Goal: Task Accomplishment & Management: Manage account settings

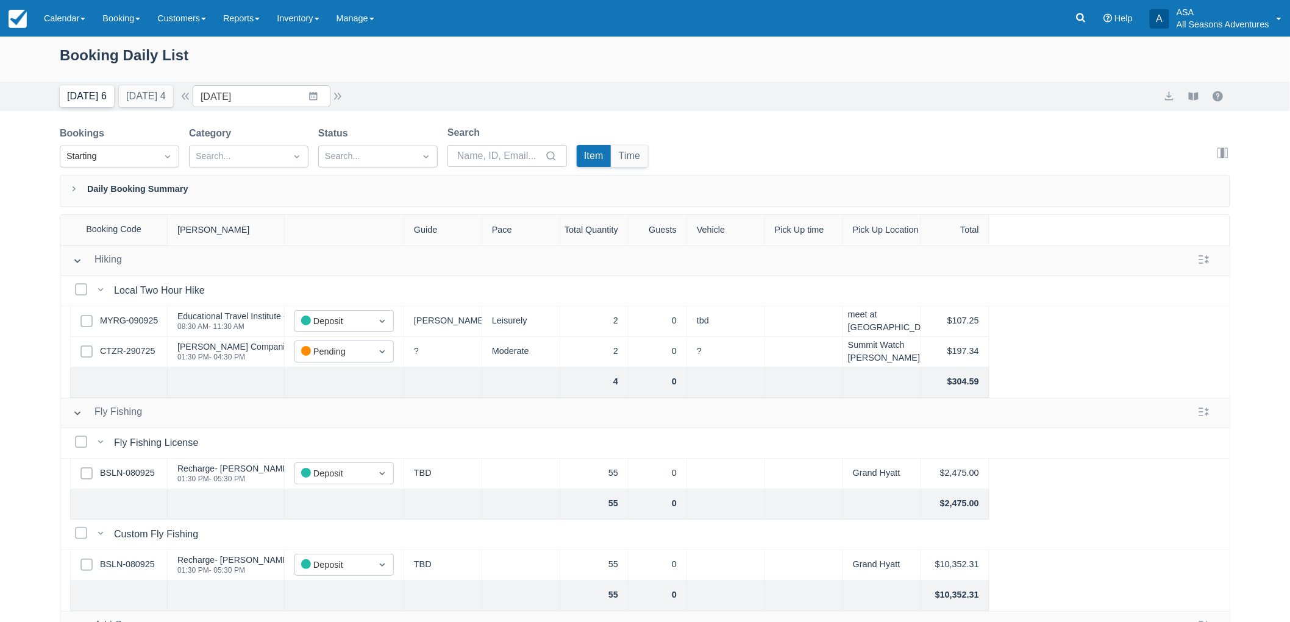
click at [99, 104] on button "[DATE] 6" at bounding box center [87, 96] width 54 height 22
type input "[DATE]"
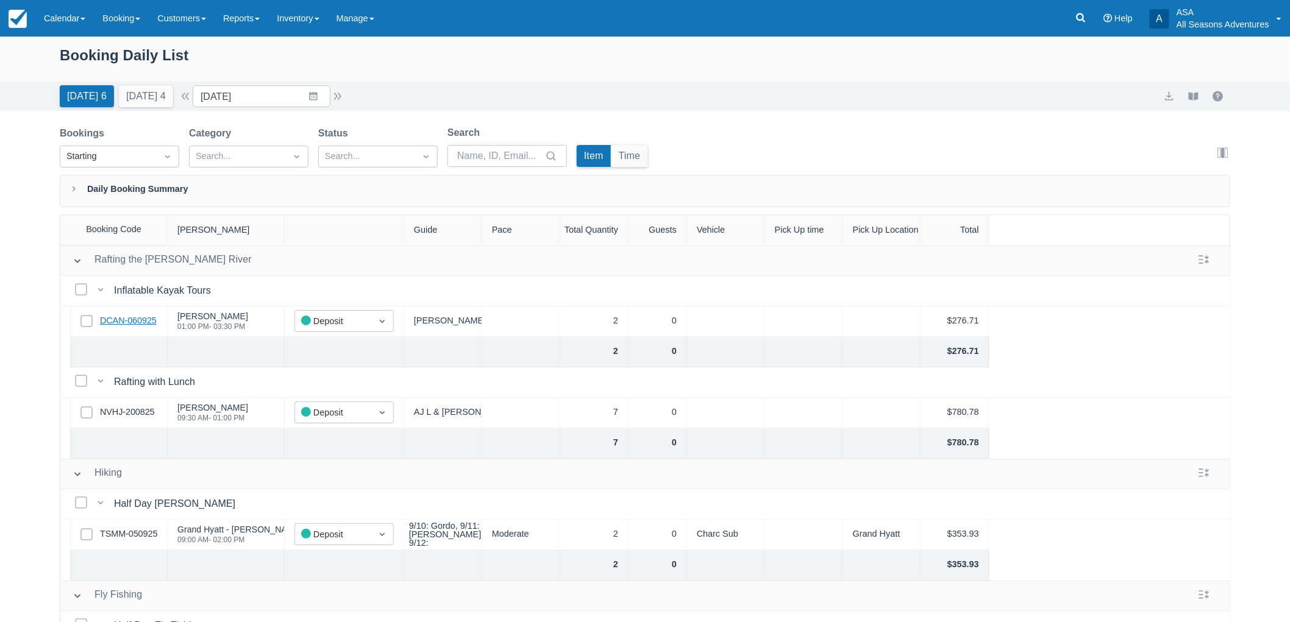
click at [124, 319] on link "DCAN-060925" at bounding box center [128, 320] width 57 height 13
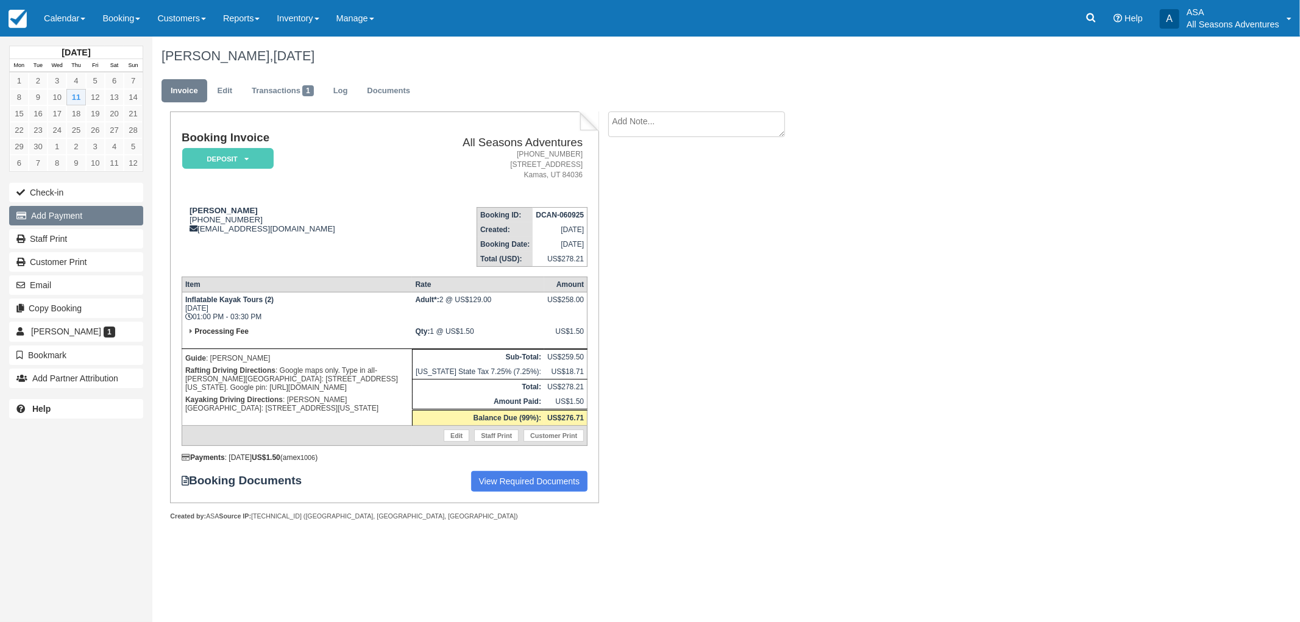
click at [53, 211] on button "Add Payment" at bounding box center [76, 216] width 134 height 20
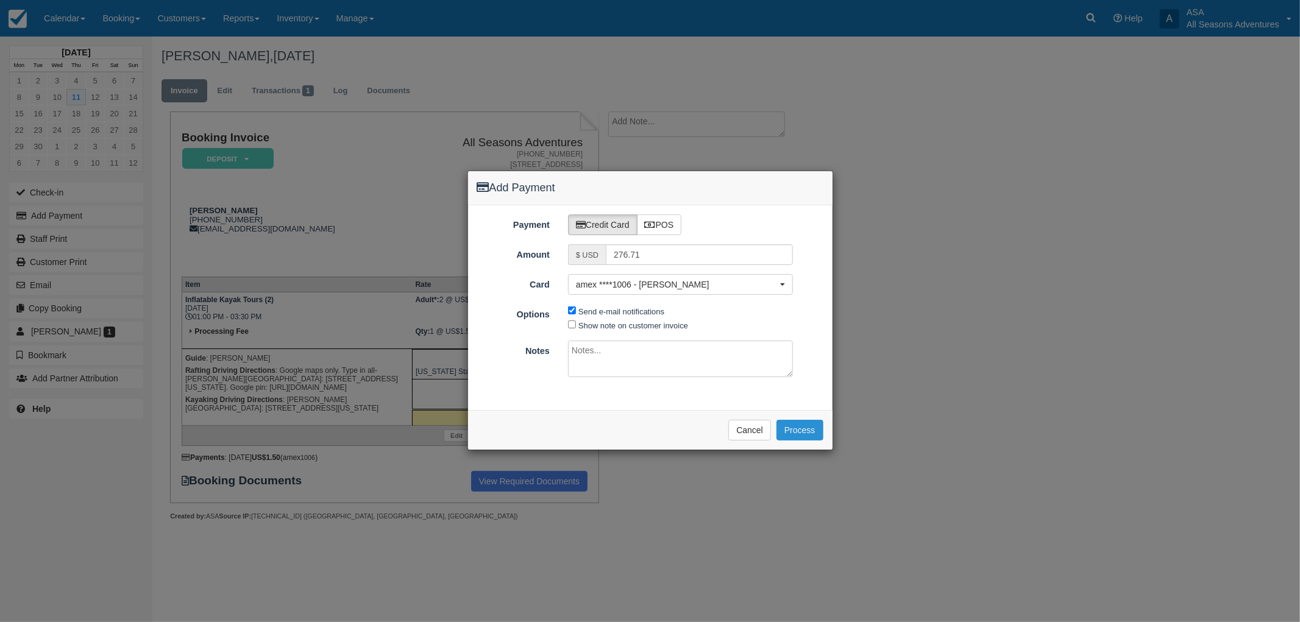
click at [790, 435] on button "Process" at bounding box center [799, 430] width 47 height 21
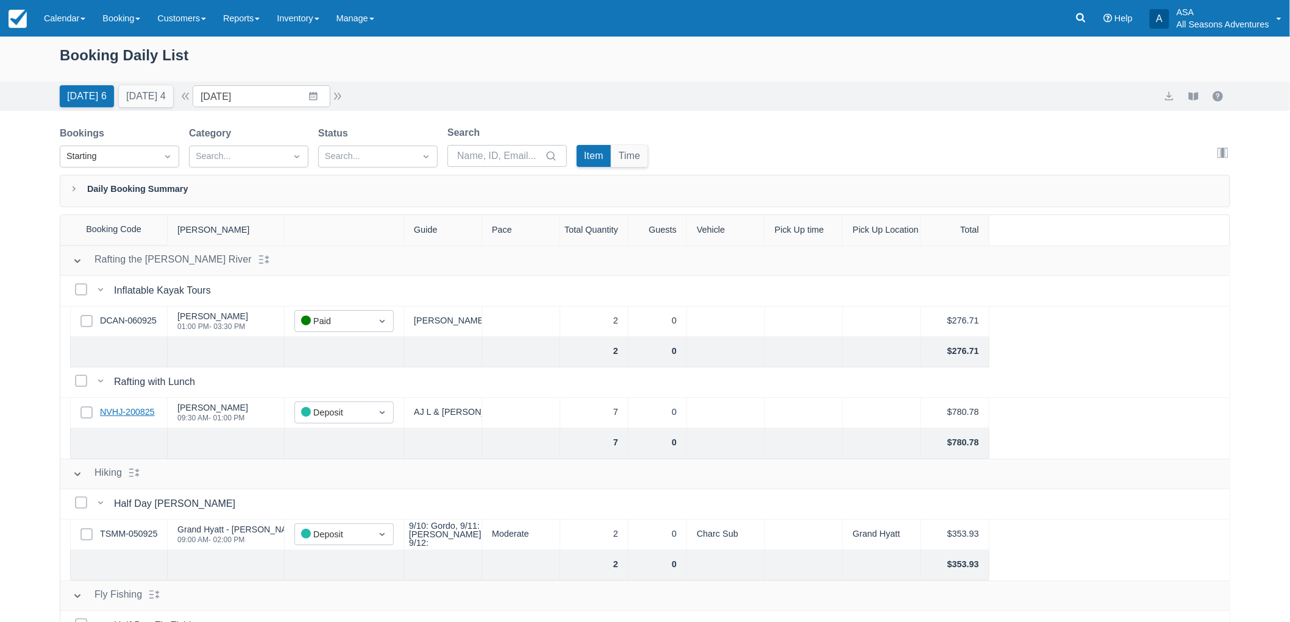
click at [129, 412] on link "NVHJ-200825" at bounding box center [127, 412] width 55 height 13
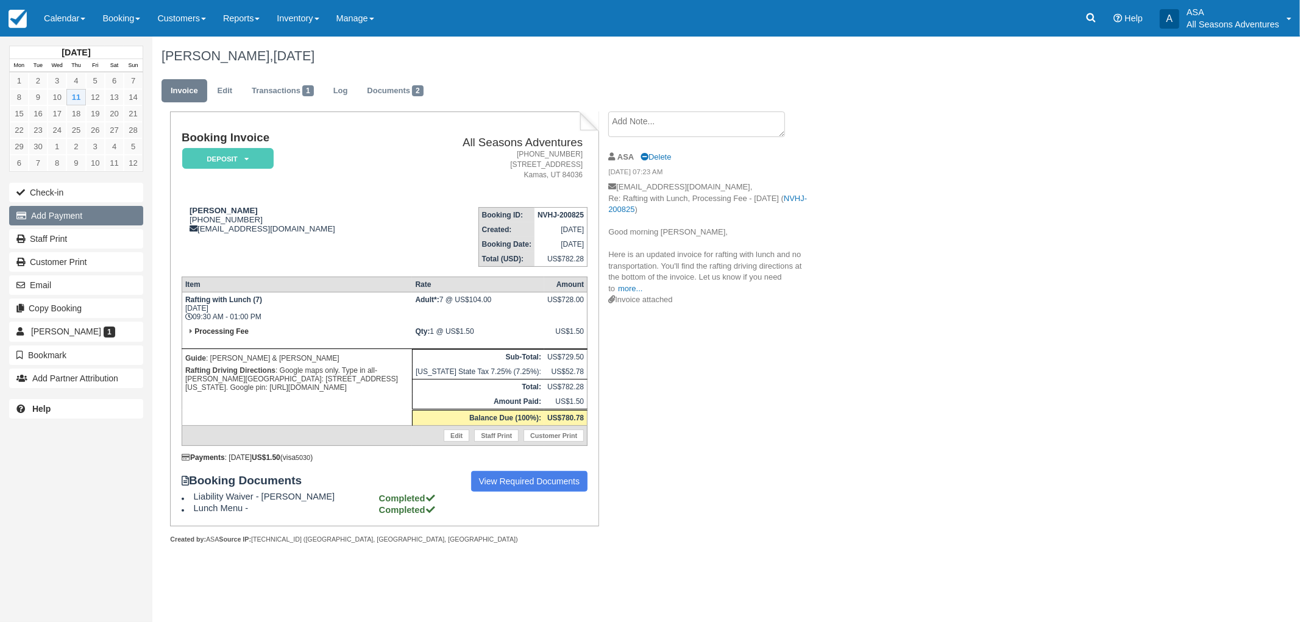
click at [57, 216] on button "Add Payment" at bounding box center [76, 216] width 134 height 20
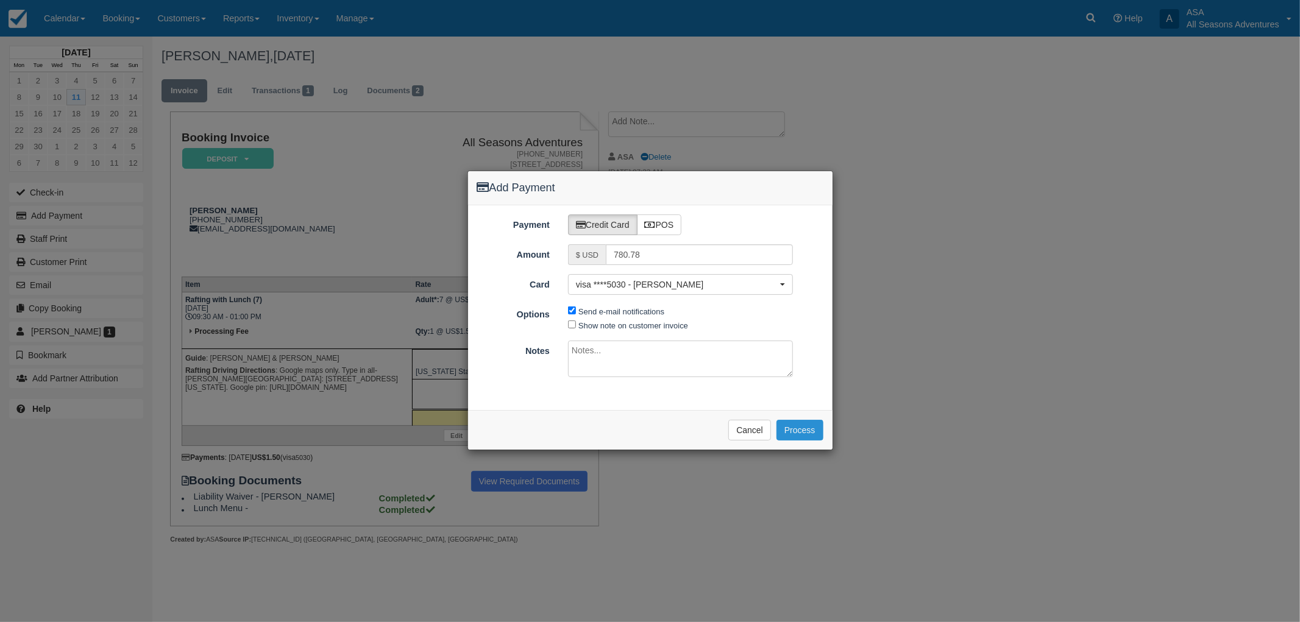
click at [801, 423] on button "Process" at bounding box center [799, 430] width 47 height 21
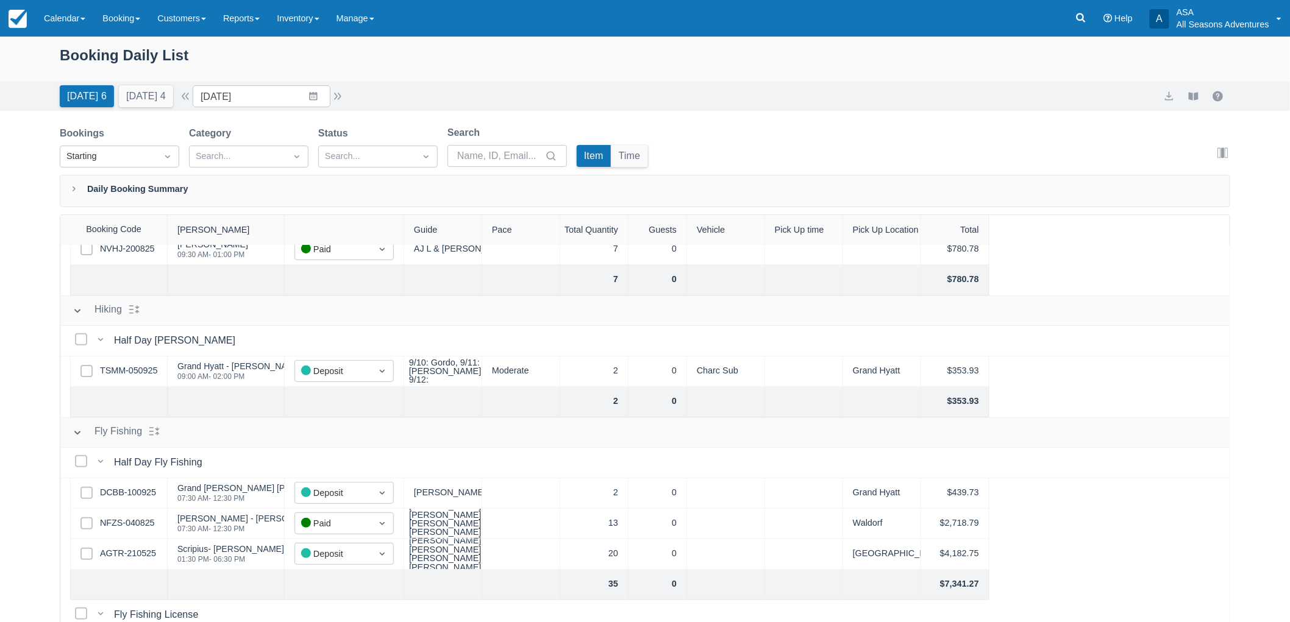
scroll to position [203, 0]
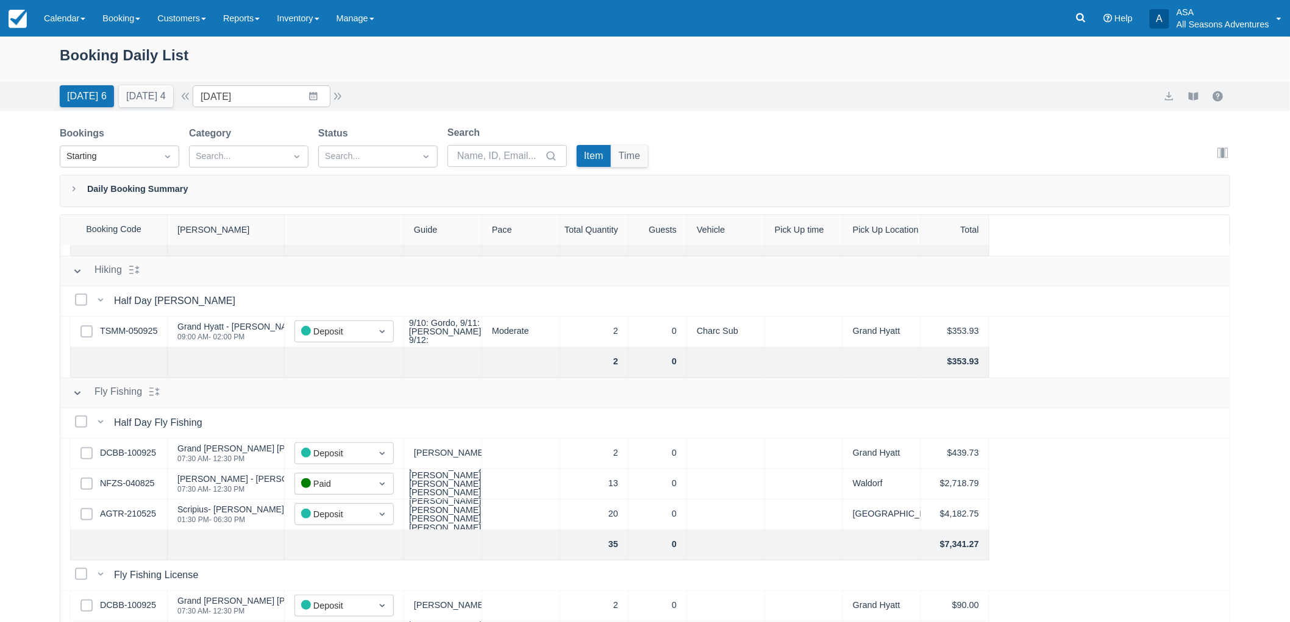
click at [143, 321] on div "Select Row TSMM-050925" at bounding box center [119, 332] width 98 height 30
click at [145, 333] on link "TSMM-050925" at bounding box center [128, 331] width 57 height 13
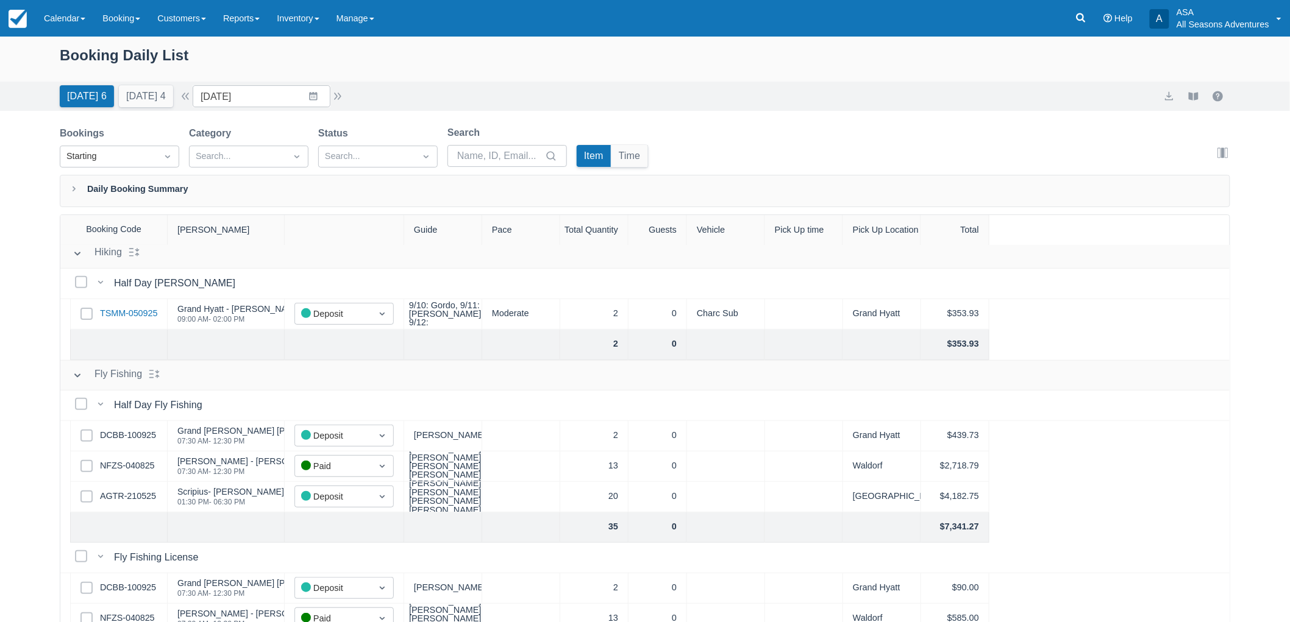
scroll to position [271, 0]
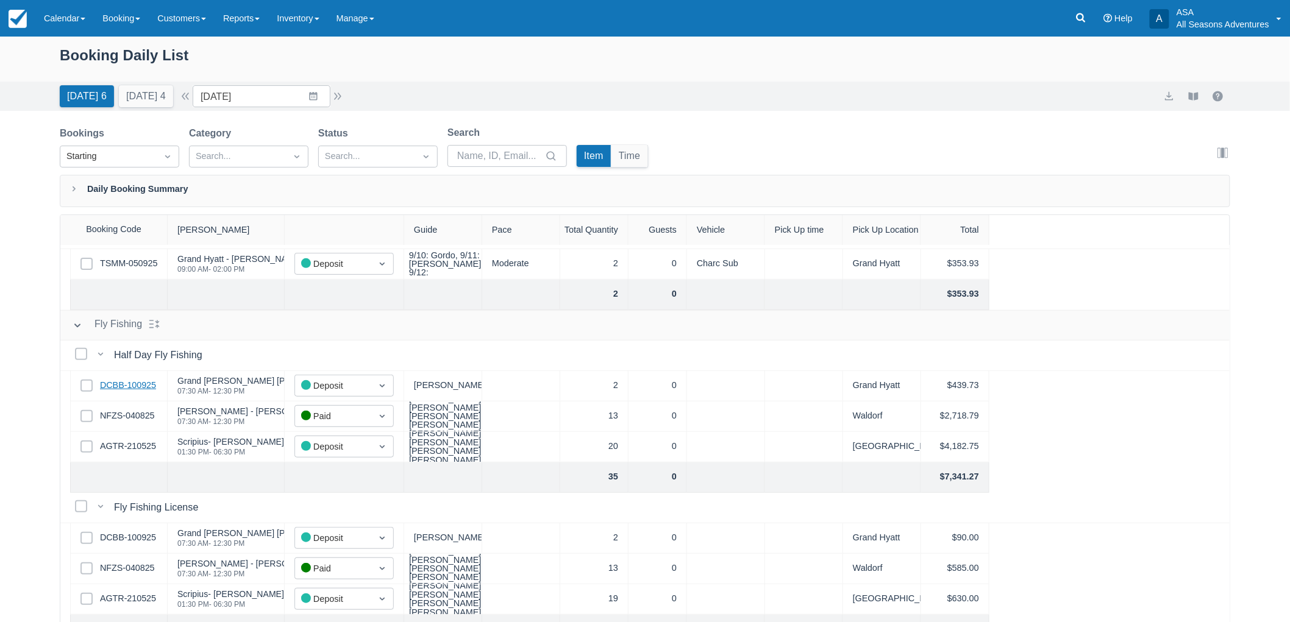
click at [141, 386] on link "DCBB-100925" at bounding box center [128, 385] width 56 height 13
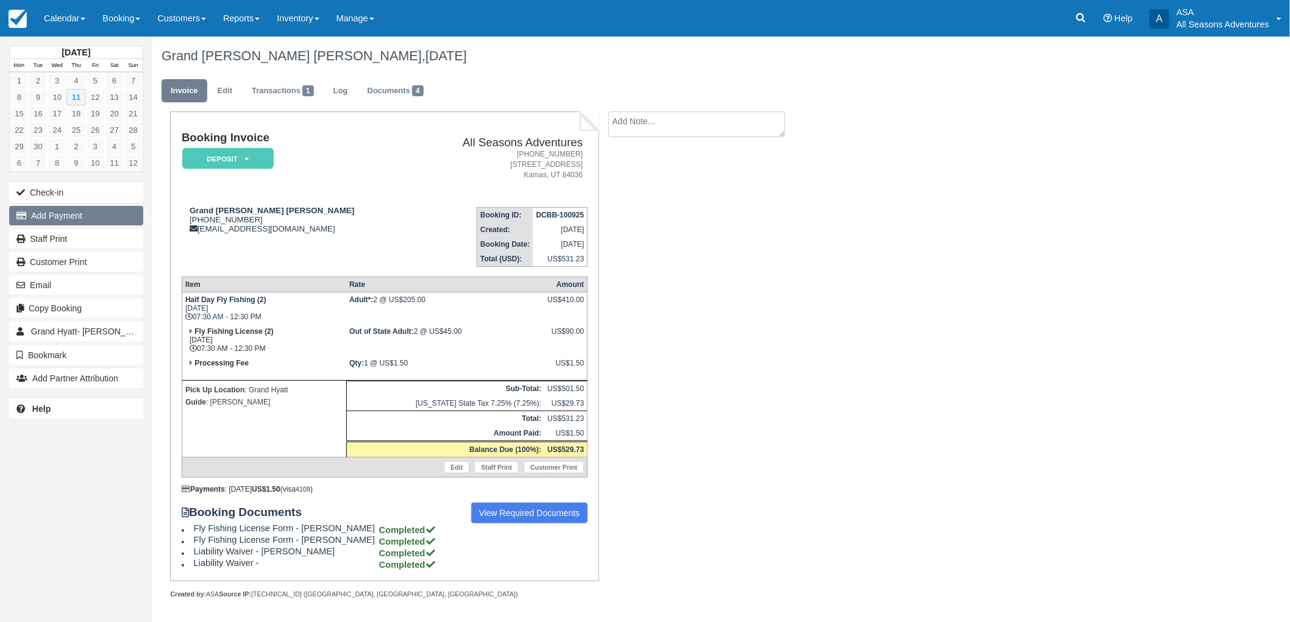
click at [53, 211] on button "Add Payment" at bounding box center [76, 216] width 134 height 20
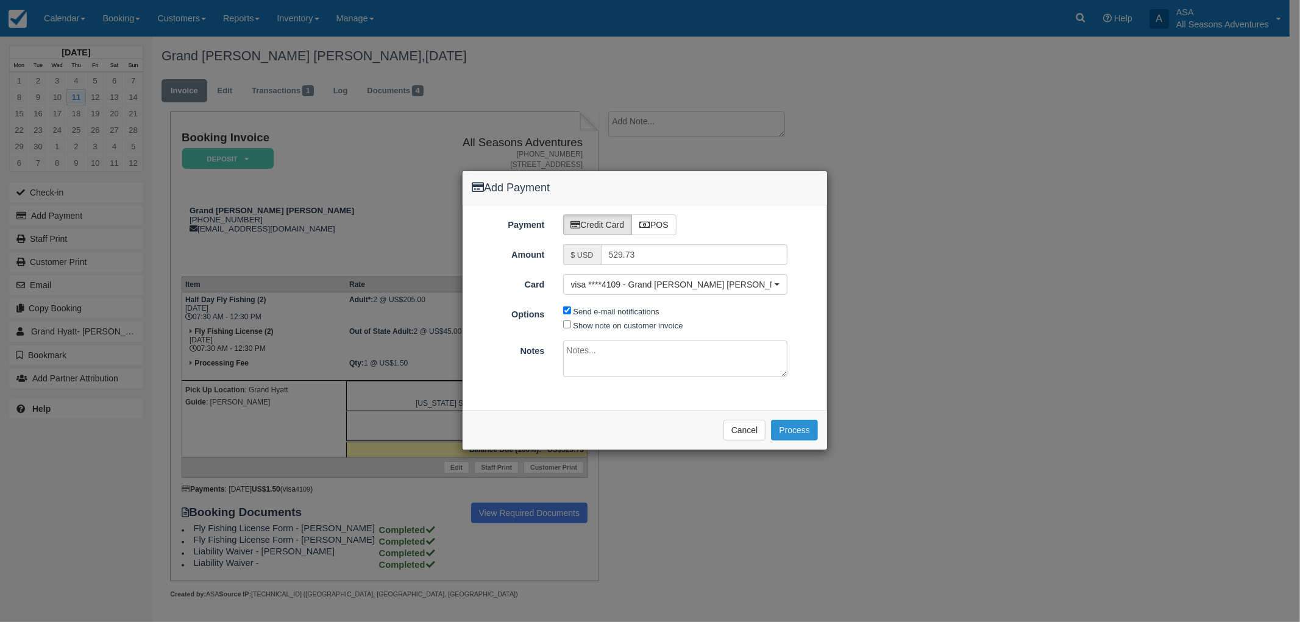
click at [797, 424] on button "Process" at bounding box center [794, 430] width 47 height 21
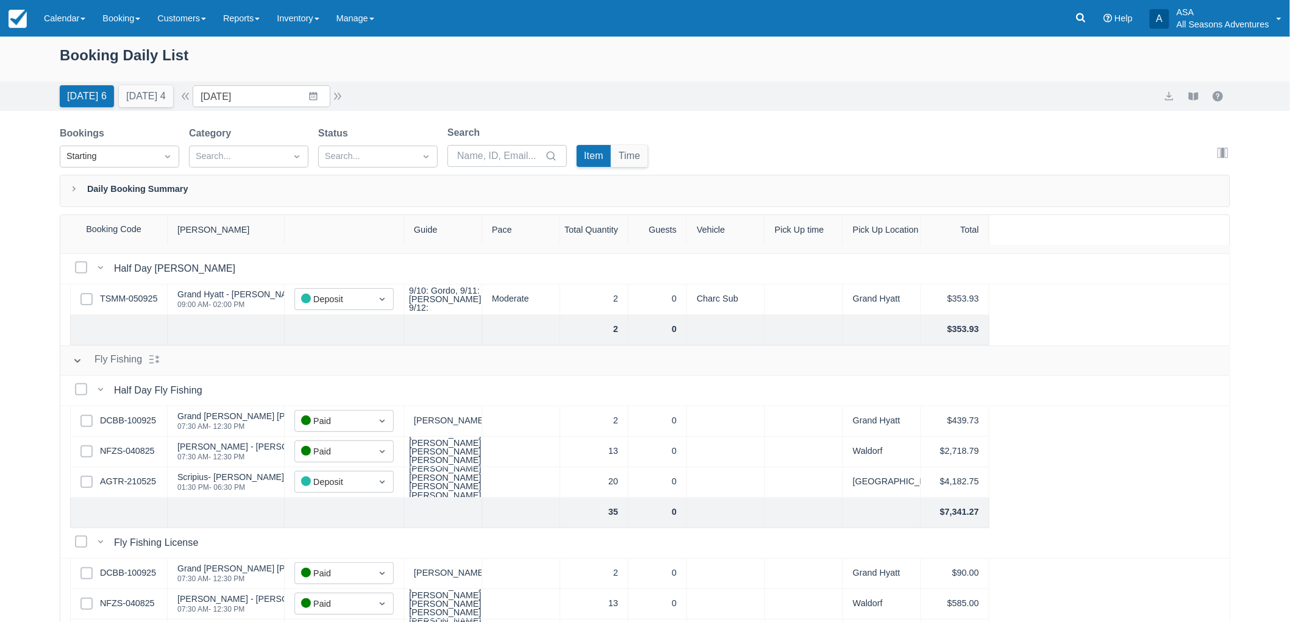
scroll to position [271, 0]
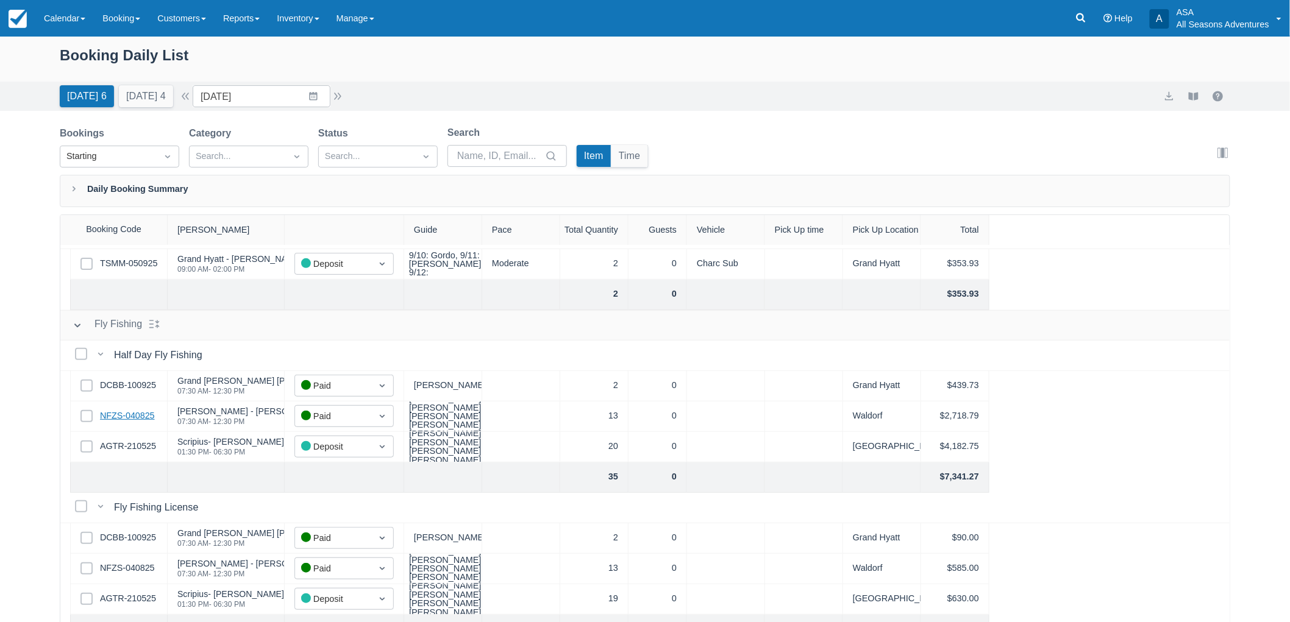
click at [141, 415] on link "NFZS-040825" at bounding box center [127, 416] width 55 height 13
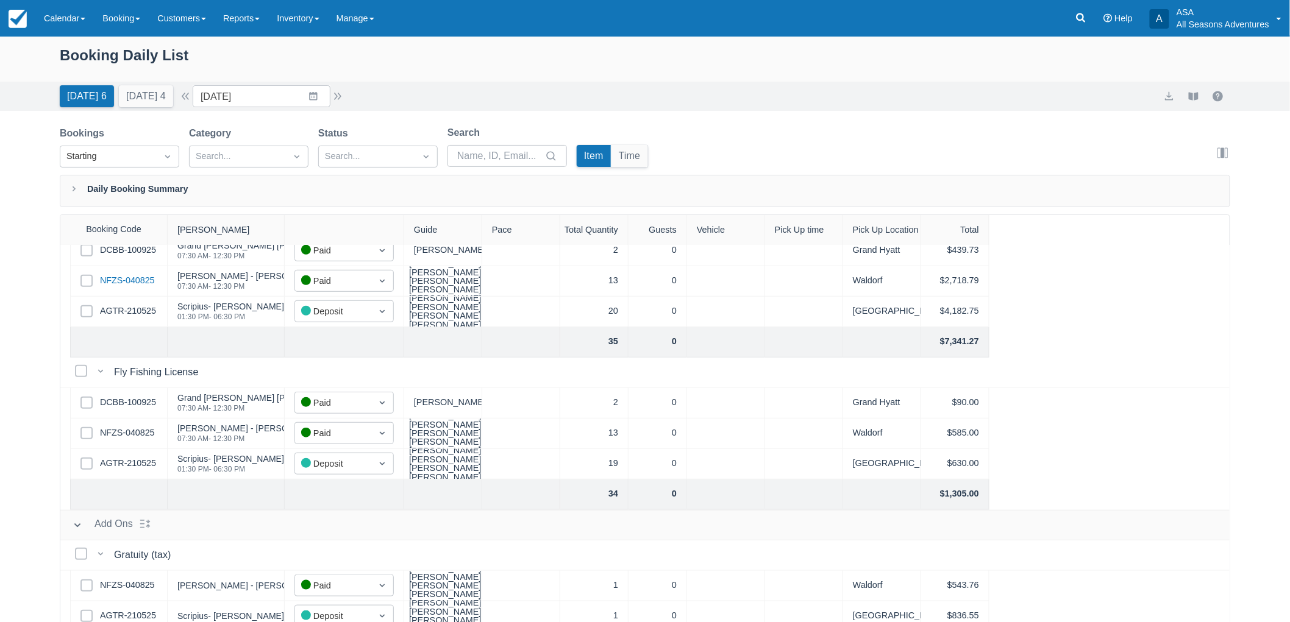
scroll to position [416, 0]
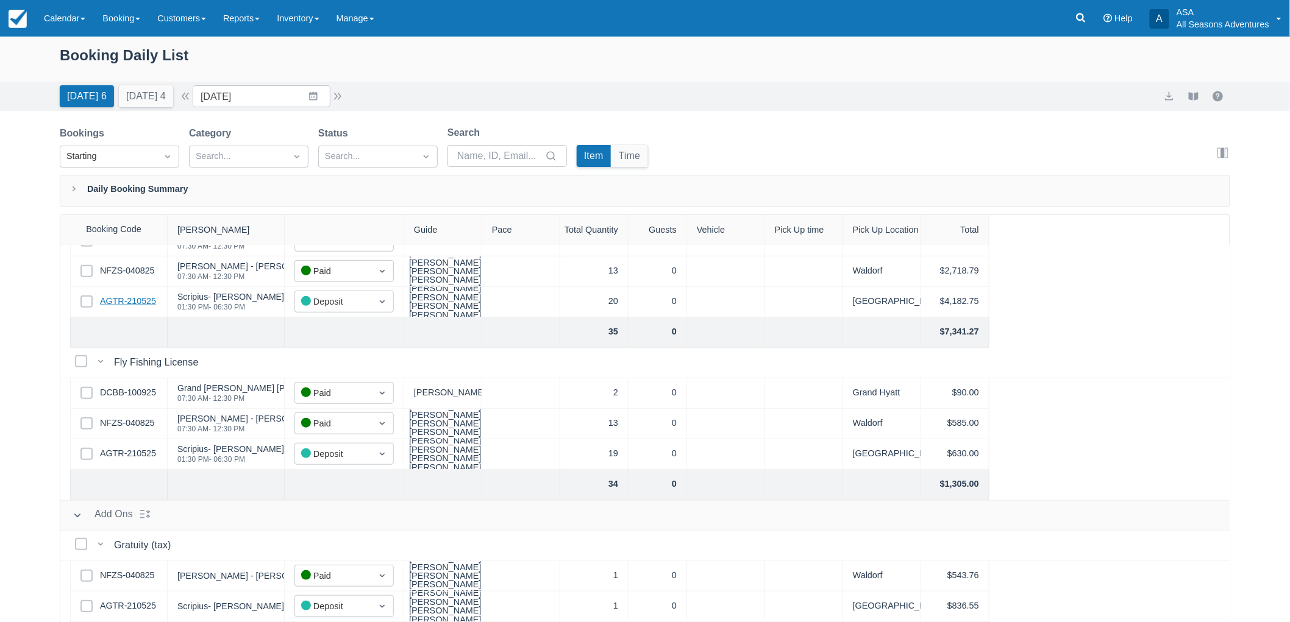
click at [137, 305] on link "AGTR-210525" at bounding box center [128, 301] width 56 height 13
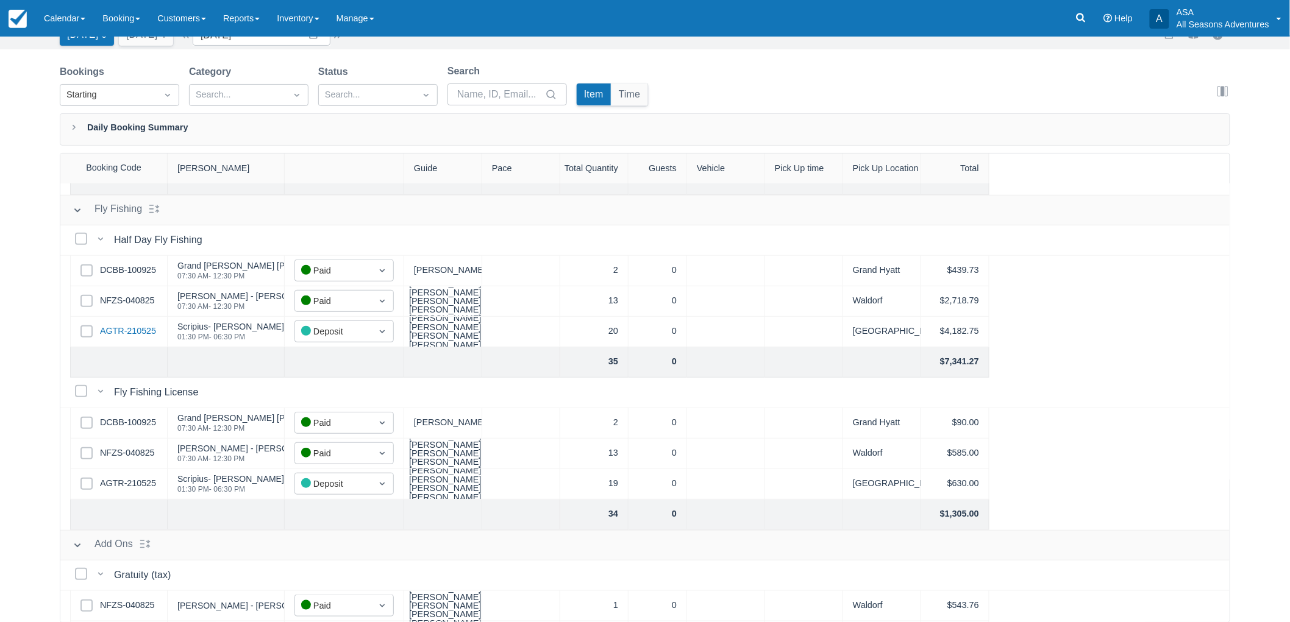
scroll to position [338, 0]
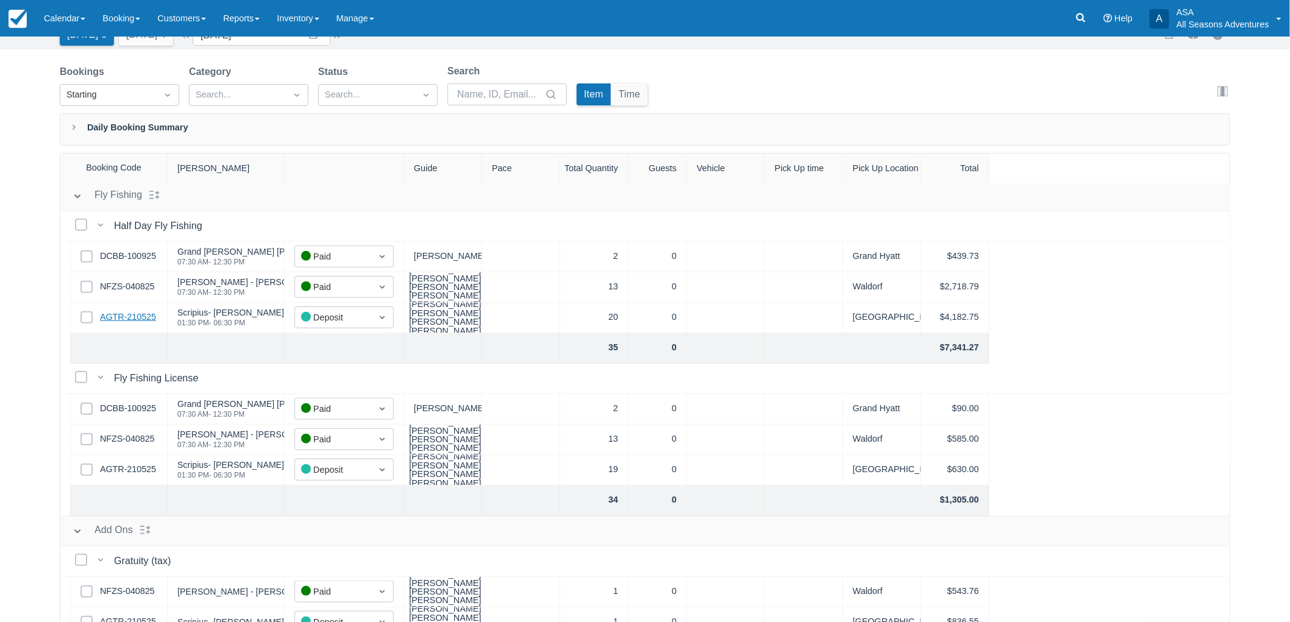
click at [153, 312] on link "AGTR-210525" at bounding box center [128, 317] width 56 height 13
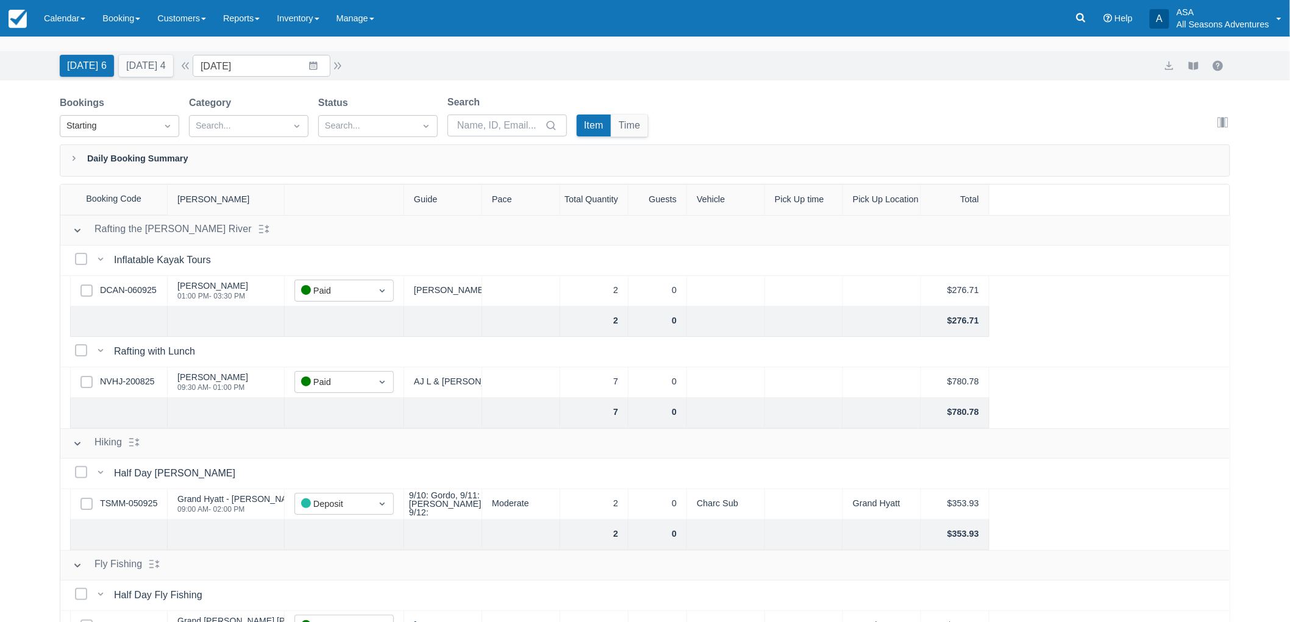
scroll to position [0, 0]
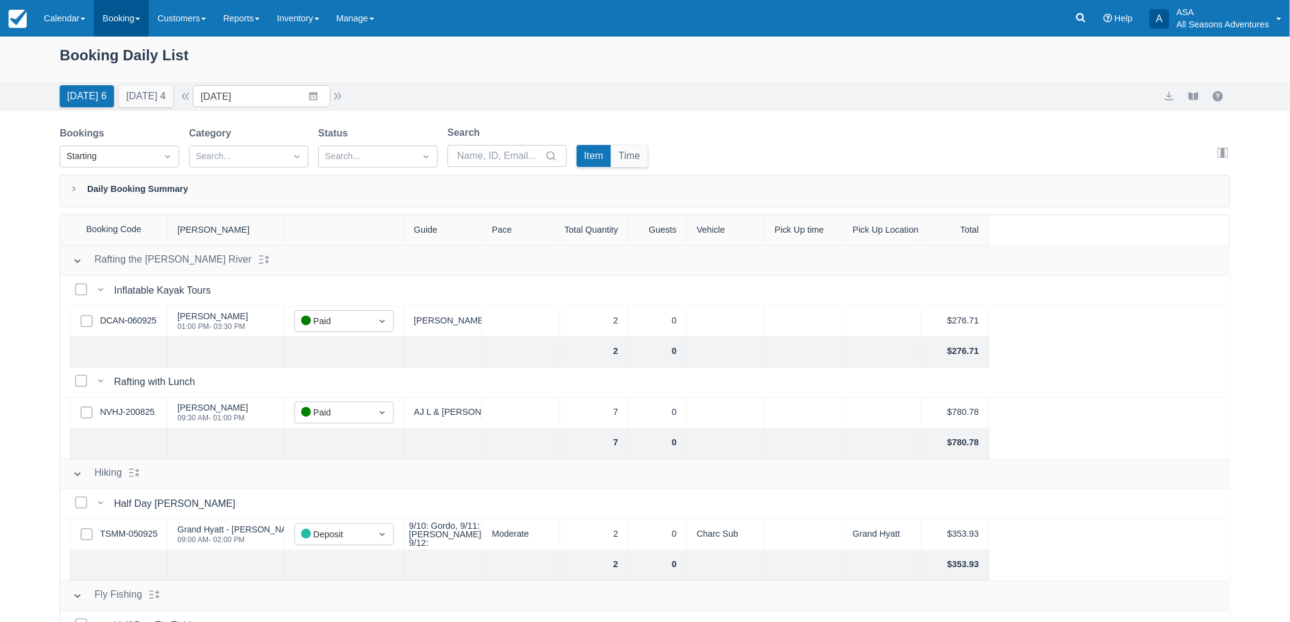
click at [131, 33] on link "Booking" at bounding box center [121, 18] width 55 height 37
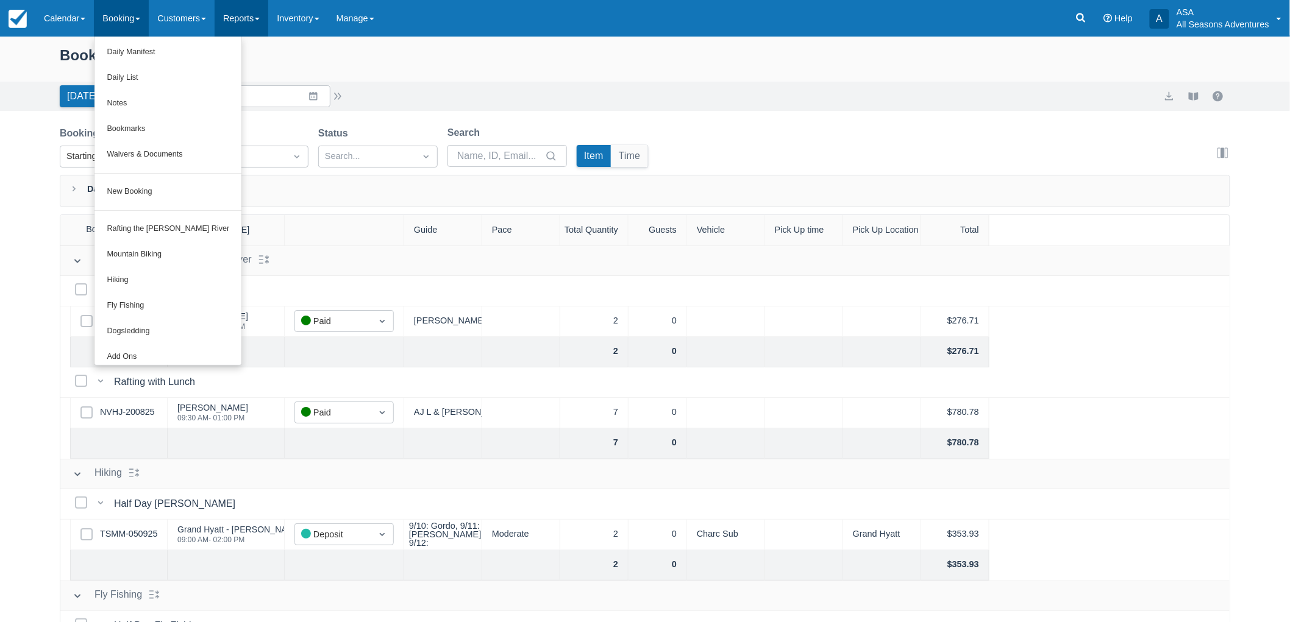
click at [252, 17] on link "Reports" at bounding box center [242, 18] width 54 height 37
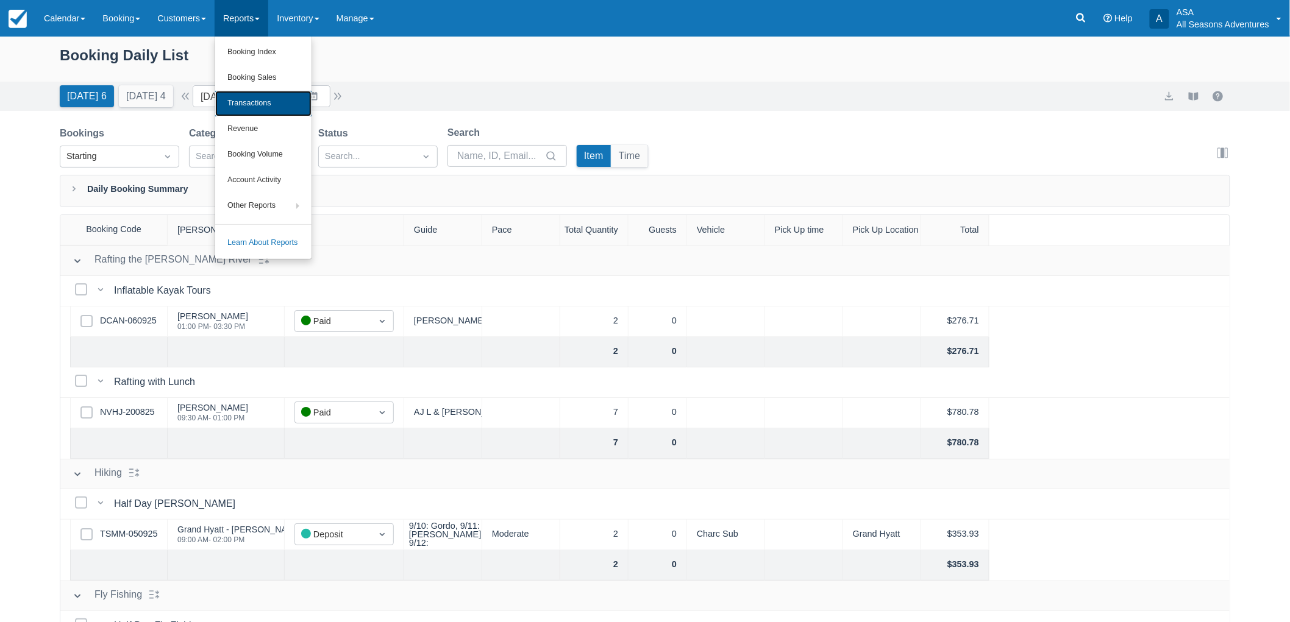
click at [264, 104] on link "Transactions" at bounding box center [263, 104] width 96 height 26
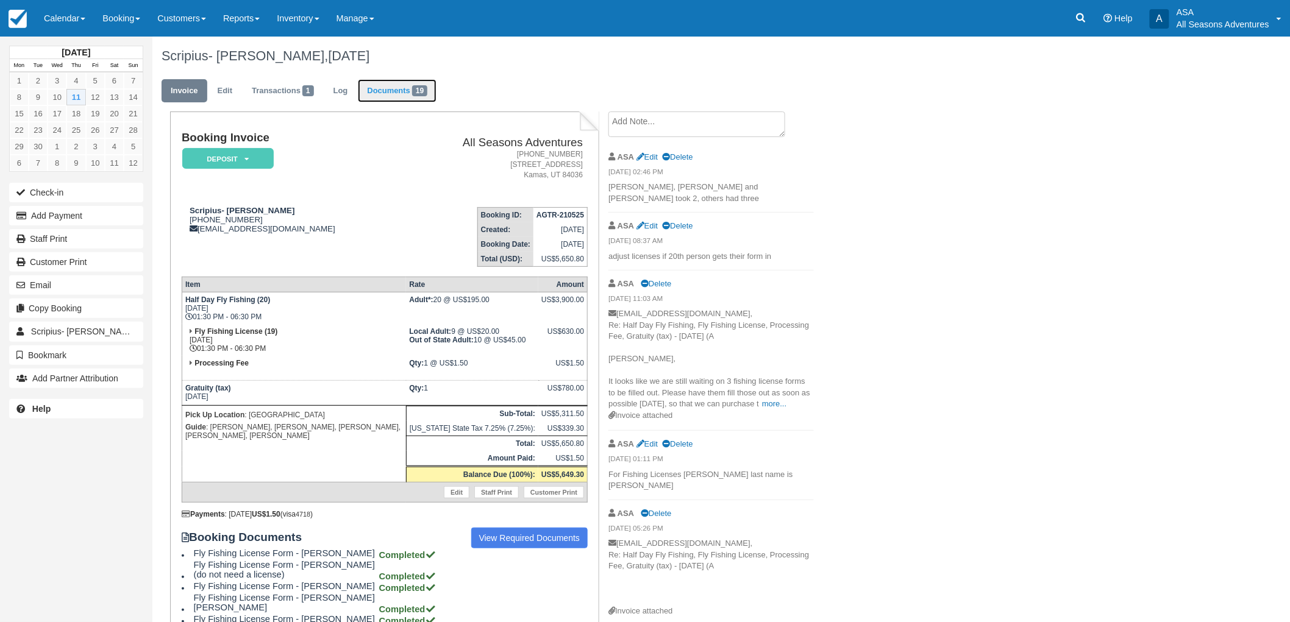
click at [390, 89] on link "Documents 19" at bounding box center [397, 91] width 79 height 24
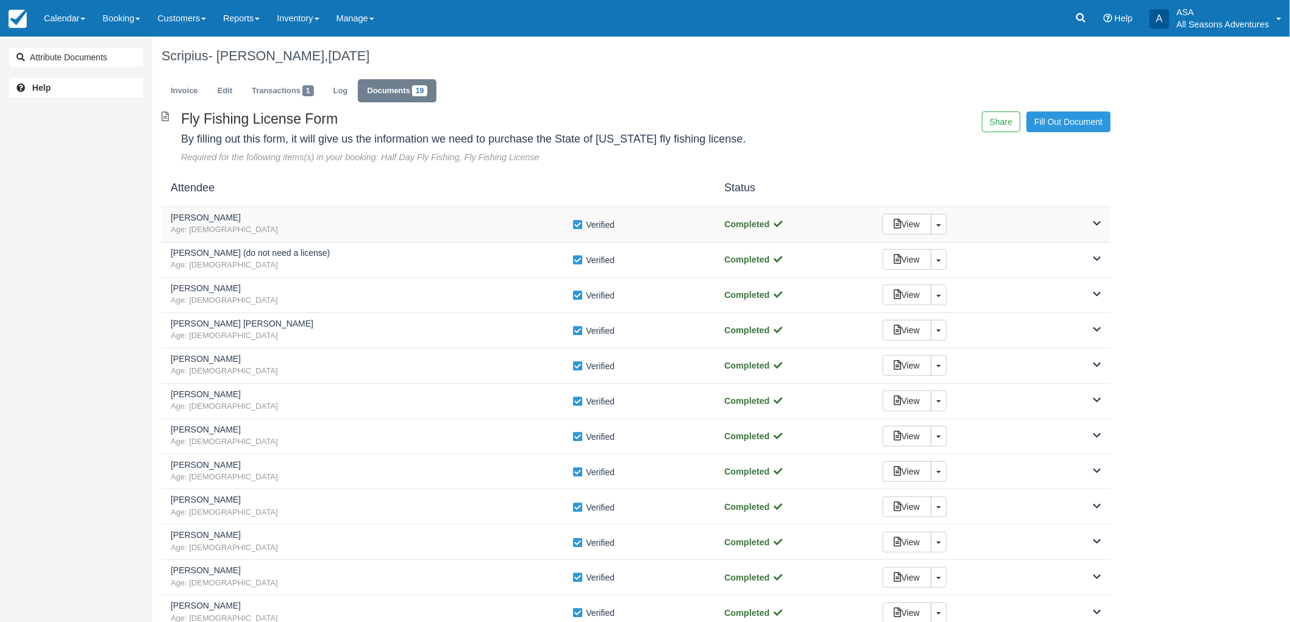
click at [372, 214] on h5 "James Ciaravino" at bounding box center [372, 217] width 402 height 9
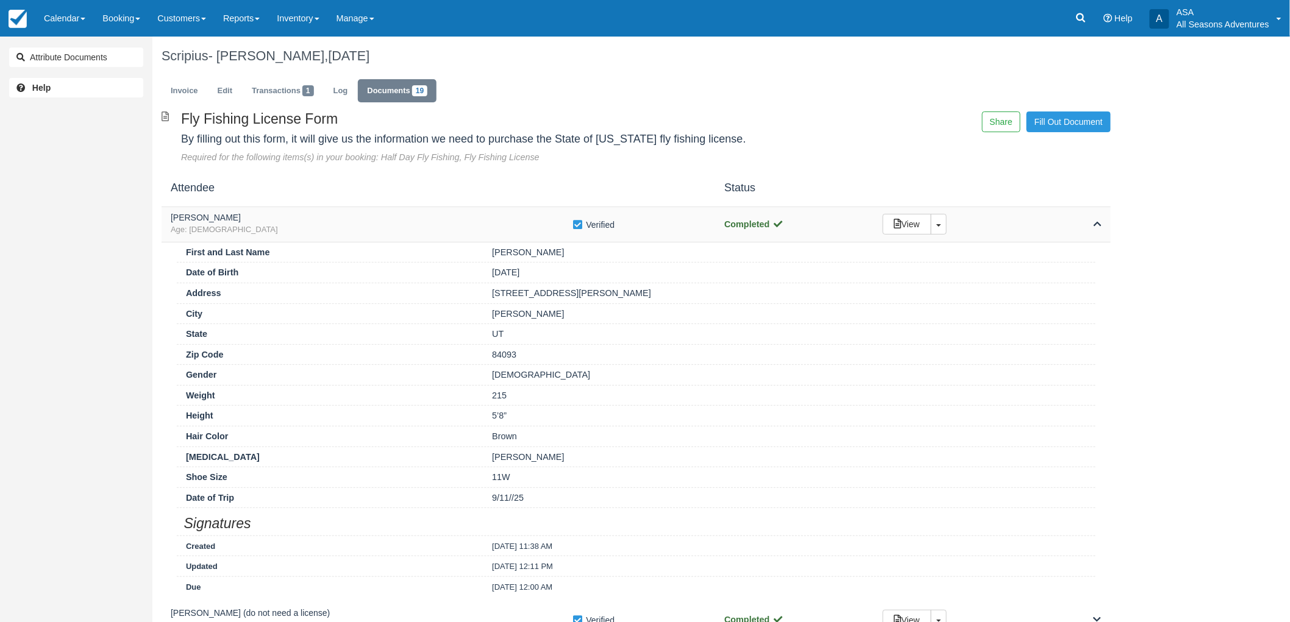
click at [372, 214] on h5 "James Ciaravino" at bounding box center [372, 217] width 402 height 9
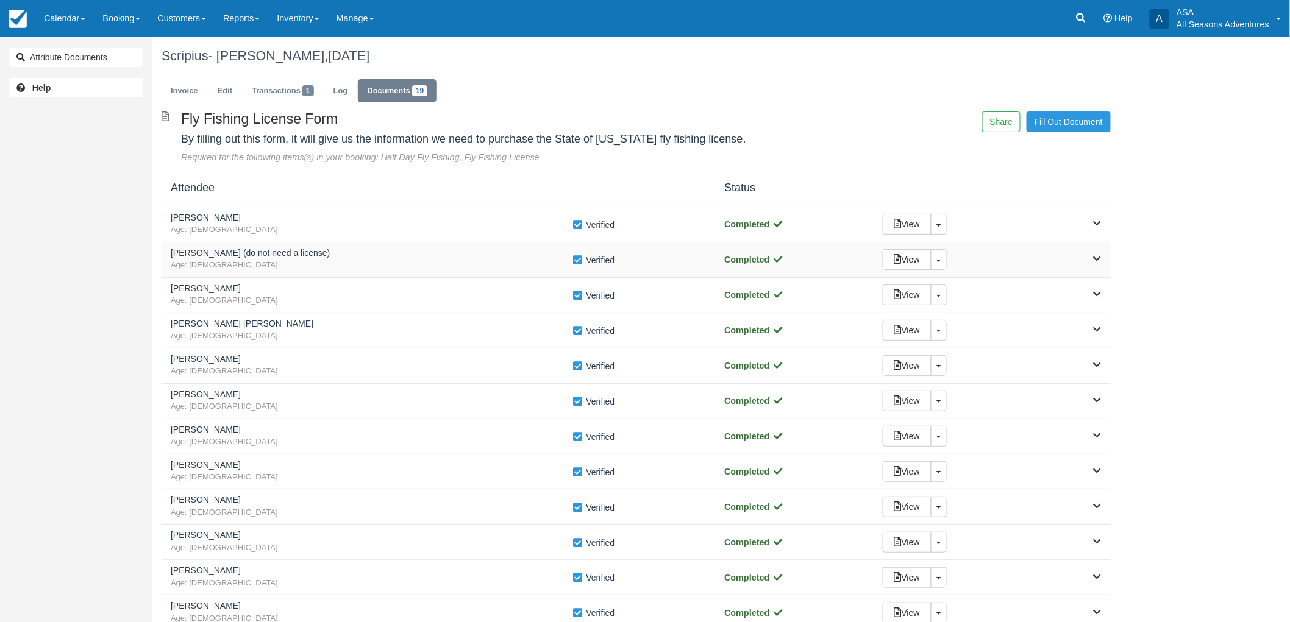
click at [394, 261] on span "Age: 49" at bounding box center [372, 266] width 402 height 12
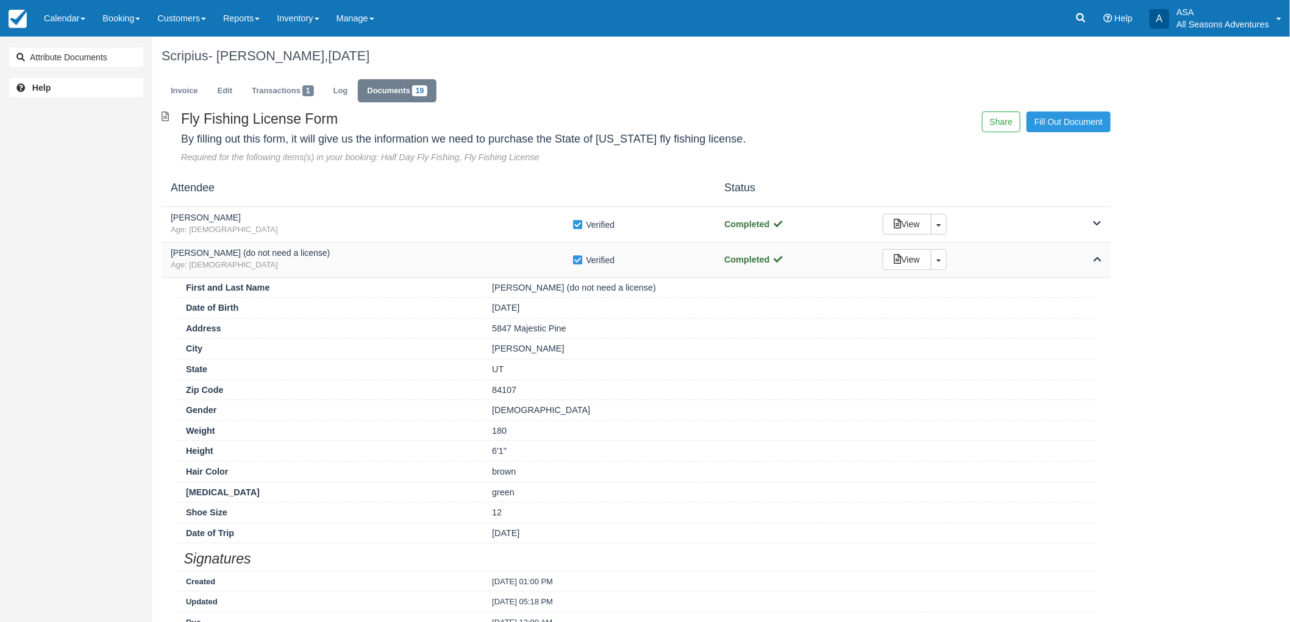
click at [394, 261] on span "Age: 49" at bounding box center [372, 266] width 402 height 12
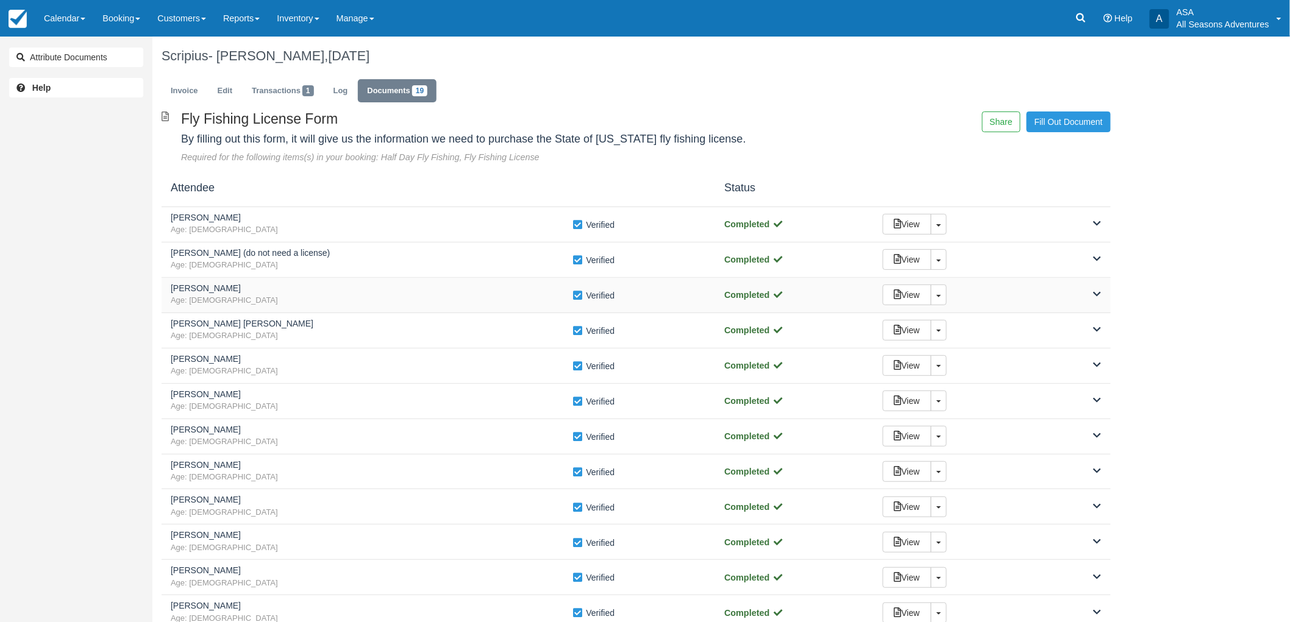
click at [436, 303] on span "Age: 54" at bounding box center [372, 301] width 402 height 12
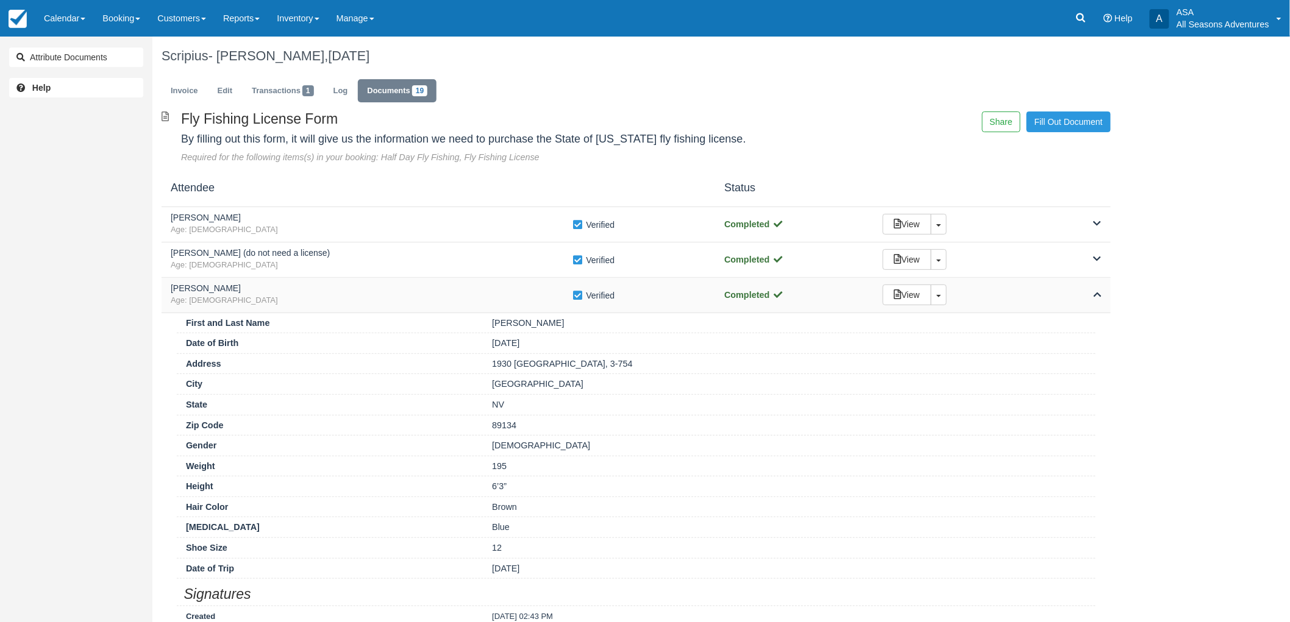
click at [436, 303] on span "Age: 54" at bounding box center [372, 301] width 402 height 12
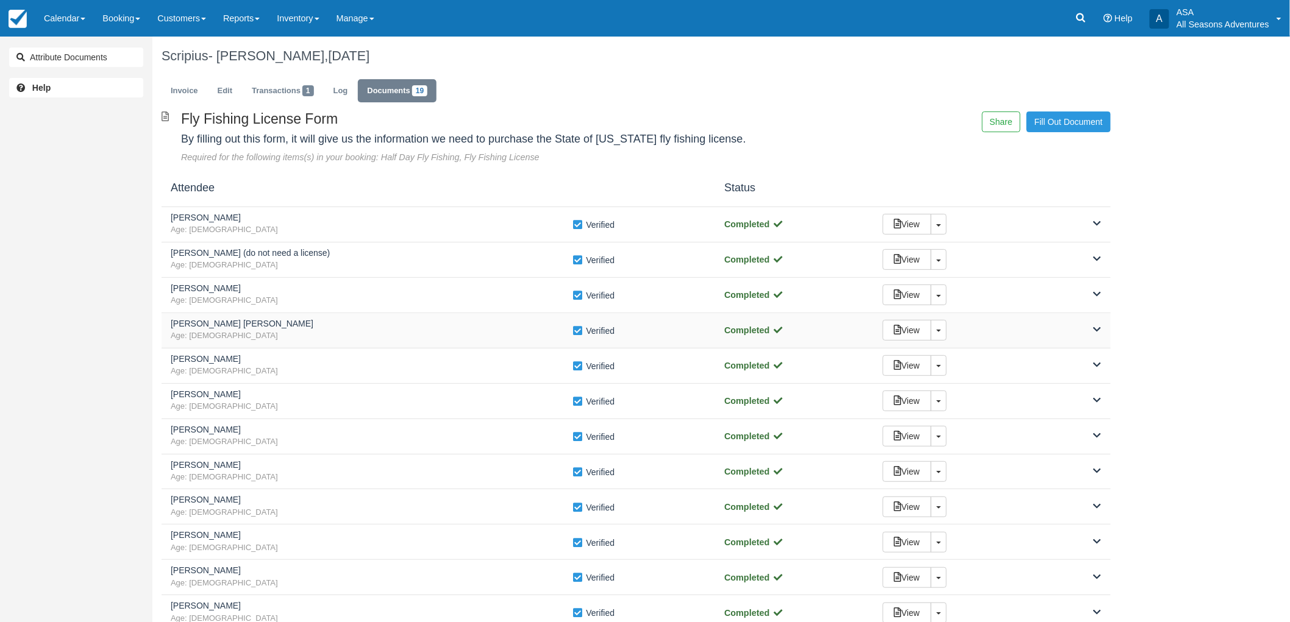
click at [449, 328] on h5 "Robert Oscar" at bounding box center [372, 323] width 402 height 9
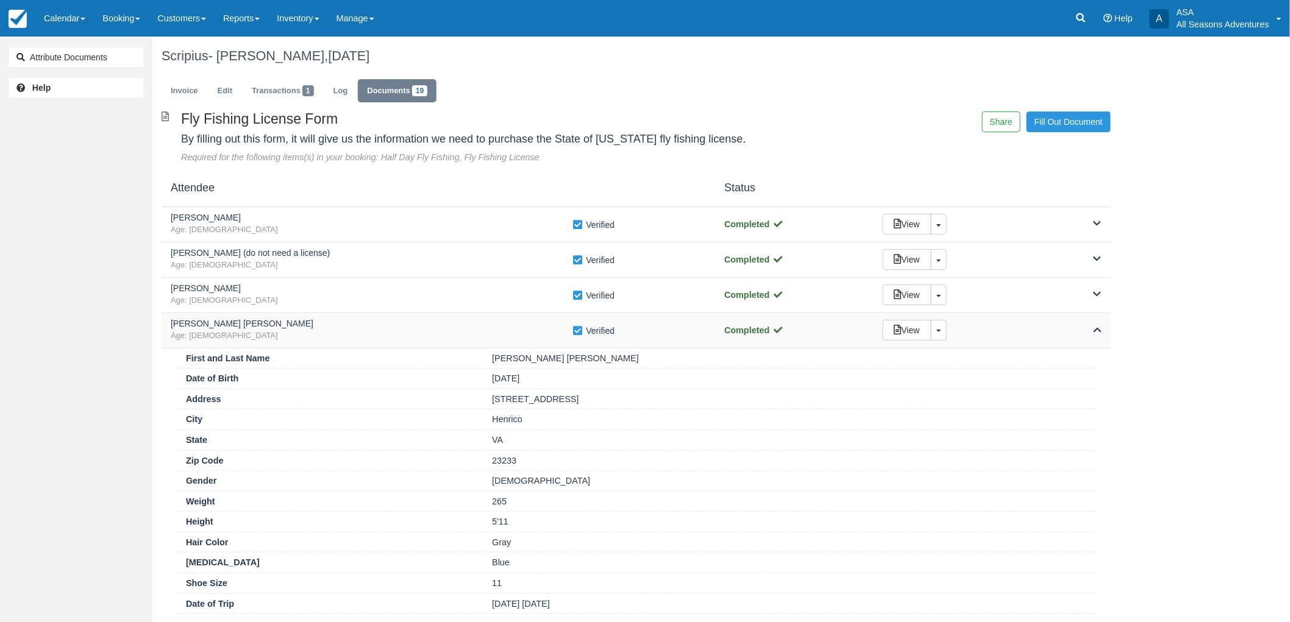
click at [449, 328] on h5 "Robert Oscar" at bounding box center [372, 323] width 402 height 9
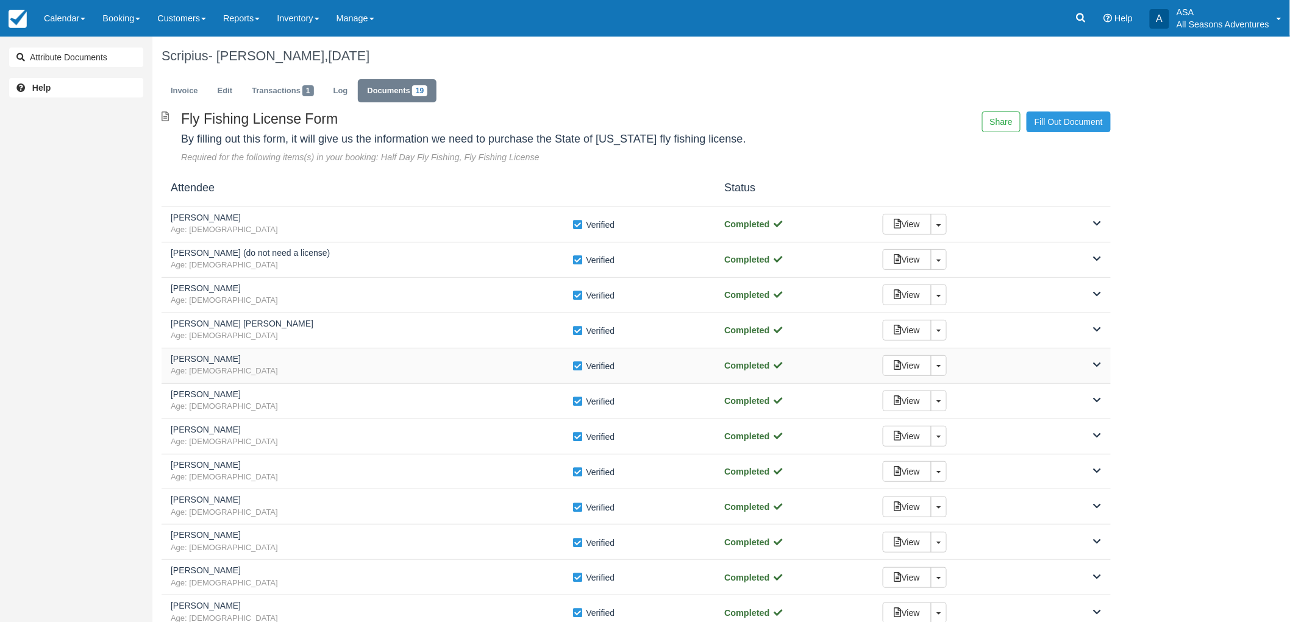
click at [462, 357] on h5 "Brittany Mann" at bounding box center [372, 359] width 402 height 9
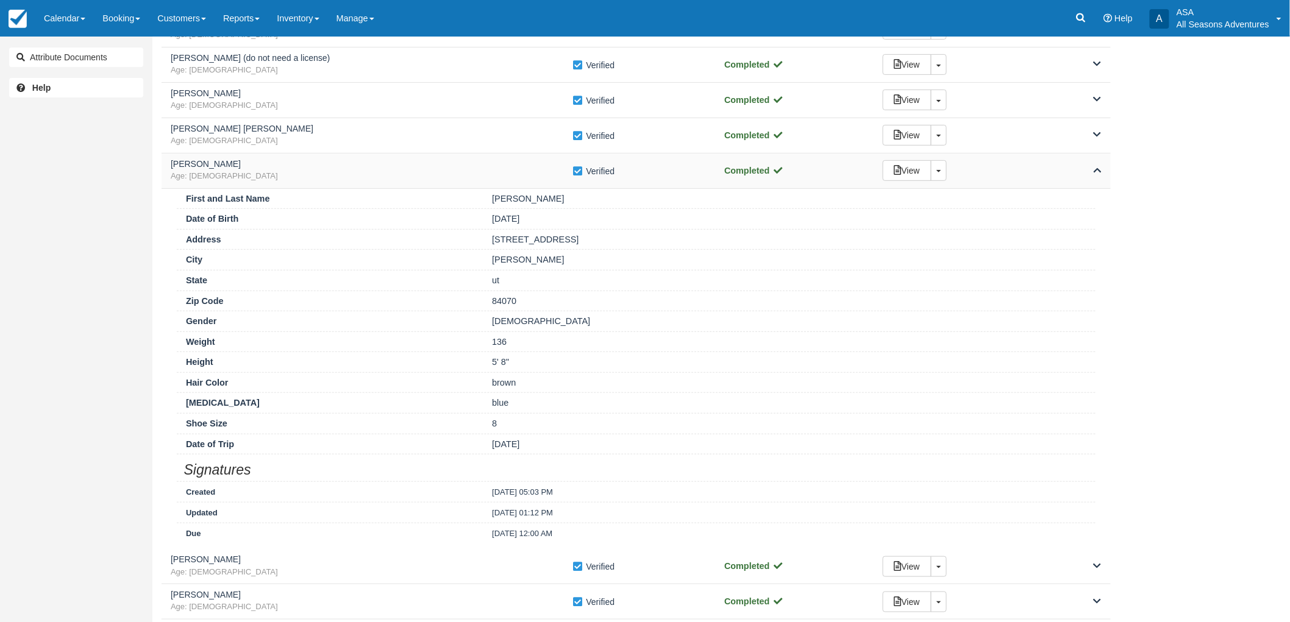
scroll to position [203, 0]
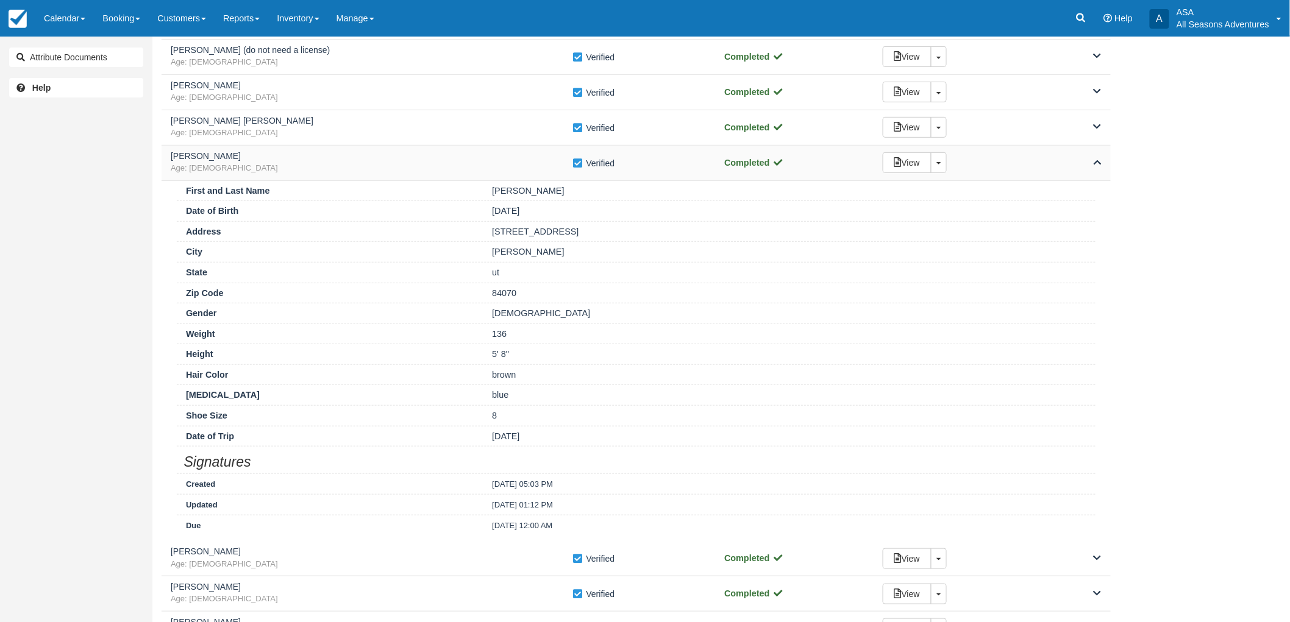
click at [488, 174] on span "Age: 46" at bounding box center [372, 169] width 402 height 12
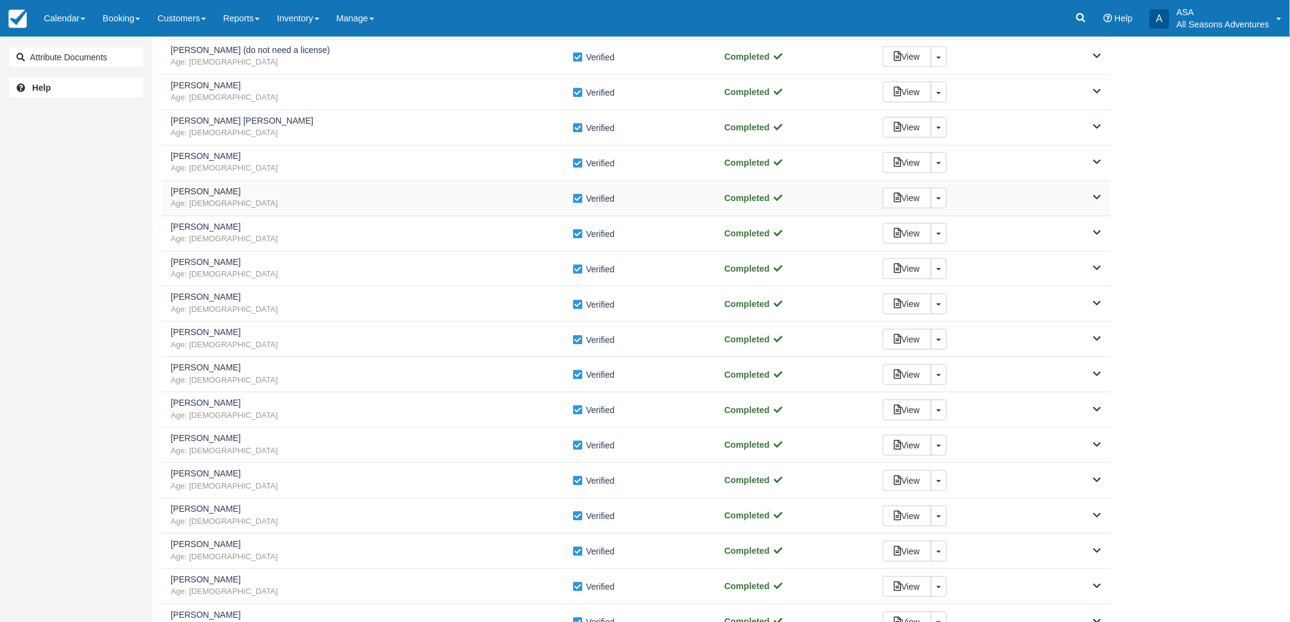
click at [424, 204] on span "Age: 40" at bounding box center [372, 204] width 402 height 12
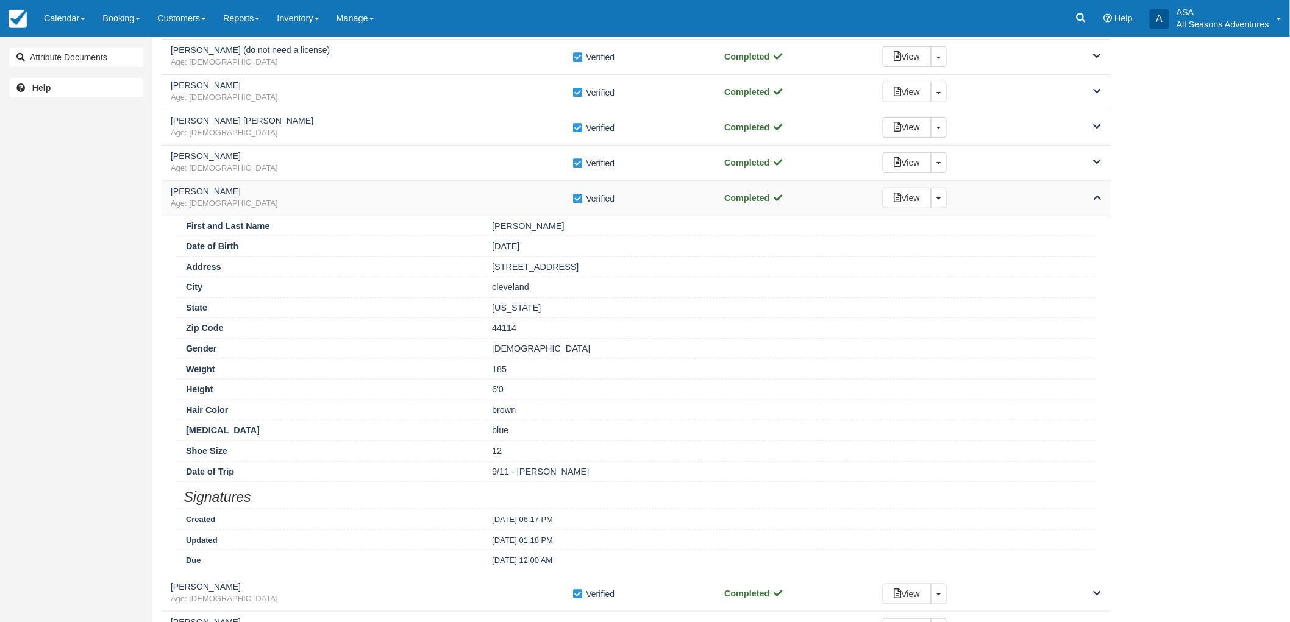
click at [423, 198] on span "Age: 40" at bounding box center [372, 204] width 402 height 12
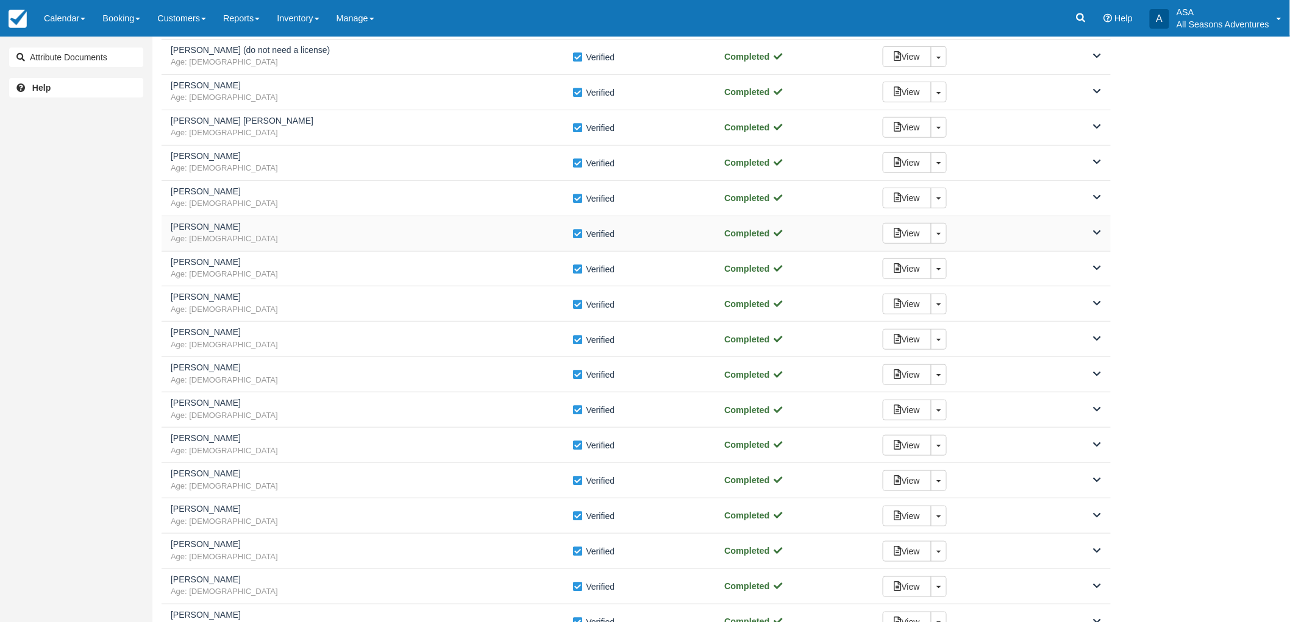
click at [410, 228] on h5 "Shaun Anderson" at bounding box center [372, 226] width 402 height 9
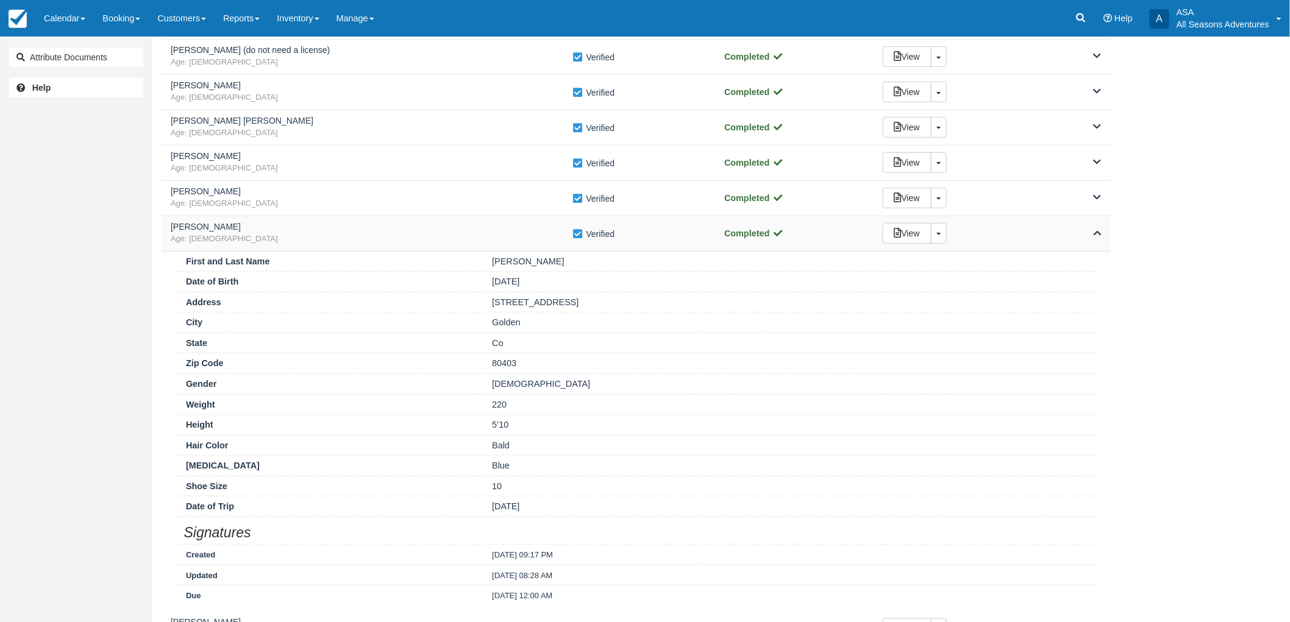
click at [410, 228] on h5 "Shaun Anderson" at bounding box center [372, 226] width 402 height 9
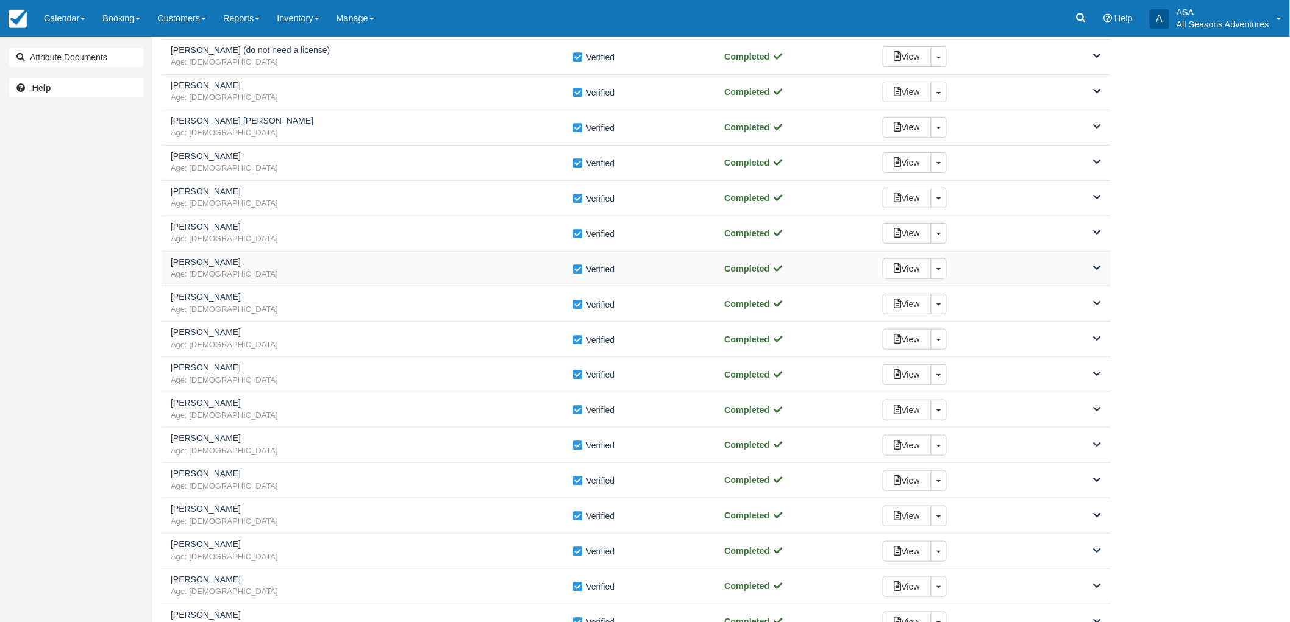
click at [424, 269] on span "Age: 50" at bounding box center [372, 275] width 402 height 12
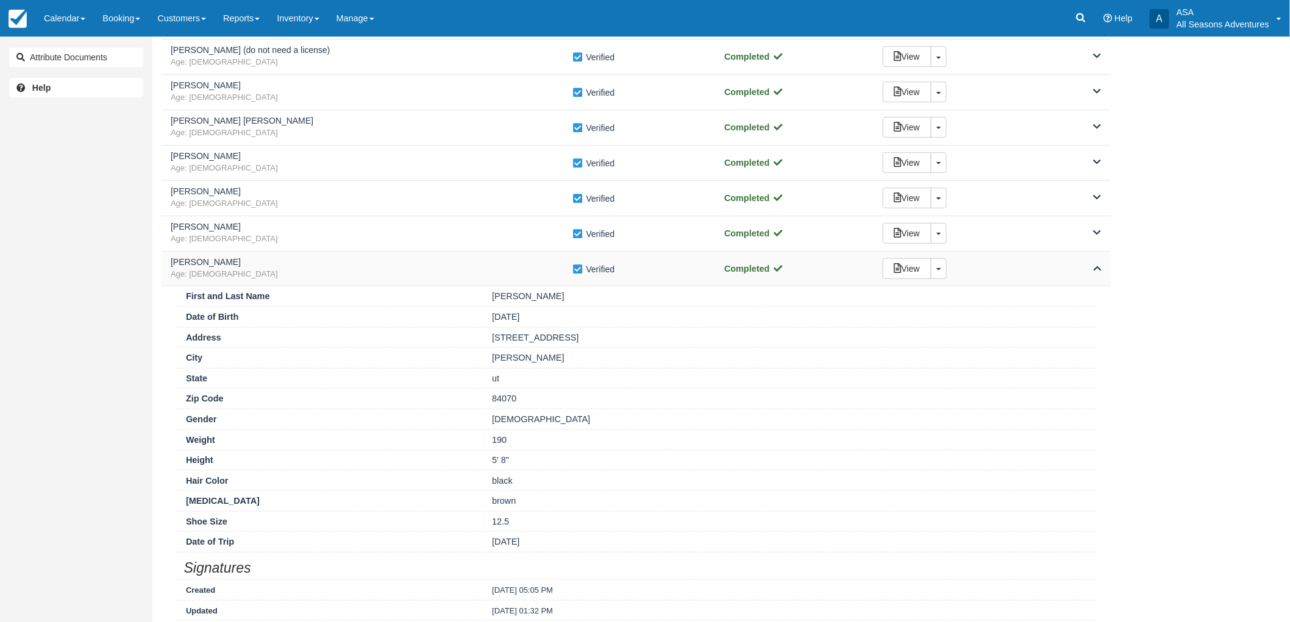
click at [424, 269] on span "Age: 50" at bounding box center [372, 275] width 402 height 12
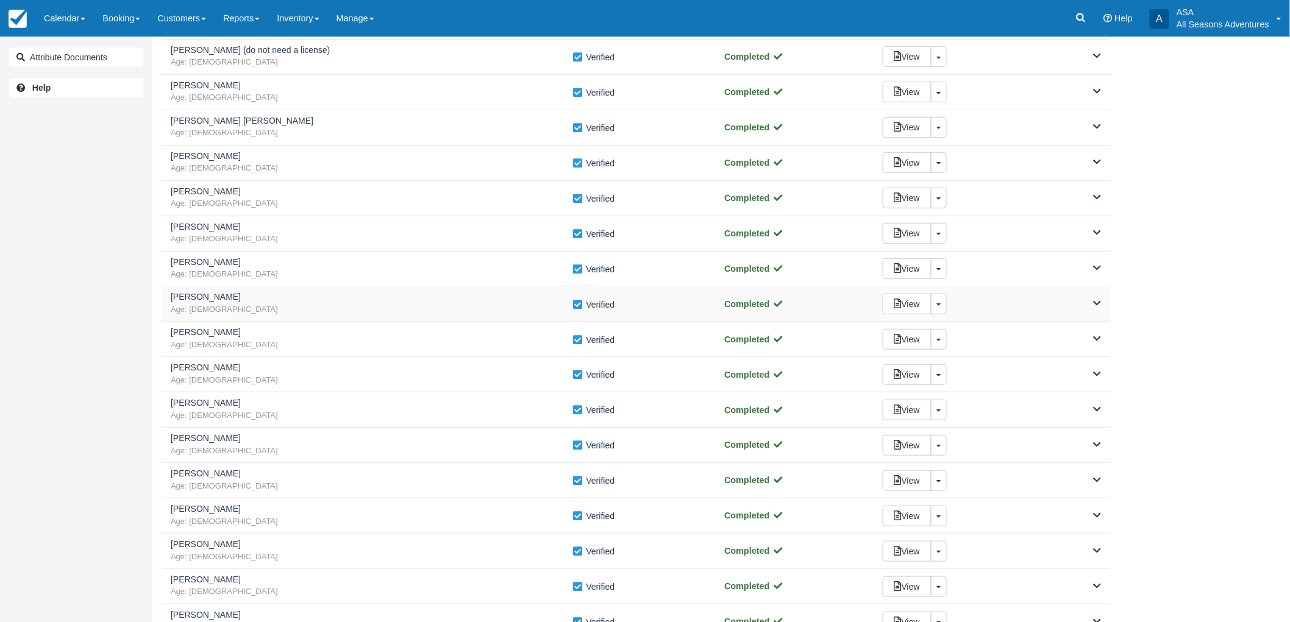
click at [447, 310] on span "Age: 56" at bounding box center [372, 310] width 402 height 12
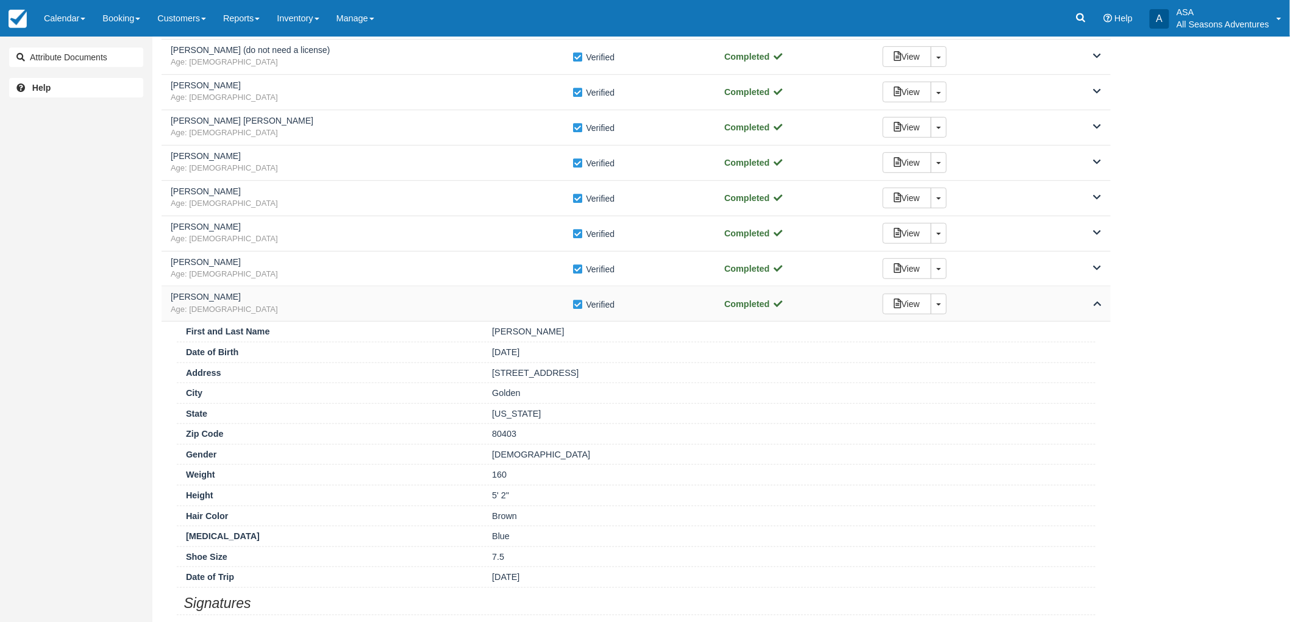
click at [447, 310] on span "Age: 56" at bounding box center [372, 310] width 402 height 12
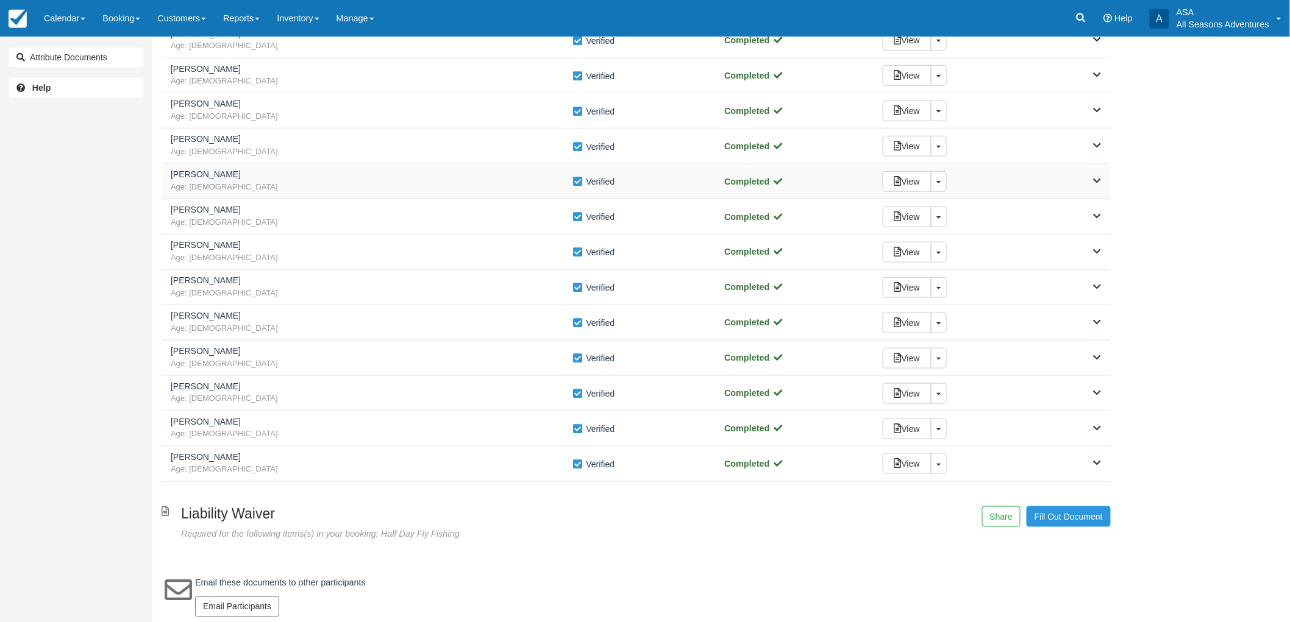
scroll to position [405, 0]
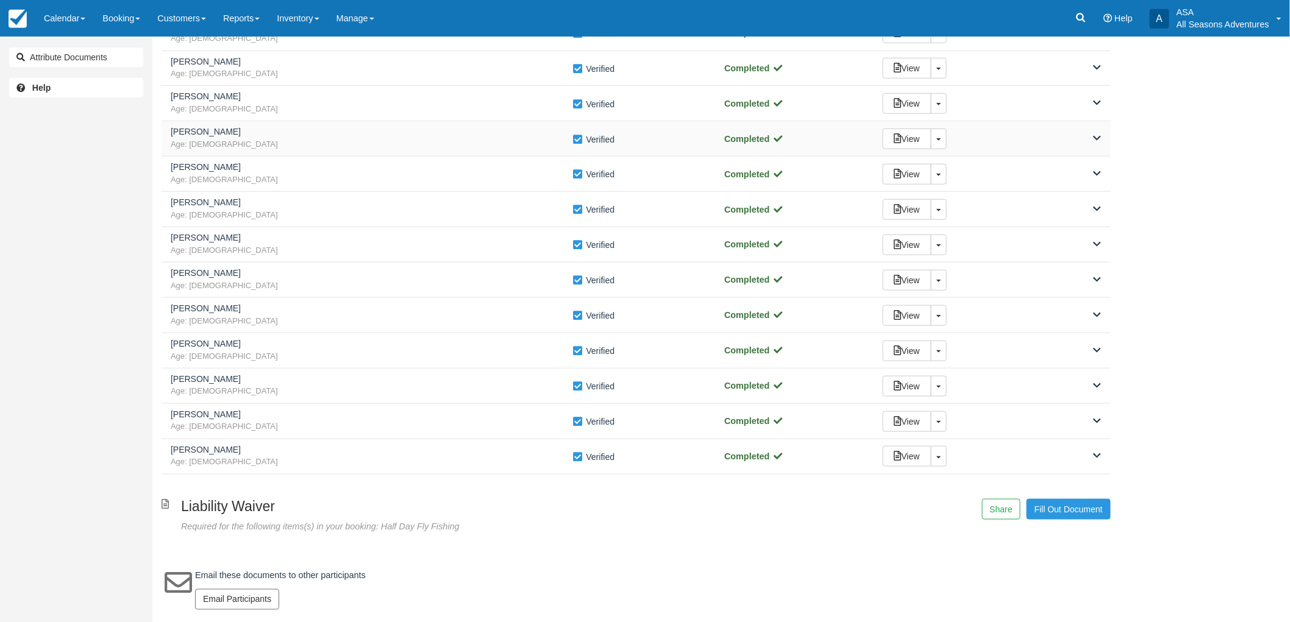
click at [469, 140] on span "Age: 39" at bounding box center [372, 145] width 402 height 12
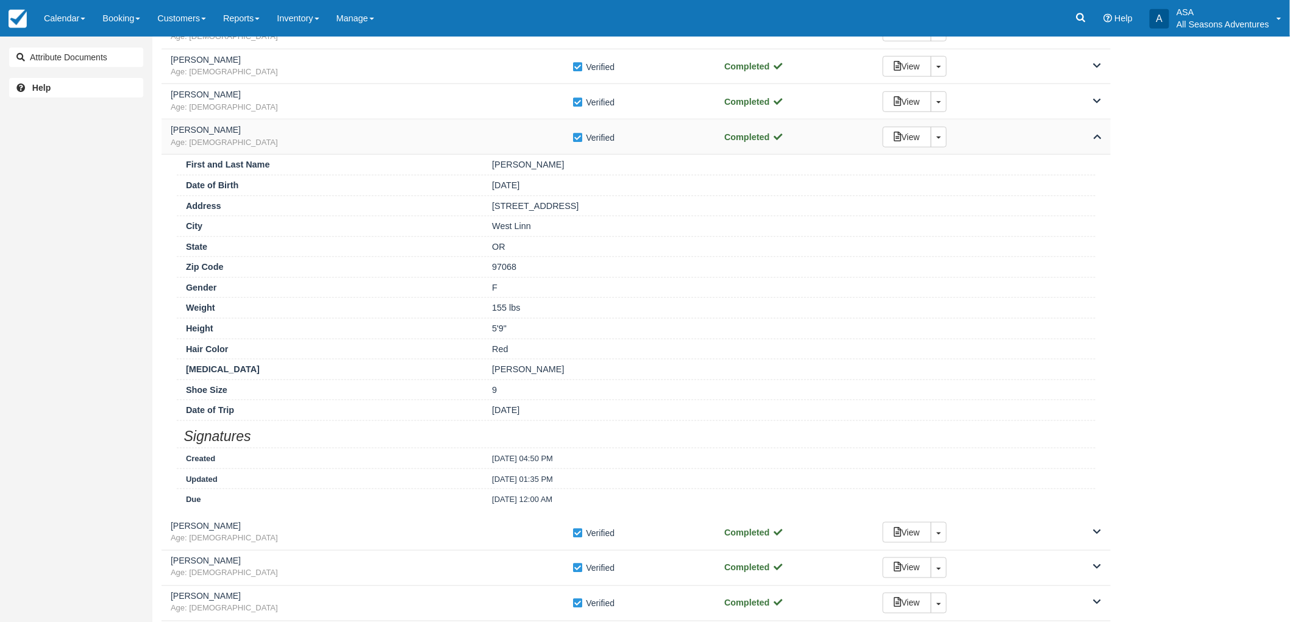
click at [469, 140] on span "Age: 39" at bounding box center [372, 143] width 402 height 12
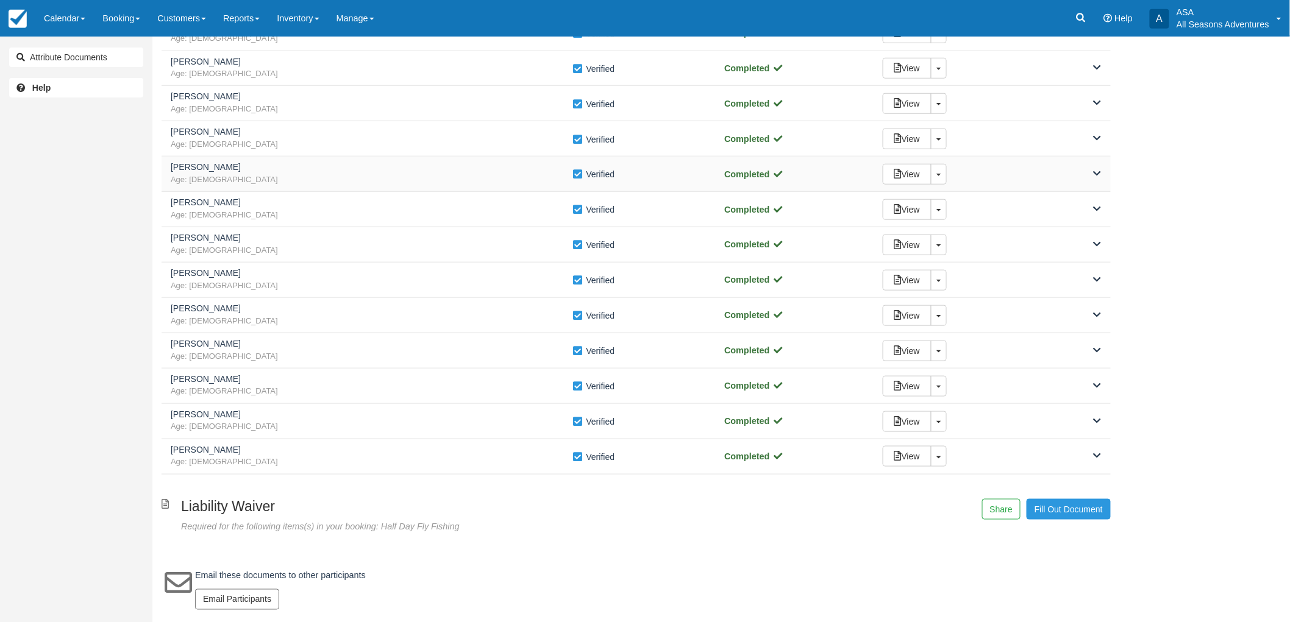
click at [474, 181] on span "Age: 55" at bounding box center [372, 180] width 402 height 12
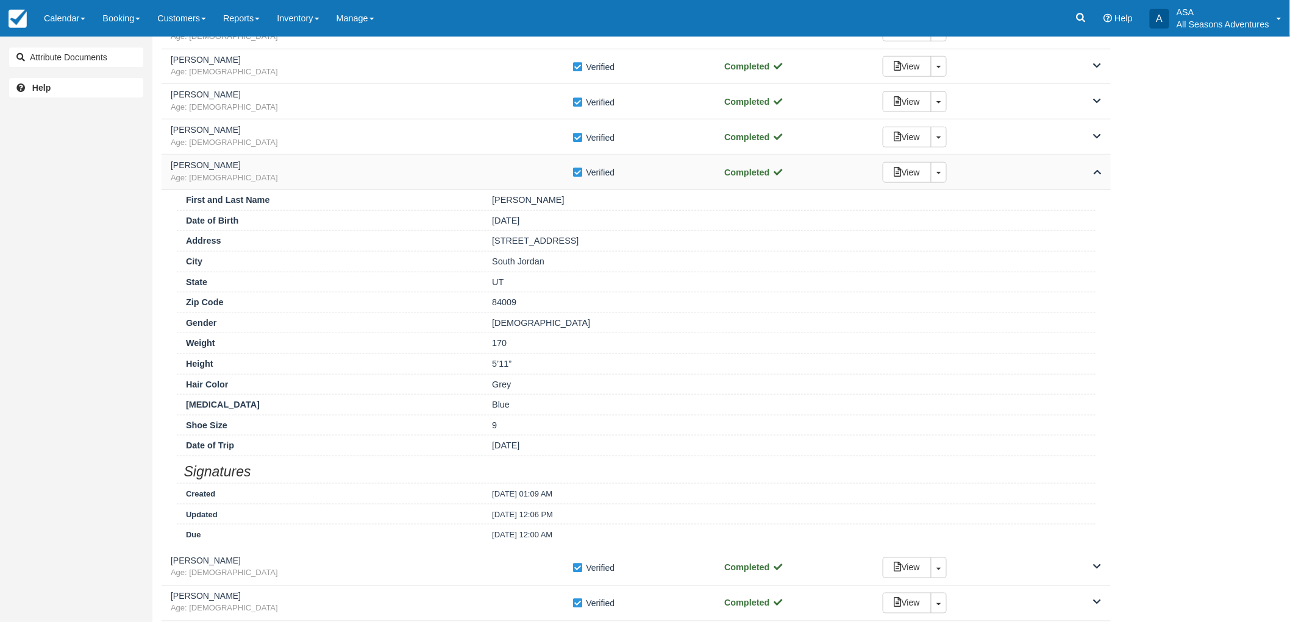
click at [474, 181] on span "Age: 55" at bounding box center [372, 178] width 402 height 12
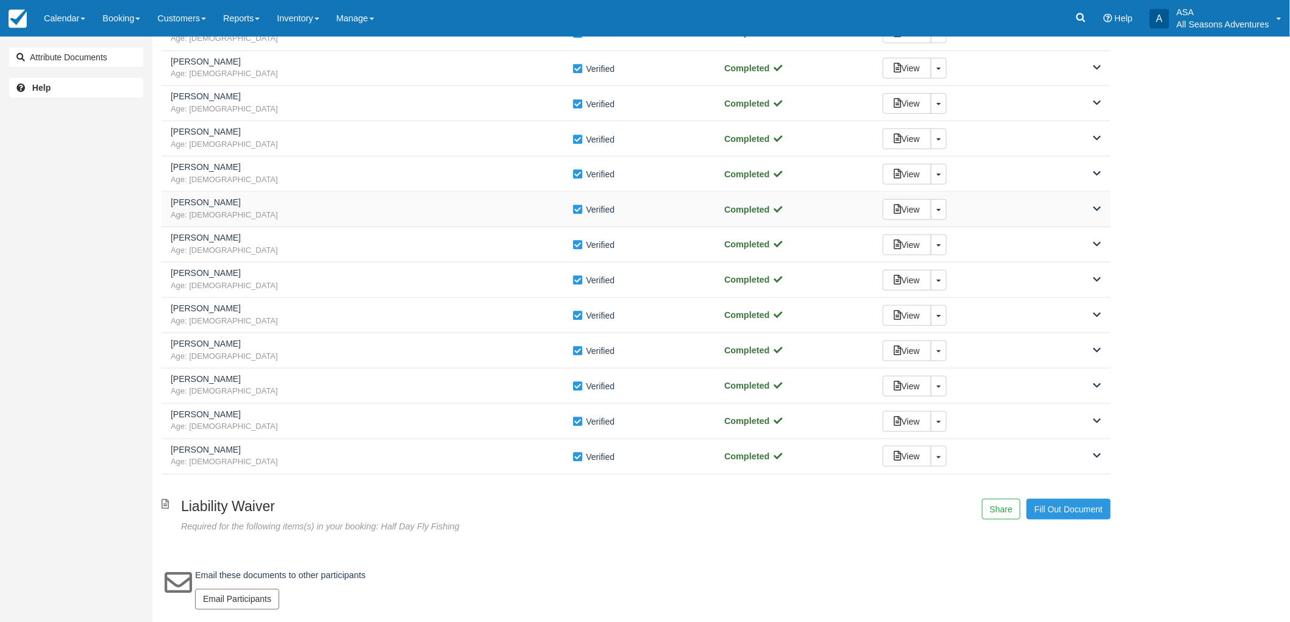
click at [490, 211] on span "Age: 31" at bounding box center [372, 216] width 402 height 12
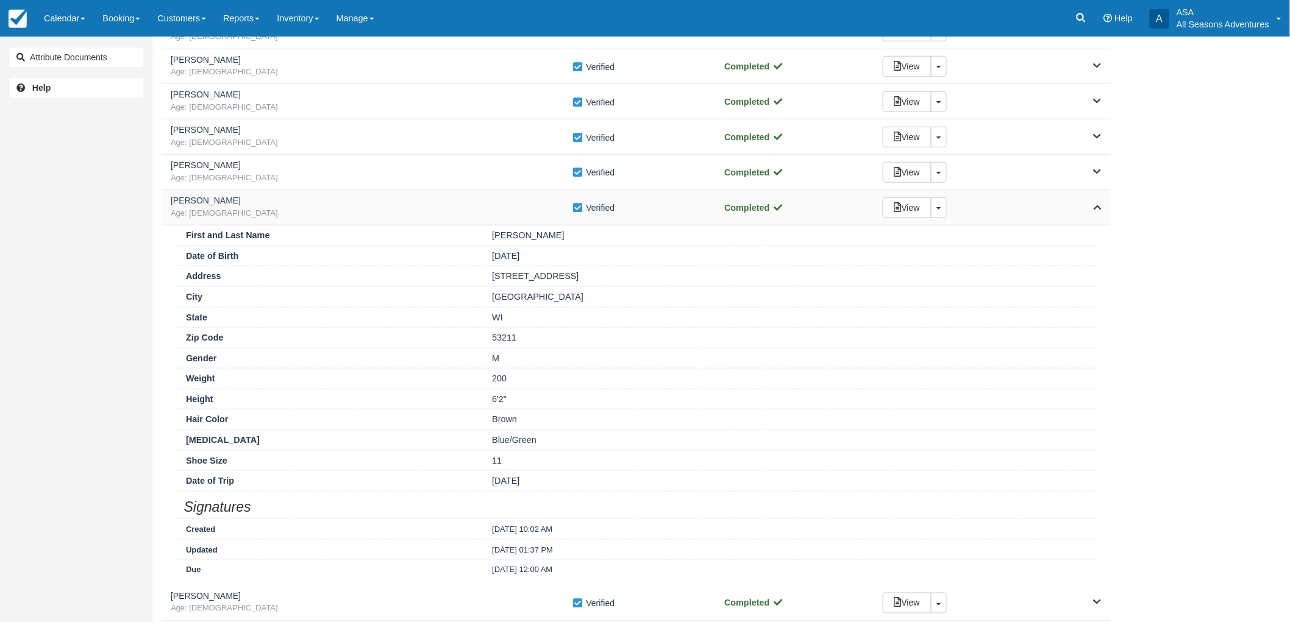
click at [490, 211] on span "Age: 31" at bounding box center [372, 214] width 402 height 12
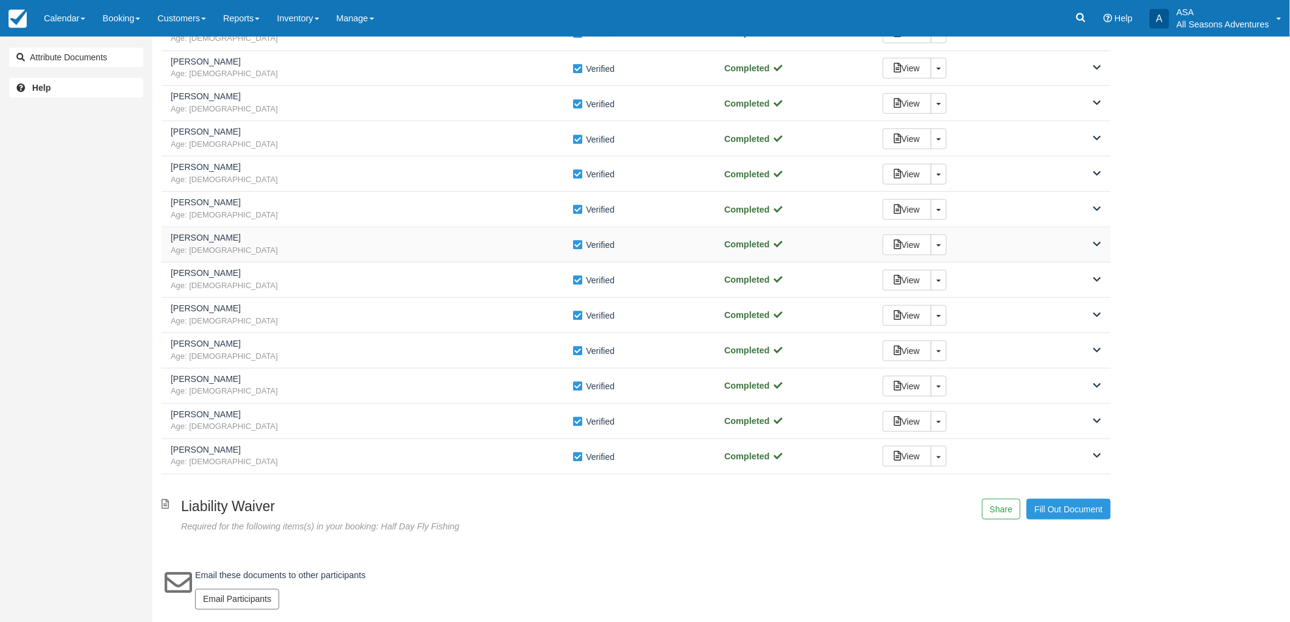
click at [511, 258] on div "Aphelia Ciaravino Age: 52 Verify Verified Completed View Toggle Dropdown Detach" at bounding box center [636, 244] width 949 height 35
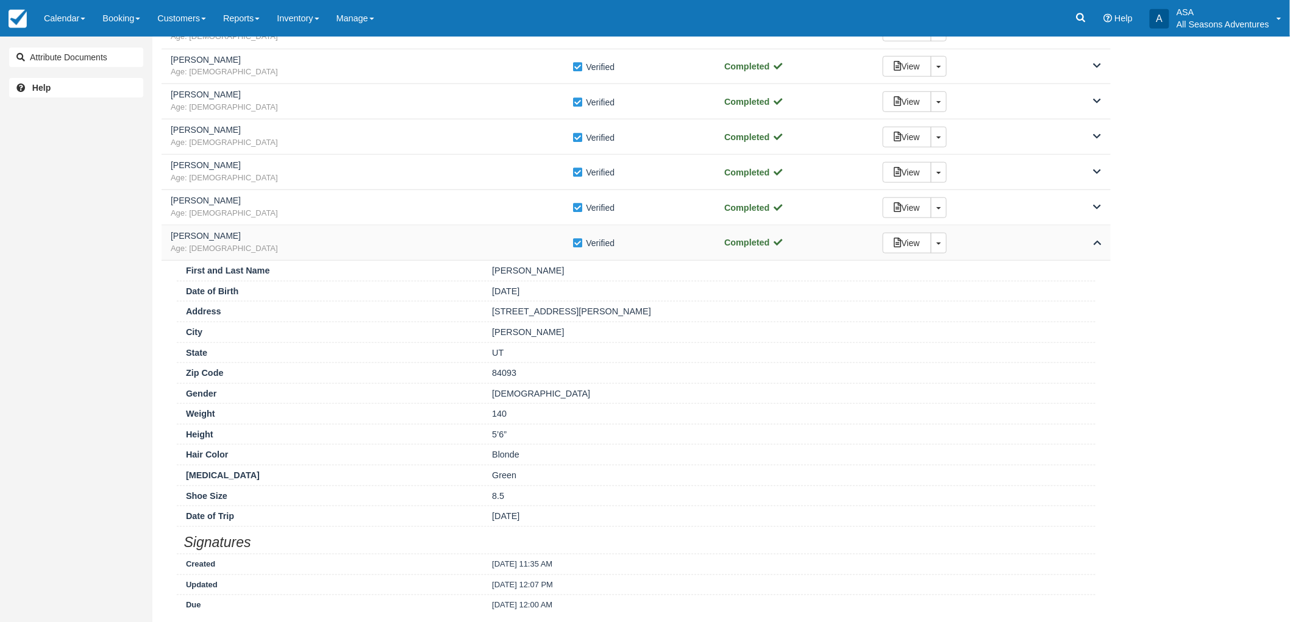
click at [511, 258] on div "Aphelia Ciaravino Age: 52 Verify Verified Completed View Toggle Dropdown Detach" at bounding box center [636, 242] width 949 height 35
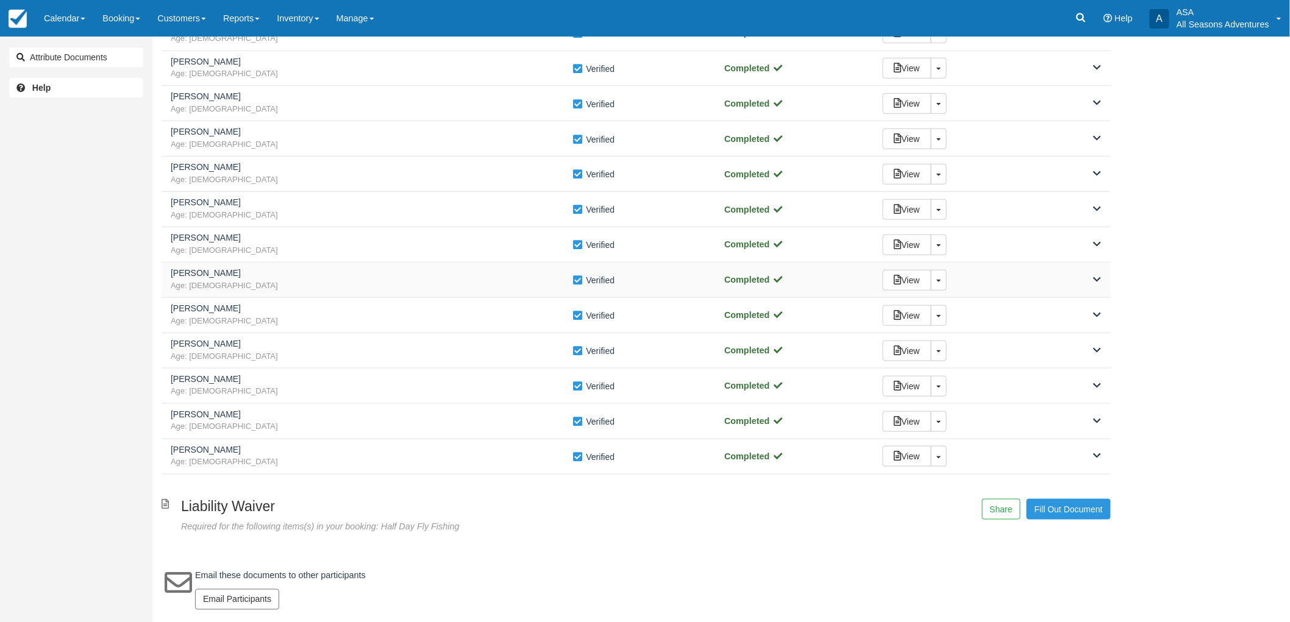
click at [488, 280] on span "Age: 47" at bounding box center [372, 286] width 402 height 12
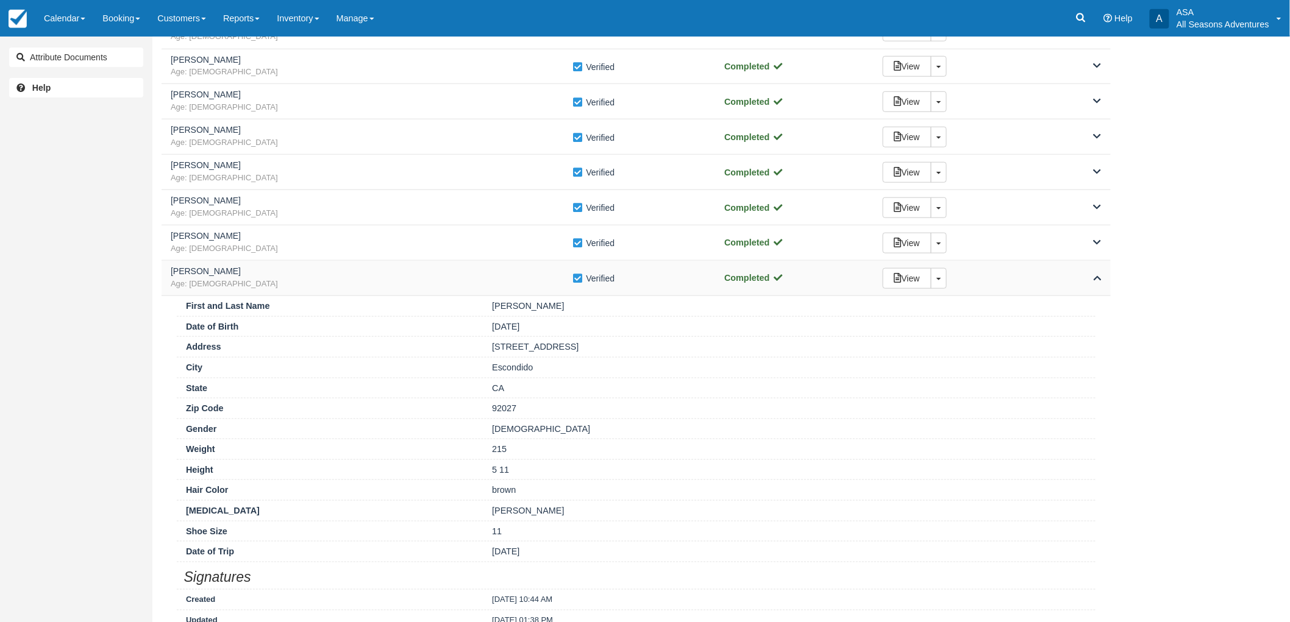
click at [488, 280] on span "Age: 47" at bounding box center [372, 285] width 402 height 12
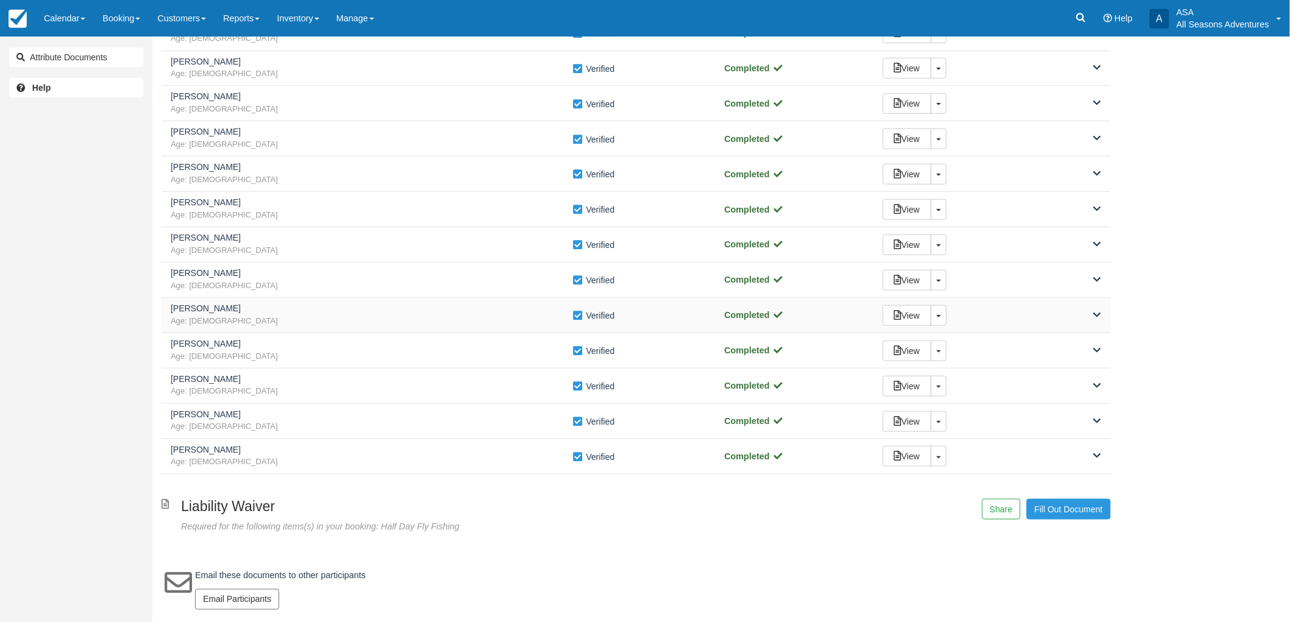
click at [492, 316] on span "Age: 40" at bounding box center [372, 322] width 402 height 12
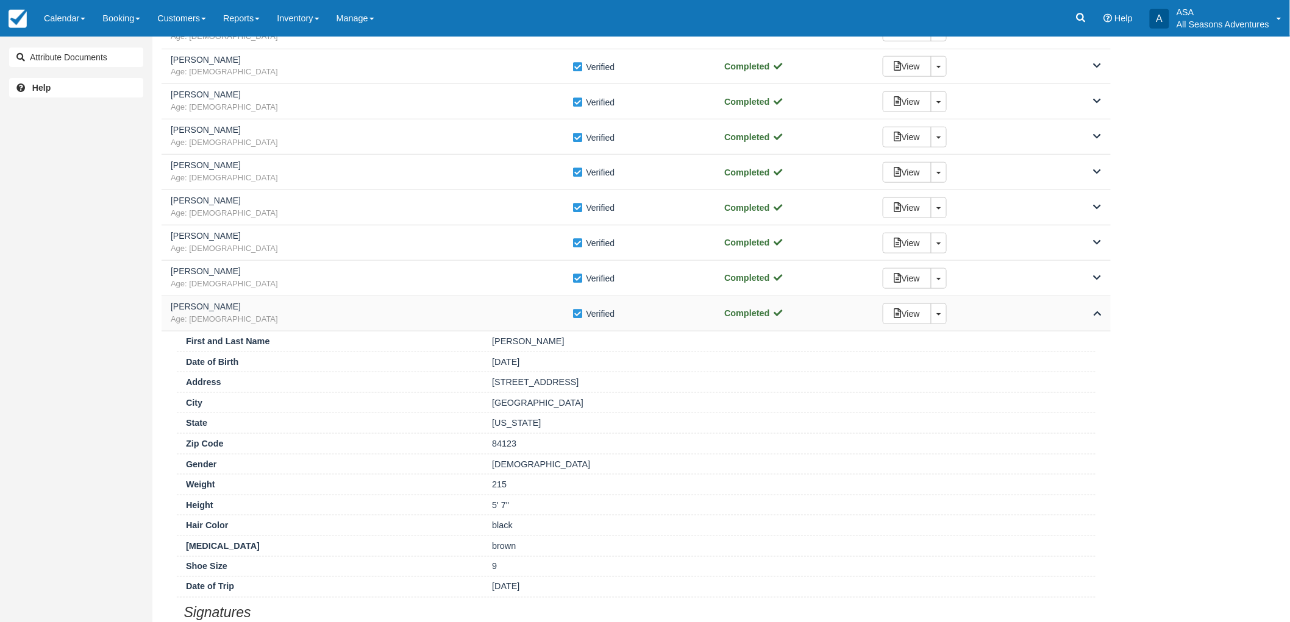
click at [492, 315] on span "Age: 40" at bounding box center [372, 320] width 402 height 12
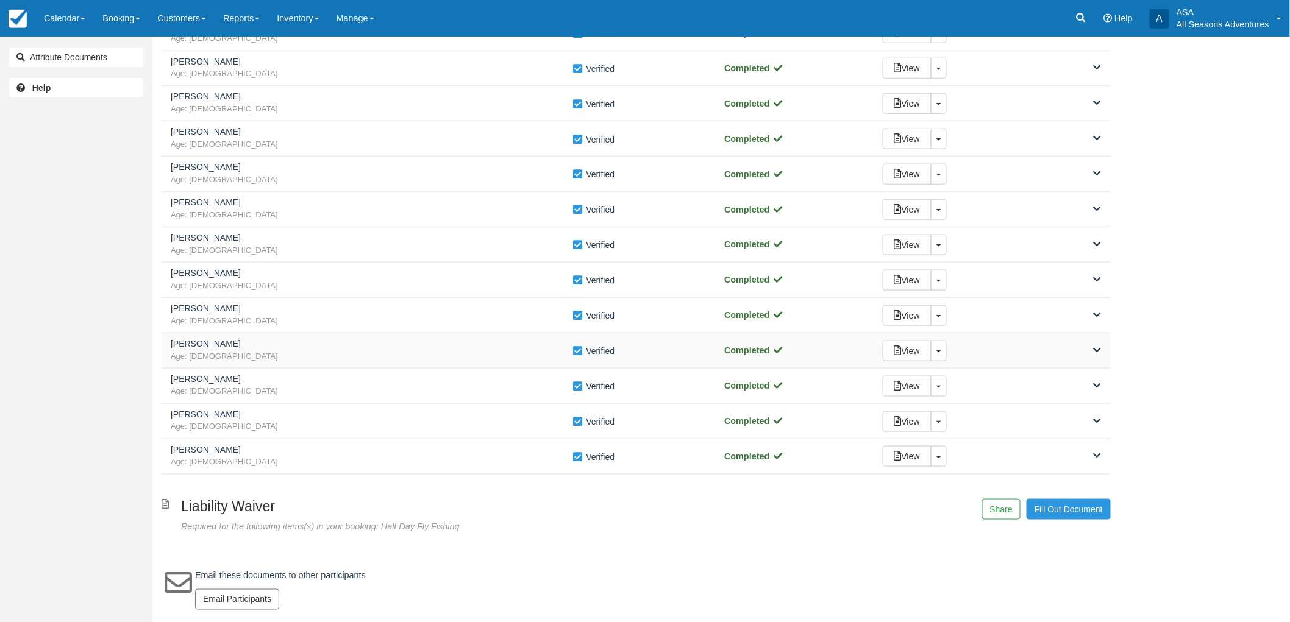
click at [484, 346] on h5 "Angela Merrill" at bounding box center [372, 343] width 402 height 9
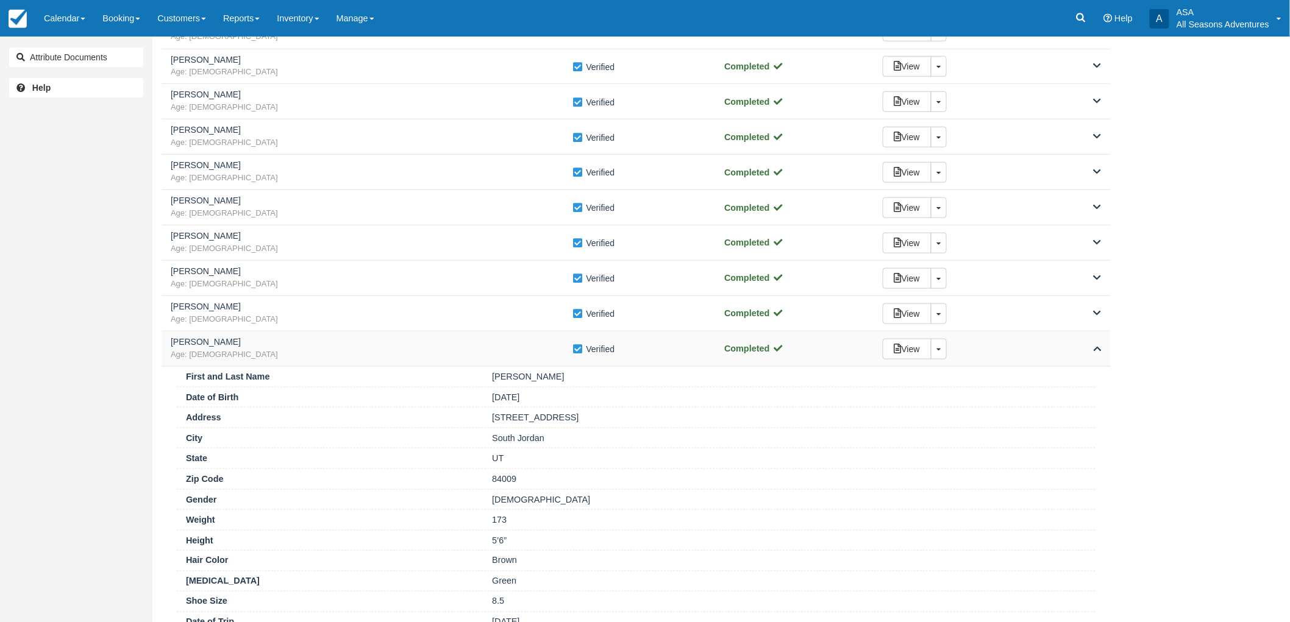
click at [484, 346] on h5 "Angela Merrill" at bounding box center [372, 342] width 402 height 9
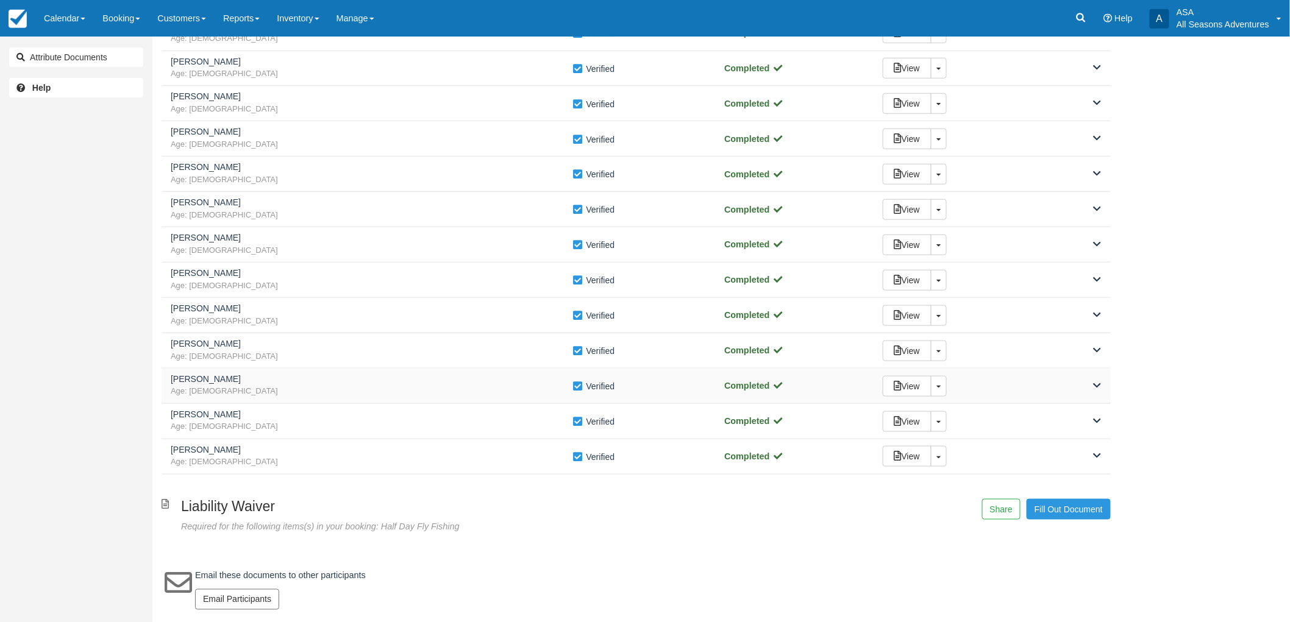
click at [491, 382] on h5 "Joshua VanGinkel" at bounding box center [372, 379] width 402 height 9
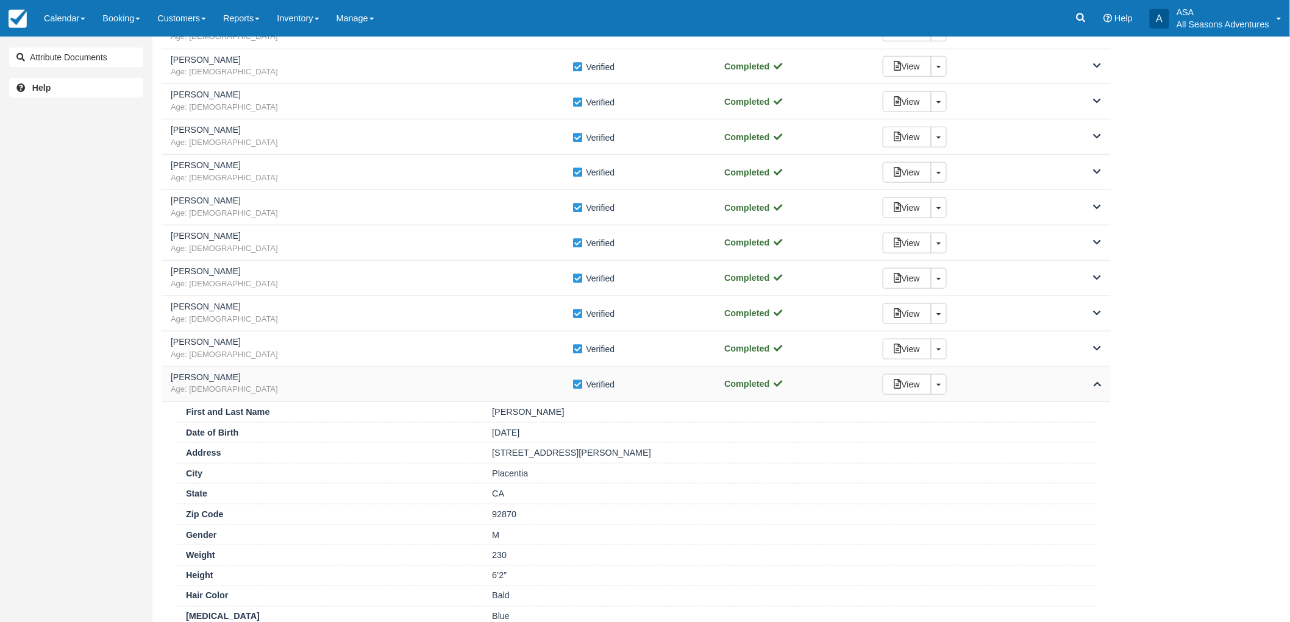
click at [491, 387] on span "Age: 48" at bounding box center [372, 390] width 402 height 12
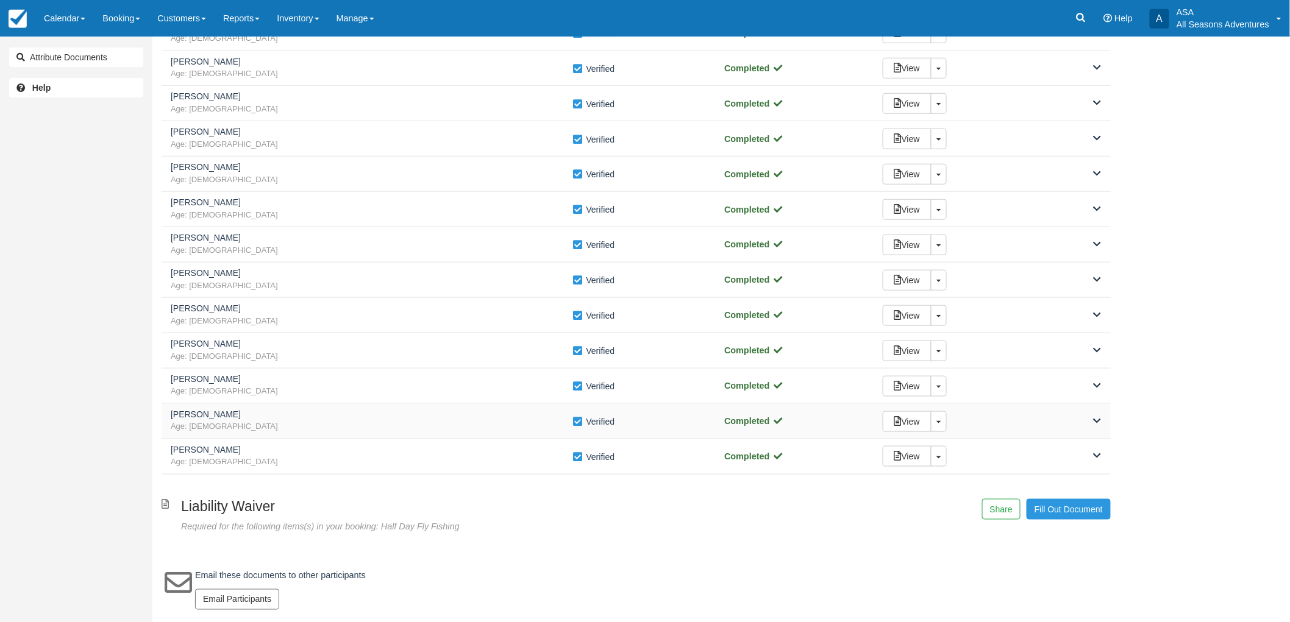
click at [500, 410] on h5 "Katie Morgan" at bounding box center [372, 414] width 402 height 9
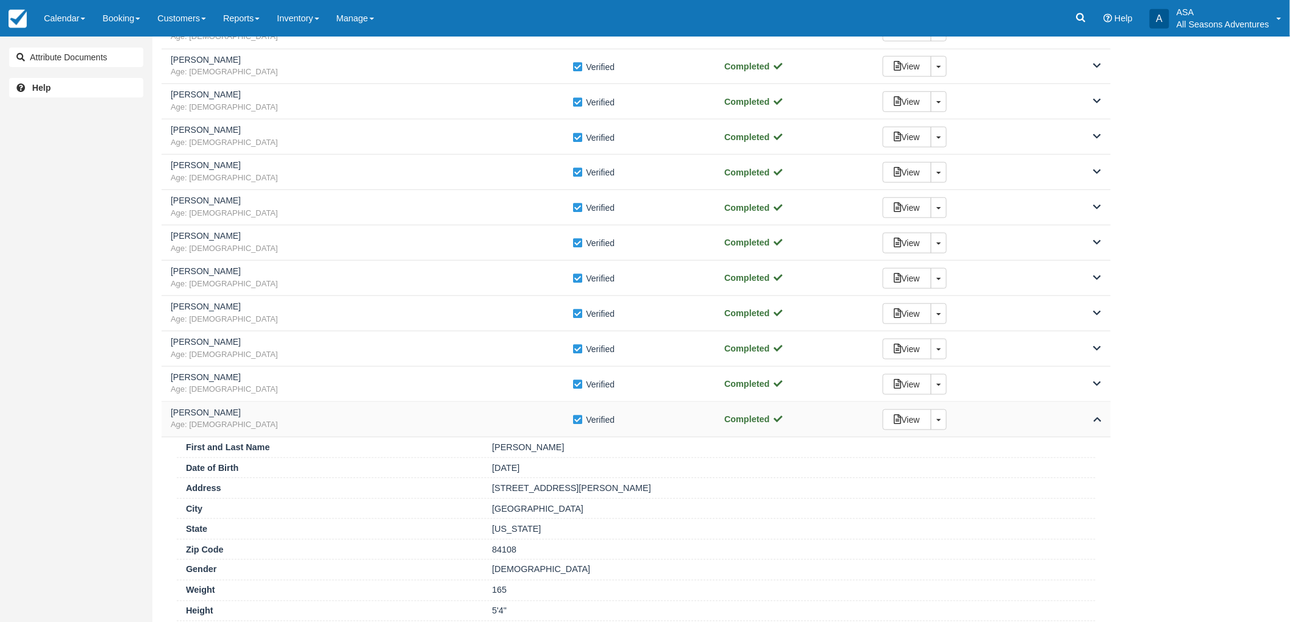
click at [500, 416] on h5 "Katie Morgan" at bounding box center [372, 412] width 402 height 9
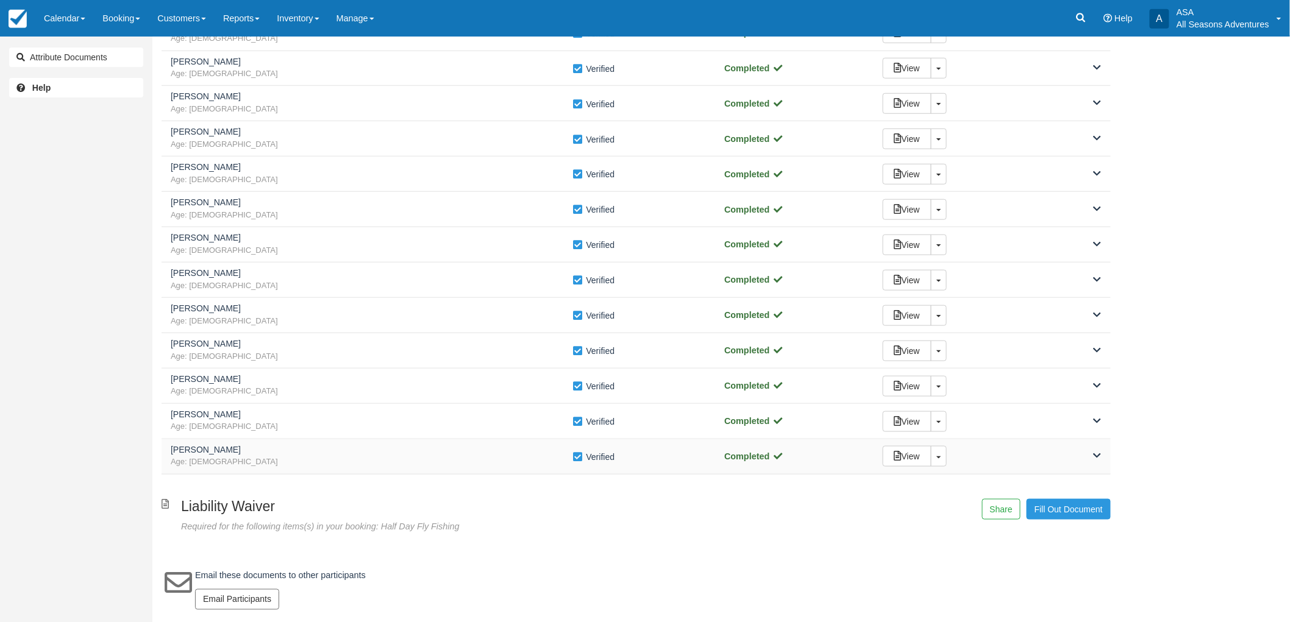
click at [513, 471] on div "Marlow Mitchell Age: 45 Verify Verified Completed View Toggle Dropdown Detach" at bounding box center [636, 456] width 949 height 35
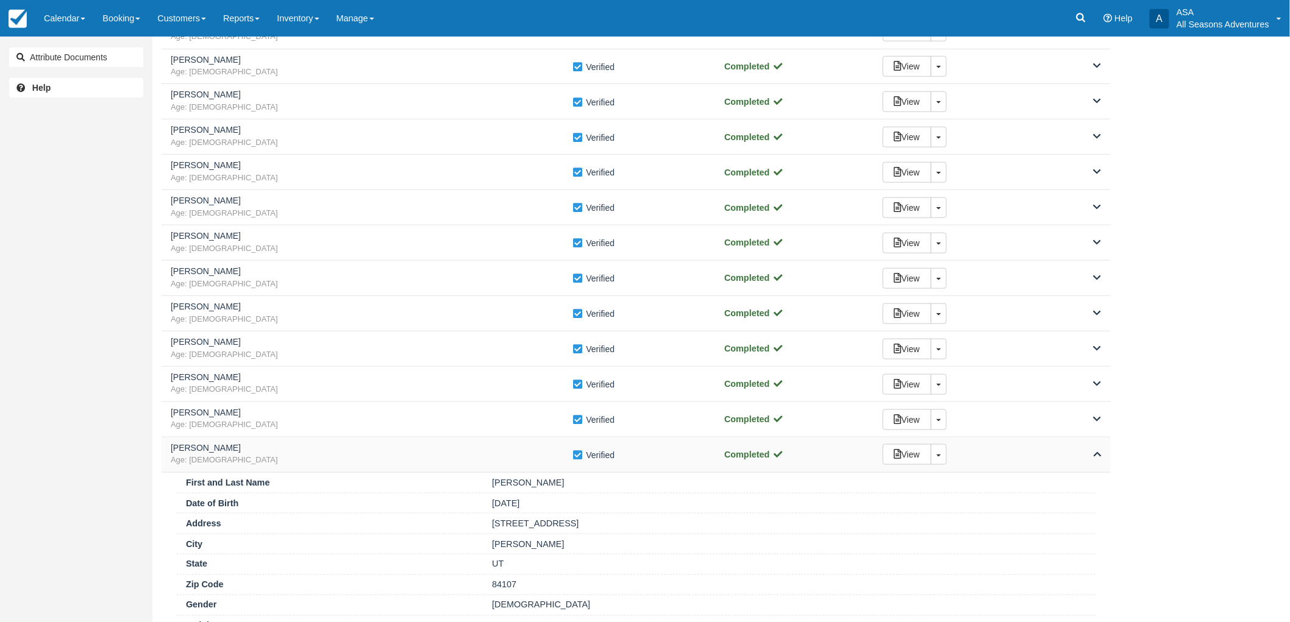
click at [513, 471] on div "Marlow Mitchell Age: 45 Verify Verified Completed View Toggle Dropdown Detach" at bounding box center [636, 455] width 949 height 35
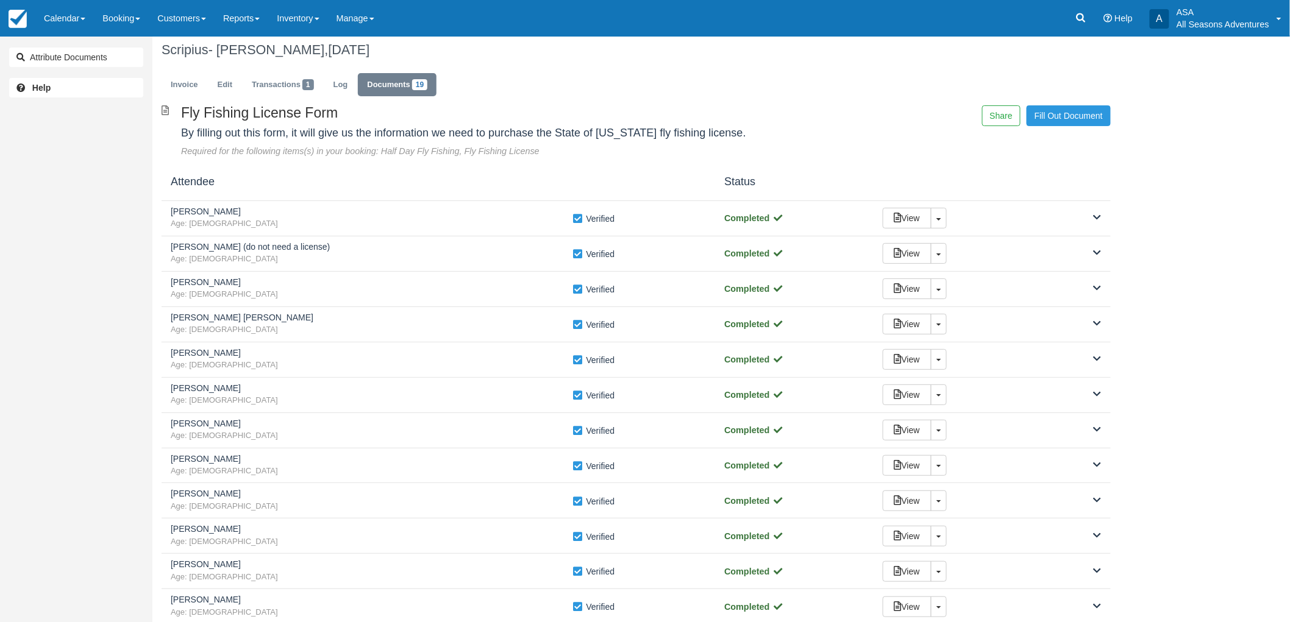
scroll to position [0, 0]
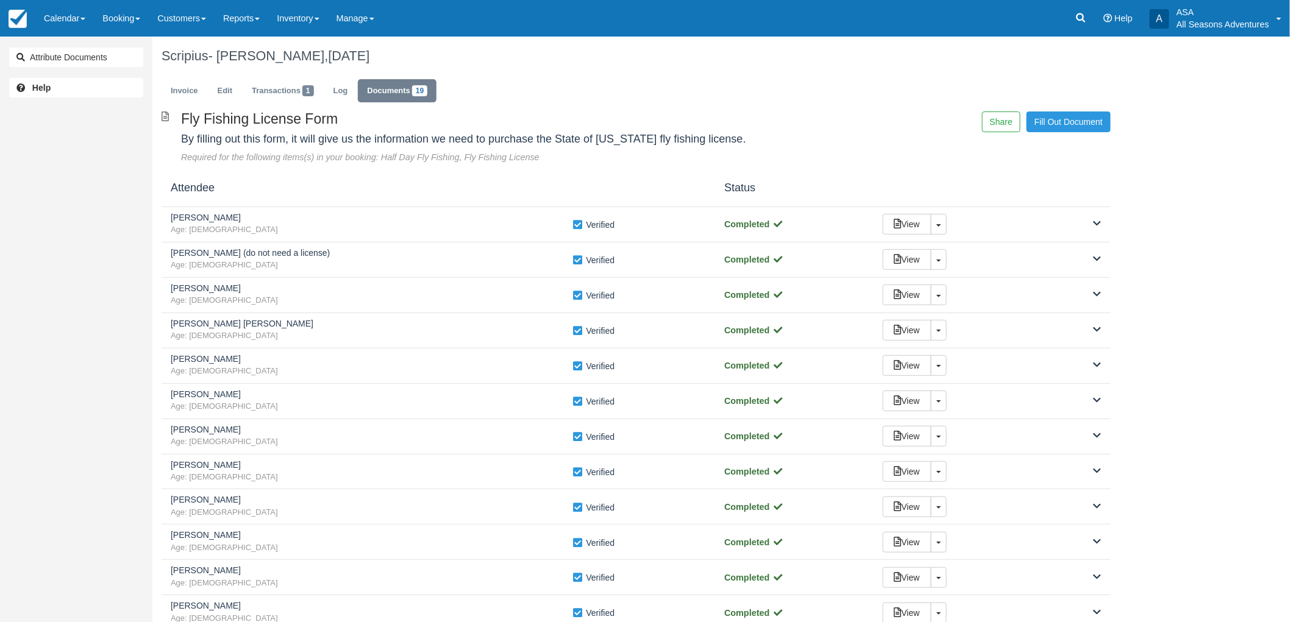
click at [201, 102] on ul "Invoice Edit Transactions 1 Log Documents 19" at bounding box center [636, 94] width 949 height 37
click at [186, 90] on link "Invoice" at bounding box center [185, 91] width 46 height 24
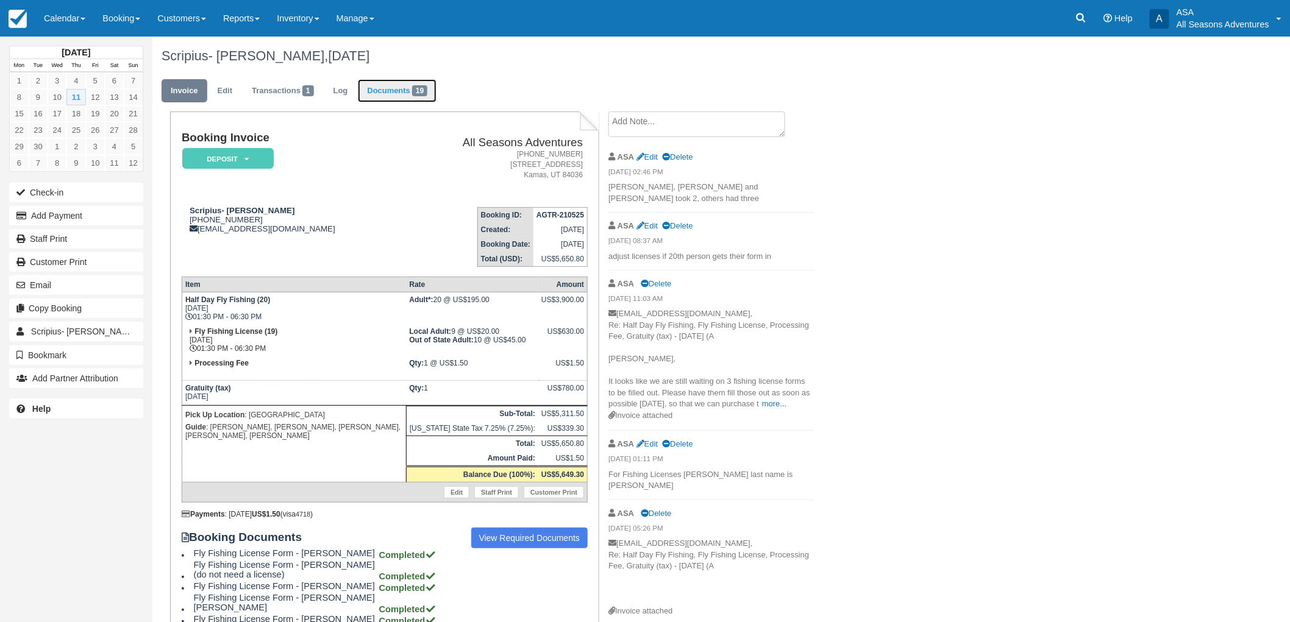
click at [380, 90] on link "Documents 19" at bounding box center [397, 91] width 79 height 24
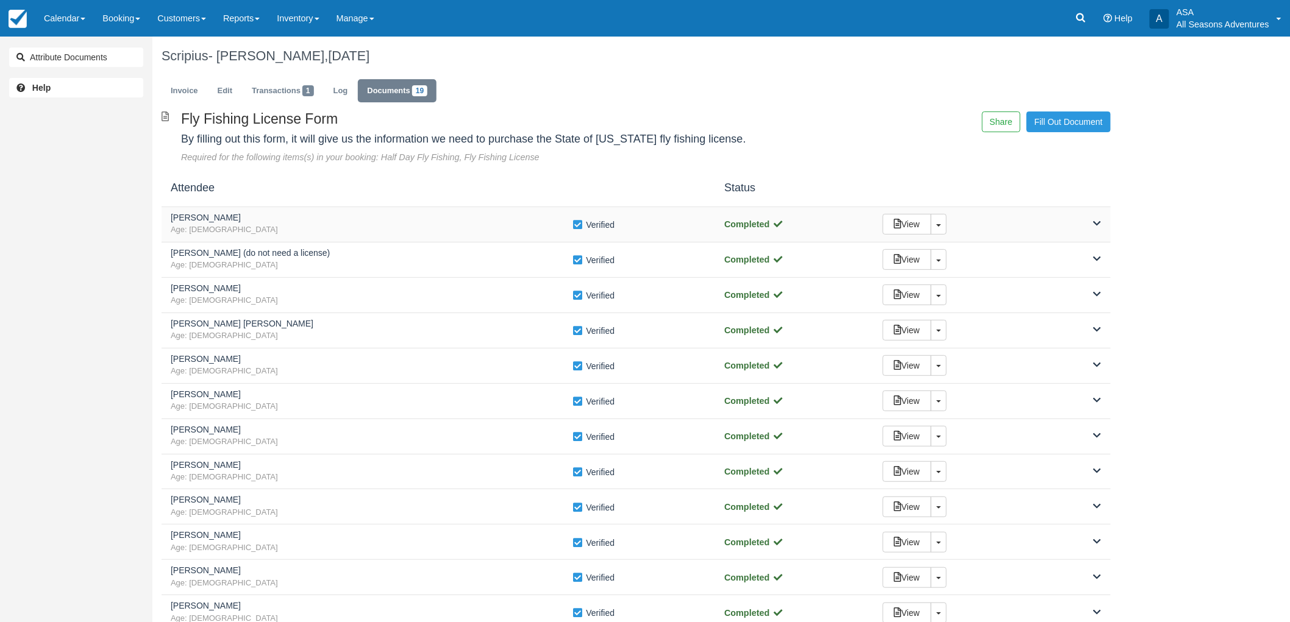
click at [394, 208] on div "[PERSON_NAME] Age: [DEMOGRAPHIC_DATA] Verify Verified Completed View Toggle Dro…" at bounding box center [636, 224] width 949 height 35
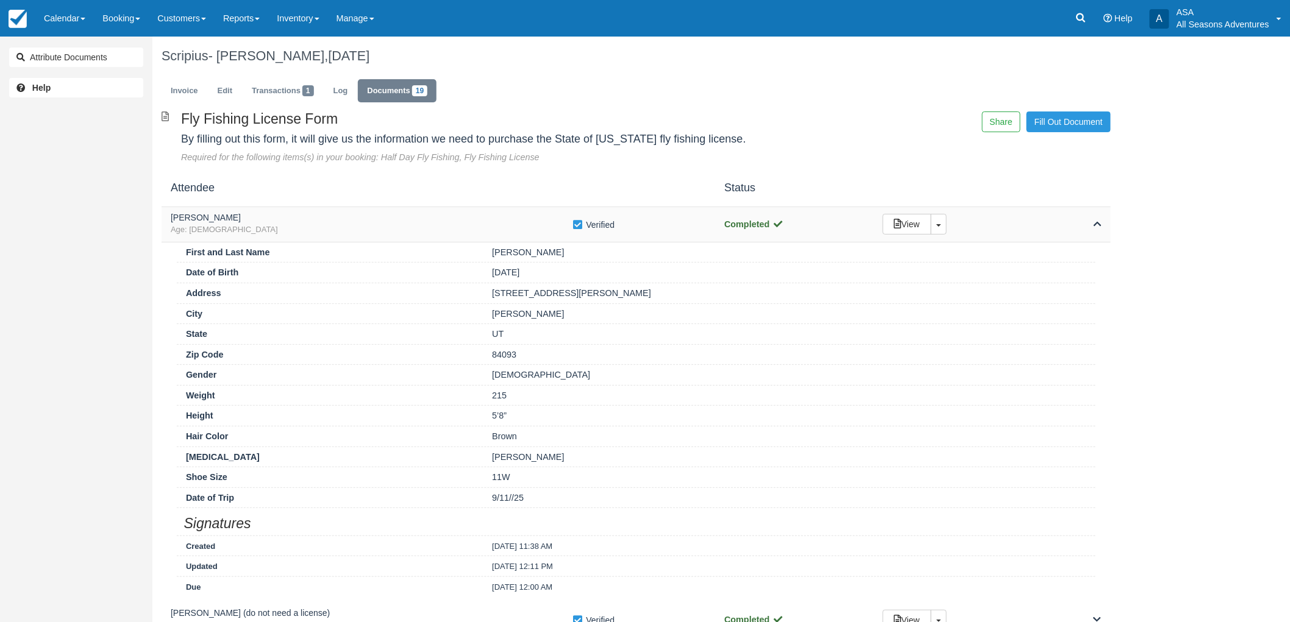
click at [394, 208] on div "[PERSON_NAME] Age: [DEMOGRAPHIC_DATA] Verify Verified Completed View Toggle Dro…" at bounding box center [636, 224] width 949 height 35
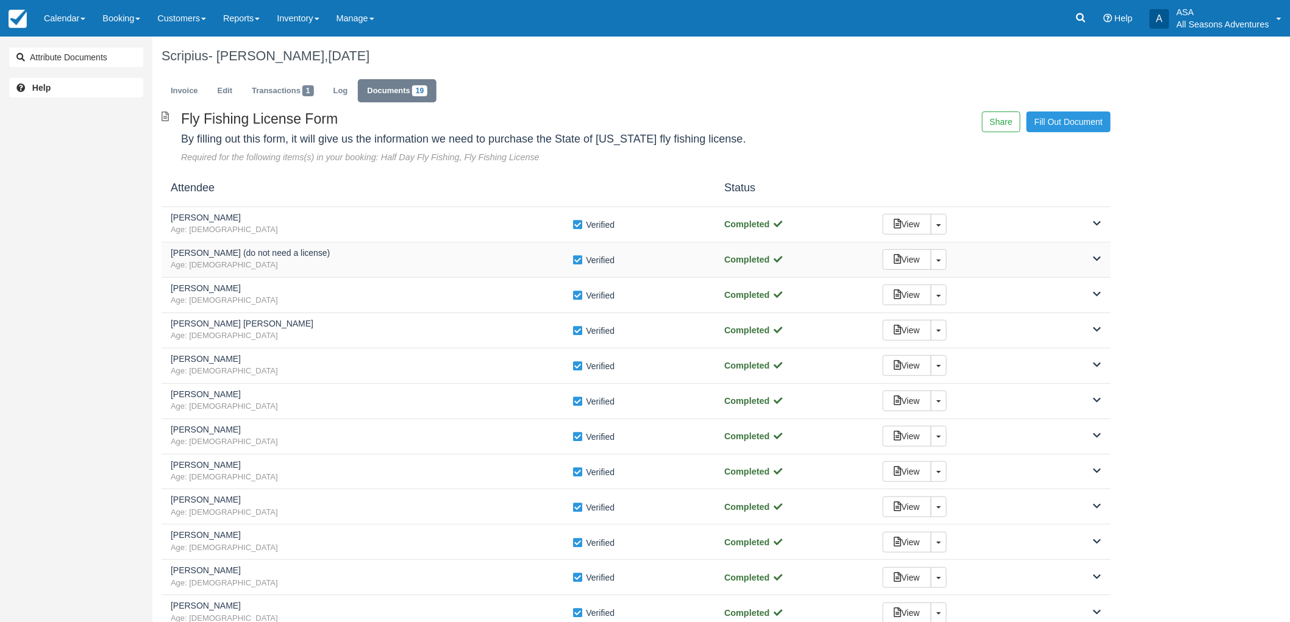
click at [384, 269] on span "Age: 49" at bounding box center [372, 266] width 402 height 12
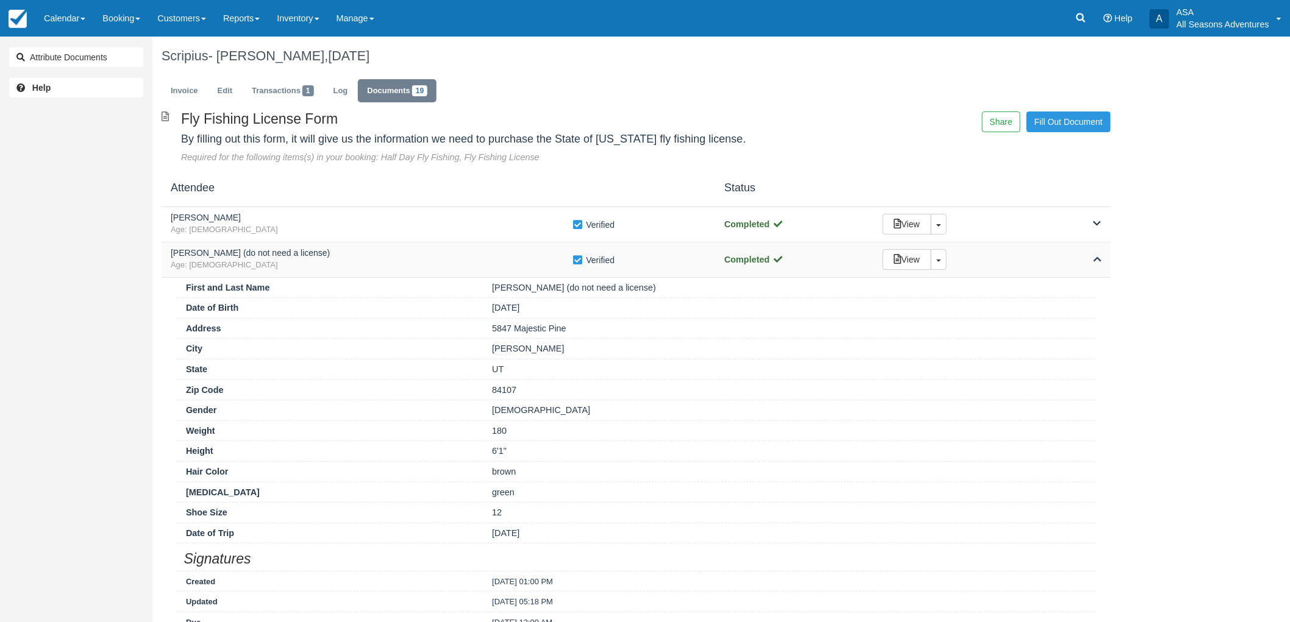
click at [384, 269] on span "Age: 49" at bounding box center [372, 266] width 402 height 12
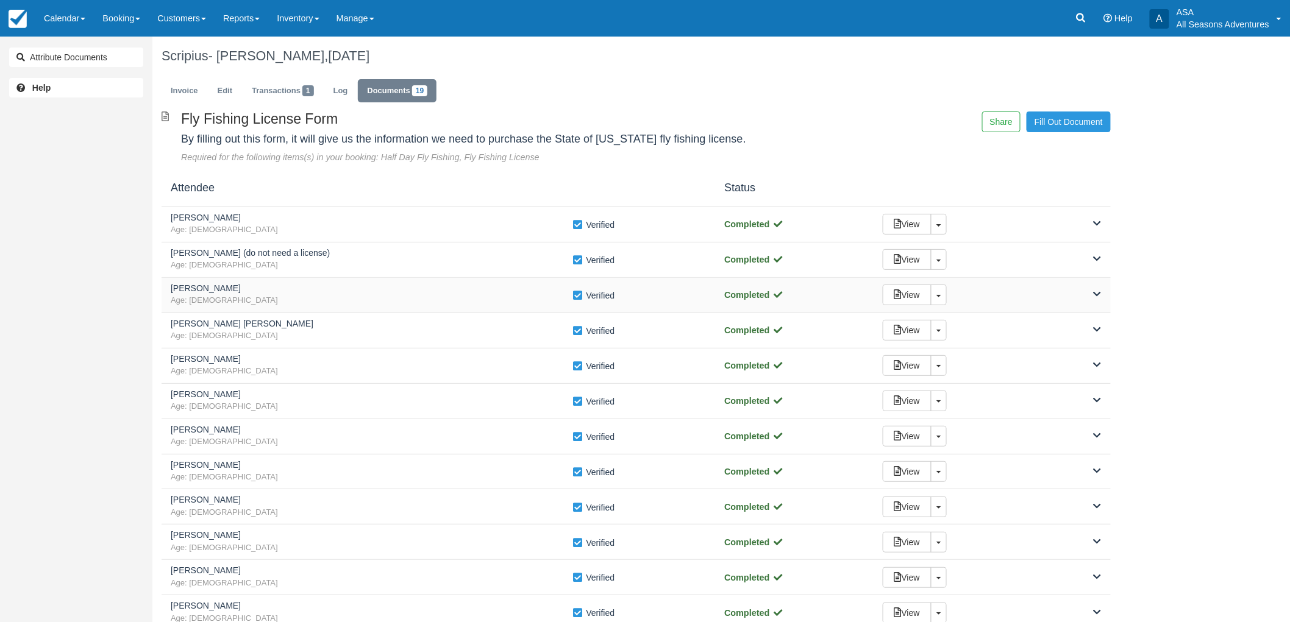
click at [372, 296] on span "Age: 54" at bounding box center [372, 301] width 402 height 12
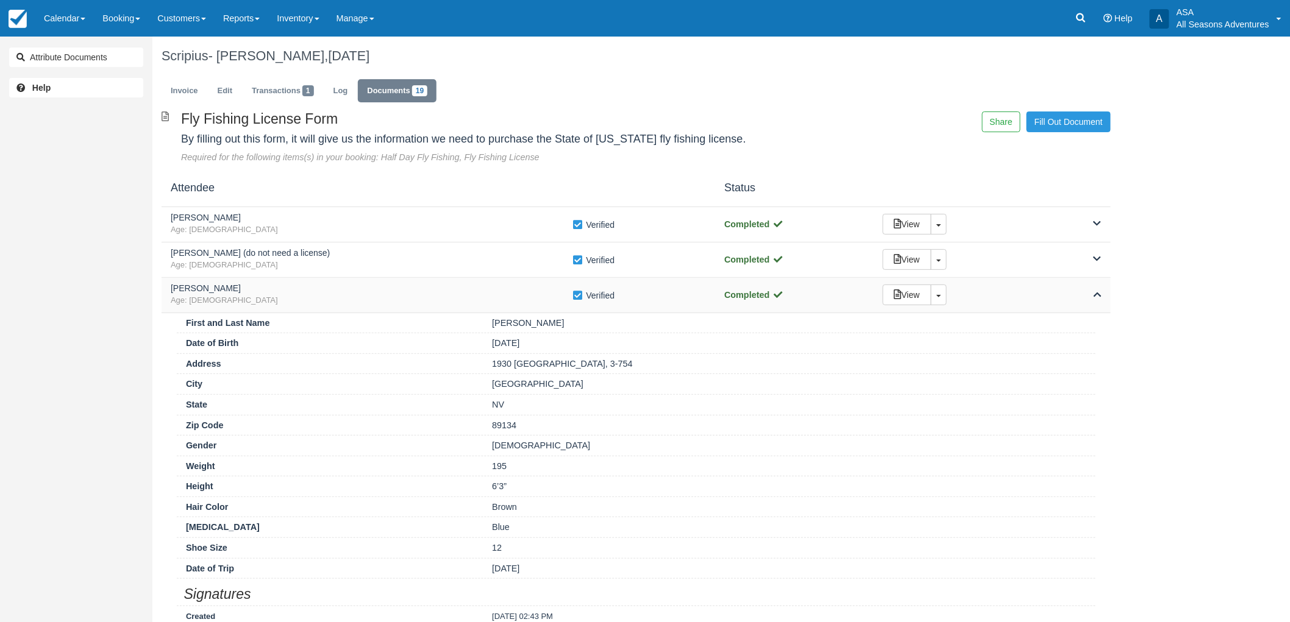
click at [372, 296] on span "Age: 54" at bounding box center [372, 301] width 402 height 12
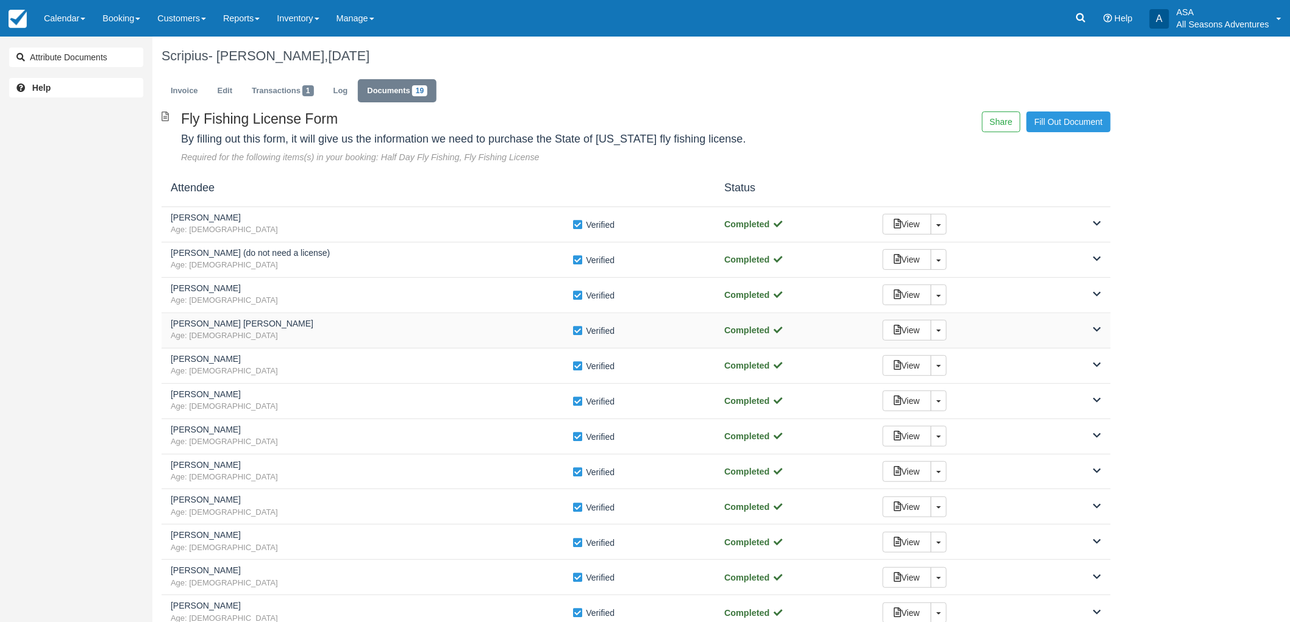
click at [360, 319] on h5 "Robert Oscar" at bounding box center [372, 323] width 402 height 9
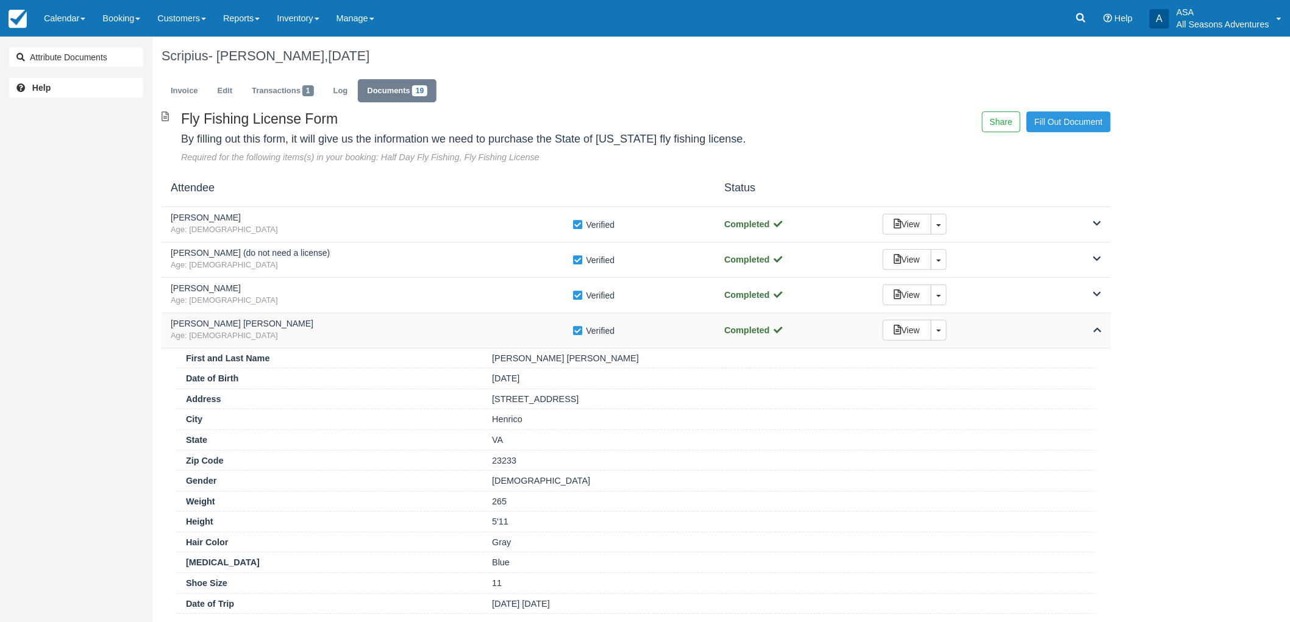
click at [358, 324] on h5 "Robert Oscar" at bounding box center [372, 323] width 402 height 9
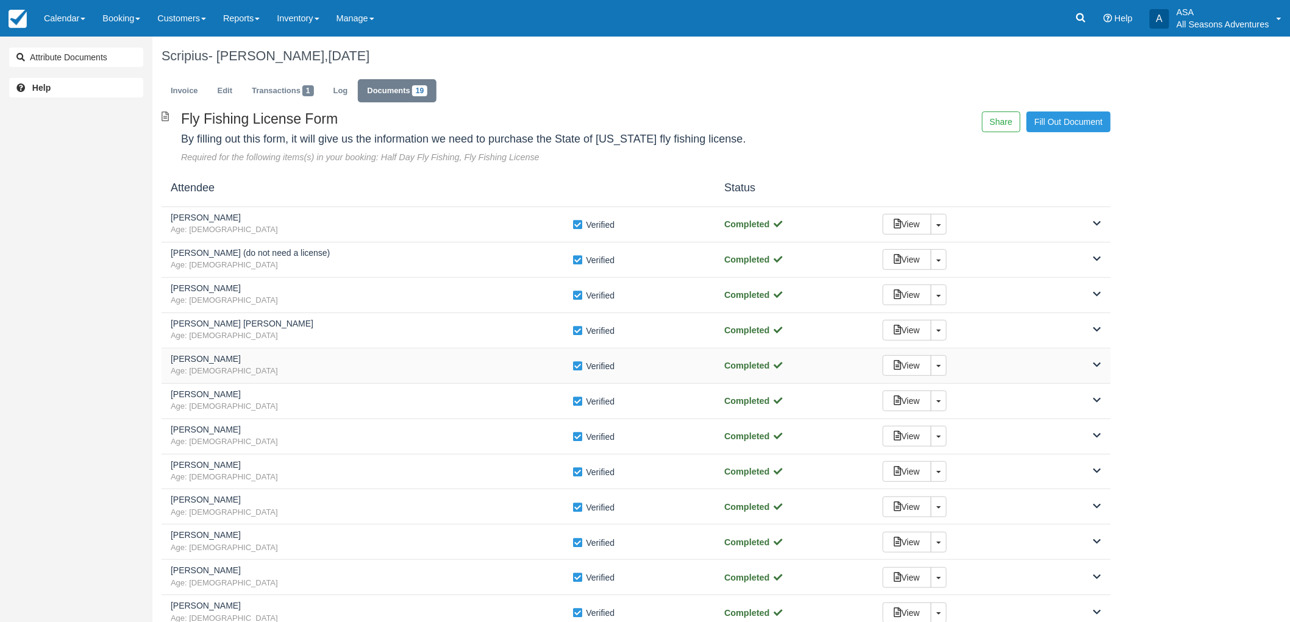
click at [338, 357] on h5 "Brittany Mann" at bounding box center [372, 359] width 402 height 9
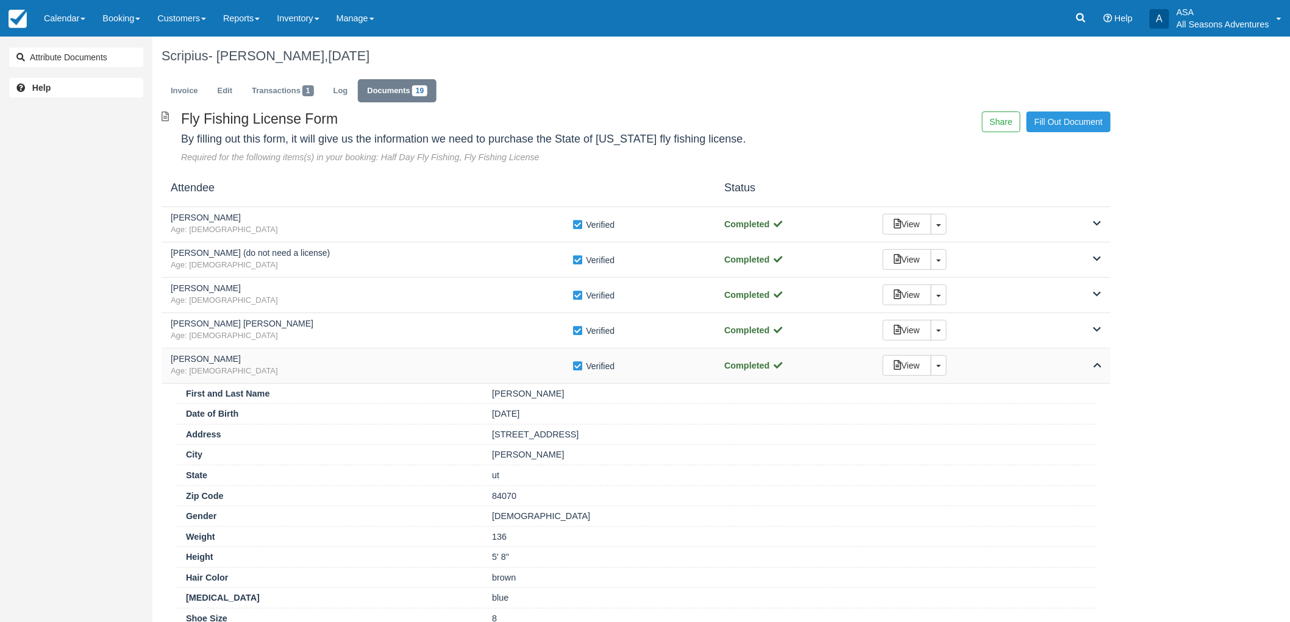
click at [338, 361] on h5 "Brittany Mann" at bounding box center [372, 359] width 402 height 9
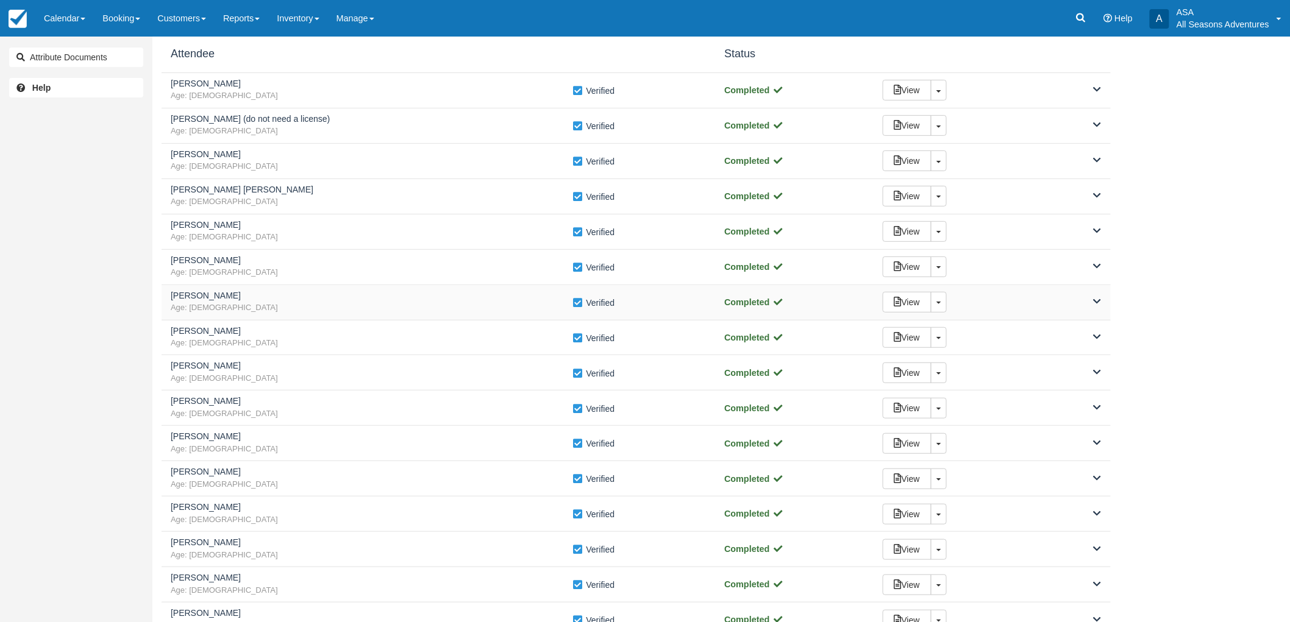
scroll to position [135, 0]
click at [307, 268] on span "Age: 40" at bounding box center [372, 272] width 402 height 12
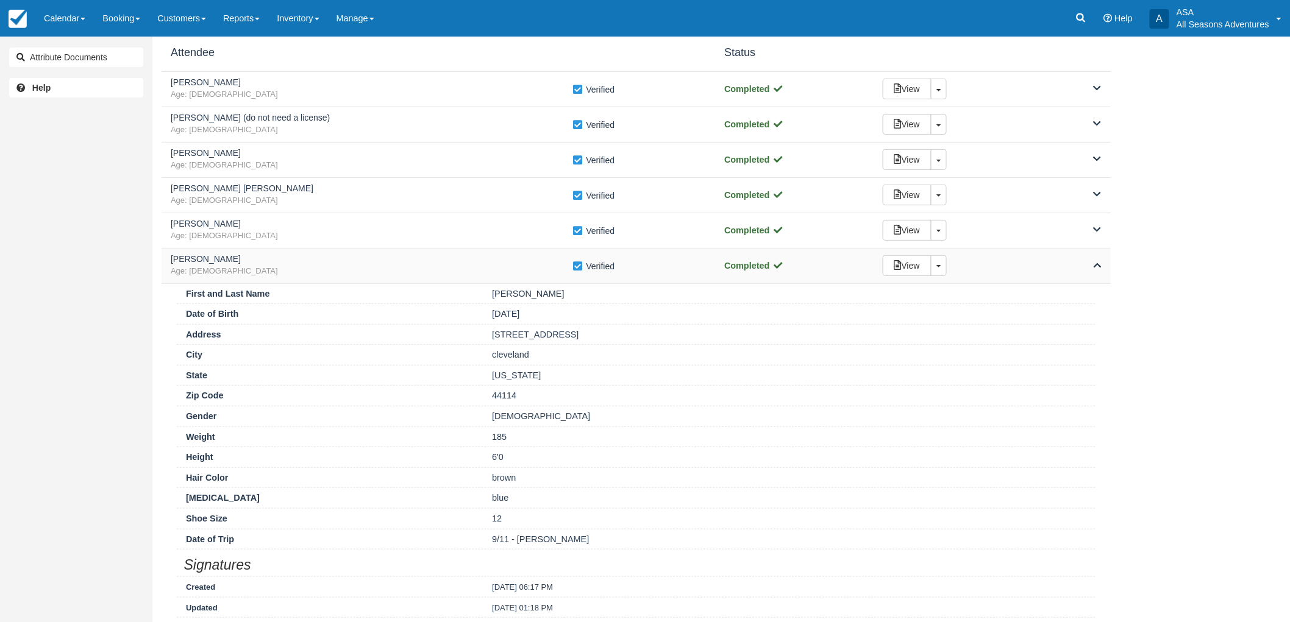
click at [307, 268] on span "Age: 40" at bounding box center [372, 272] width 402 height 12
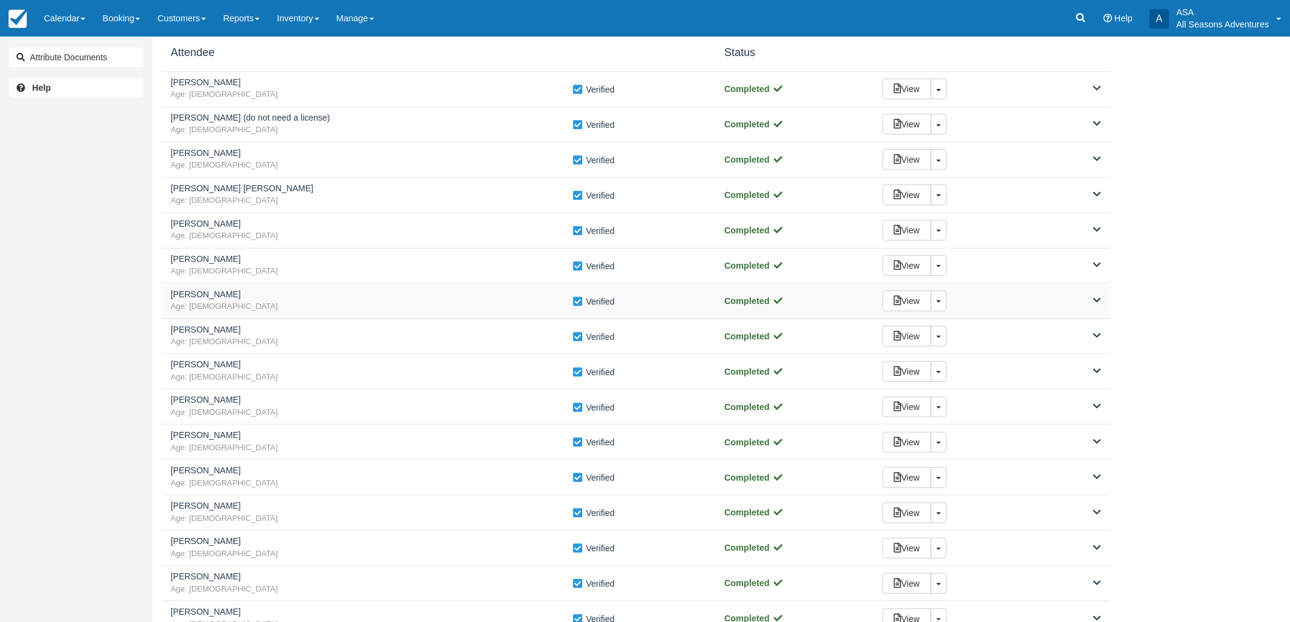
click at [307, 301] on span "Age: 57" at bounding box center [372, 307] width 402 height 12
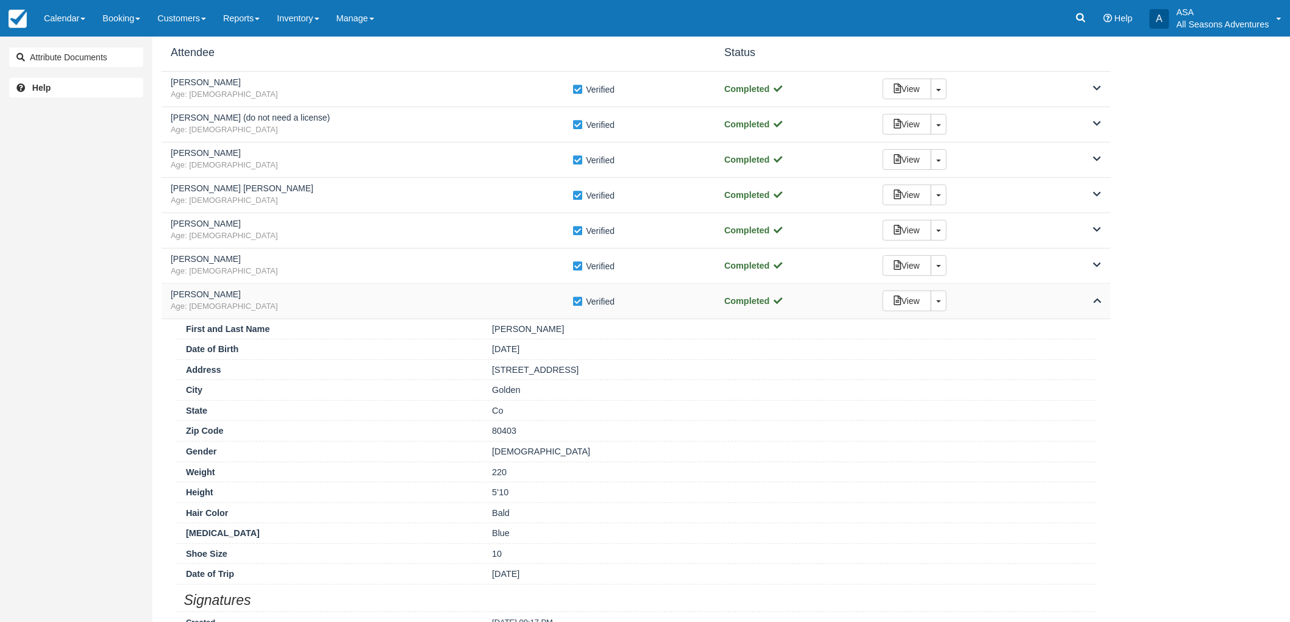
click at [307, 301] on span "Age: 57" at bounding box center [372, 307] width 402 height 12
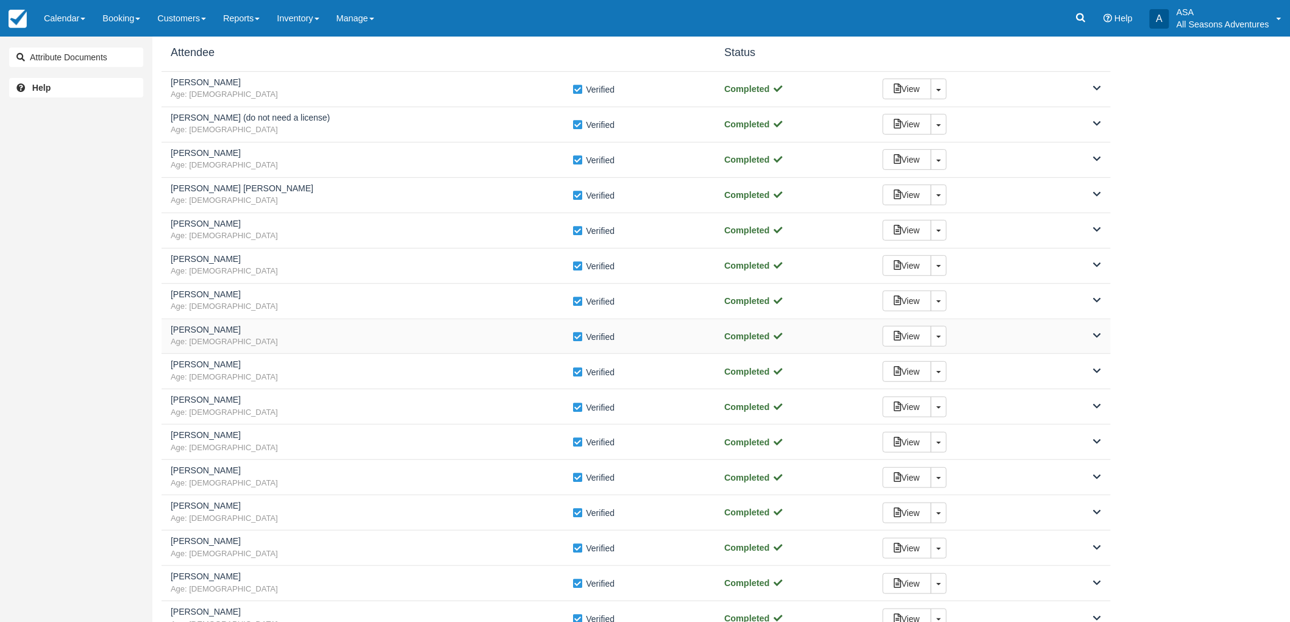
click at [308, 326] on h5 "Ronald Mann" at bounding box center [372, 329] width 402 height 9
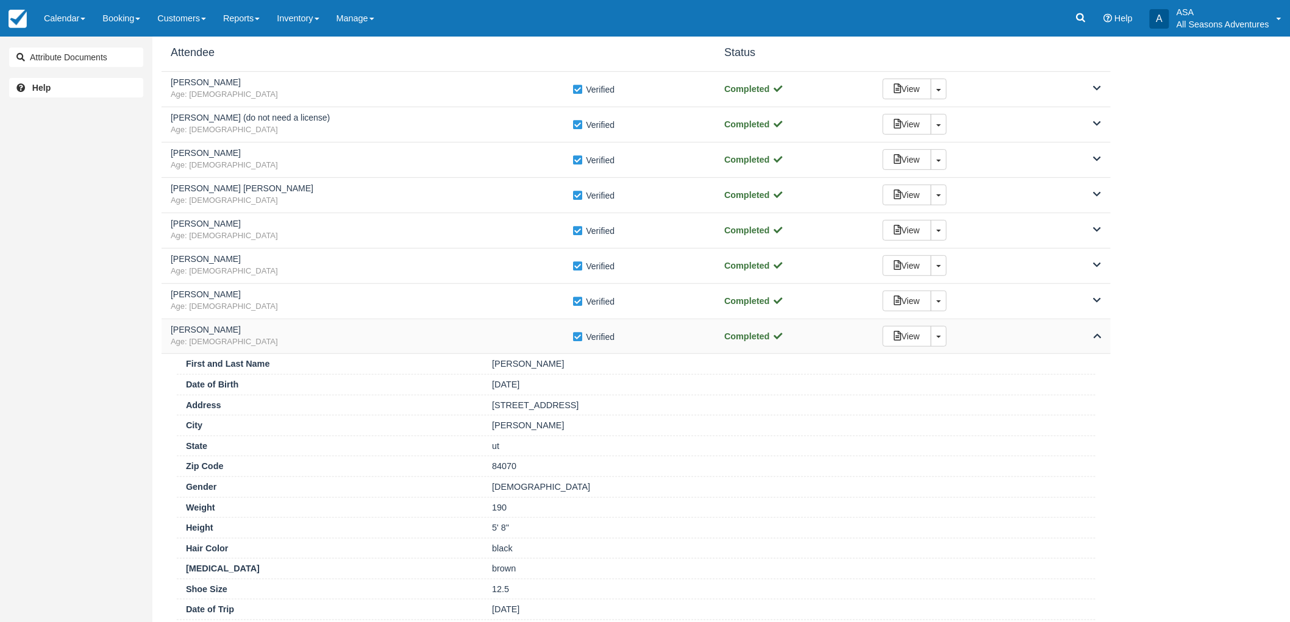
click at [308, 327] on h5 "Ronald Mann" at bounding box center [372, 329] width 402 height 9
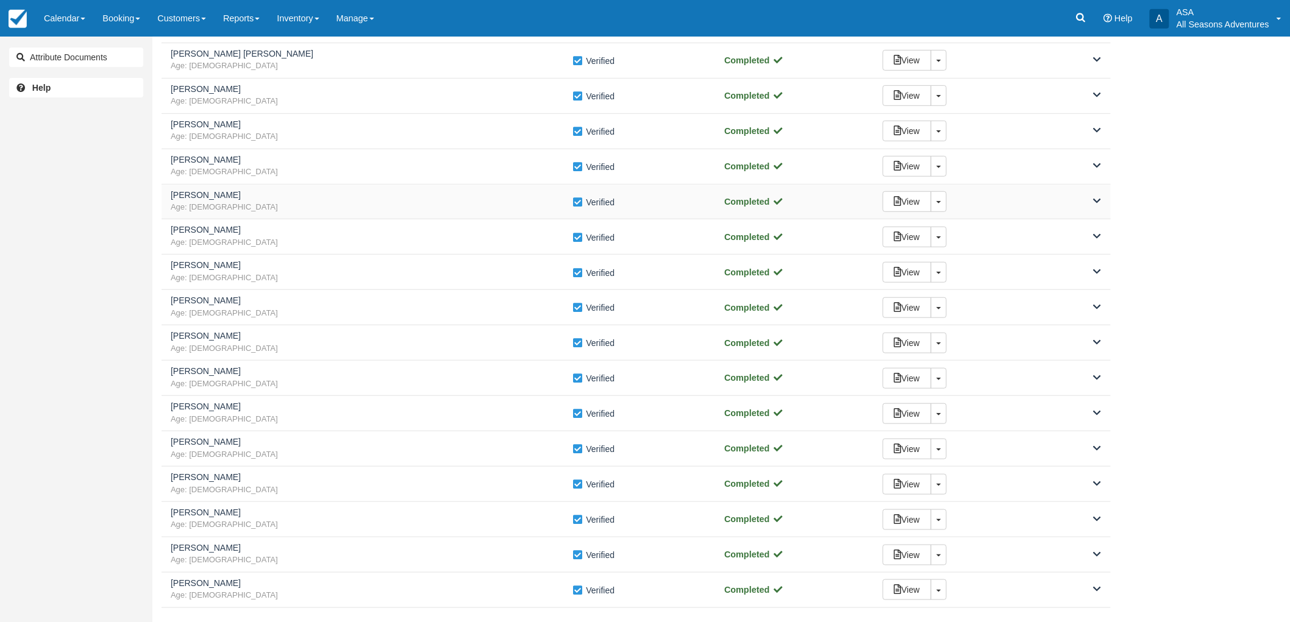
scroll to position [271, 0]
click at [272, 232] on h5 "Tammy Anderson" at bounding box center [372, 229] width 402 height 9
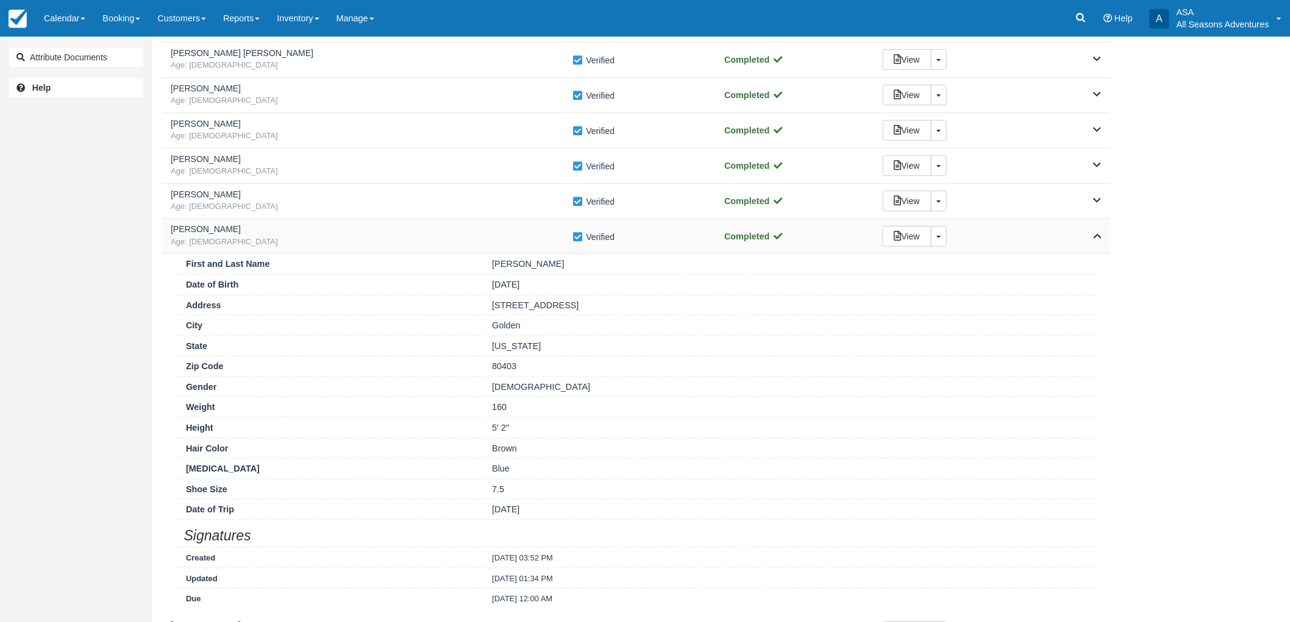
click at [272, 232] on h5 "Tammy Anderson" at bounding box center [372, 229] width 402 height 9
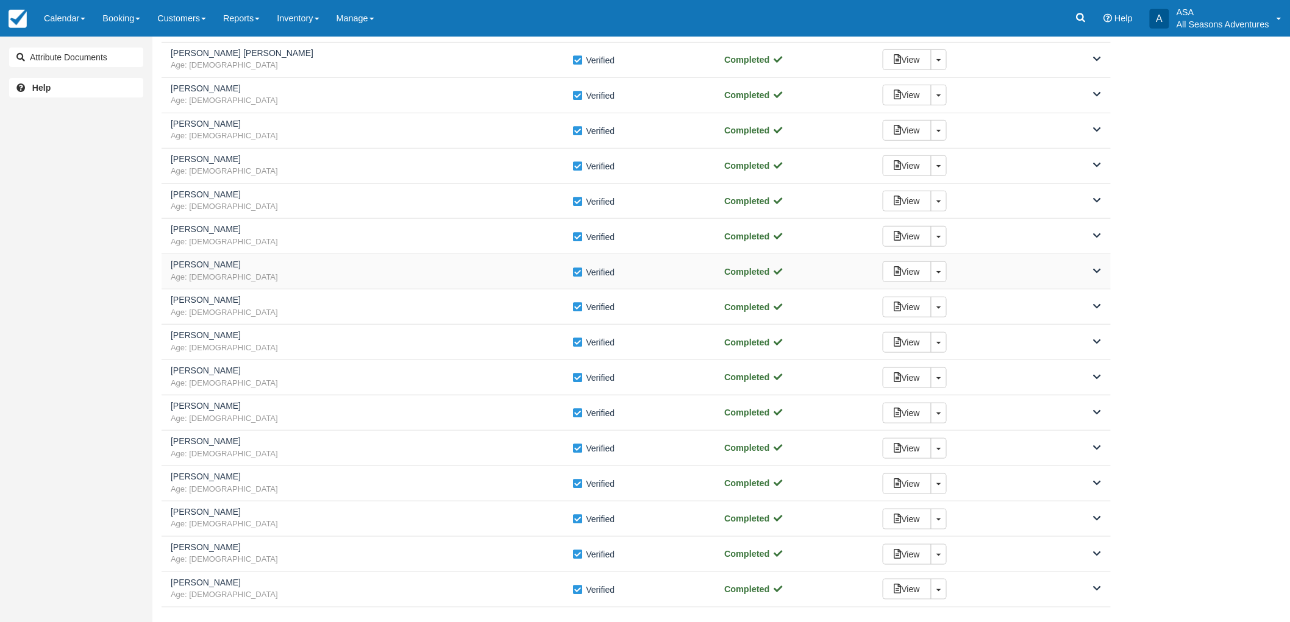
click at [281, 271] on div "Carly Rodriguez Age: 39" at bounding box center [372, 271] width 402 height 23
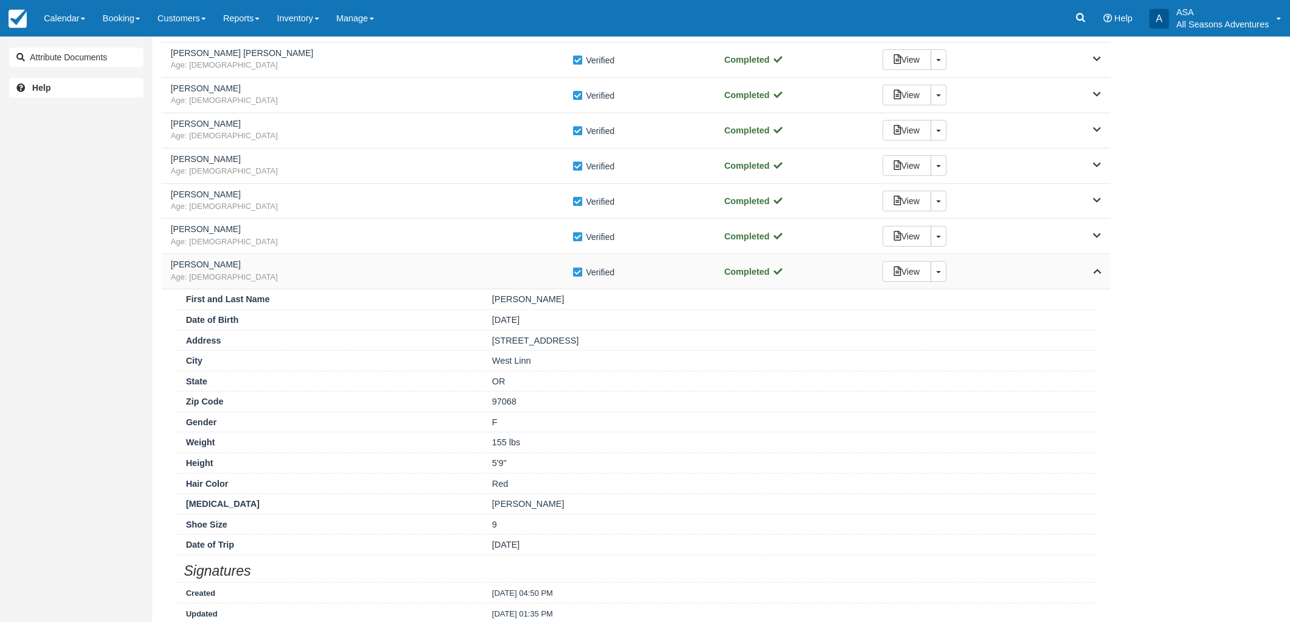
click at [281, 271] on div "Carly Rodriguez Age: 39" at bounding box center [372, 271] width 402 height 23
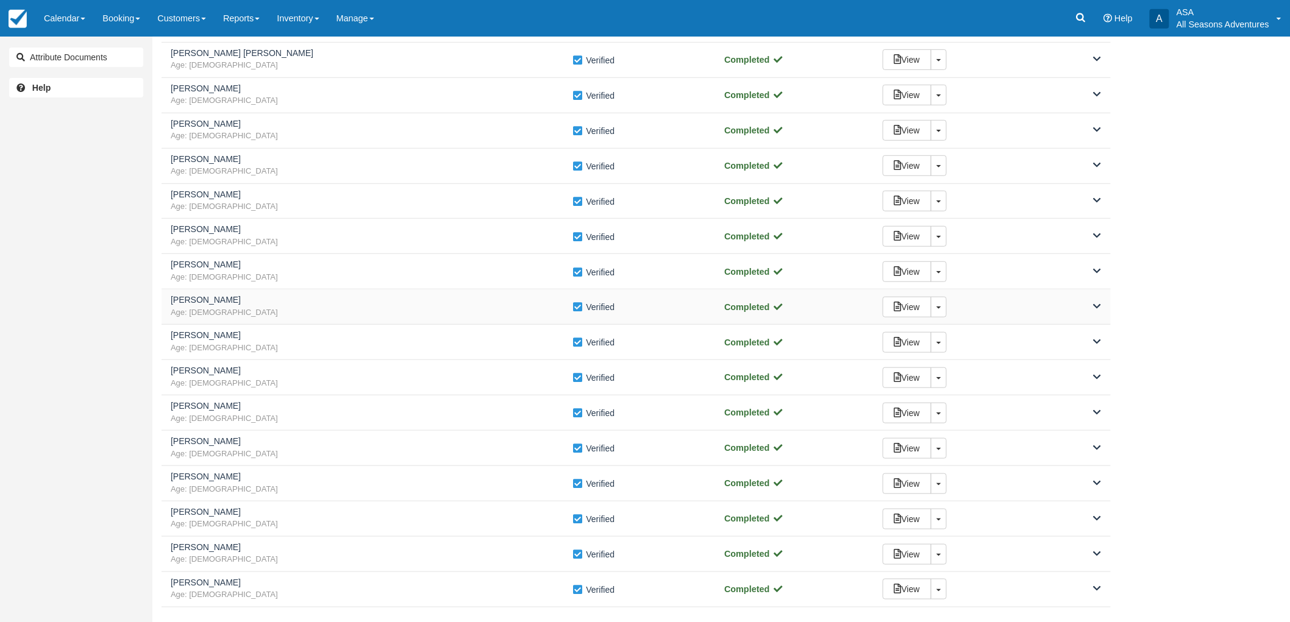
click at [286, 309] on span "Age: 55" at bounding box center [372, 313] width 402 height 12
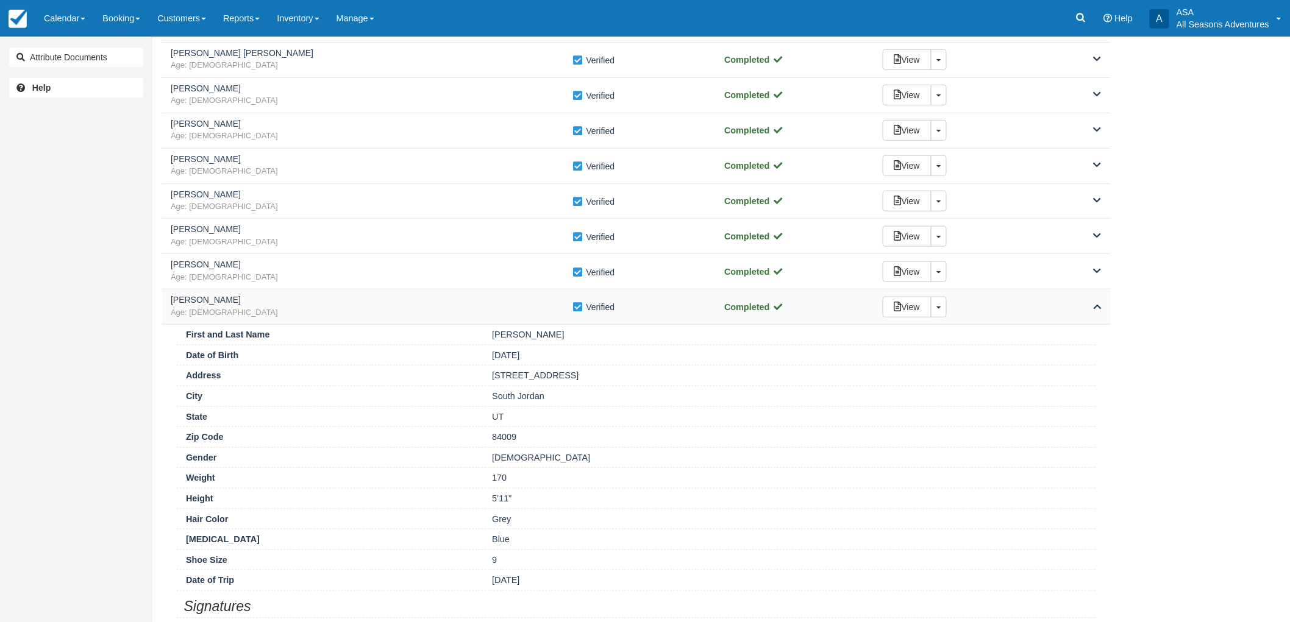
click at [286, 309] on span "Age: 55" at bounding box center [372, 313] width 402 height 12
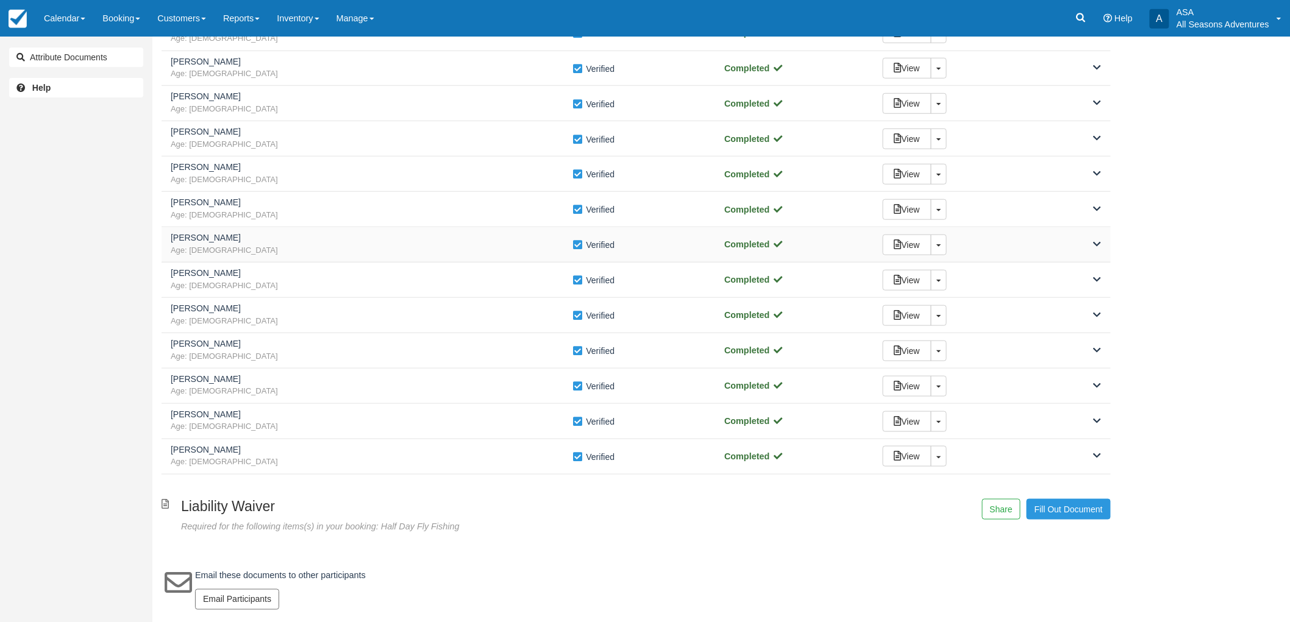
scroll to position [405, 0]
click at [236, 205] on h5 "Michael" at bounding box center [372, 202] width 402 height 9
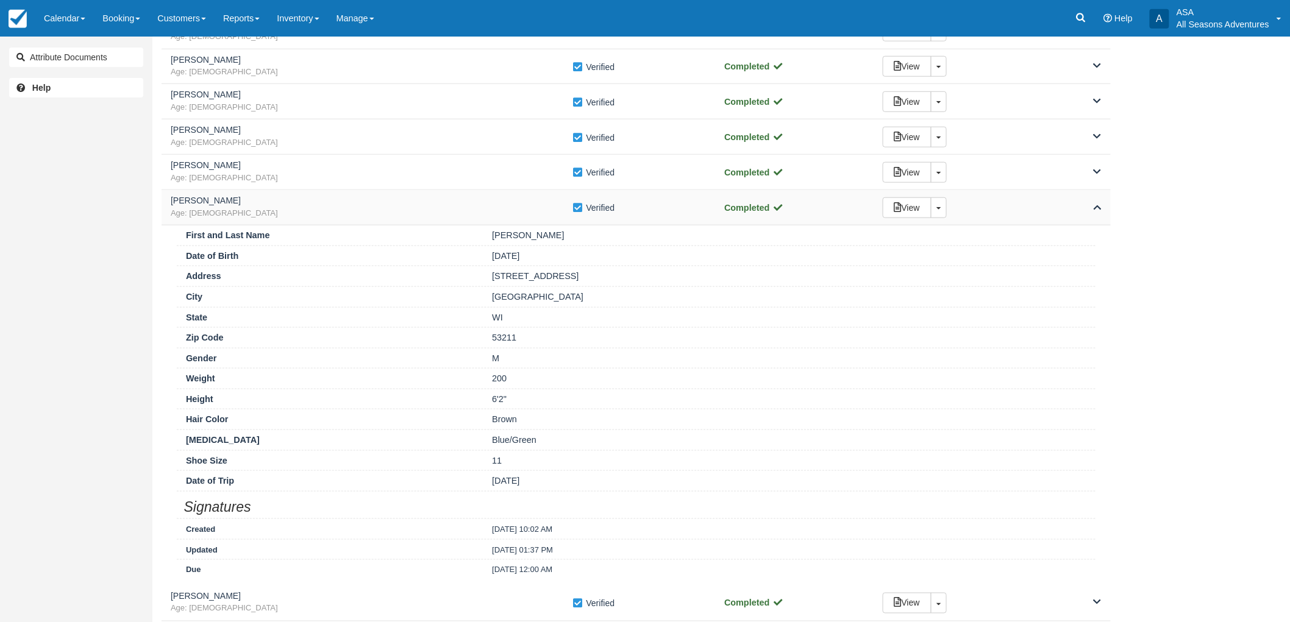
click at [236, 205] on h5 "Michael" at bounding box center [372, 200] width 402 height 9
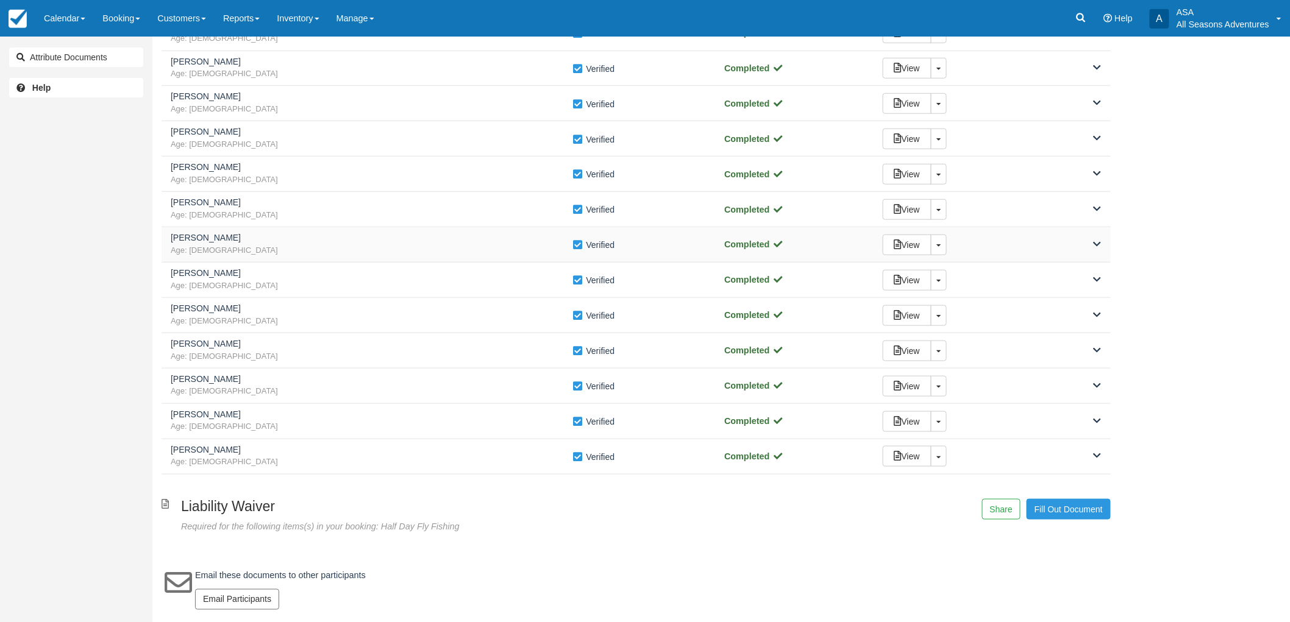
click at [268, 238] on h5 "Aphelia Ciaravino" at bounding box center [372, 237] width 402 height 9
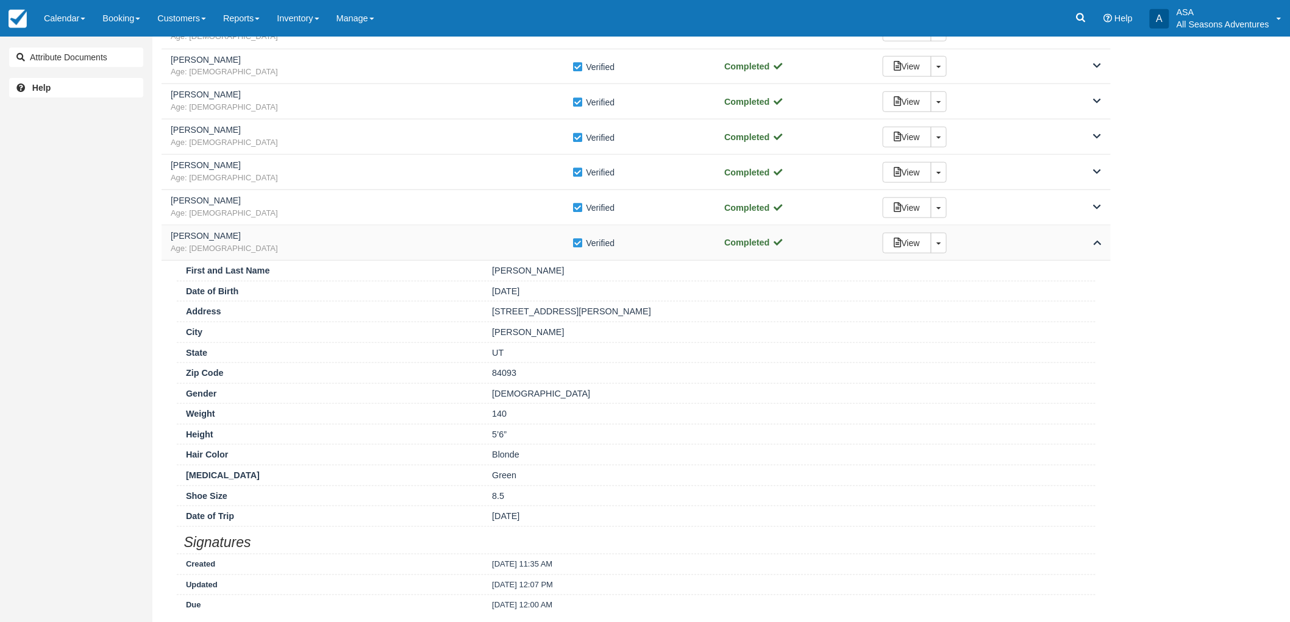
click at [268, 238] on h5 "Aphelia Ciaravino" at bounding box center [372, 236] width 402 height 9
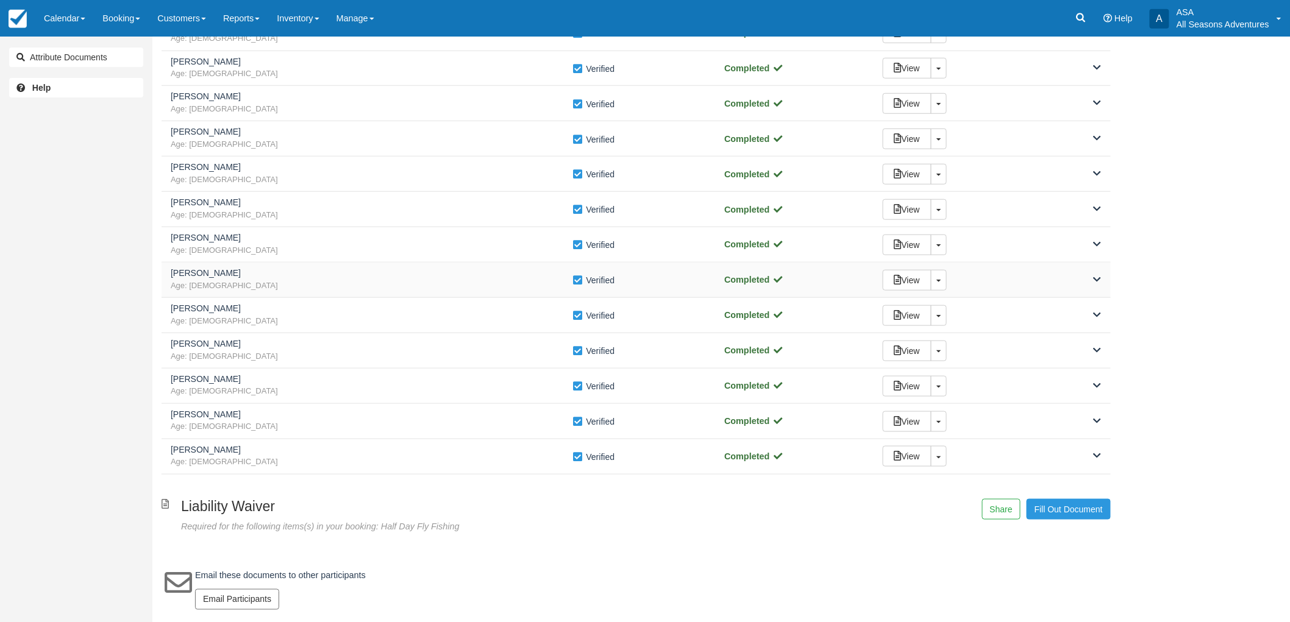
click at [259, 280] on span "Age: 47" at bounding box center [372, 286] width 402 height 12
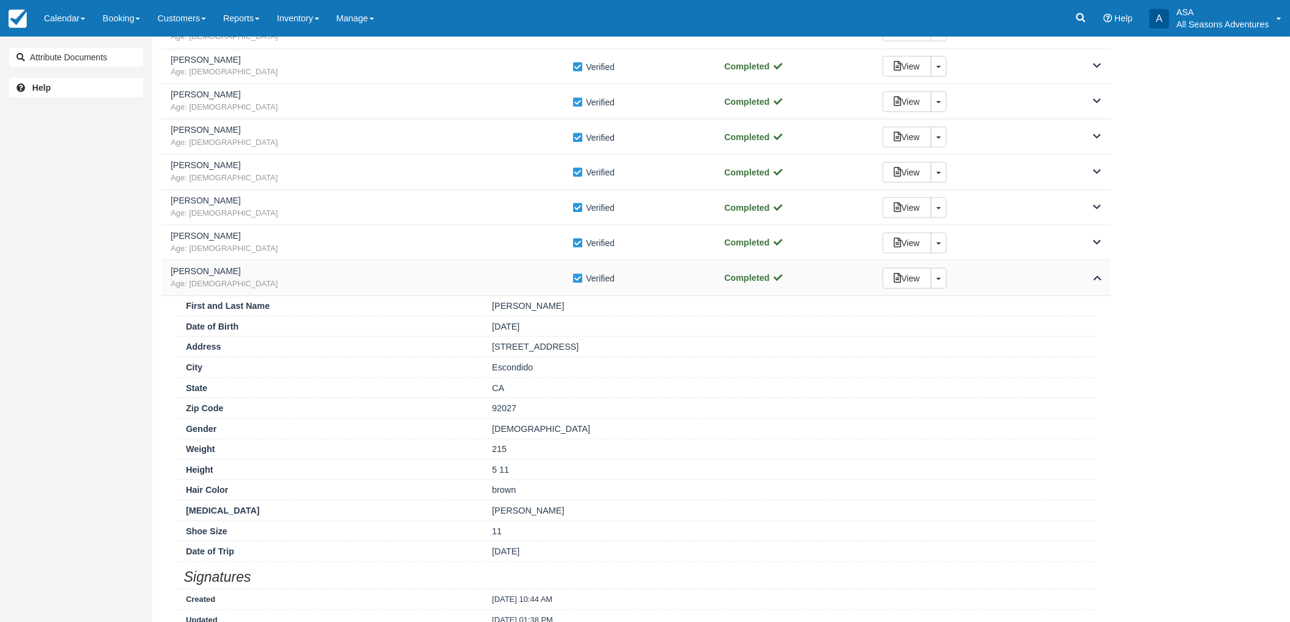
click at [261, 280] on span "Age: 47" at bounding box center [372, 285] width 402 height 12
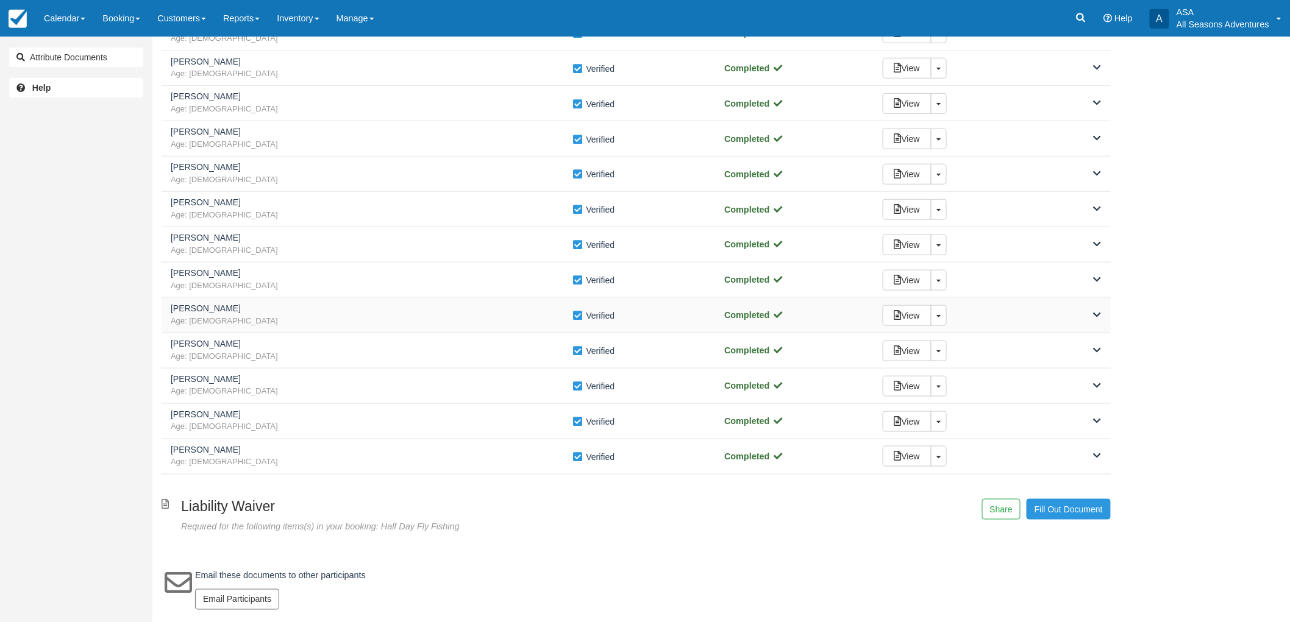
click at [293, 325] on span "Age: 40" at bounding box center [372, 322] width 402 height 12
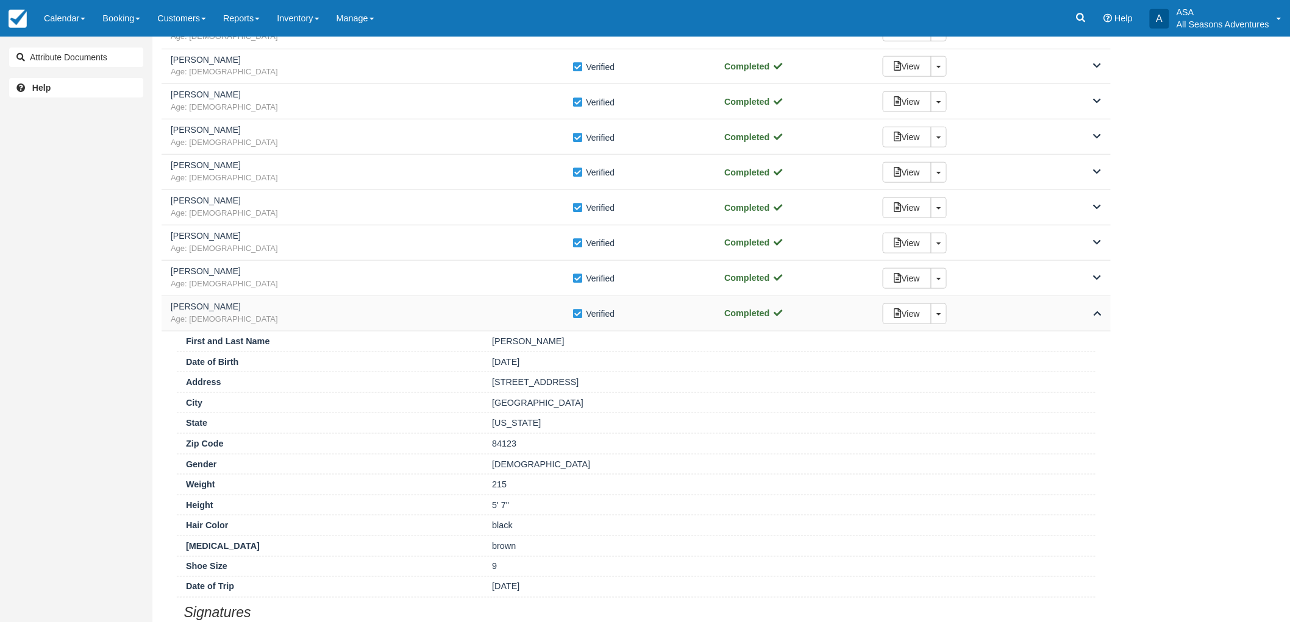
click at [286, 324] on span "Age: 40" at bounding box center [372, 320] width 402 height 12
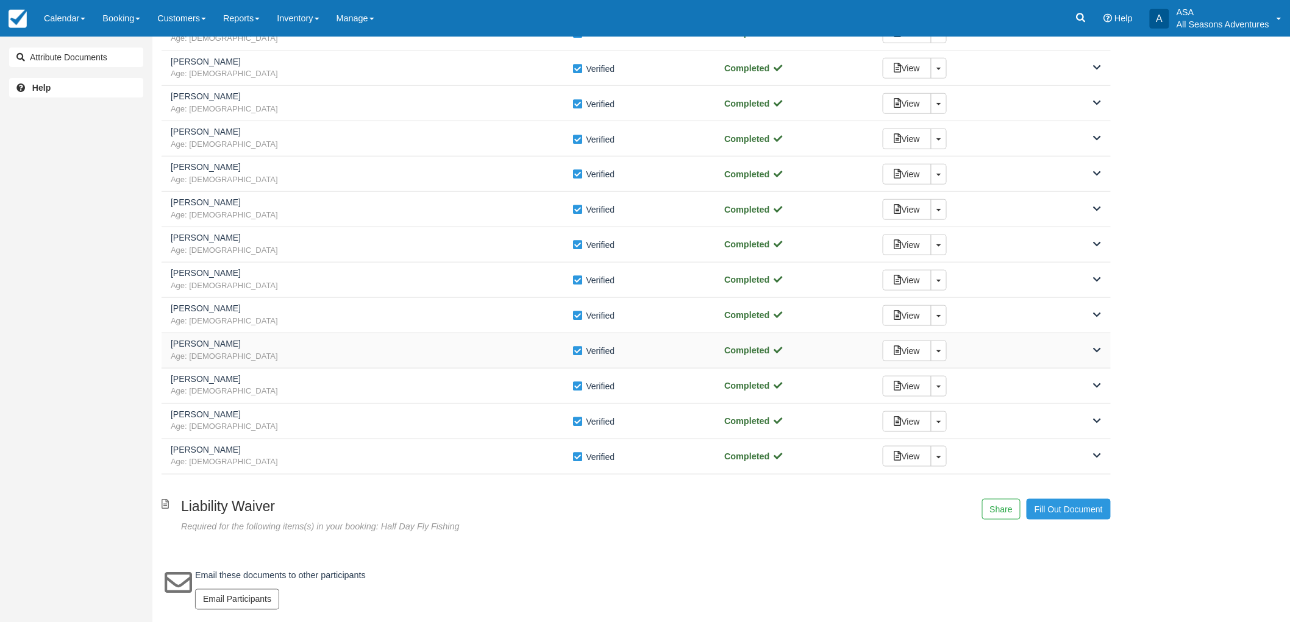
click at [273, 342] on h5 "Angela Merrill" at bounding box center [372, 343] width 402 height 9
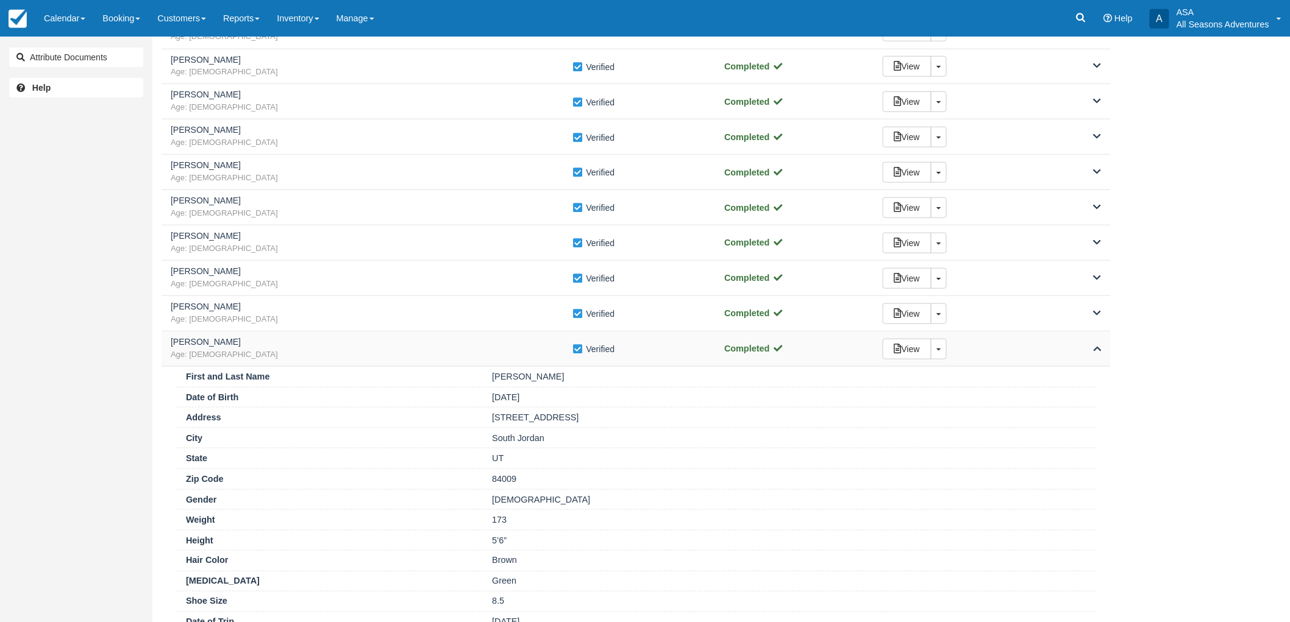
click at [273, 342] on h5 "Angela Merrill" at bounding box center [372, 342] width 402 height 9
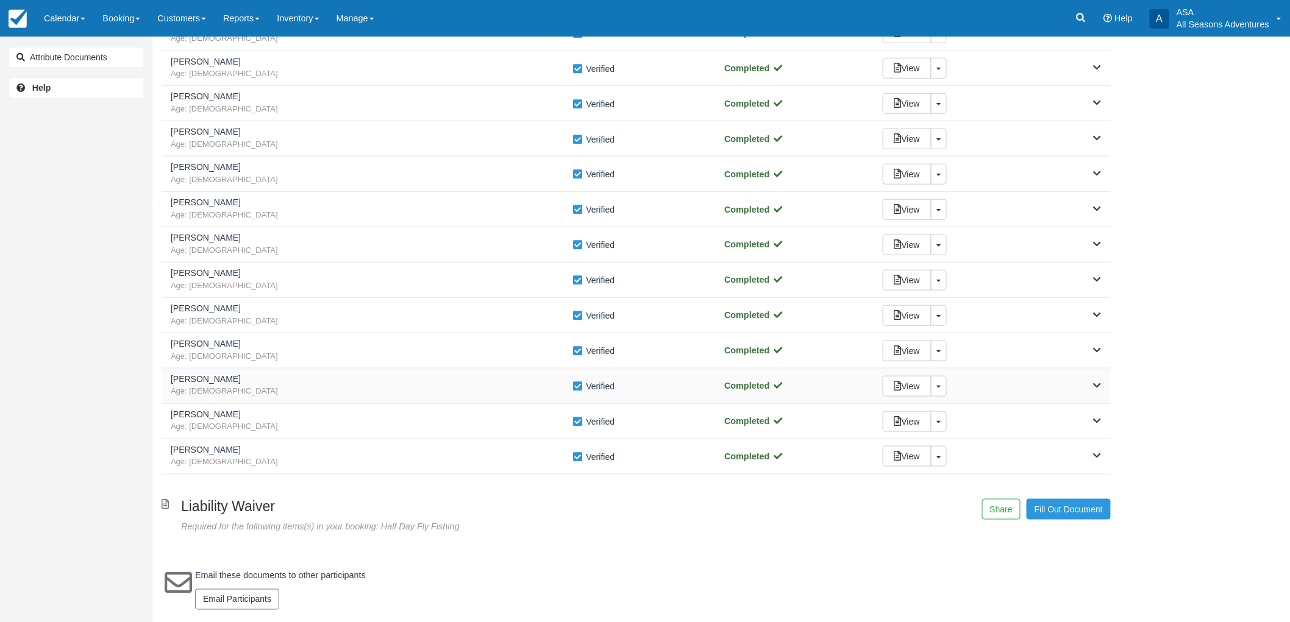
click at [259, 393] on span "Age: 48" at bounding box center [372, 392] width 402 height 12
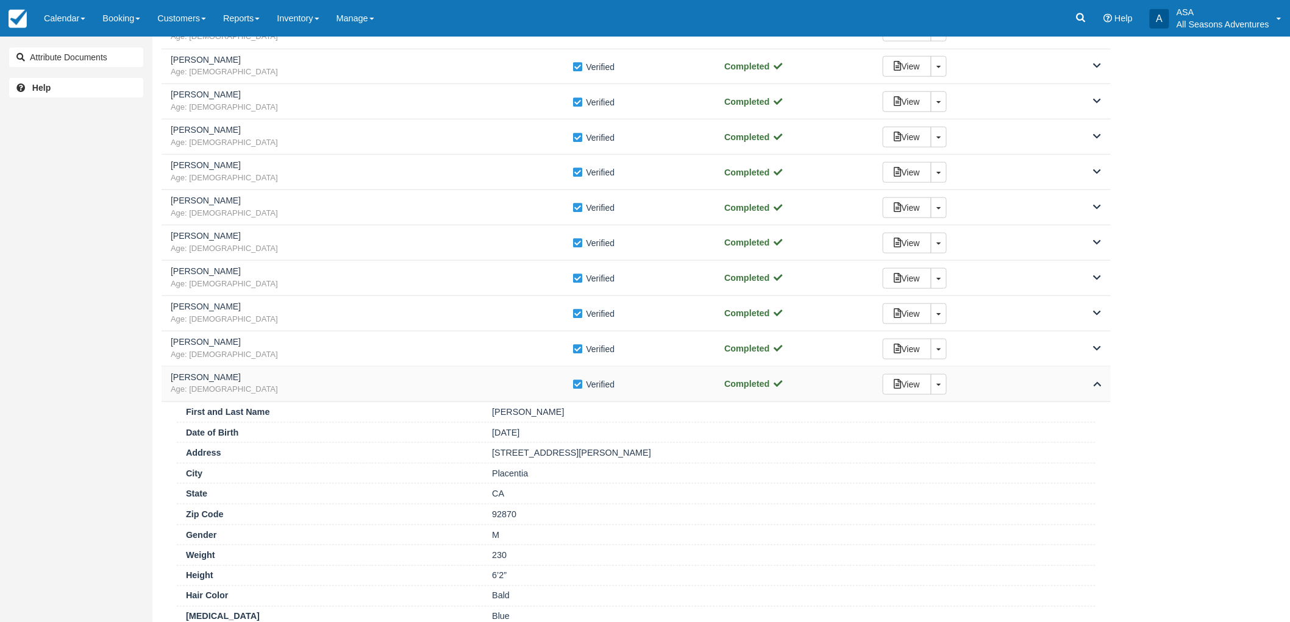
click at [259, 393] on span "Age: 48" at bounding box center [372, 390] width 402 height 12
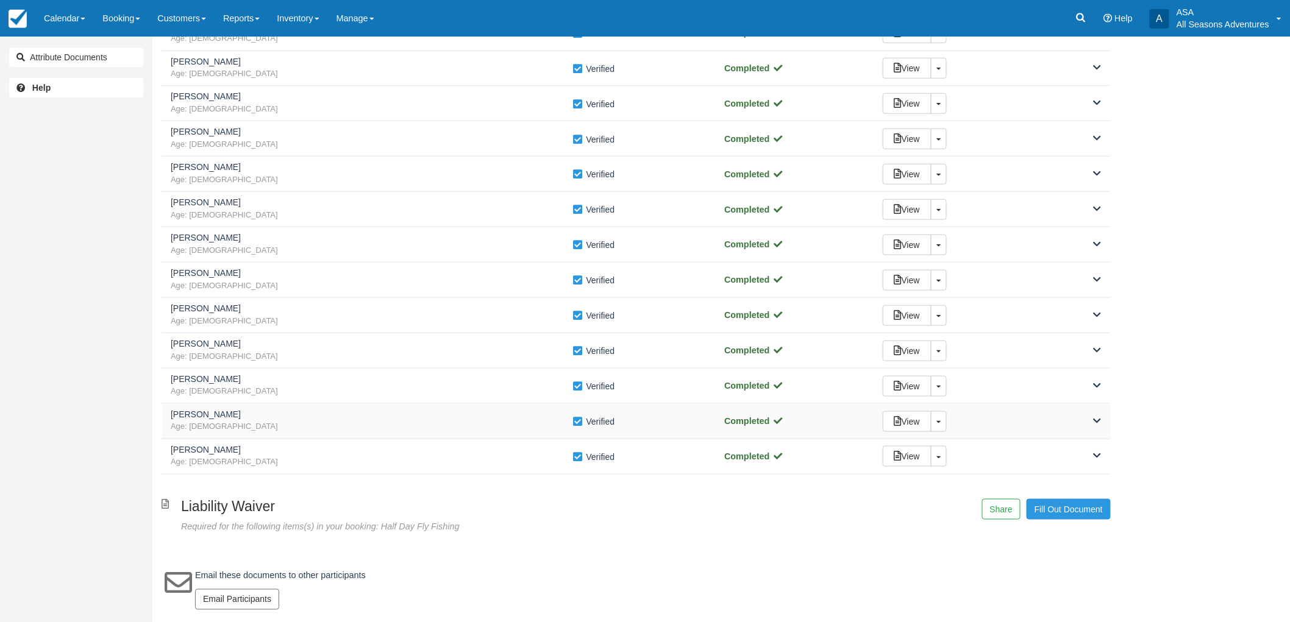
click at [254, 417] on h5 "Katie Morgan" at bounding box center [372, 414] width 402 height 9
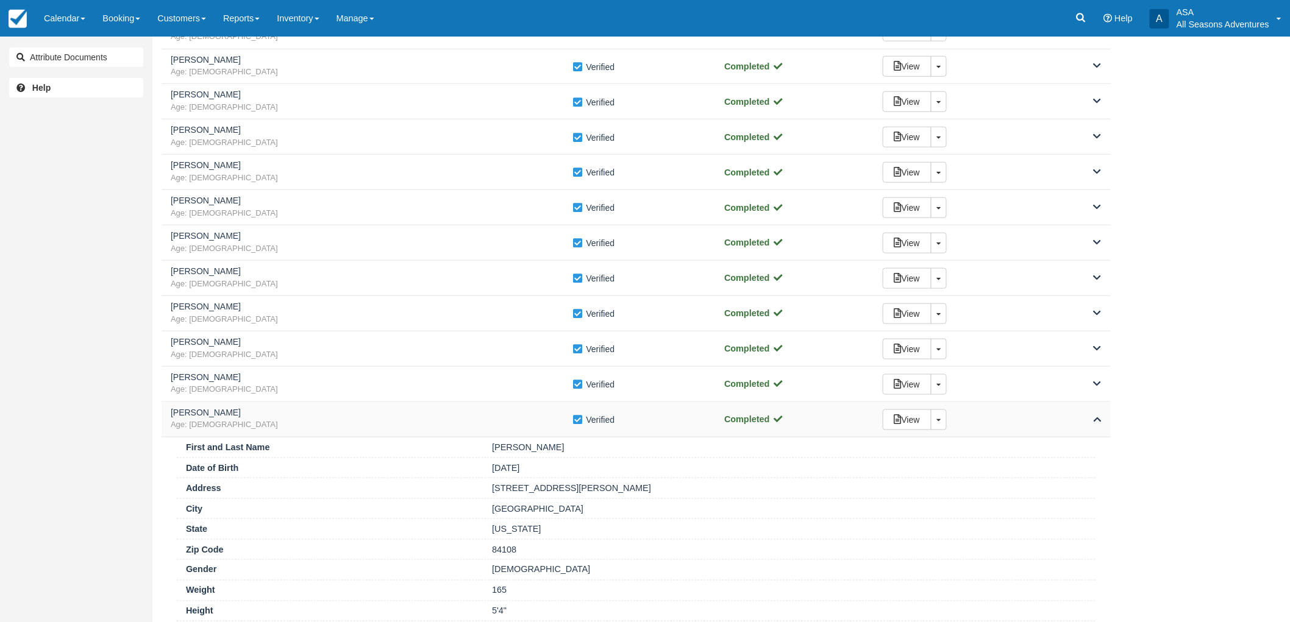
click at [254, 417] on h5 "Katie Morgan" at bounding box center [372, 412] width 402 height 9
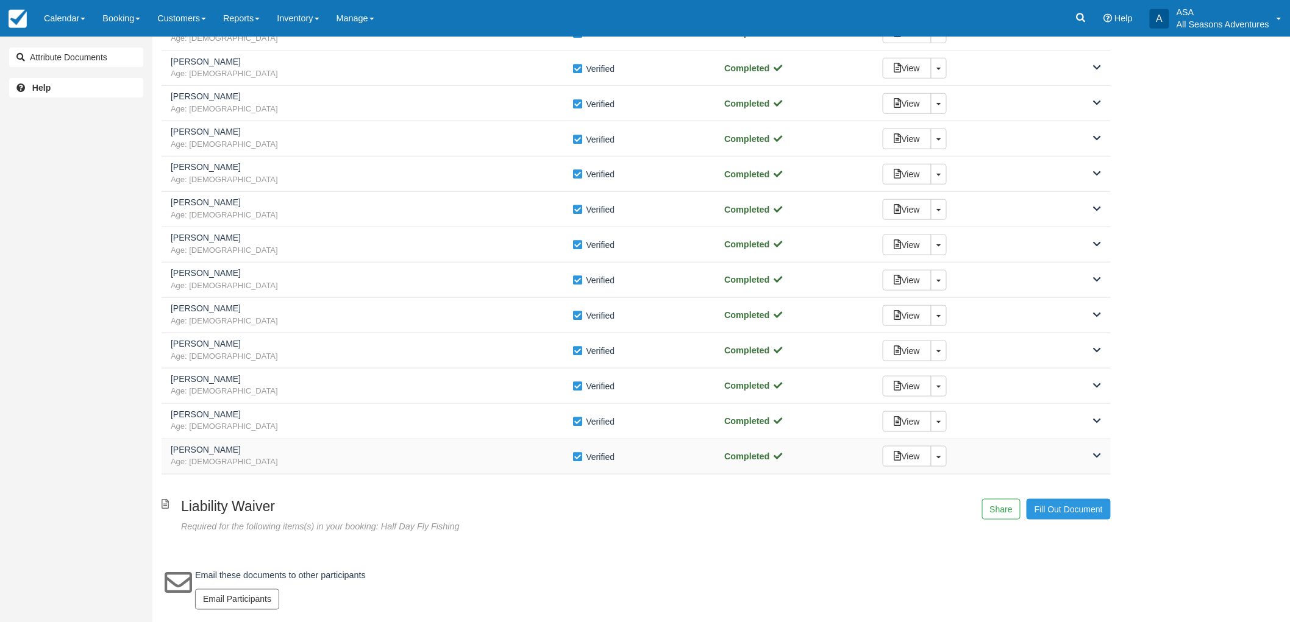
click at [257, 471] on div "Marlow Mitchell Age: 45 Verify Verified Completed View Toggle Dropdown Detach" at bounding box center [636, 456] width 949 height 35
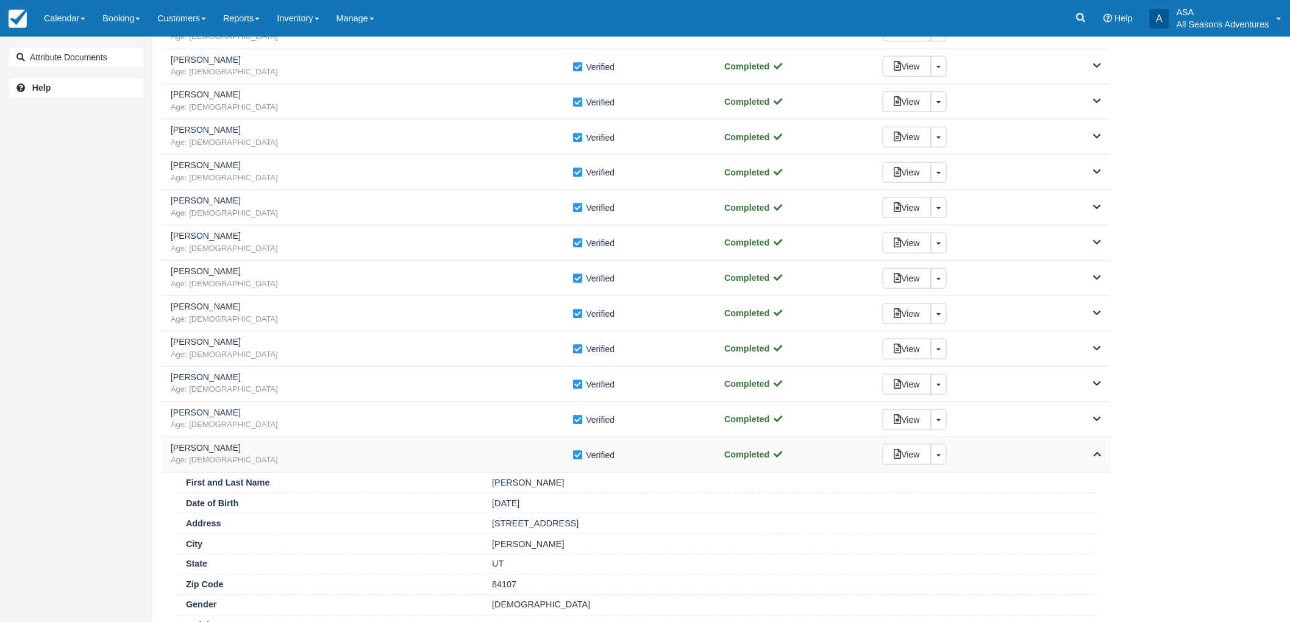
click at [254, 462] on span "Age: 45" at bounding box center [372, 461] width 402 height 12
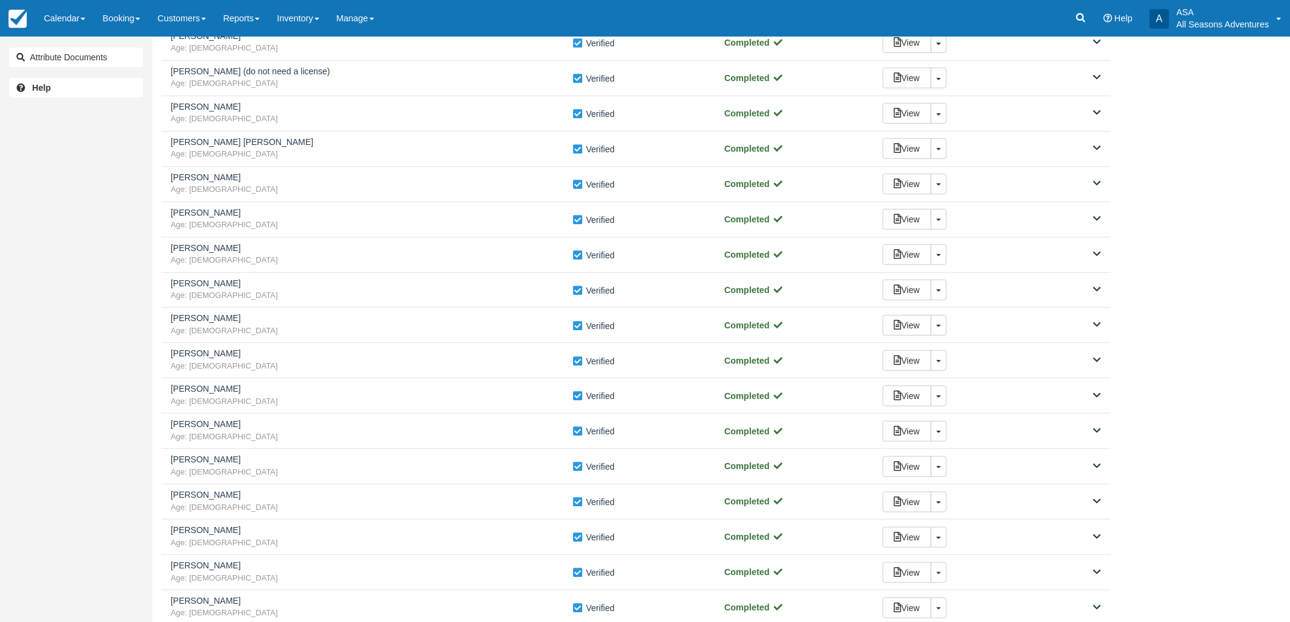
scroll to position [0, 0]
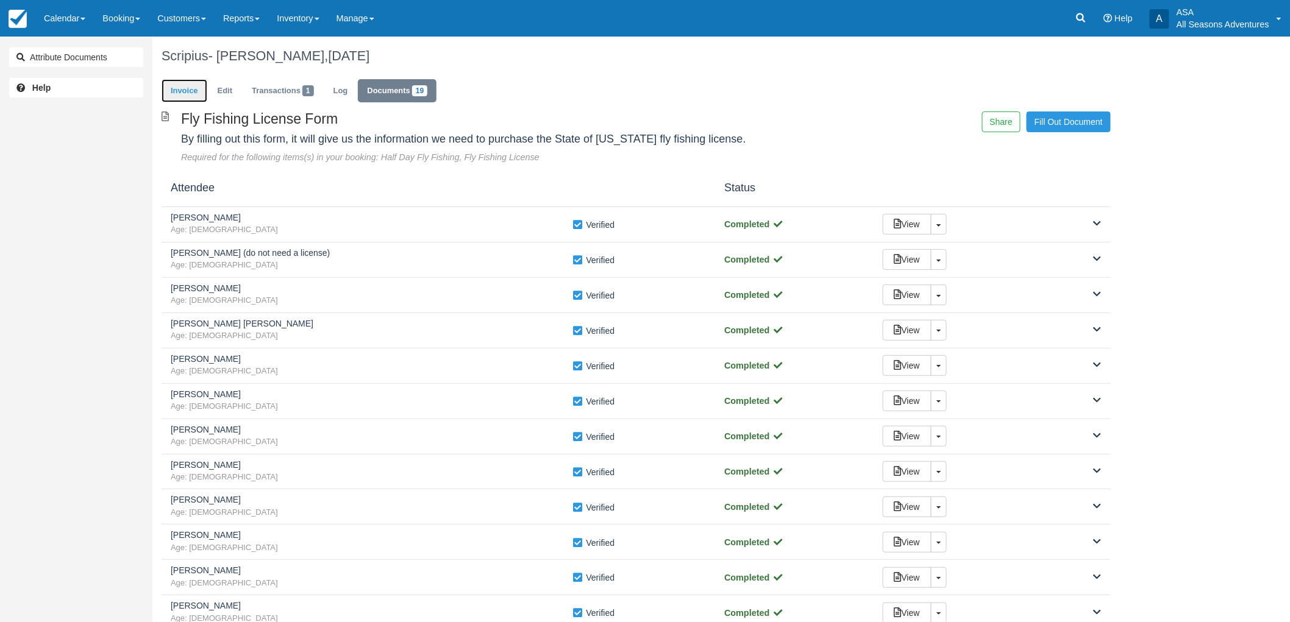
click at [185, 96] on link "Invoice" at bounding box center [185, 91] width 46 height 24
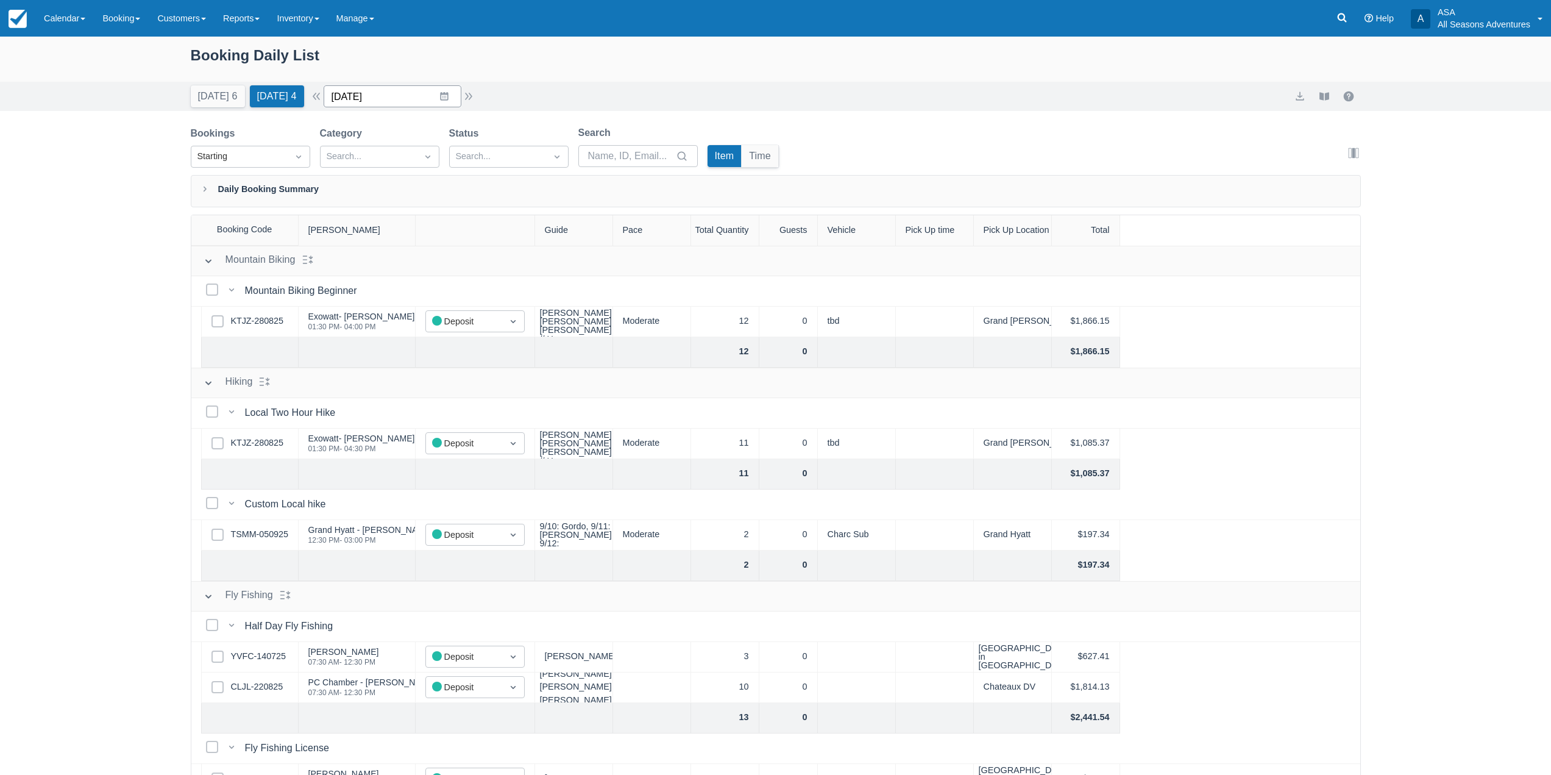
click at [452, 98] on input "[DATE]" at bounding box center [393, 96] width 138 height 22
click at [426, 288] on td "1" at bounding box center [420, 282] width 24 height 23
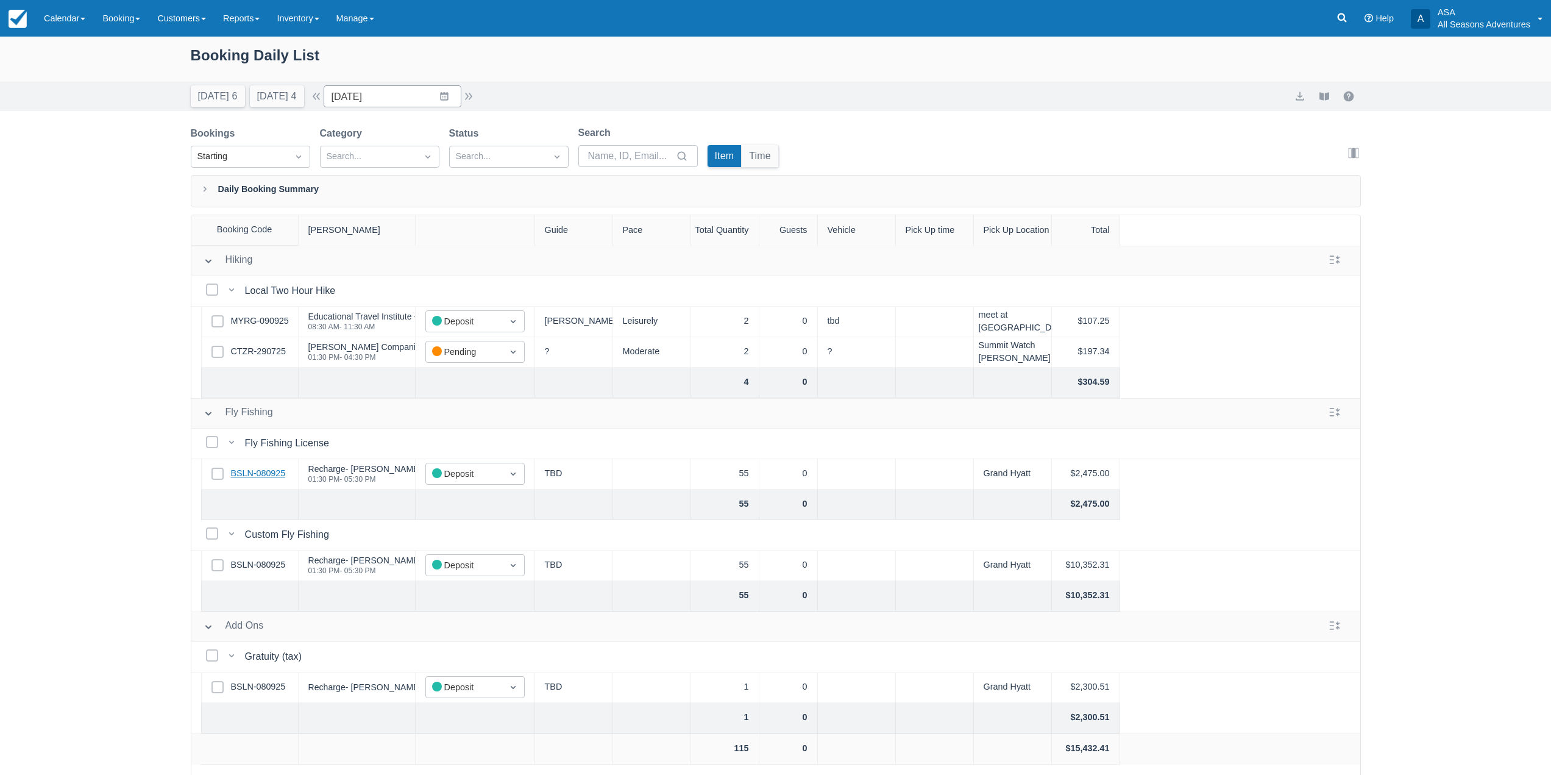
click at [256, 476] on link "BSLN-080925" at bounding box center [258, 473] width 55 height 13
click at [224, 95] on button "[DATE] 6" at bounding box center [218, 96] width 54 height 22
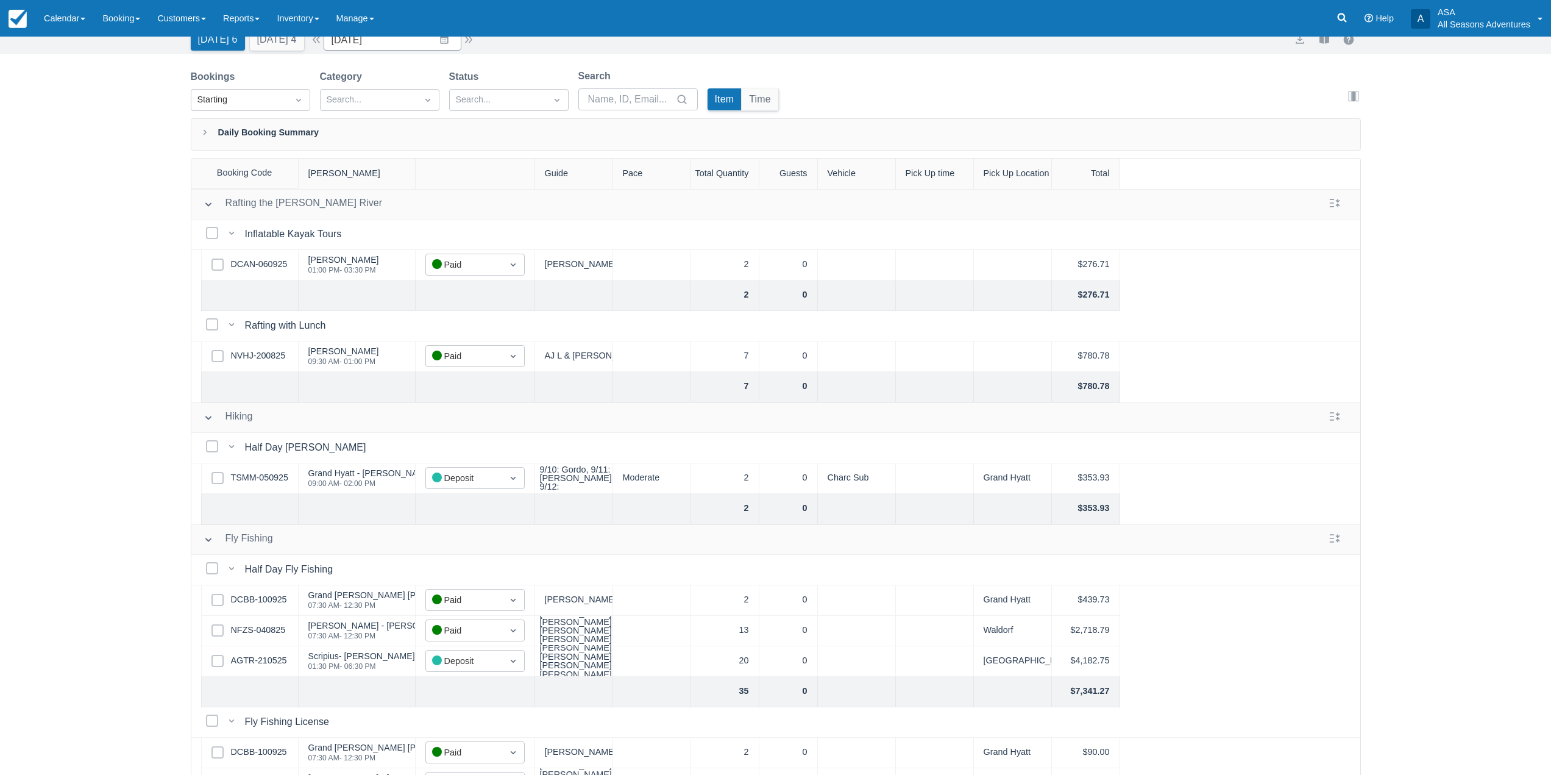
scroll to position [62, 0]
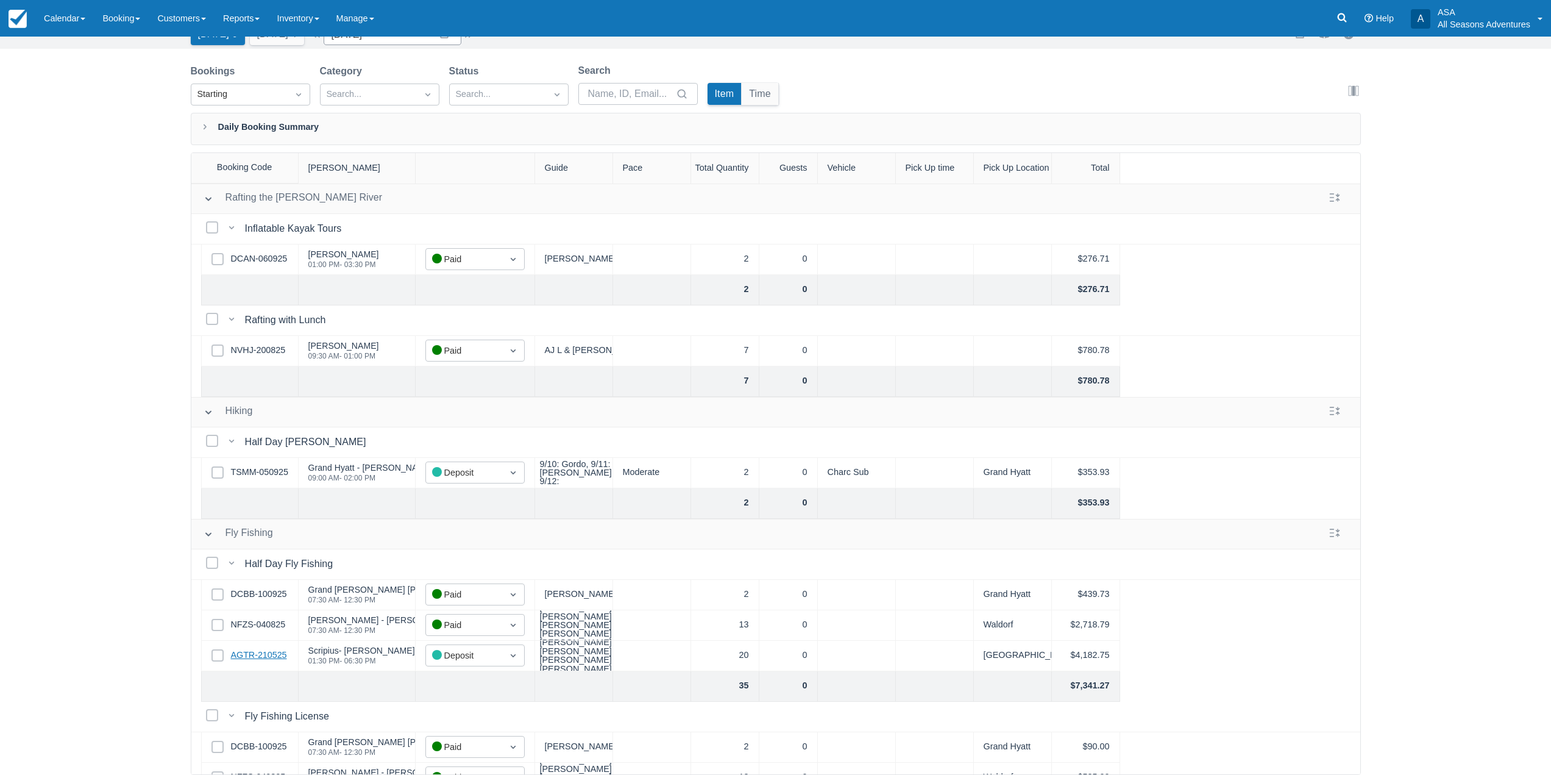
click at [255, 653] on link "AGTR-210525" at bounding box center [259, 654] width 56 height 13
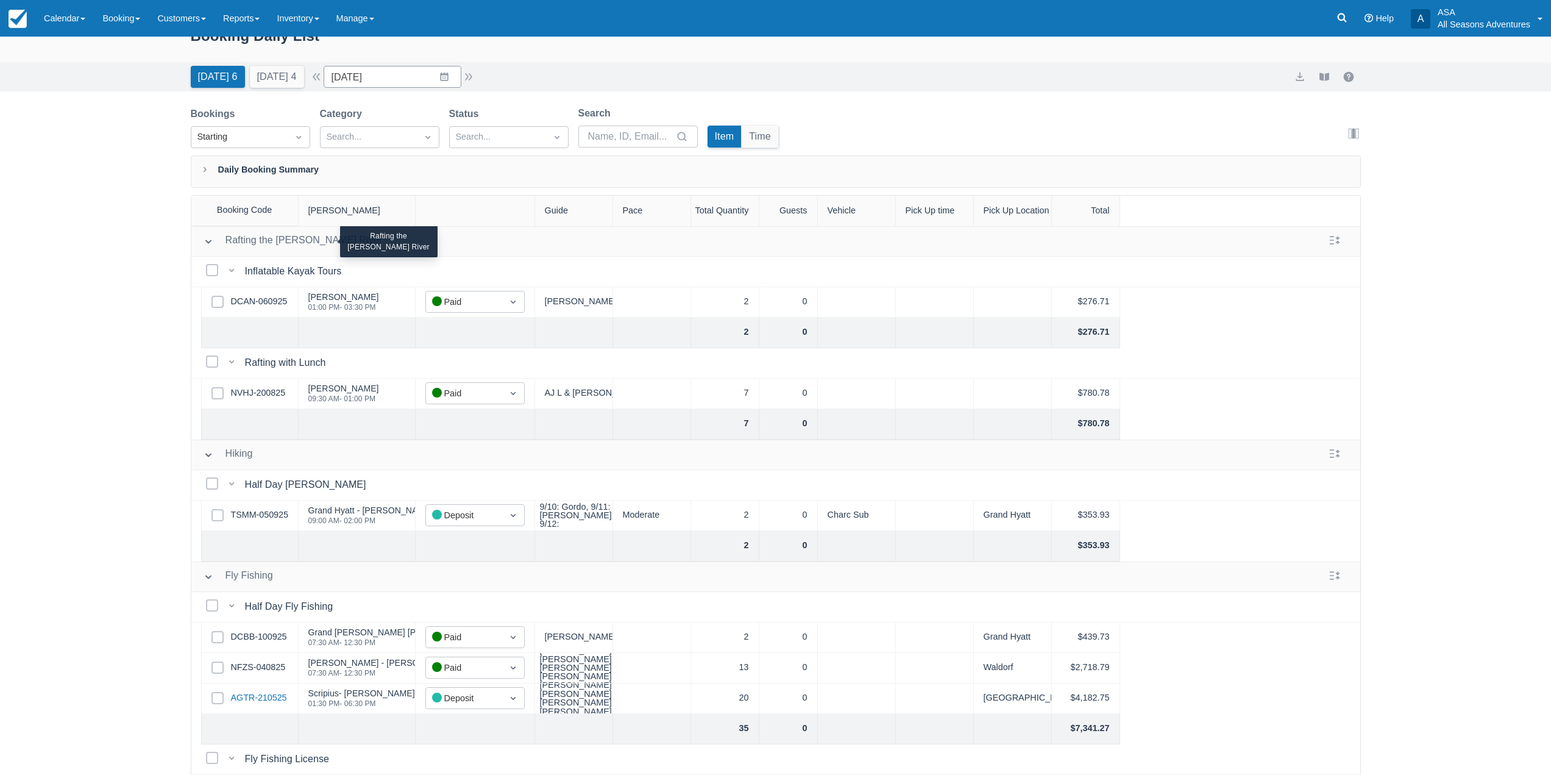
scroll to position [0, 0]
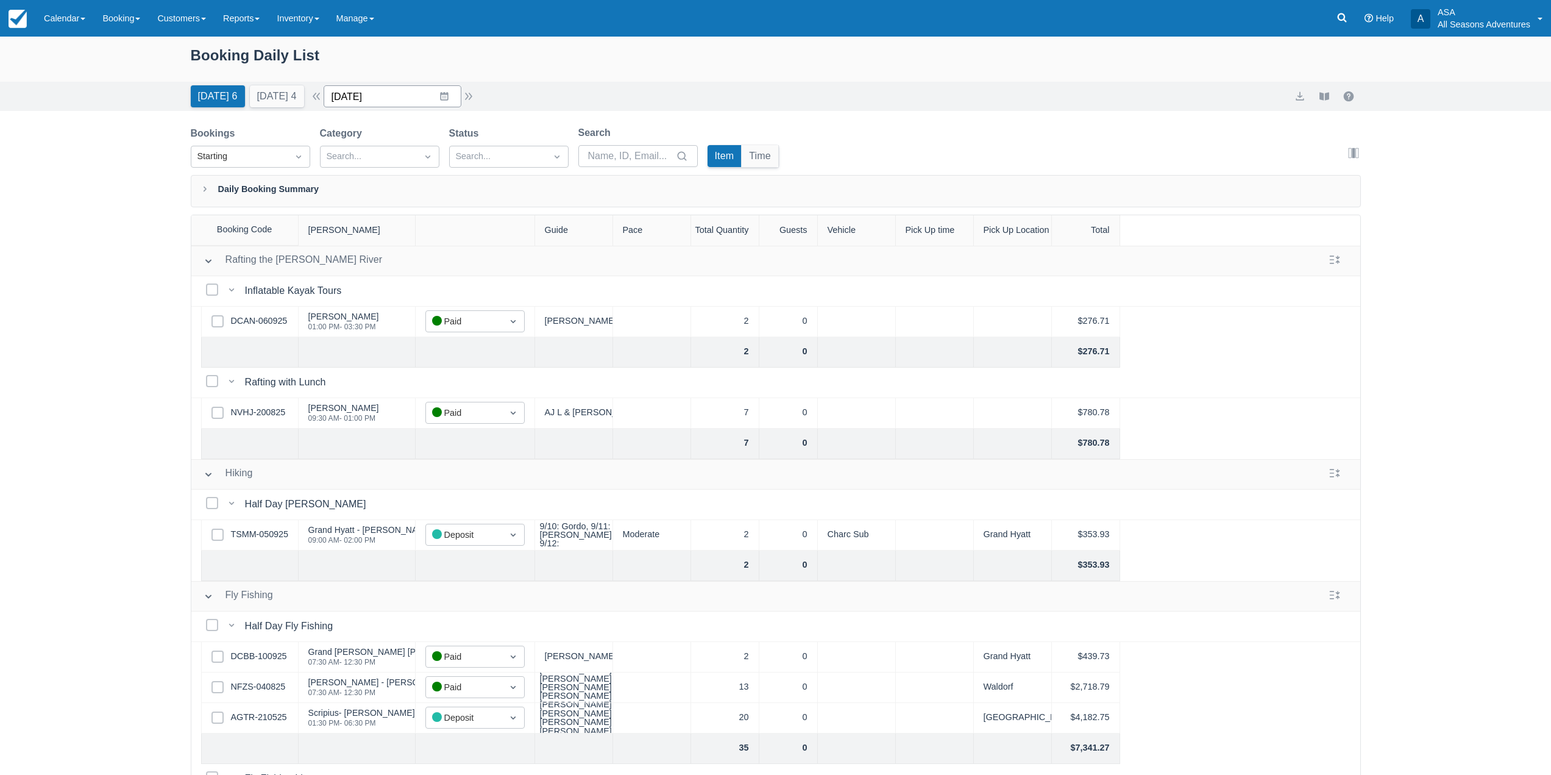
click at [441, 89] on input "09/11/25" at bounding box center [393, 96] width 138 height 22
click at [375, 284] on td "29" at bounding box center [373, 282] width 24 height 23
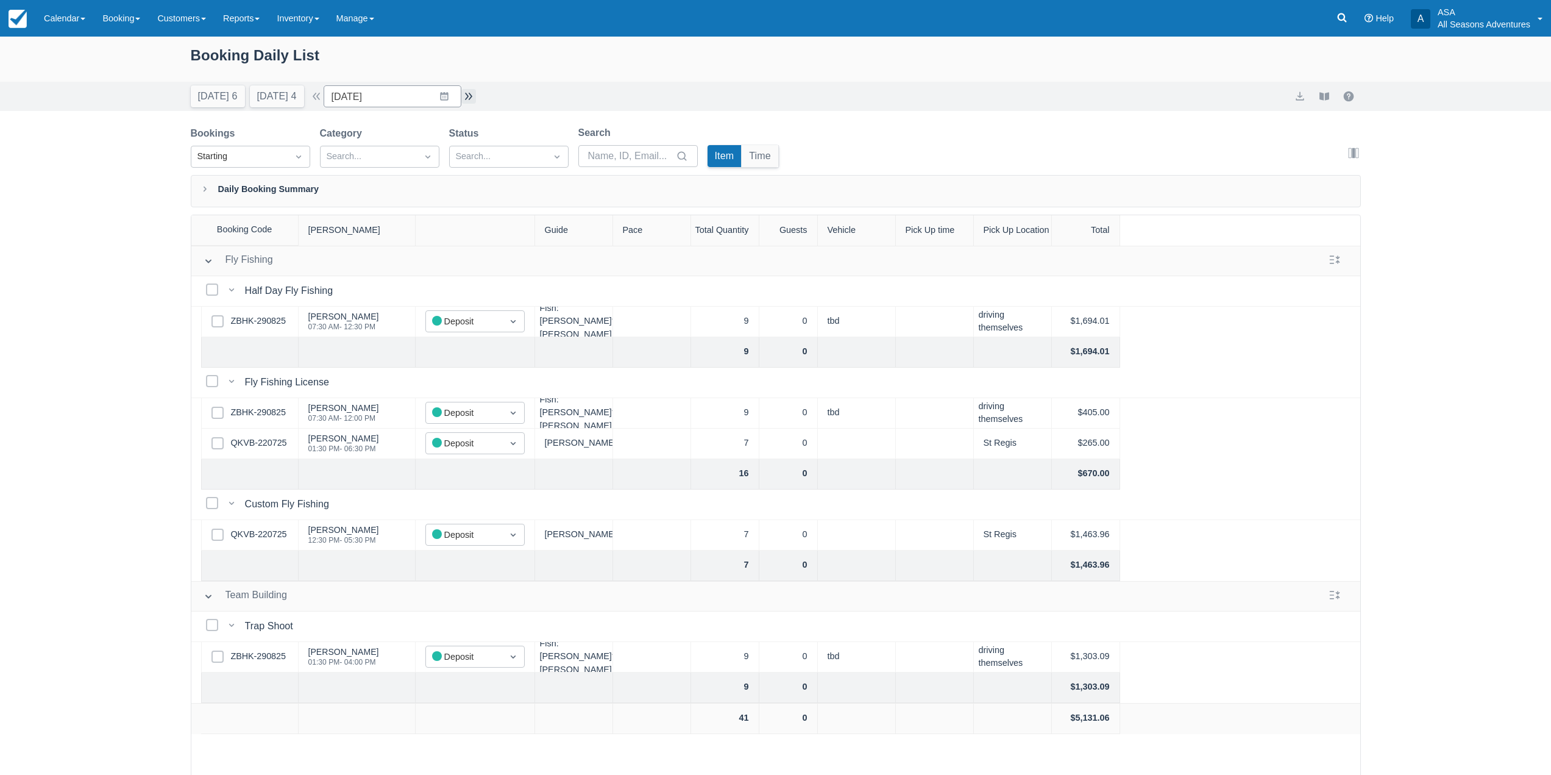
click at [469, 103] on button "button" at bounding box center [468, 96] width 15 height 15
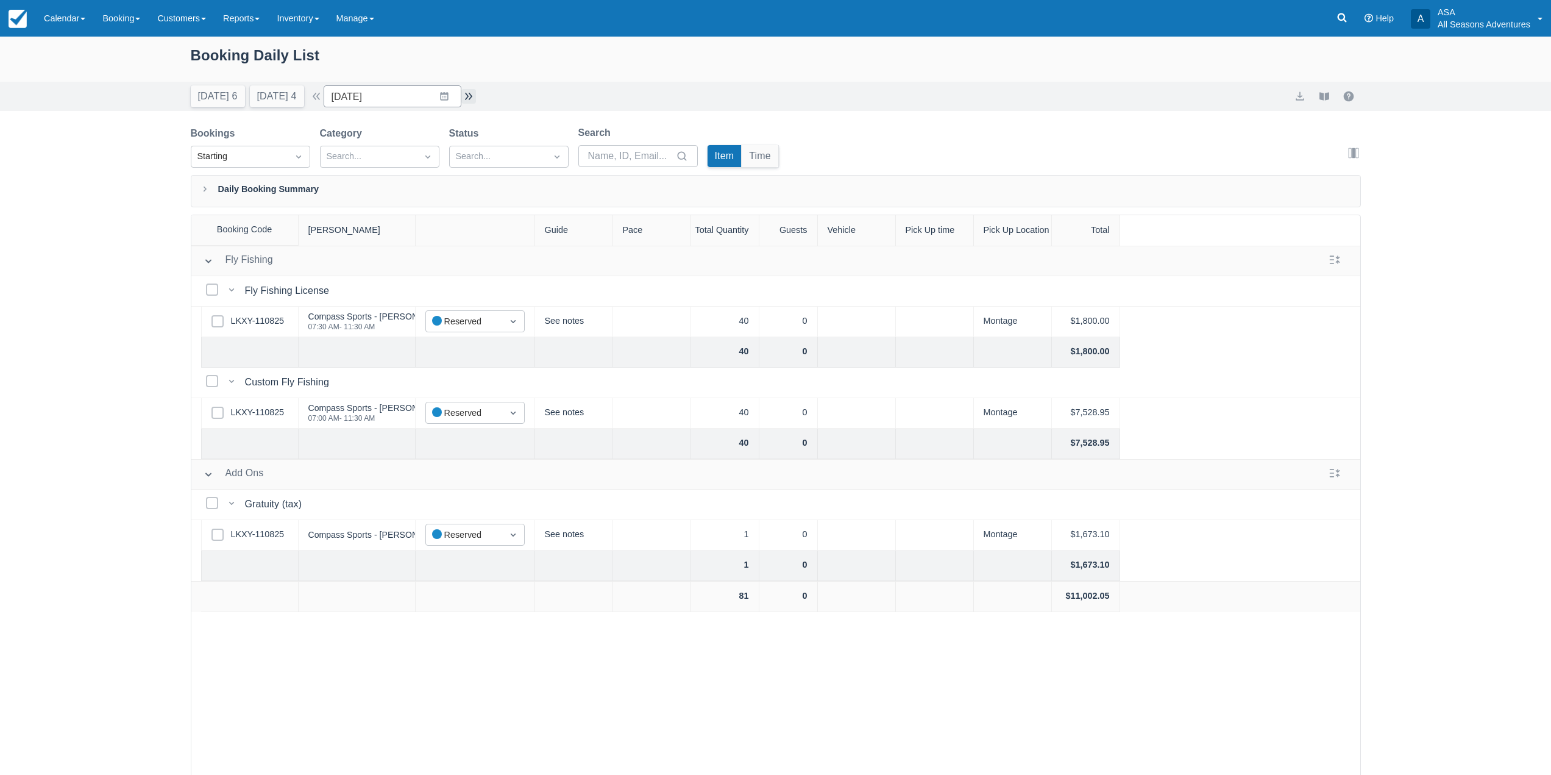
click at [469, 103] on button "button" at bounding box center [468, 96] width 15 height 15
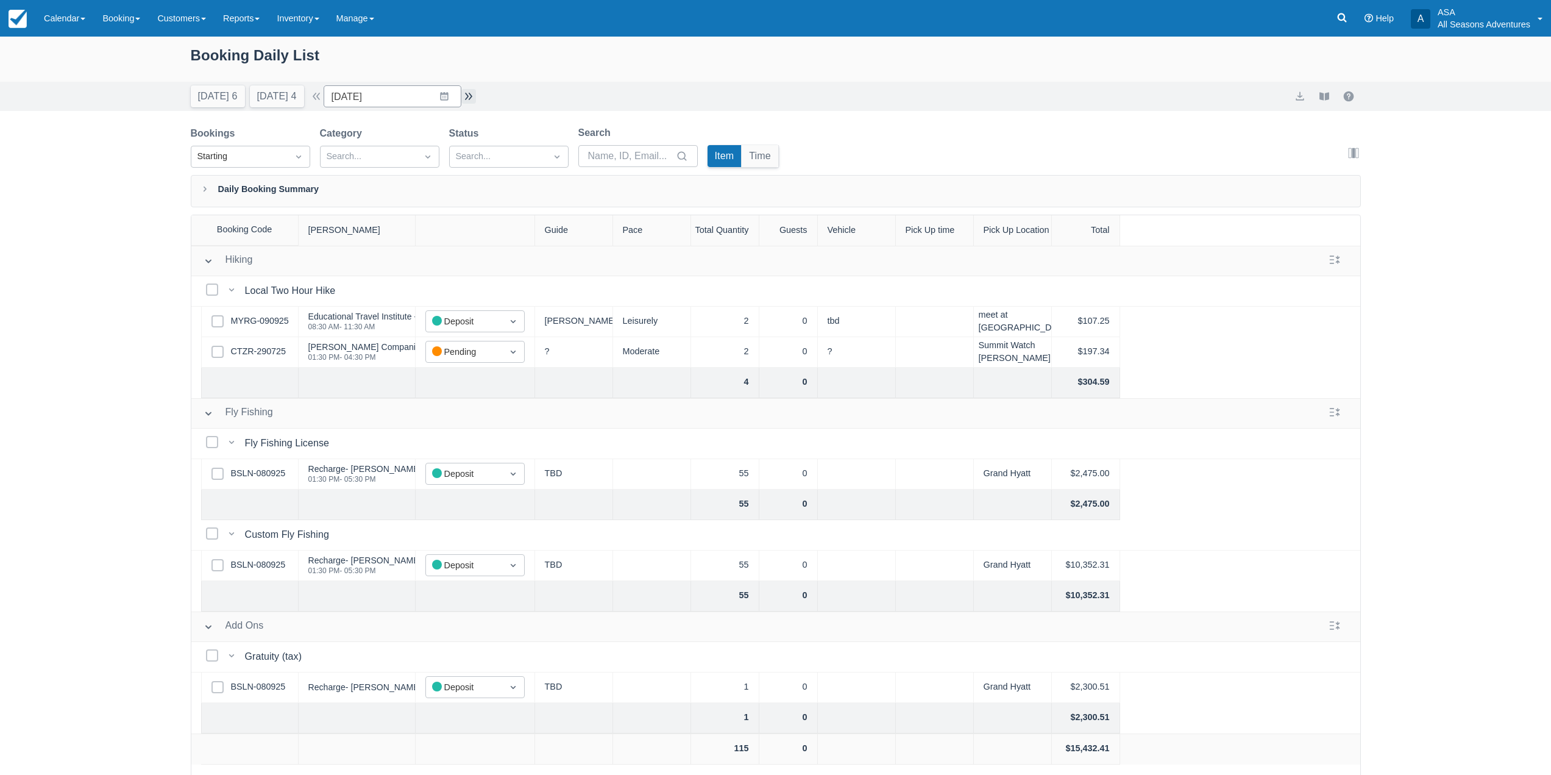
click at [476, 101] on button "button" at bounding box center [468, 96] width 15 height 15
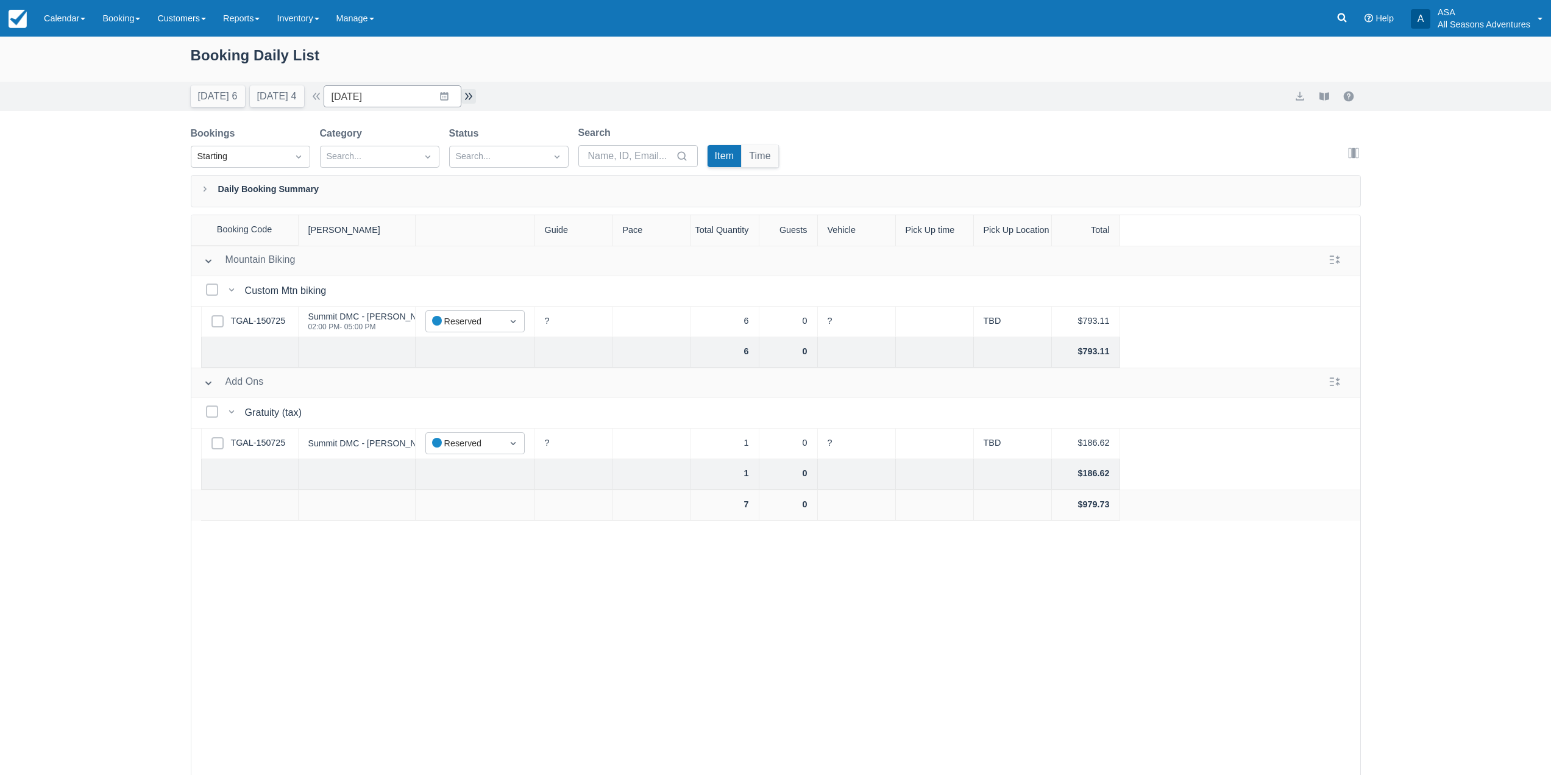
click at [476, 101] on button "button" at bounding box center [468, 96] width 15 height 15
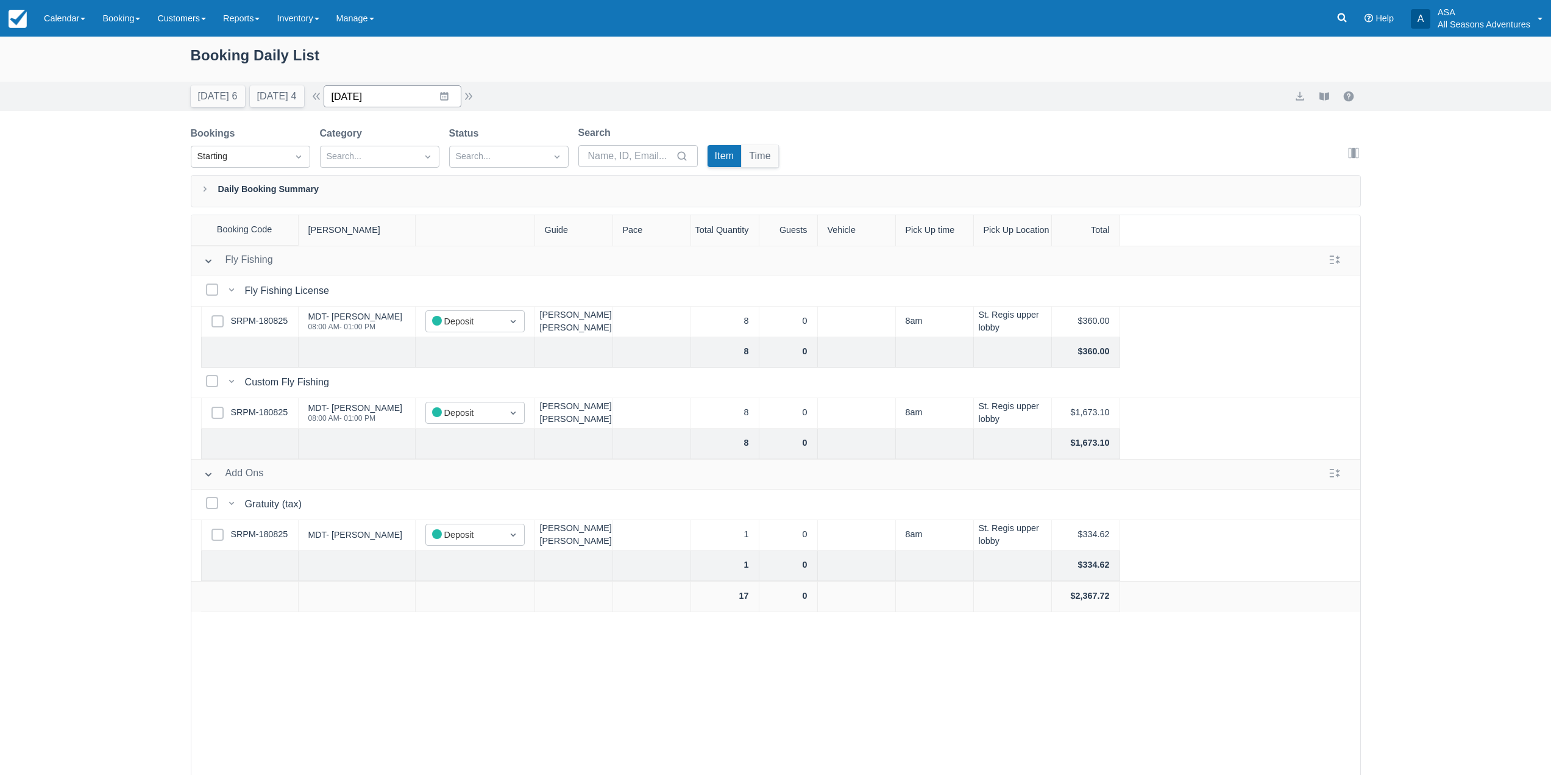
click at [441, 99] on input "10/05/25" at bounding box center [393, 96] width 138 height 22
click at [318, 96] on button "button" at bounding box center [316, 96] width 15 height 15
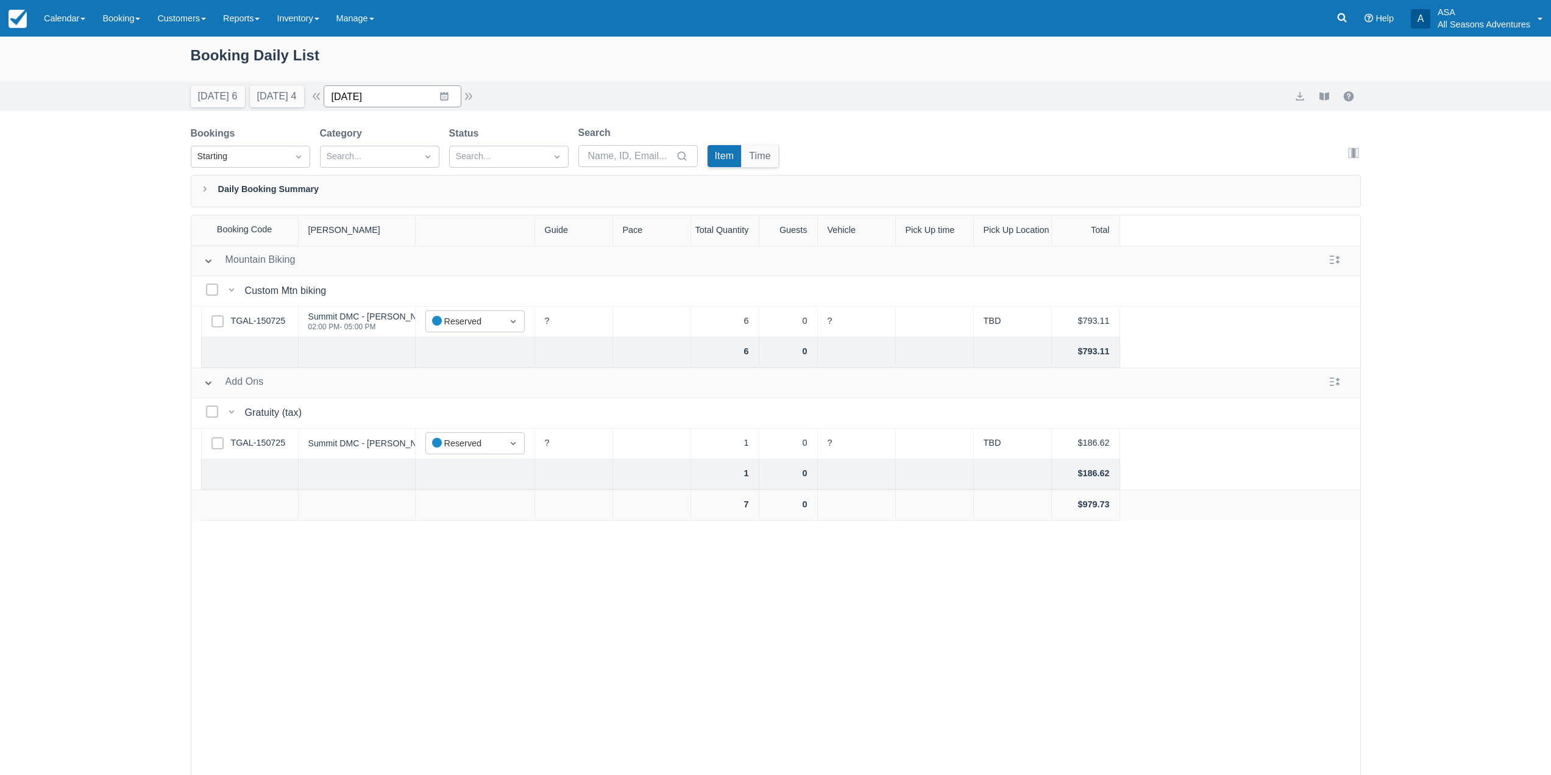
click at [449, 99] on input "10/02/25" at bounding box center [393, 96] width 138 height 22
click at [503, 185] on td "4" at bounding box center [492, 190] width 24 height 23
type input "10/04/25"
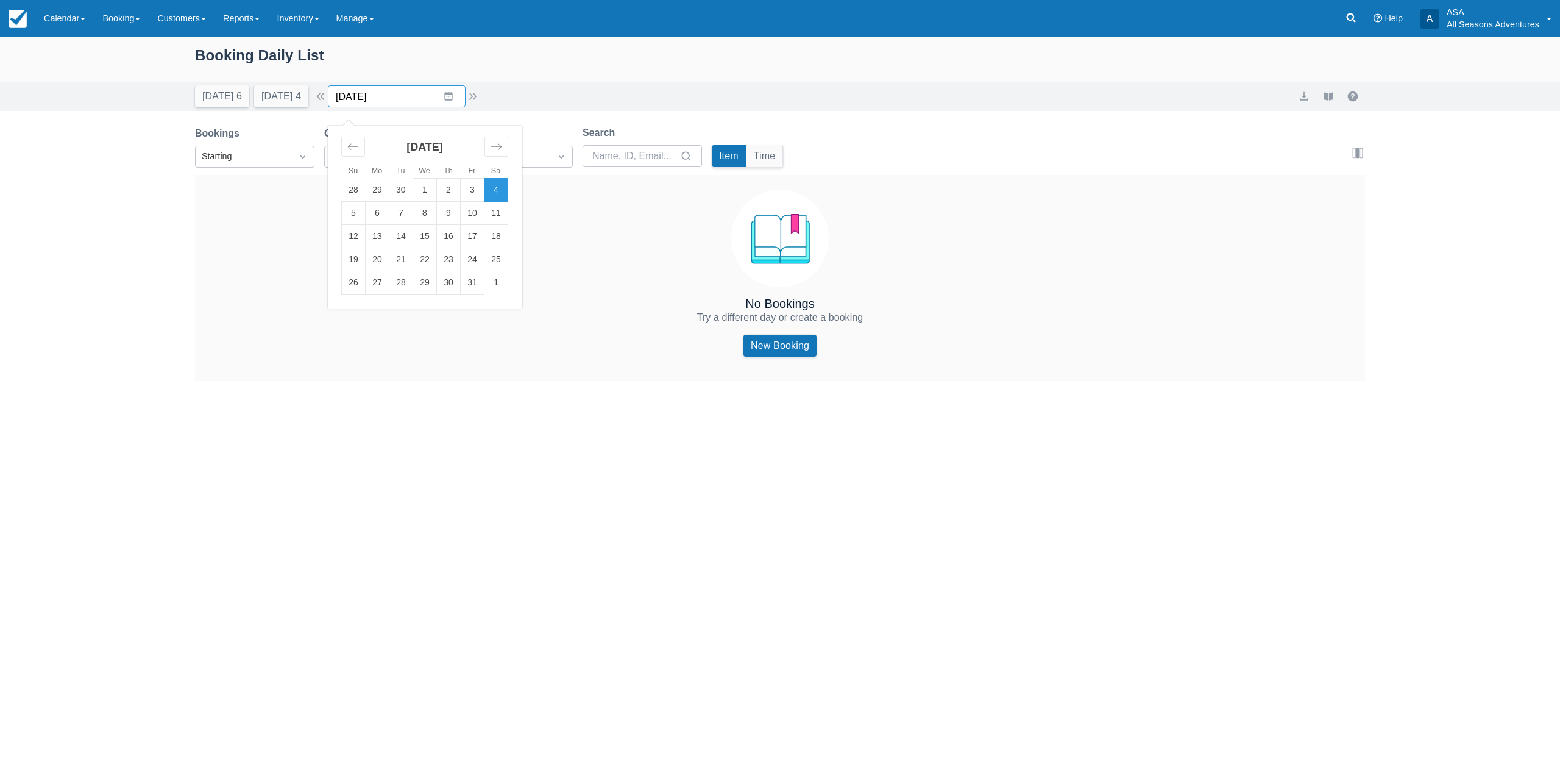
click at [449, 89] on input "10/04/25" at bounding box center [397, 96] width 138 height 22
click at [542, 93] on div "Today 6 Tomorrow 4 Date 10/04/25 Navigate forward to interact with the calendar…" at bounding box center [780, 96] width 1170 height 22
click at [456, 91] on input "10/04/25" at bounding box center [397, 96] width 138 height 22
click at [364, 159] on div "October 2025" at bounding box center [424, 152] width 167 height 52
click at [359, 147] on icon "Move backward to switch to the previous month." at bounding box center [353, 147] width 12 height 12
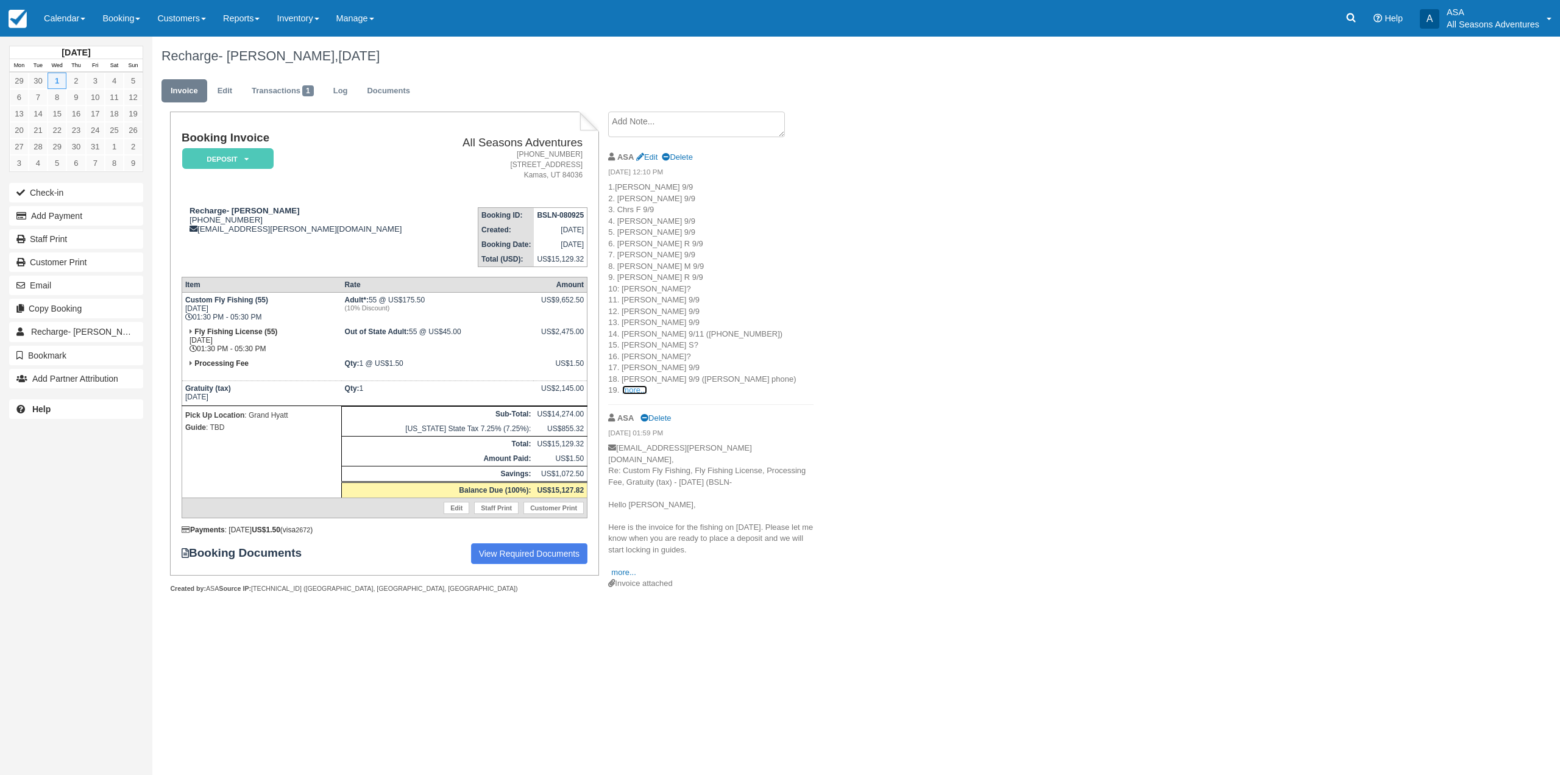
click at [641, 391] on link "more..." at bounding box center [634, 389] width 24 height 9
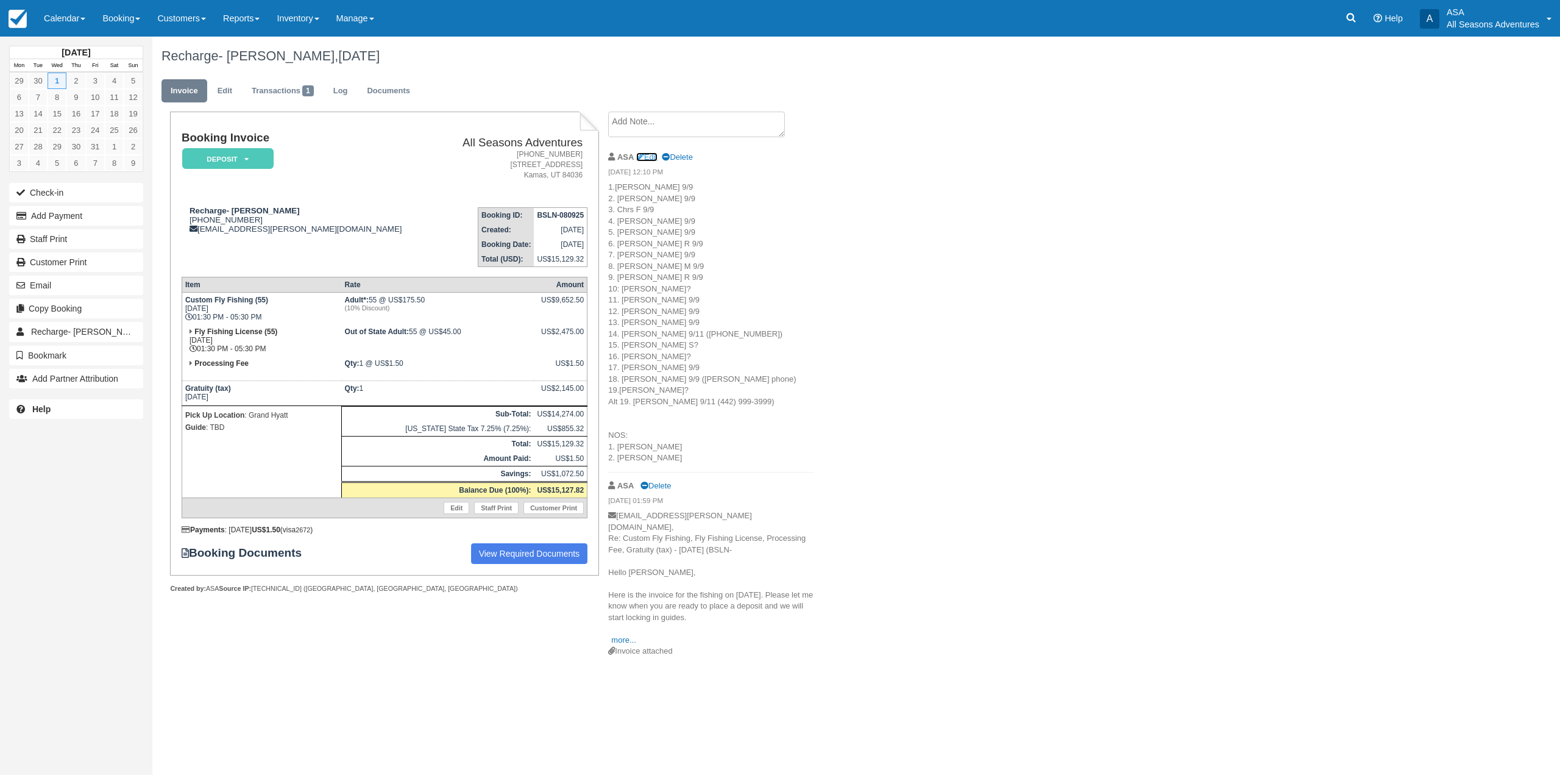
click at [639, 160] on icon at bounding box center [640, 158] width 8 height 8
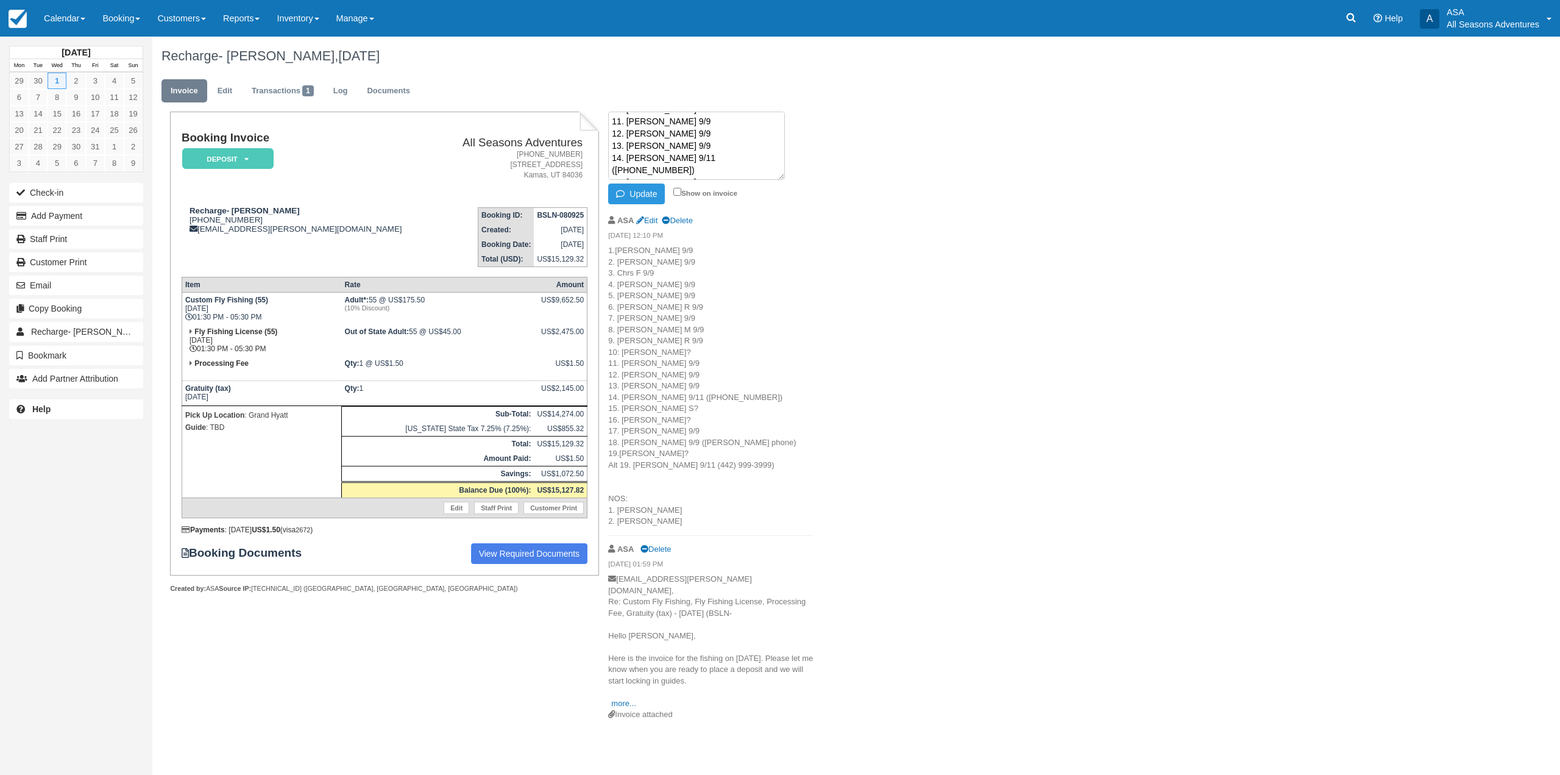
scroll to position [183, 0]
click at [668, 125] on textarea "1.[PERSON_NAME] 9/9 2. [PERSON_NAME] 9/9 3. Chrs F 9/9 4. [PERSON_NAME] 9/9 5. …" at bounding box center [696, 146] width 177 height 68
click at [664, 169] on textarea "1.[PERSON_NAME] 9/9 2. [PERSON_NAME] 9/9 3. Chrs F 9/9 4. [PERSON_NAME] 9/9 5. …" at bounding box center [696, 146] width 177 height 68
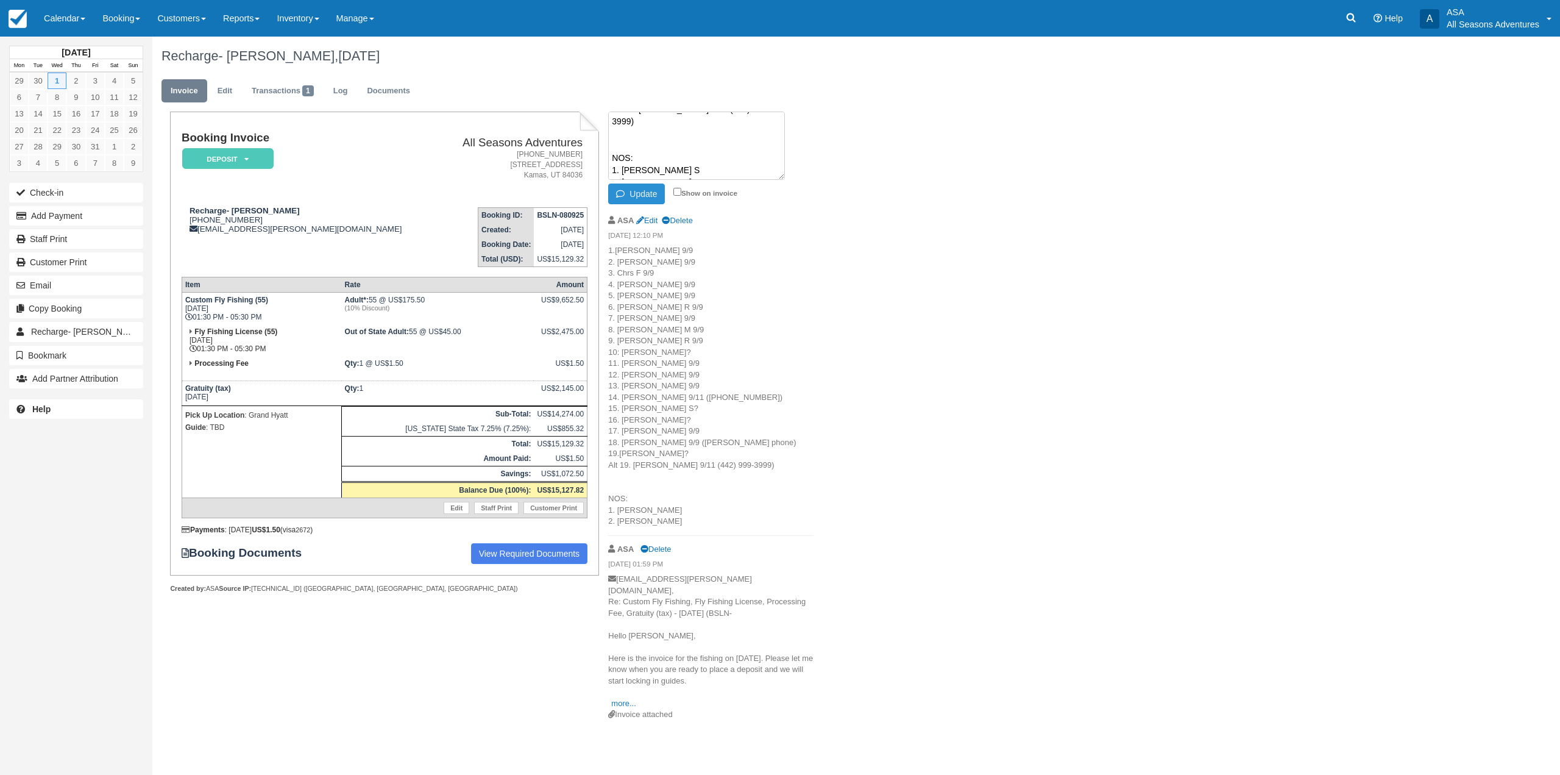
click at [645, 193] on button "Update" at bounding box center [636, 193] width 57 height 21
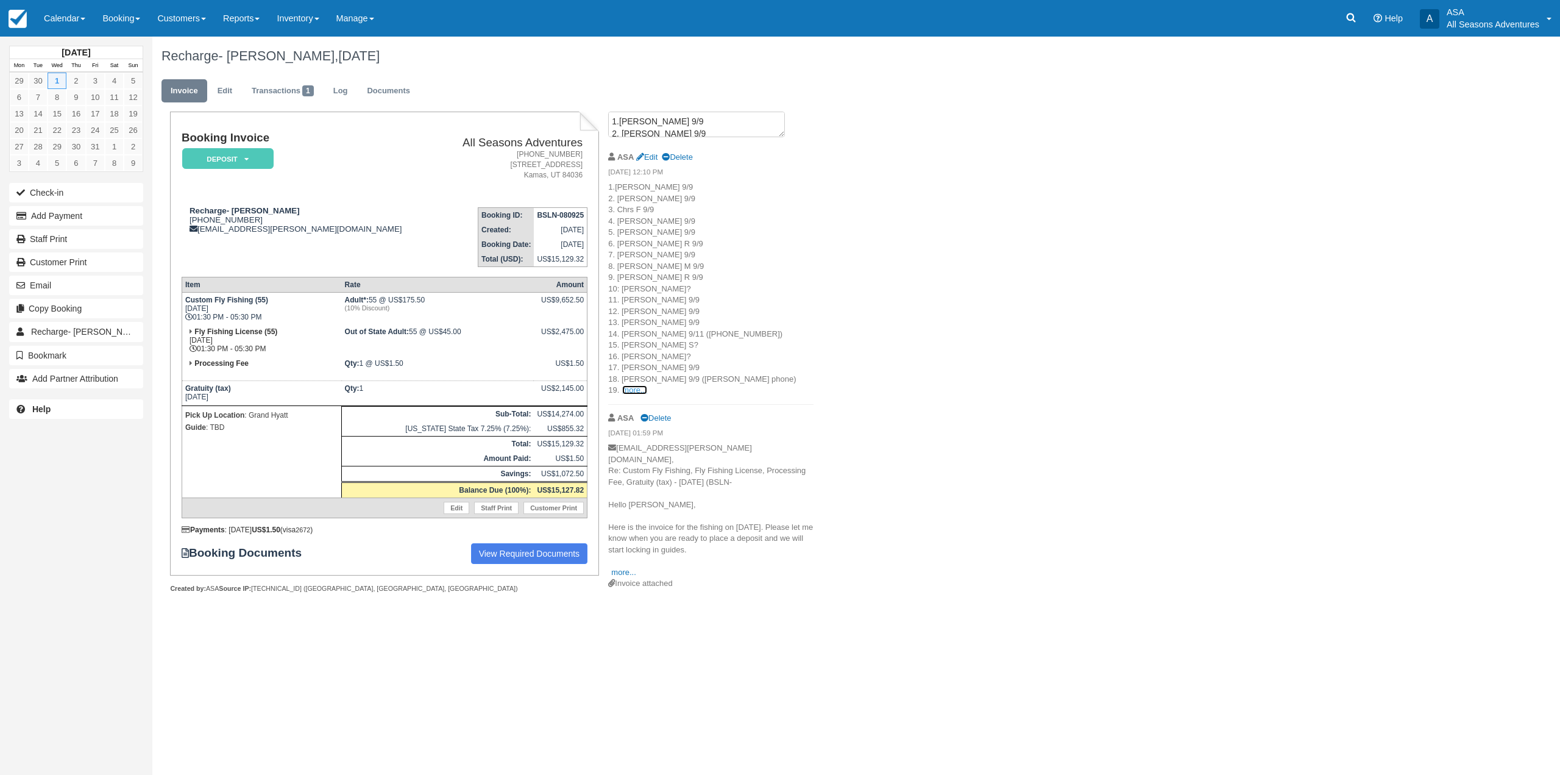
click at [626, 392] on link "more..." at bounding box center [634, 389] width 24 height 9
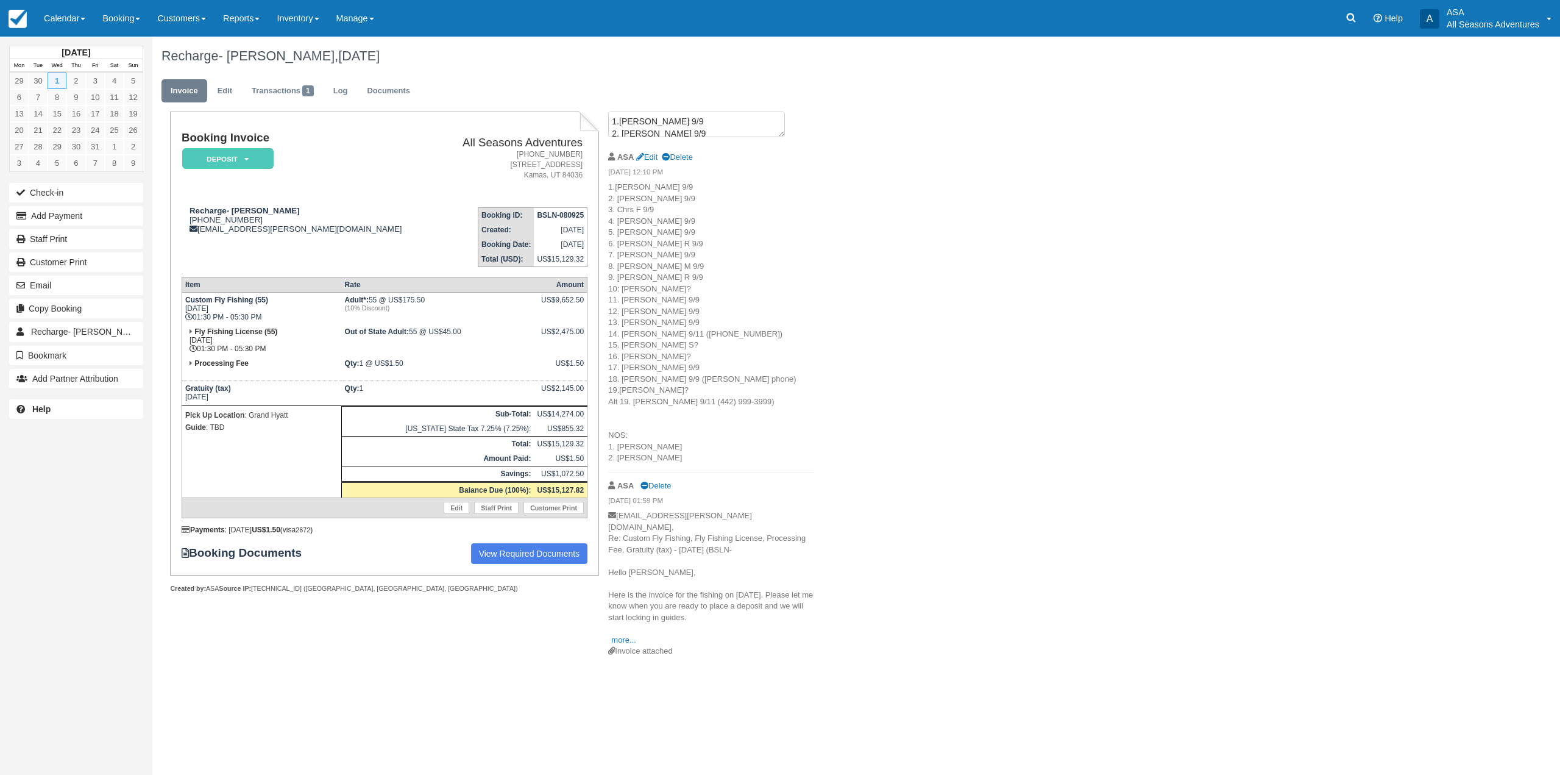
click at [645, 151] on div "ASA Edit Delete" at bounding box center [710, 156] width 205 height 19
click at [645, 158] on link "Edit" at bounding box center [646, 156] width 21 height 9
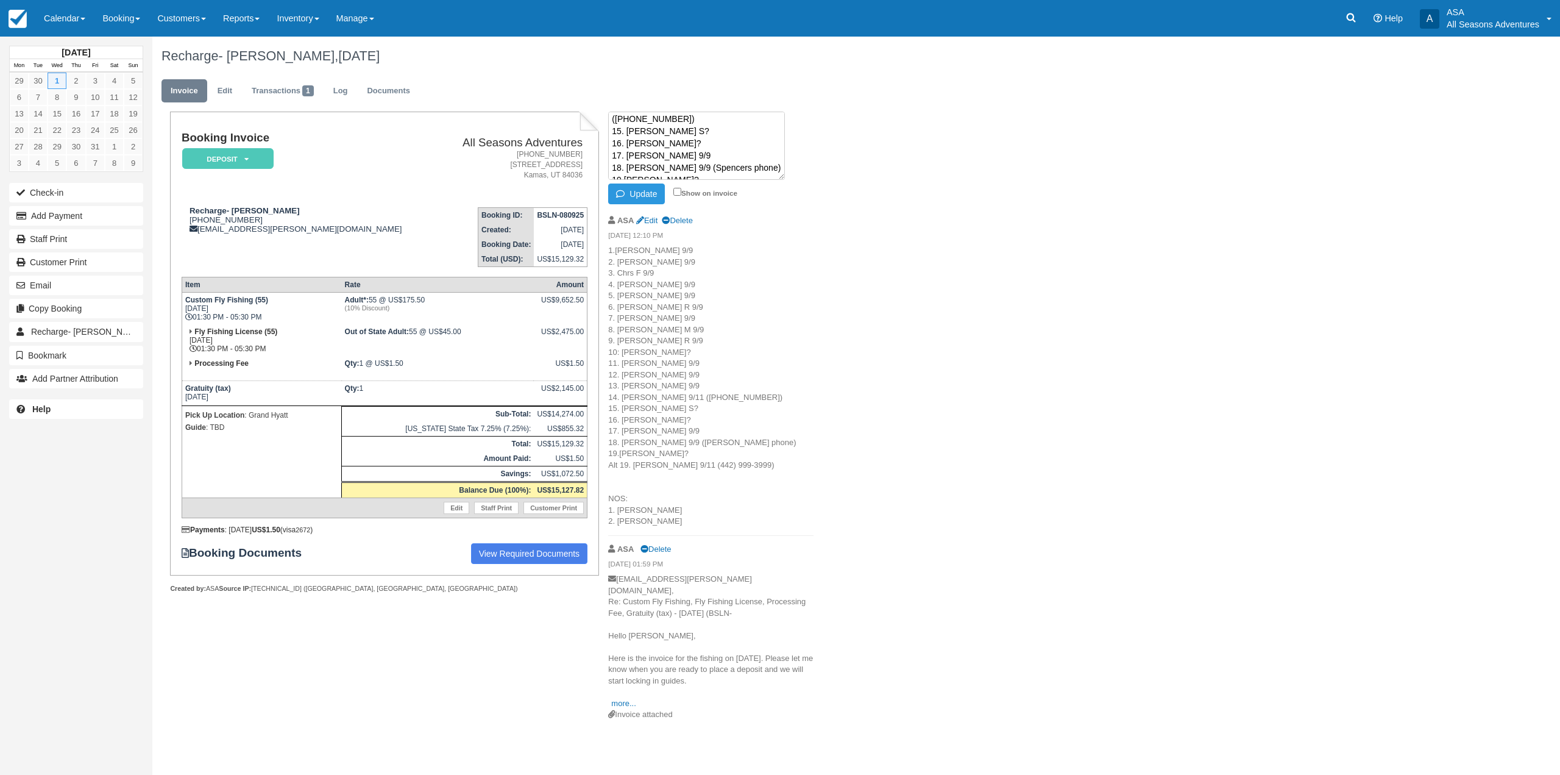
scroll to position [183, 0]
click at [648, 122] on textarea "1.Scott 9/9 2. Clark 9/9 3. Chrs F 9/9 4. Tyler 9/9 5. Sammy 9/9 6. James R 9/9…" at bounding box center [696, 146] width 177 height 68
type textarea "1.Scott 9/9 2. Clark 9/9 3. Chrs F 9/9 4. Tyler 9/9 5. Sammy 9/9 6. James R 9/9…"
click at [630, 196] on button "Update" at bounding box center [636, 193] width 57 height 21
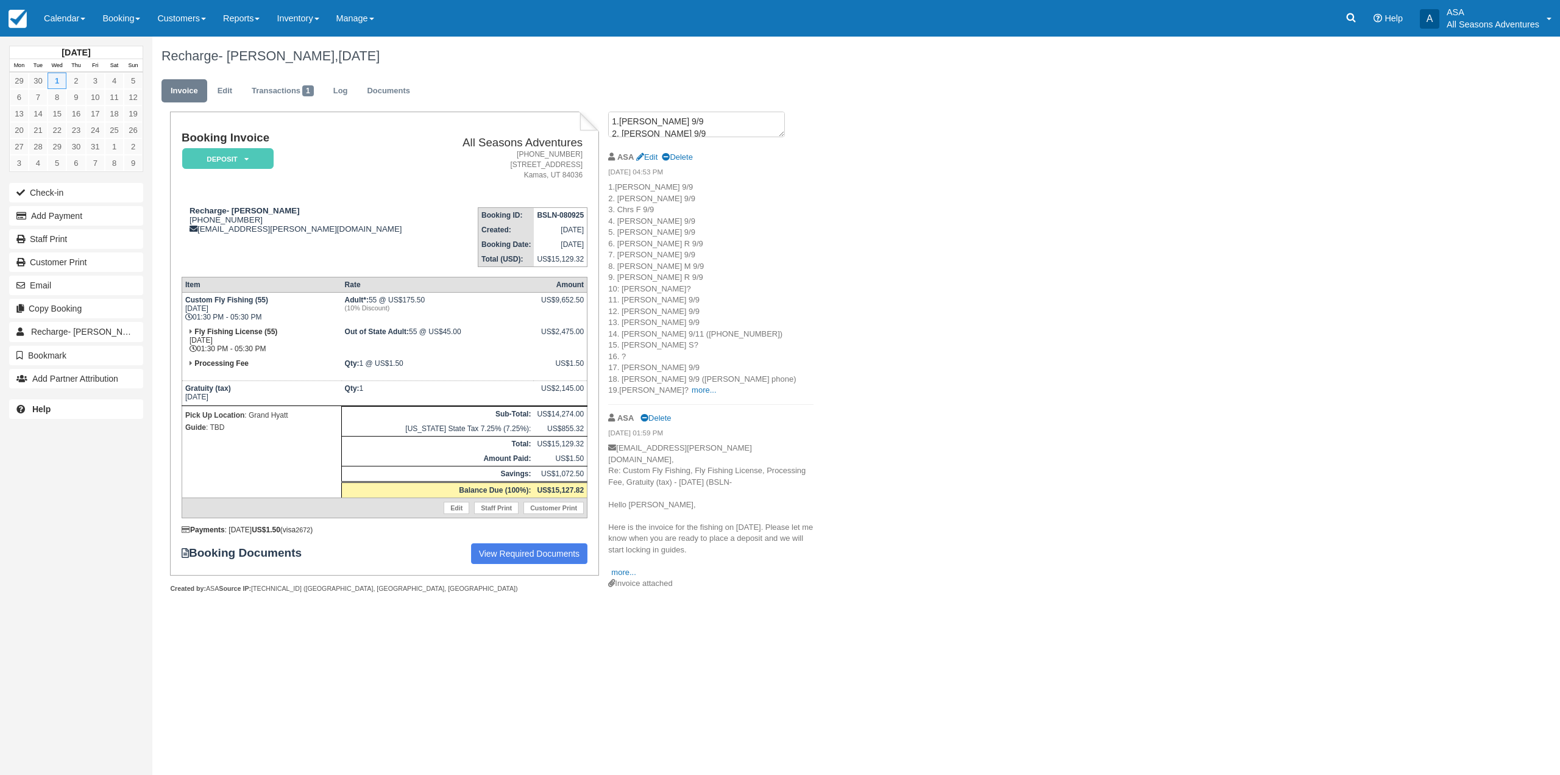
click at [655, 395] on p "1.Scott 9/9 2. Clark 9/9 3. Chrs F 9/9 4. Tyler 9/9 5. Sammy 9/9 6. James R 9/9…" at bounding box center [710, 289] width 205 height 215
click at [692, 390] on link "more..." at bounding box center [704, 389] width 24 height 9
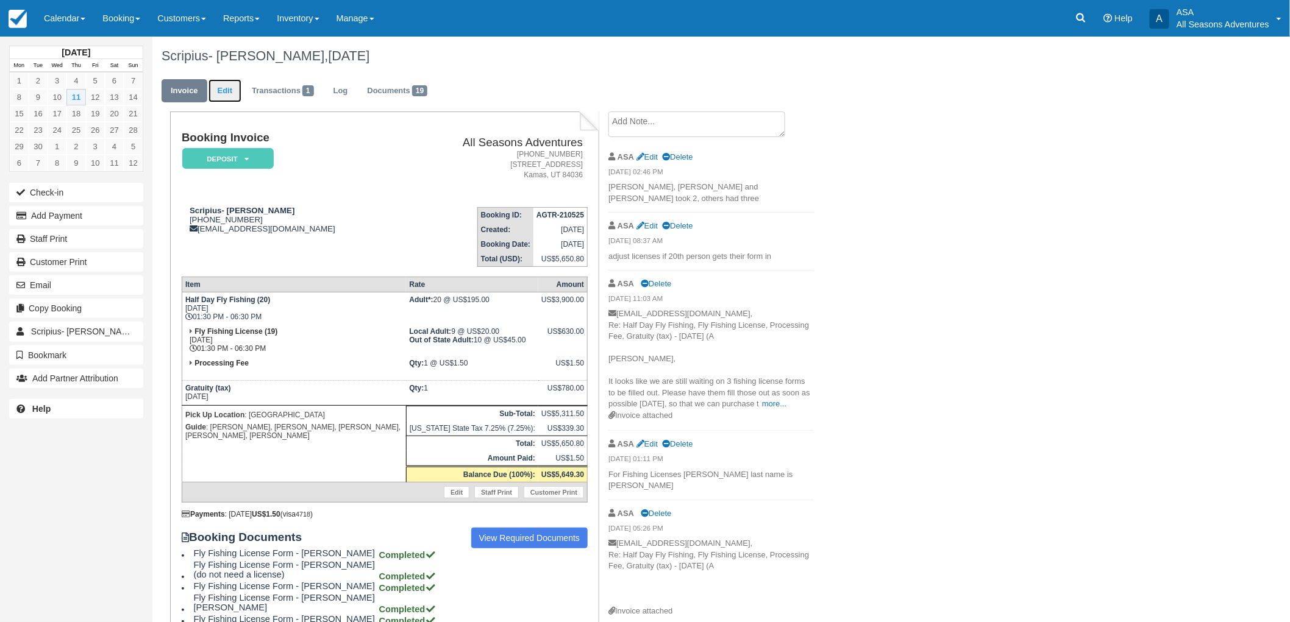
click at [215, 91] on link "Edit" at bounding box center [224, 91] width 33 height 24
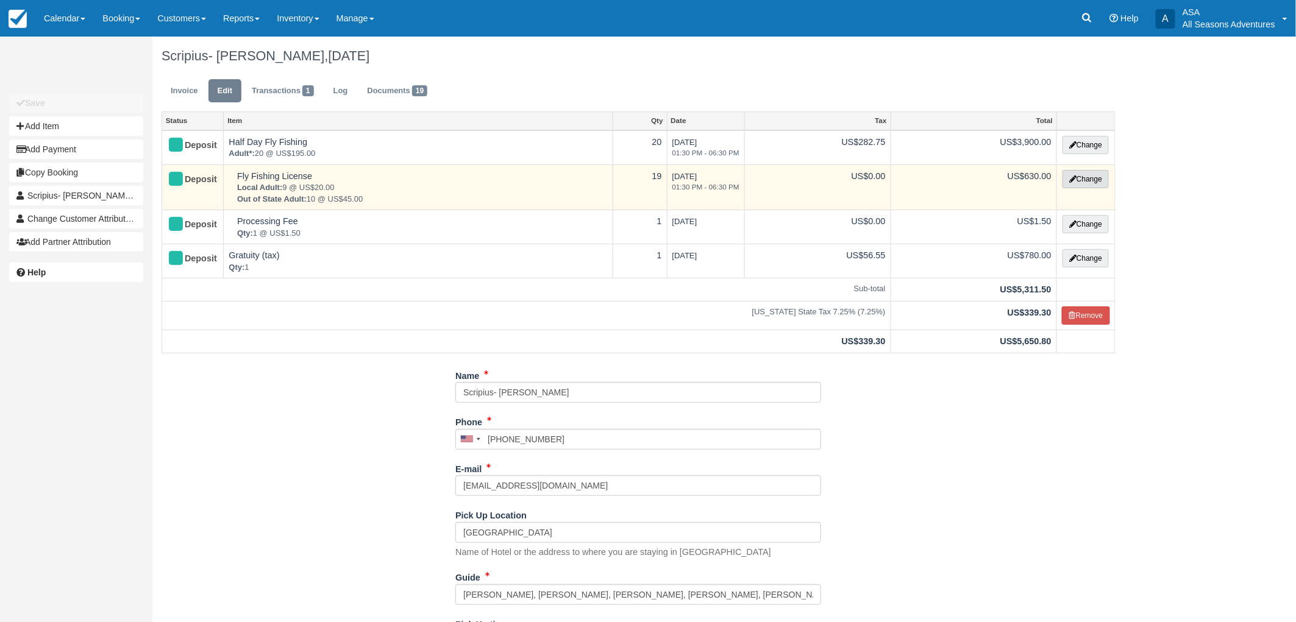
click at [1083, 183] on button "Change" at bounding box center [1085, 179] width 46 height 18
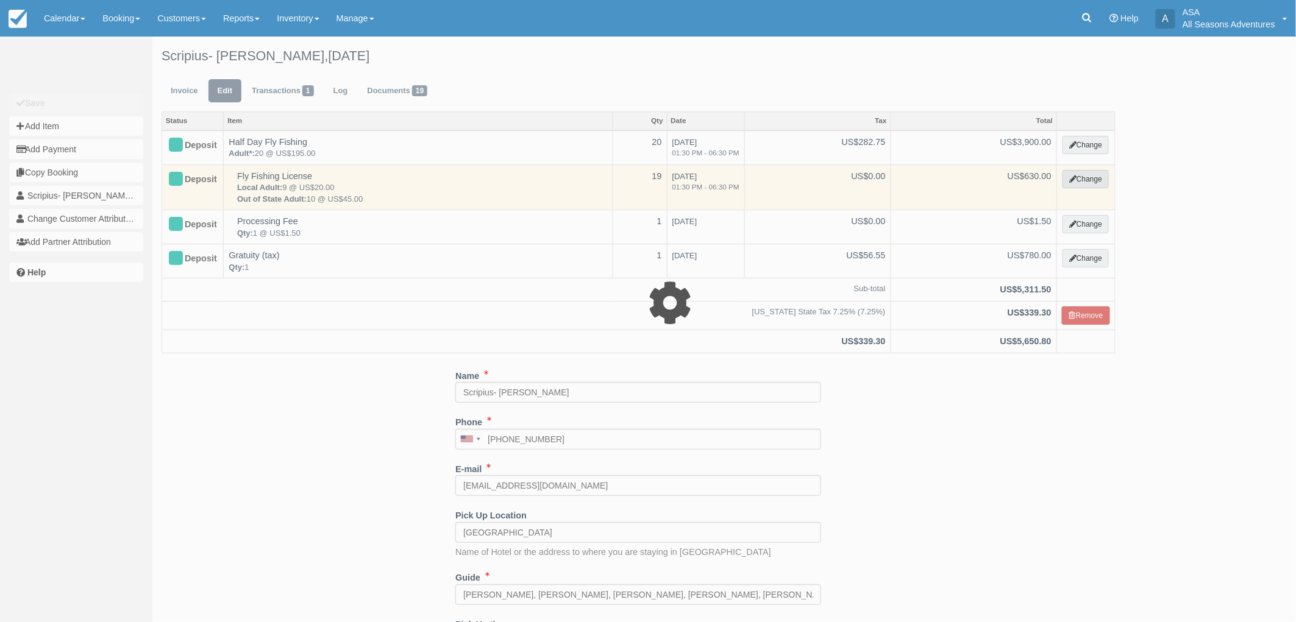
select select "8"
type input "630.00"
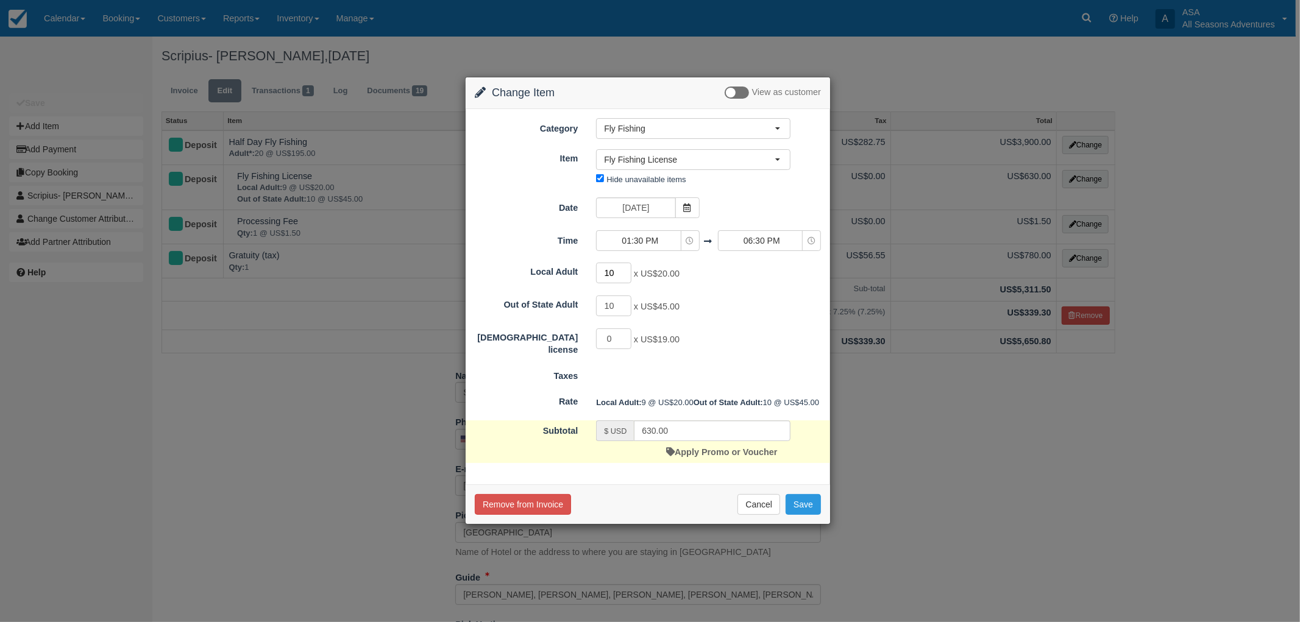
type input "10"
click at [628, 267] on input "10" at bounding box center [613, 273] width 35 height 21
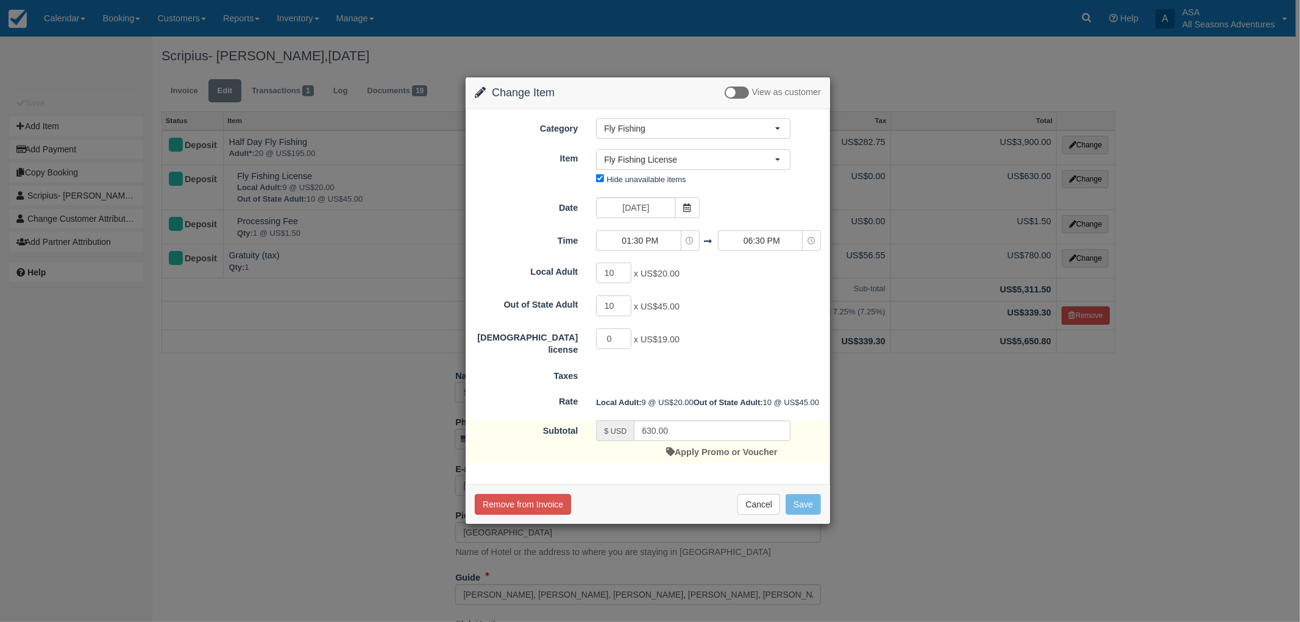
type input "650.00"
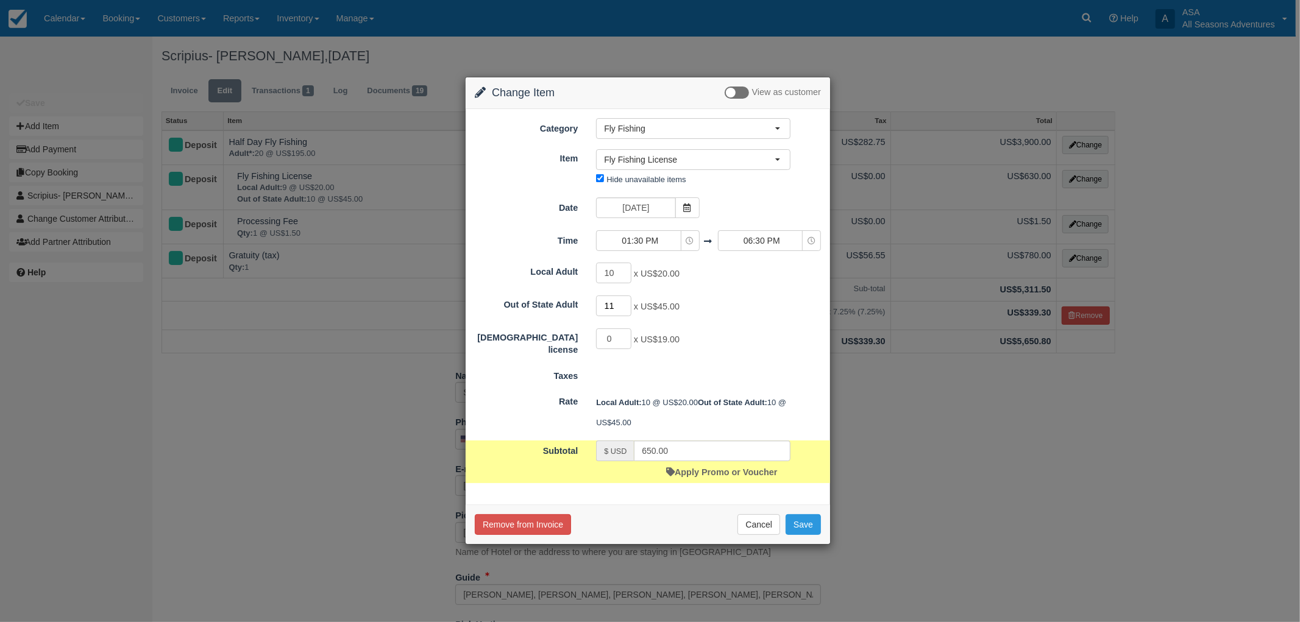
click at [629, 304] on input "11" at bounding box center [613, 306] width 35 height 21
click at [626, 308] on input "10" at bounding box center [613, 306] width 35 height 21
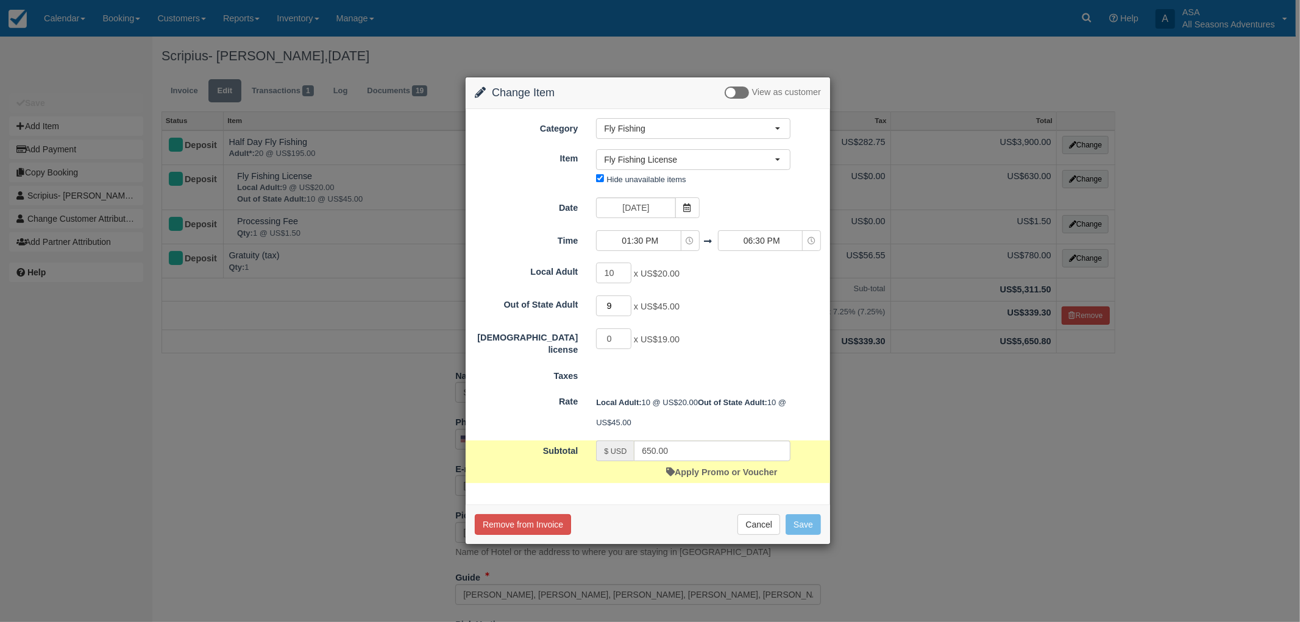
type input "9"
click at [626, 308] on input "9" at bounding box center [613, 306] width 35 height 21
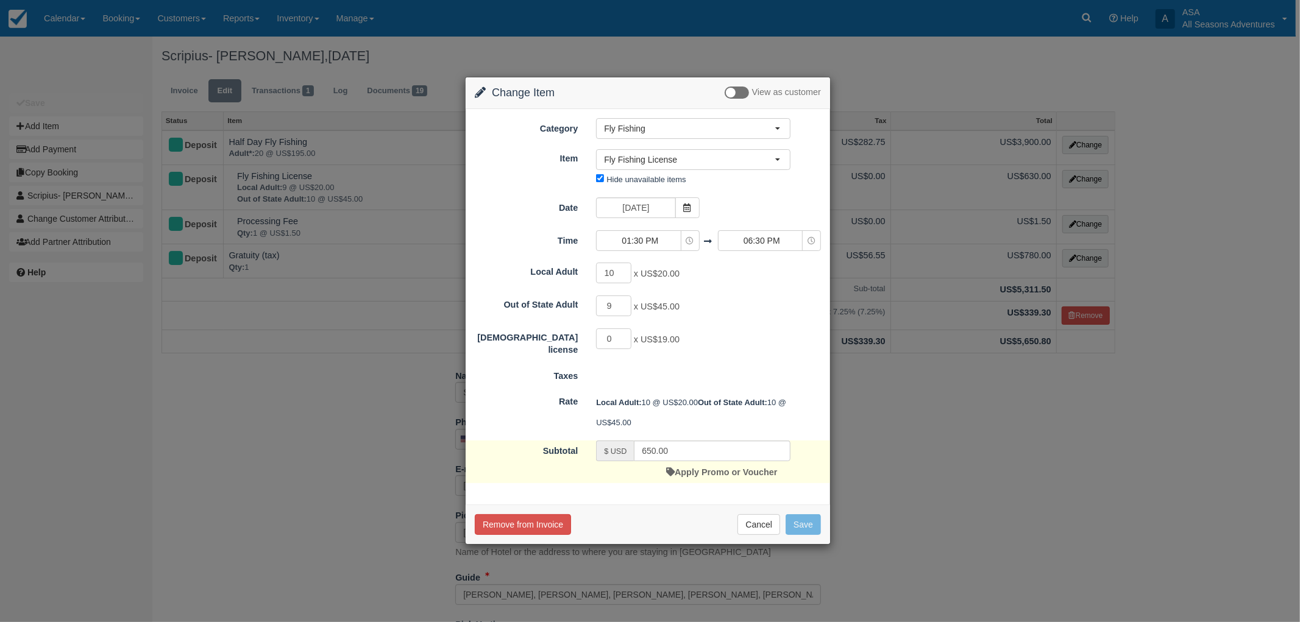
type input "605.00"
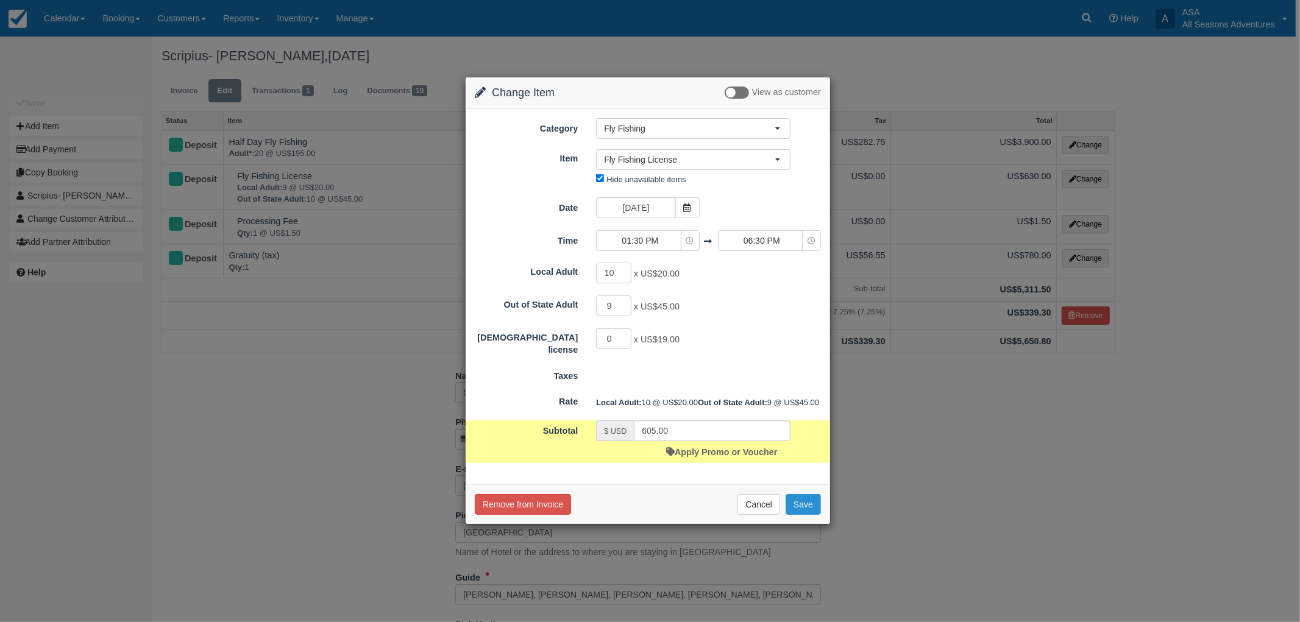
click at [800, 515] on button "Save" at bounding box center [803, 504] width 35 height 21
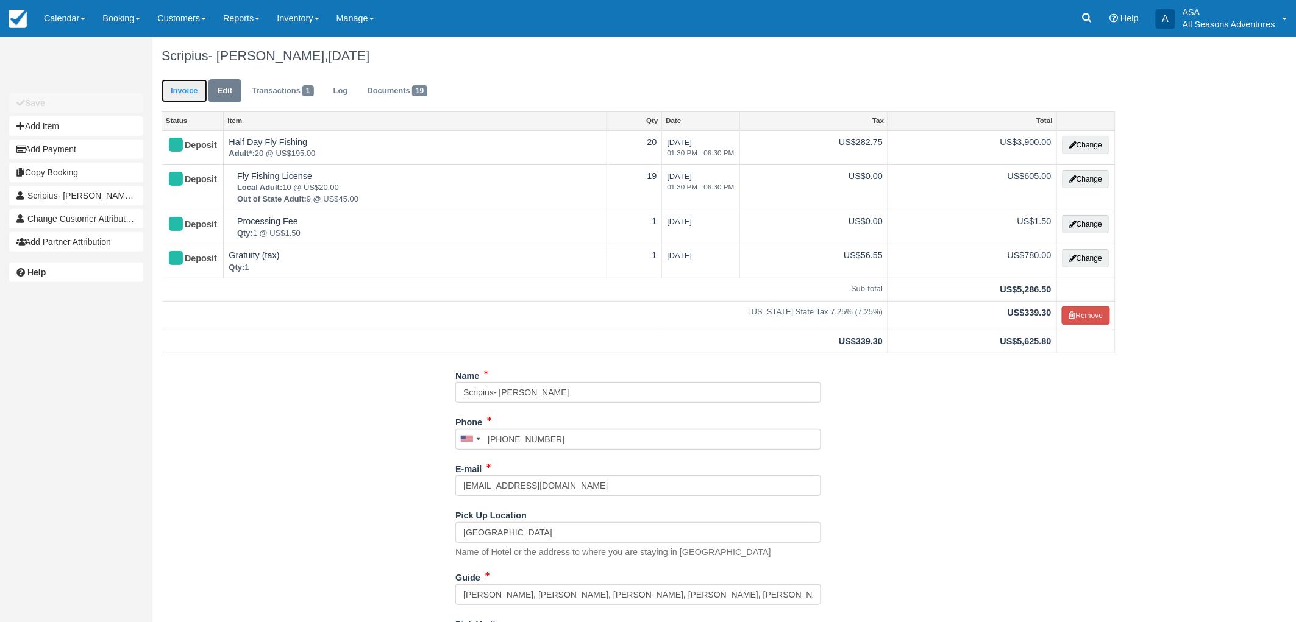
click at [194, 90] on link "Invoice" at bounding box center [185, 91] width 46 height 24
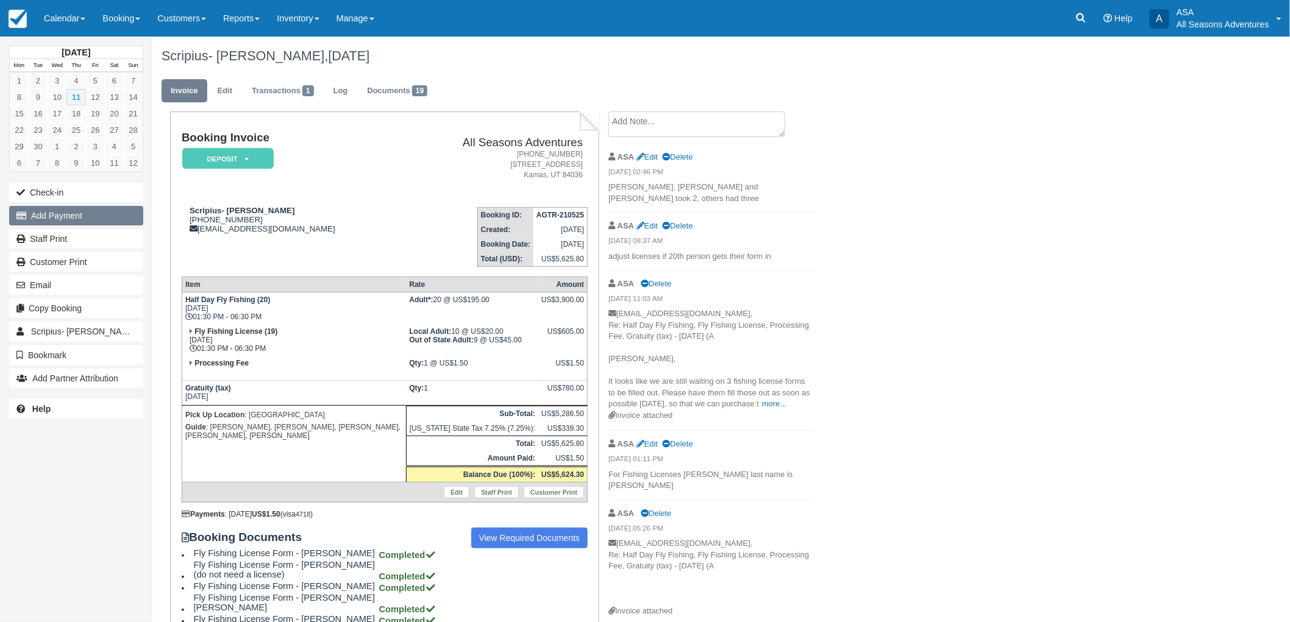
click at [70, 214] on button "Add Payment" at bounding box center [76, 216] width 134 height 20
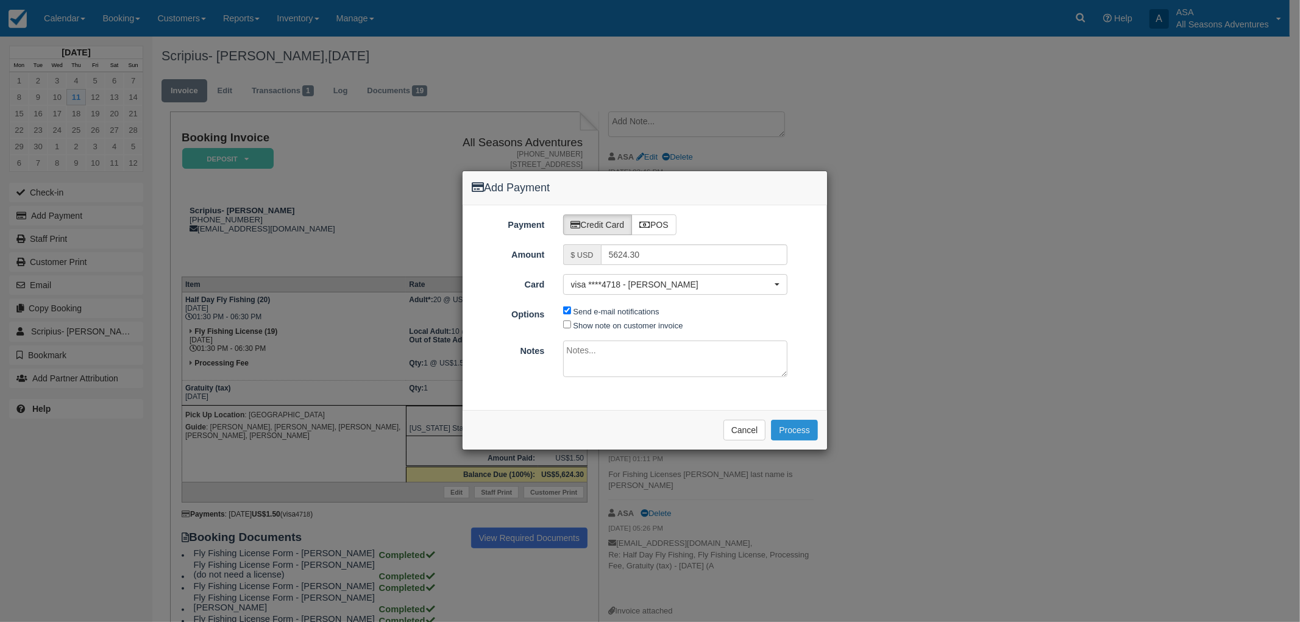
click at [801, 433] on button "Process" at bounding box center [794, 430] width 47 height 21
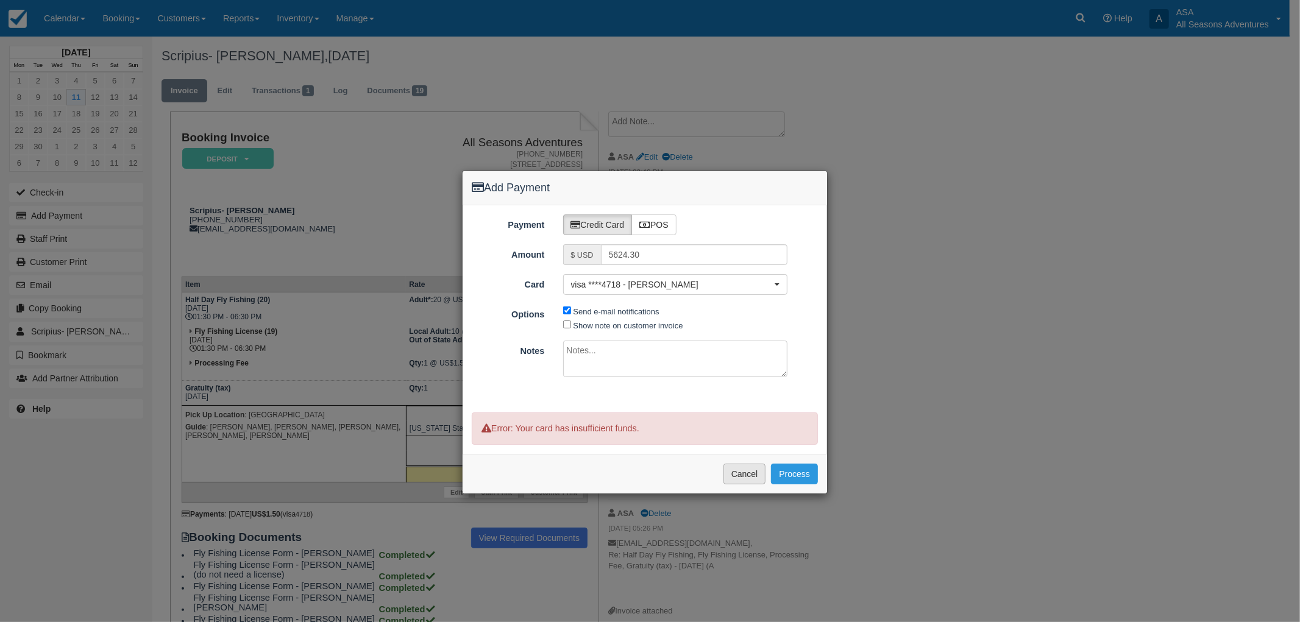
click at [736, 476] on button "Cancel" at bounding box center [744, 474] width 43 height 21
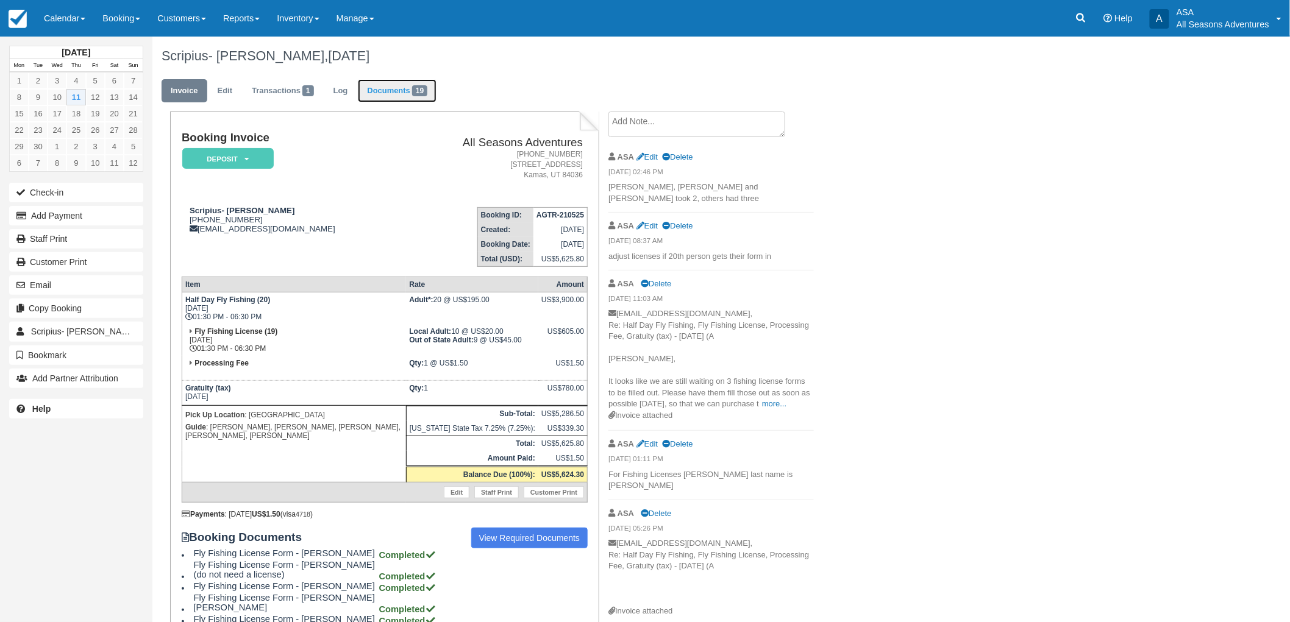
click at [377, 83] on link "Documents 19" at bounding box center [397, 91] width 79 height 24
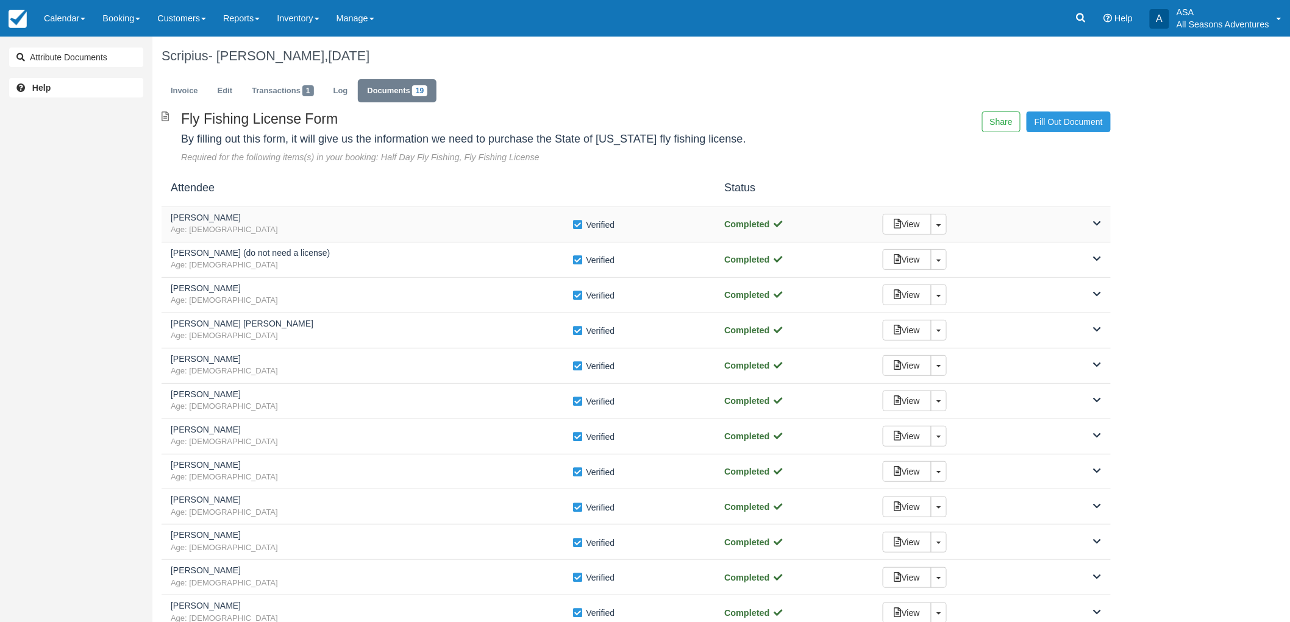
click at [305, 225] on span "Age: [DEMOGRAPHIC_DATA]" at bounding box center [372, 230] width 402 height 12
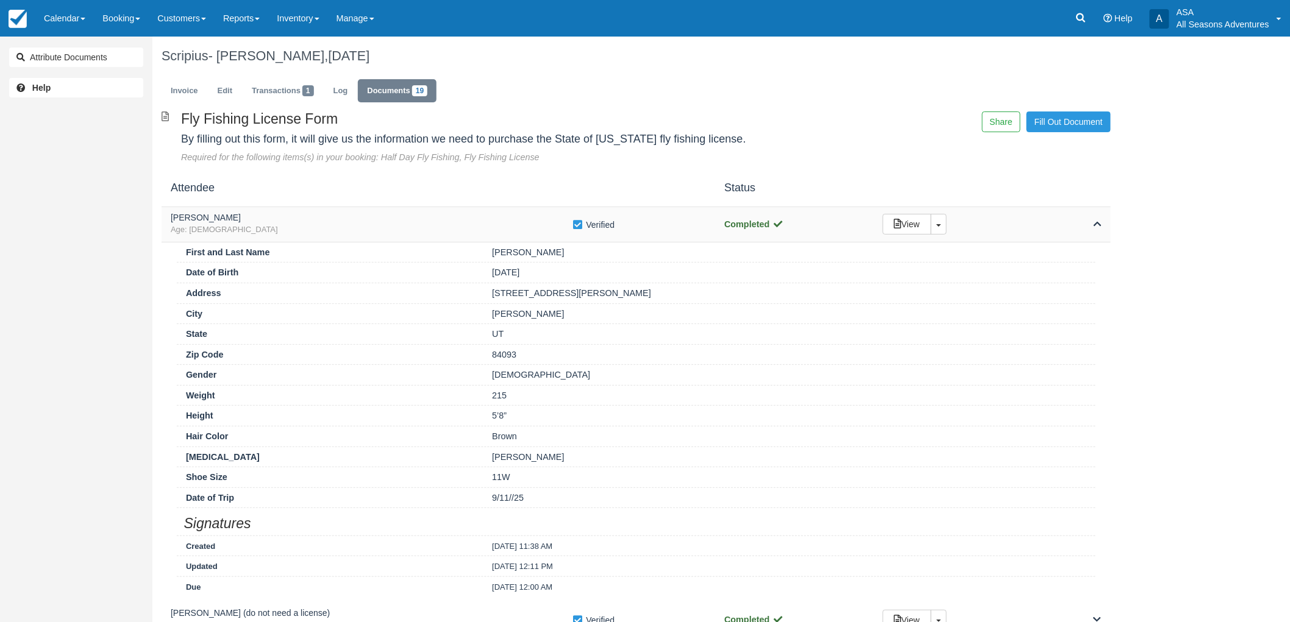
click at [305, 225] on span "Age: 50" at bounding box center [372, 230] width 402 height 12
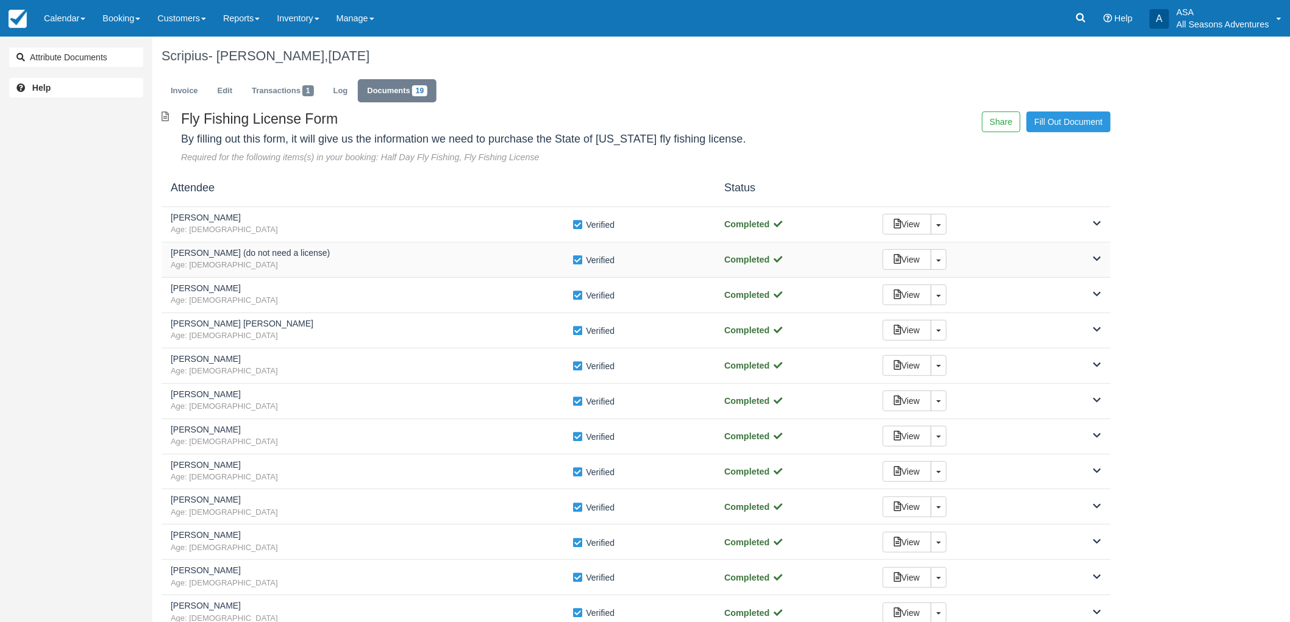
click at [294, 244] on div "Matt Mitchell (do not need a license) Age: 49 Verify Verified Completed View To…" at bounding box center [636, 260] width 949 height 35
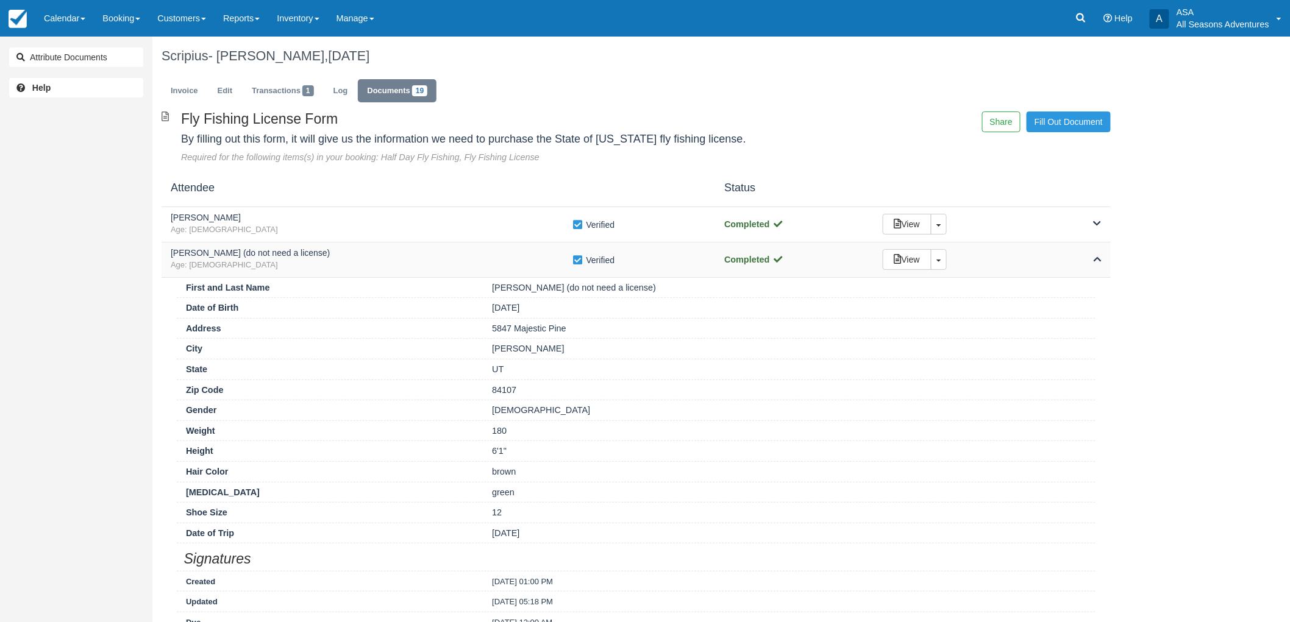
click at [293, 257] on h5 "Matt Mitchell (do not need a license)" at bounding box center [372, 253] width 402 height 9
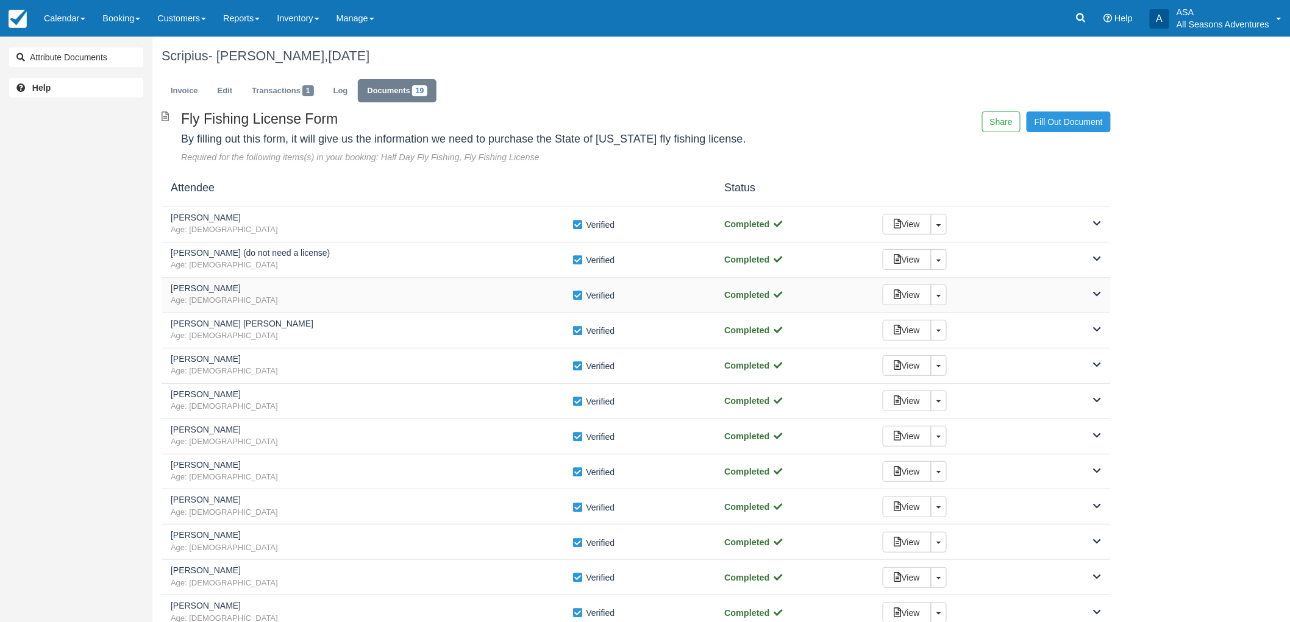
click at [287, 286] on h5 "Dennis Sponer" at bounding box center [372, 288] width 402 height 9
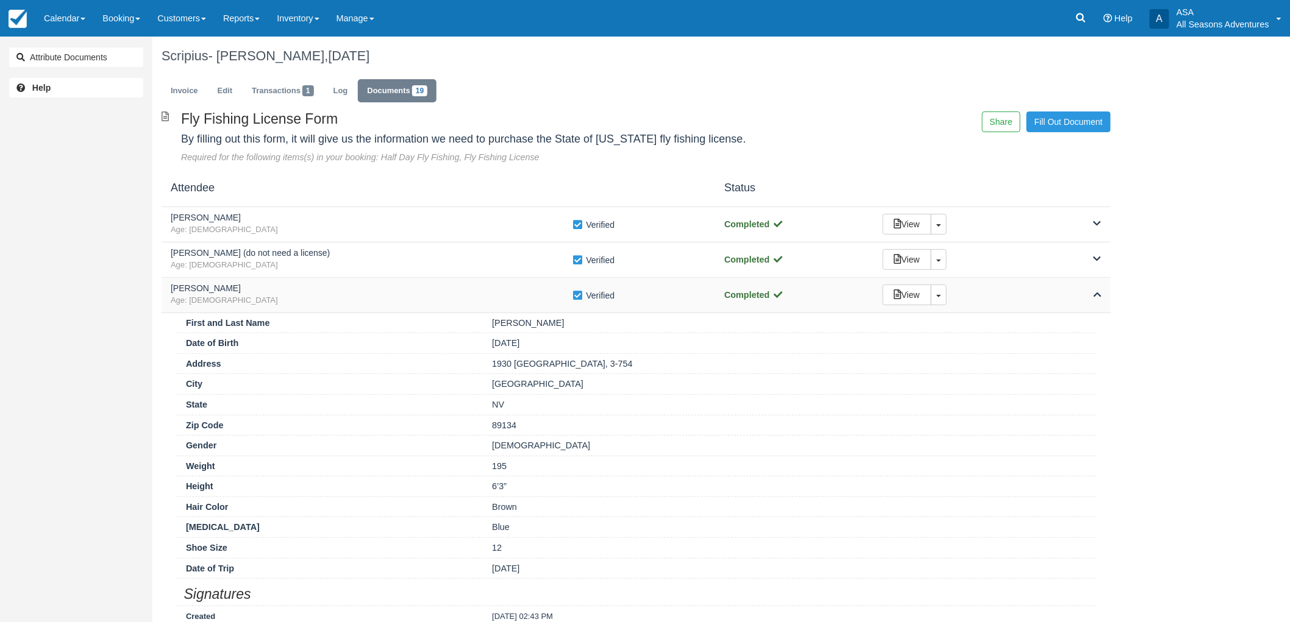
click at [287, 286] on h5 "Dennis Sponer" at bounding box center [372, 288] width 402 height 9
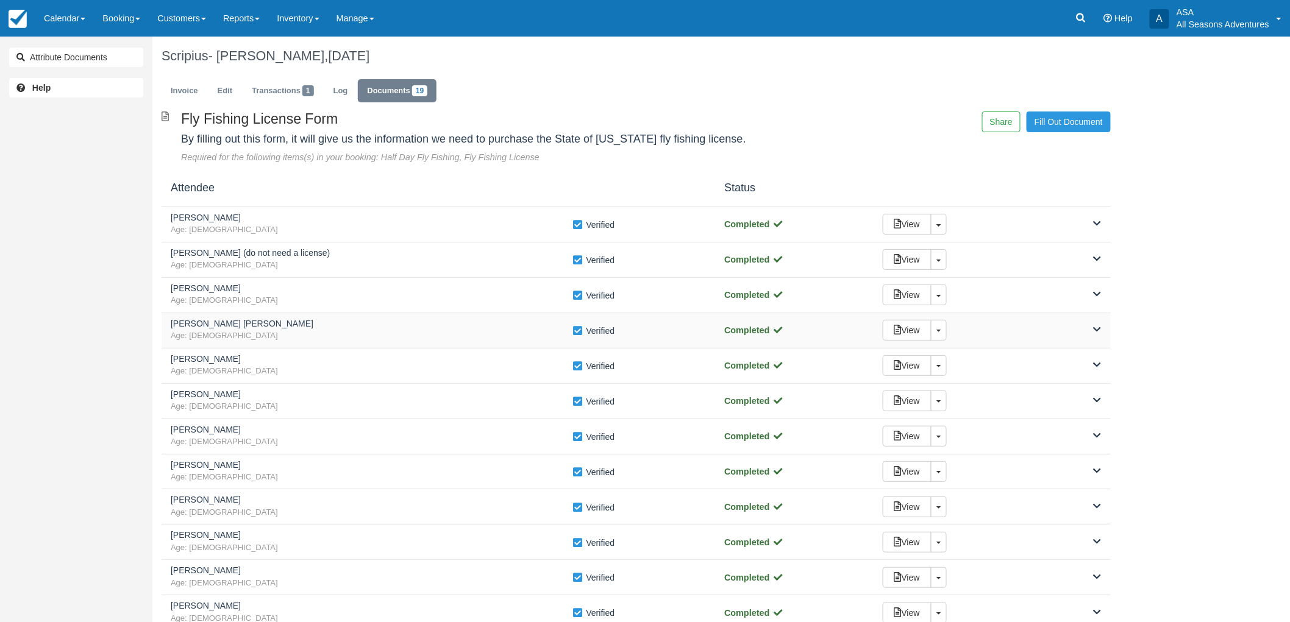
click at [282, 321] on h5 "Robert Oscar" at bounding box center [372, 323] width 402 height 9
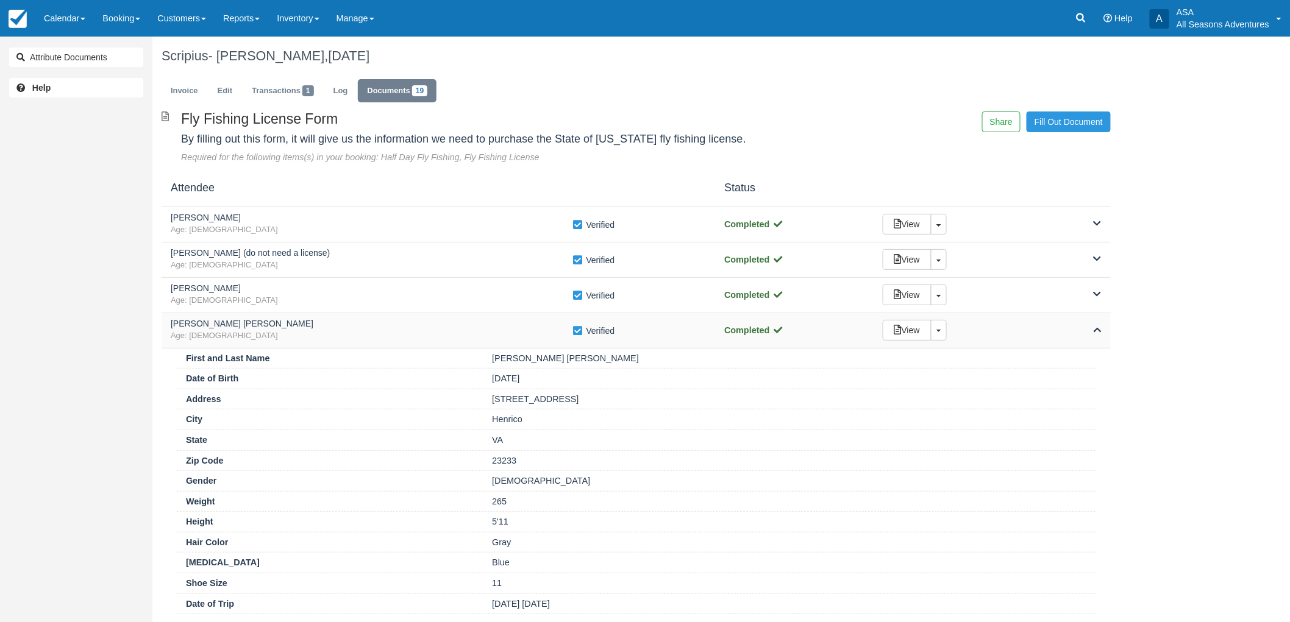
click at [282, 324] on h5 "Robert Oscar" at bounding box center [372, 323] width 402 height 9
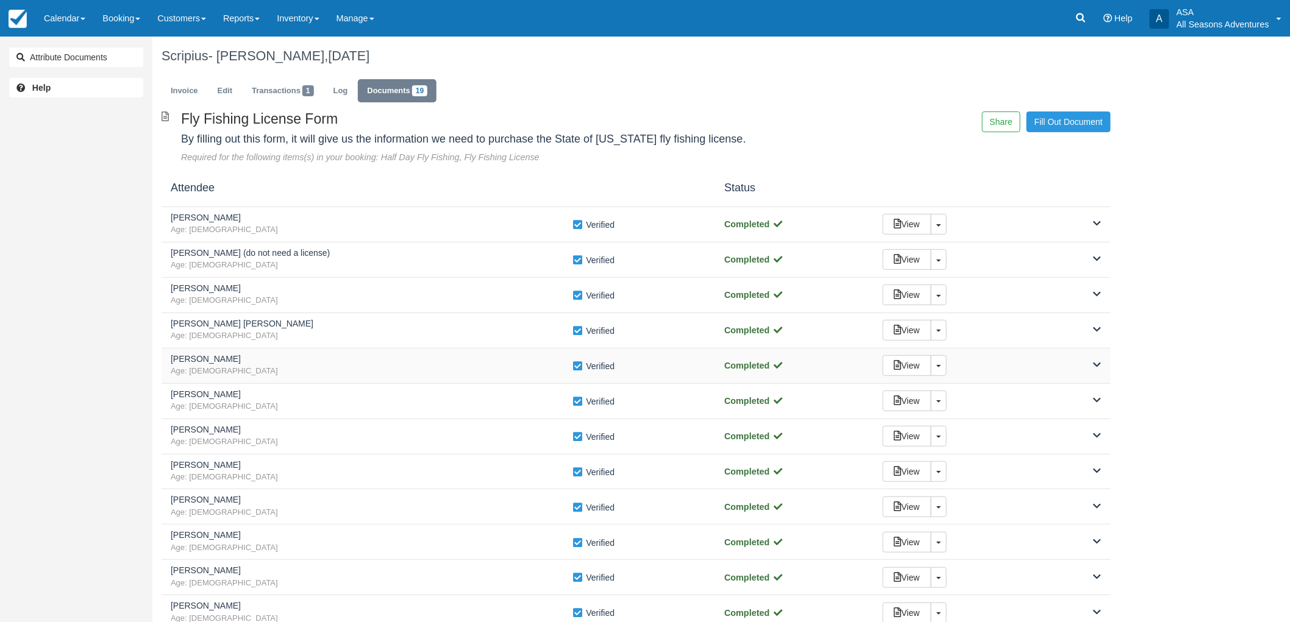
click at [258, 372] on span "Age: 46" at bounding box center [372, 372] width 402 height 12
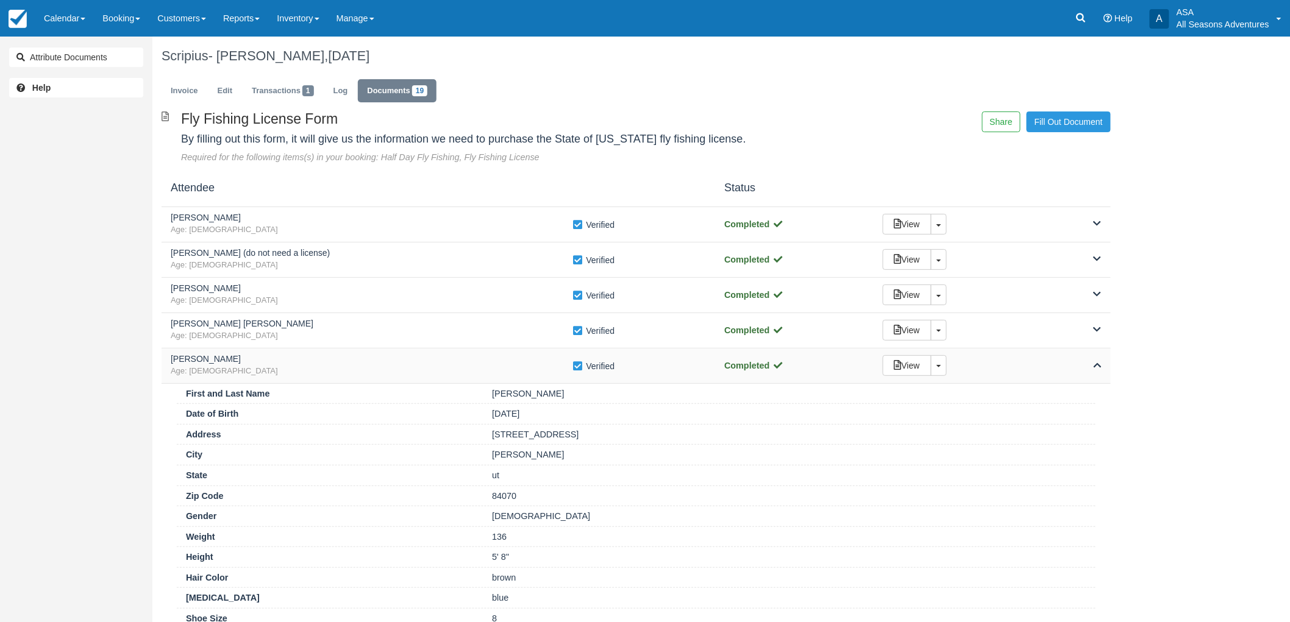
click at [258, 372] on span "Age: 46" at bounding box center [372, 372] width 402 height 12
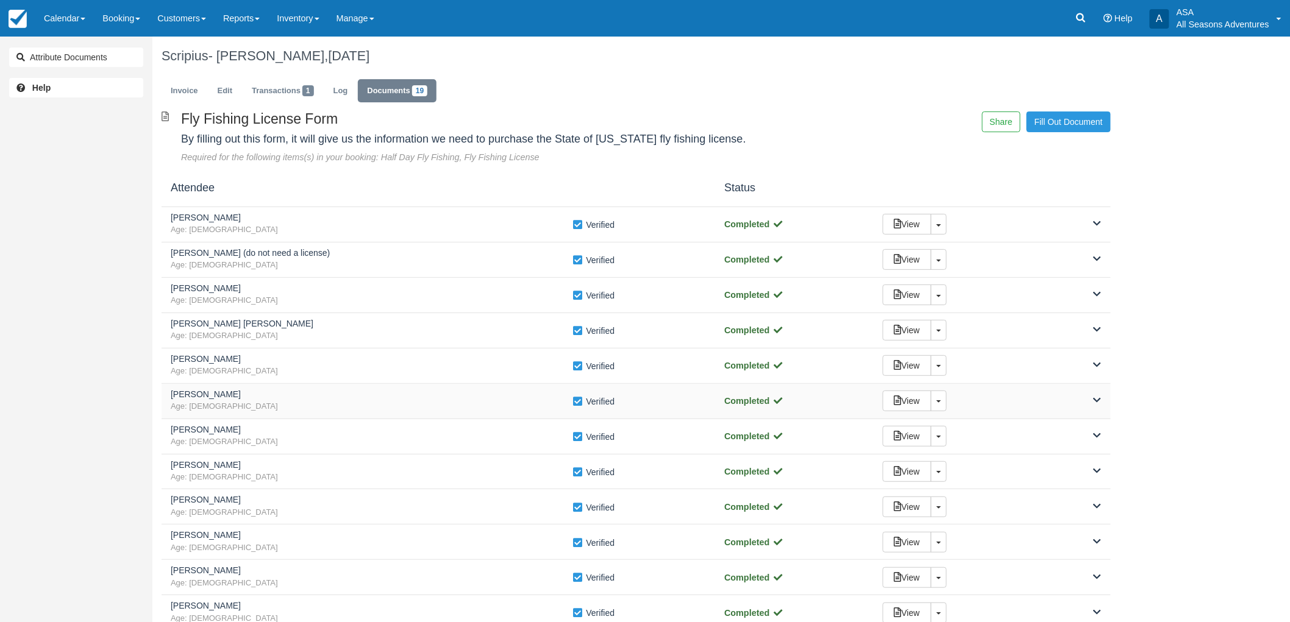
click at [247, 409] on span "Age: 40" at bounding box center [372, 407] width 402 height 12
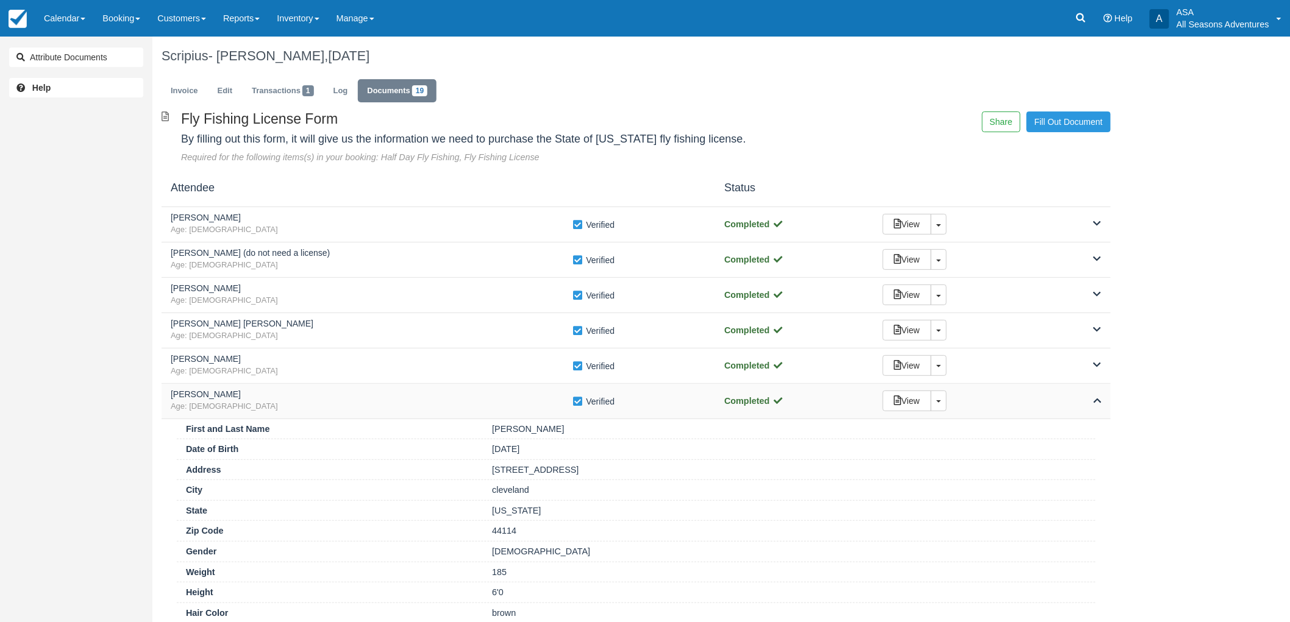
click at [247, 409] on span "Age: 40" at bounding box center [372, 407] width 402 height 12
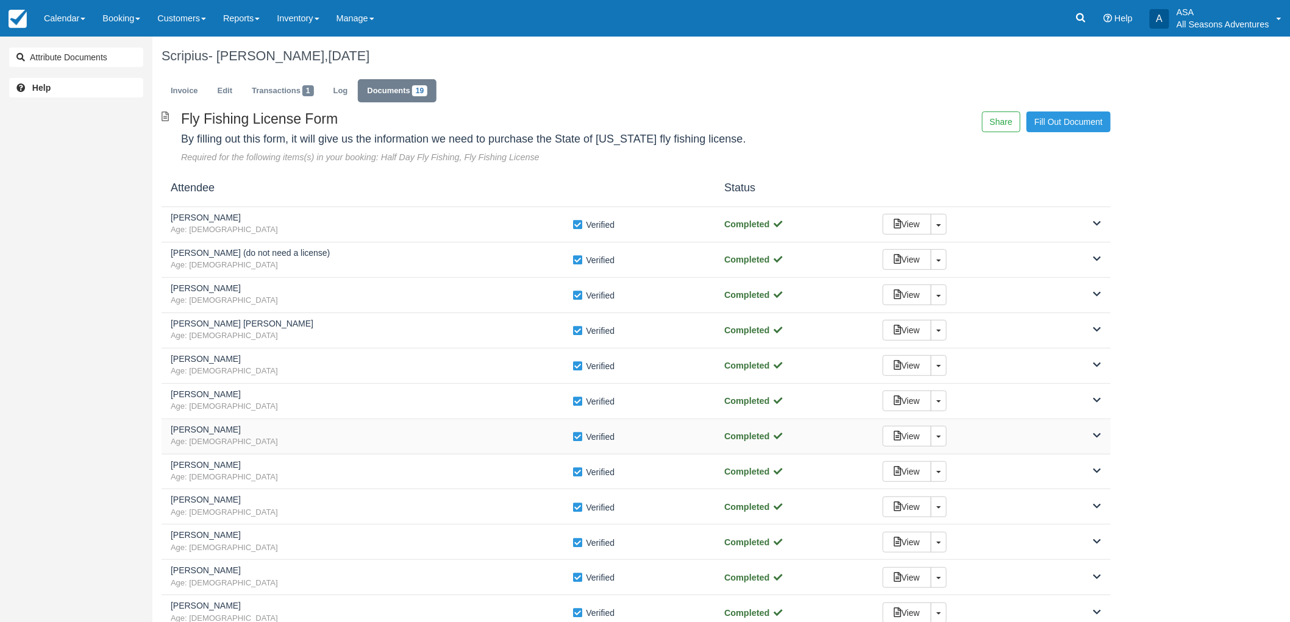
click at [249, 439] on span "Age: 57" at bounding box center [372, 442] width 402 height 12
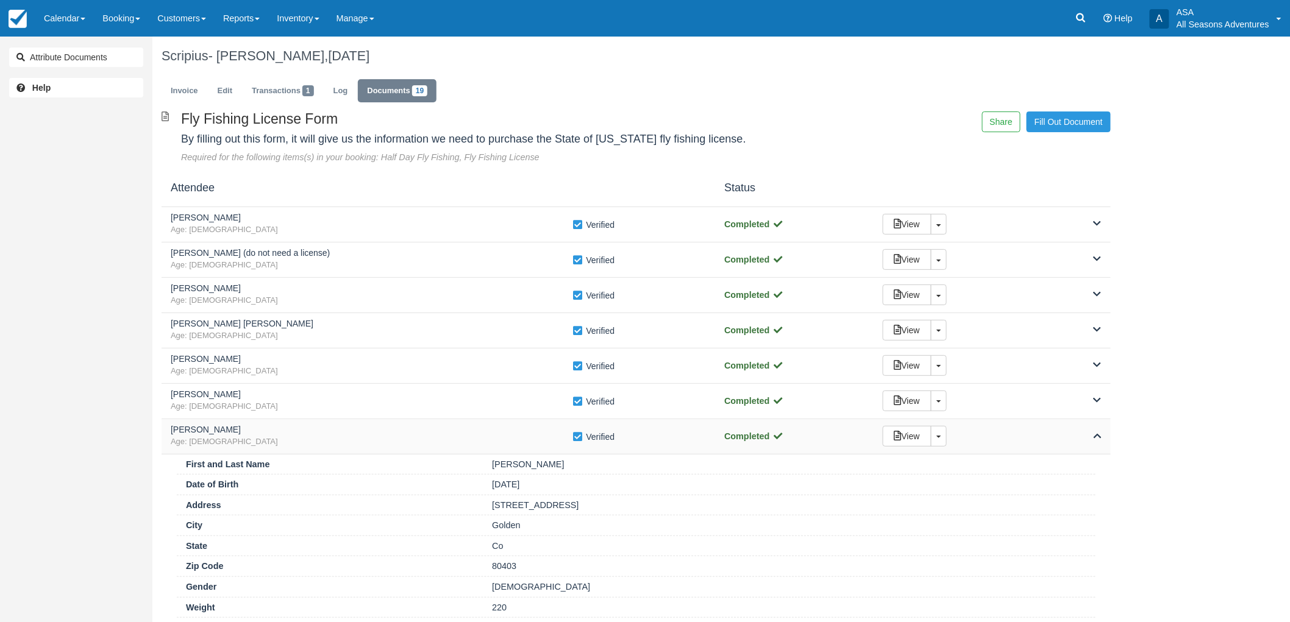
click at [249, 439] on span "Age: 57" at bounding box center [372, 442] width 402 height 12
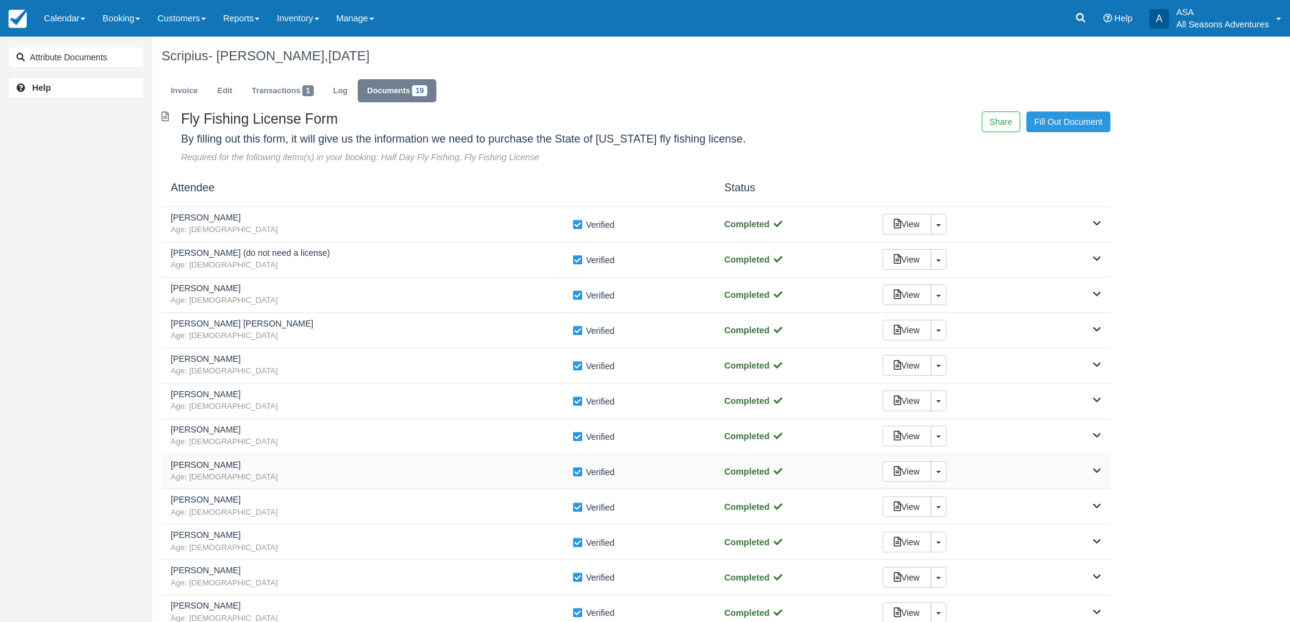
click at [250, 466] on h5 "Ronald Mann" at bounding box center [372, 465] width 402 height 9
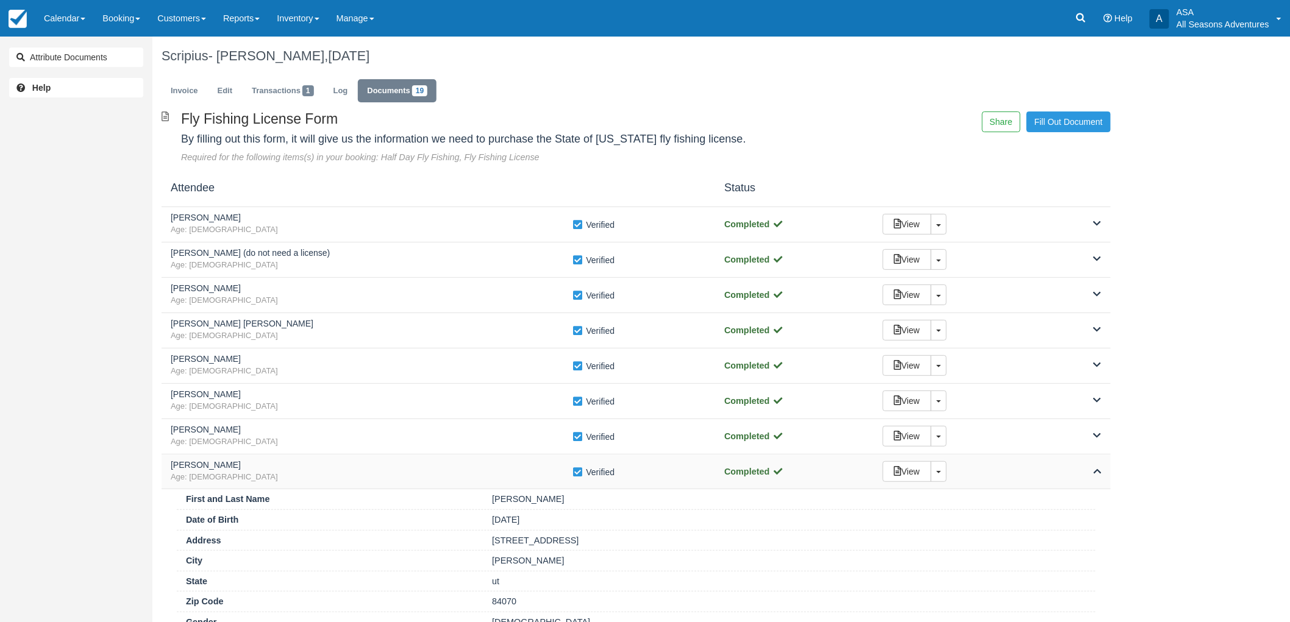
click at [250, 466] on h5 "Ronald Mann" at bounding box center [372, 465] width 402 height 9
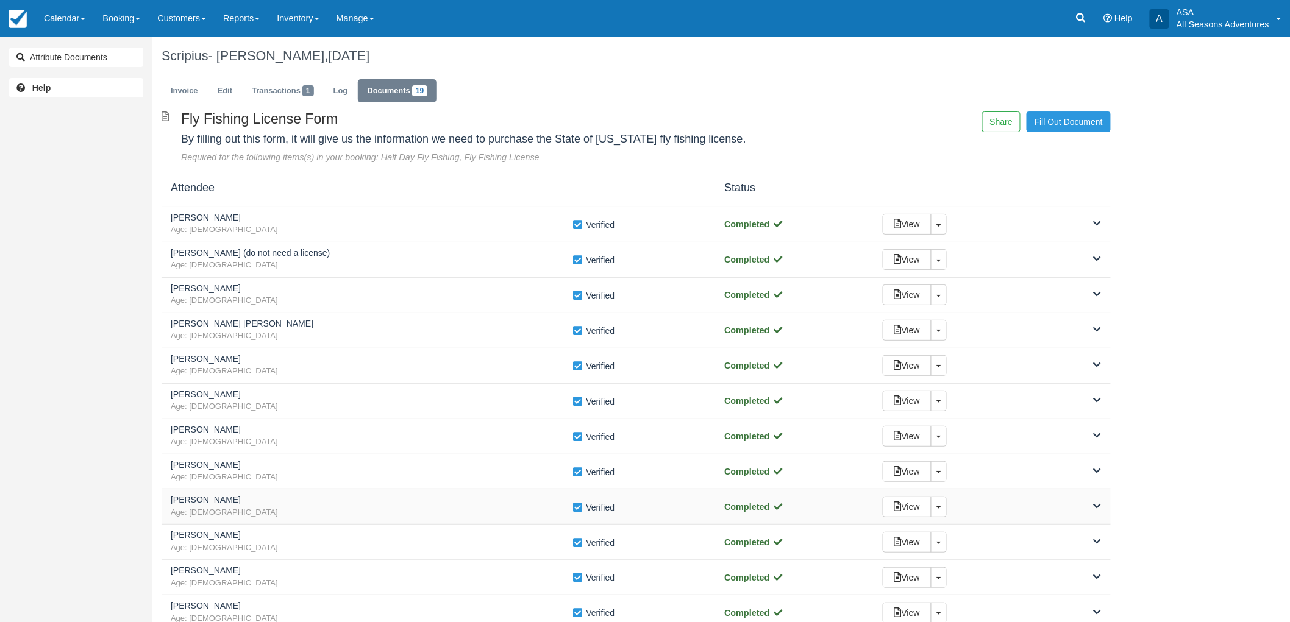
click at [240, 512] on span "Age: 56" at bounding box center [372, 513] width 402 height 12
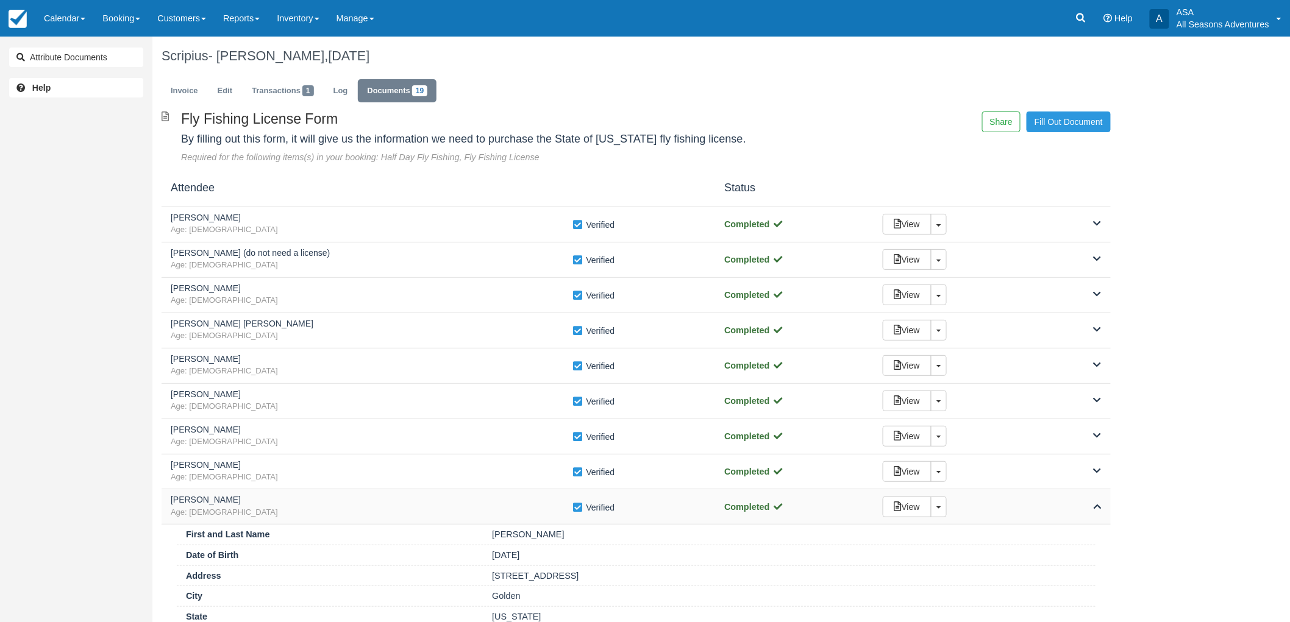
click at [240, 512] on span "Age: 56" at bounding box center [372, 513] width 402 height 12
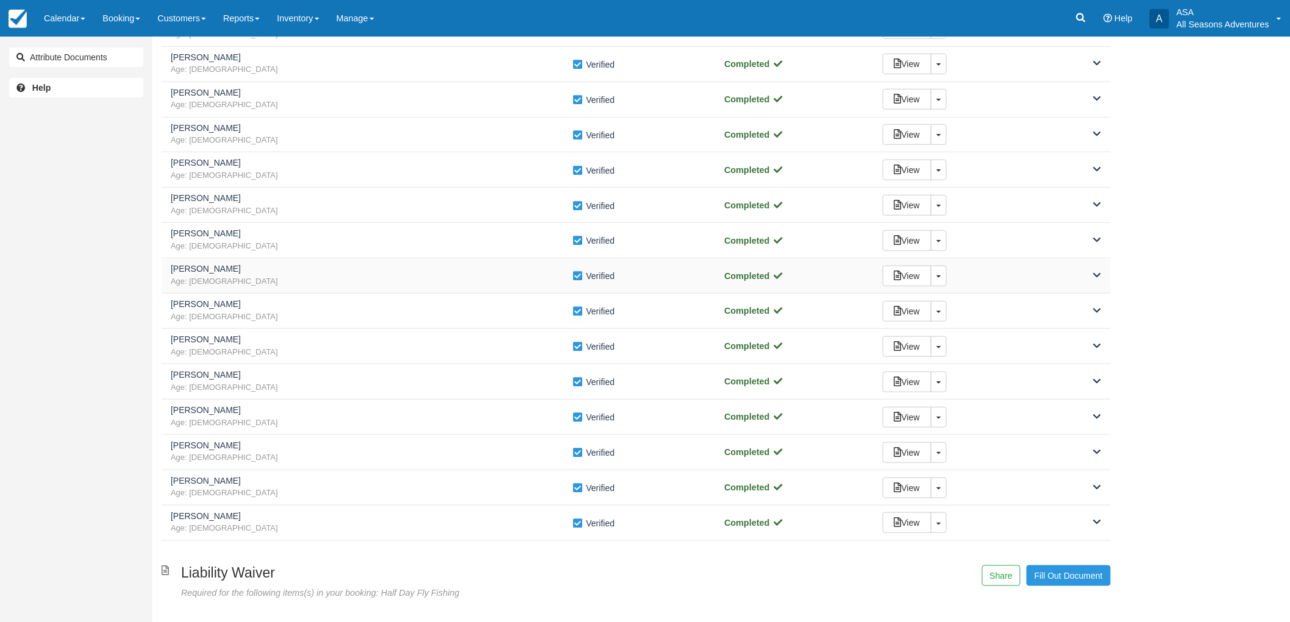
scroll to position [338, 0]
click at [202, 195] on h5 "Carly Rodriguez" at bounding box center [372, 197] width 402 height 9
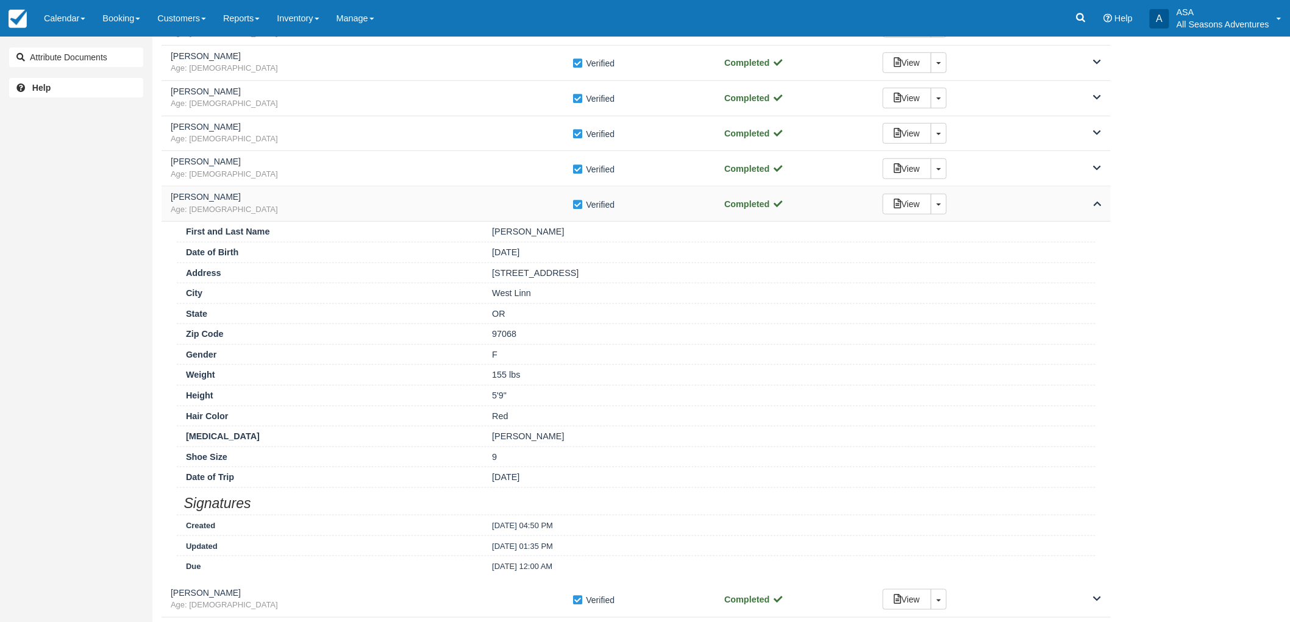
click at [202, 195] on h5 "Carly Rodriguez" at bounding box center [372, 197] width 402 height 9
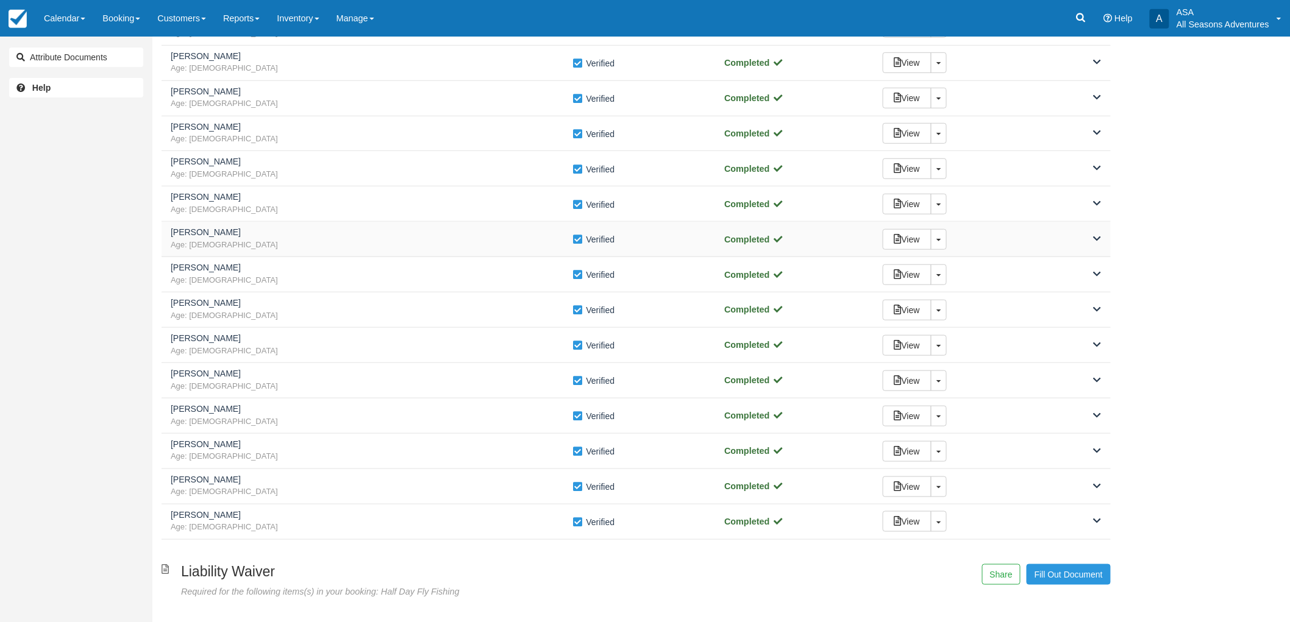
click at [194, 245] on span "Age: 55" at bounding box center [372, 246] width 402 height 12
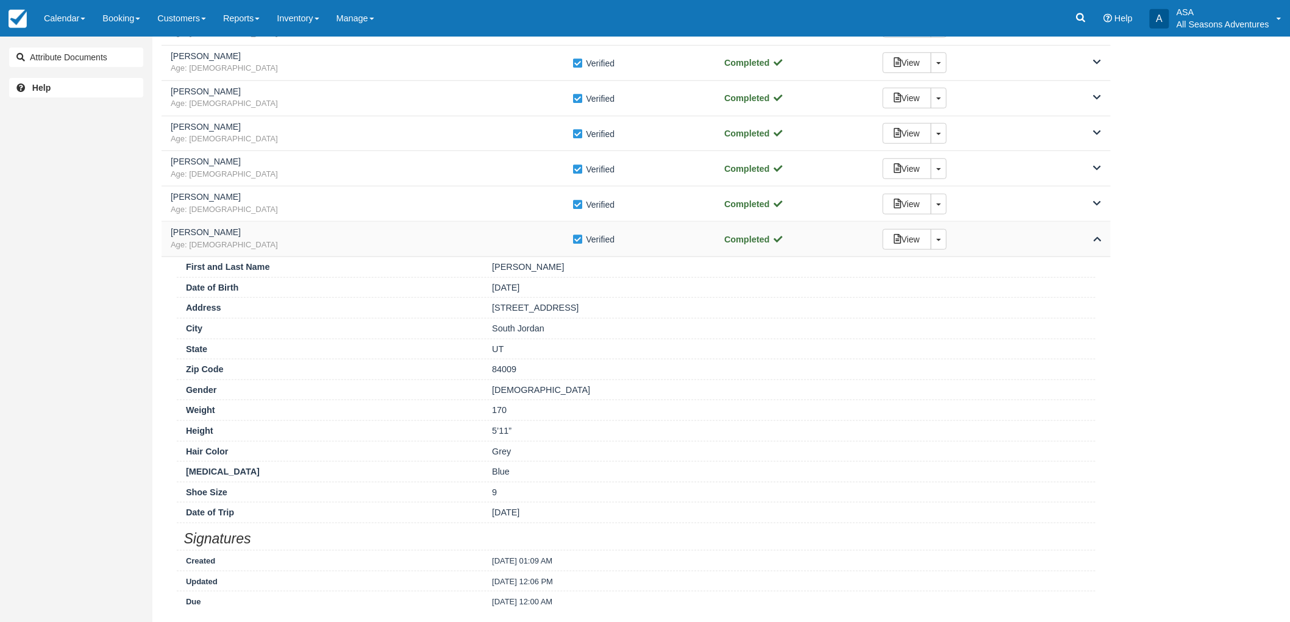
click at [194, 245] on span "Age: 55" at bounding box center [372, 246] width 402 height 12
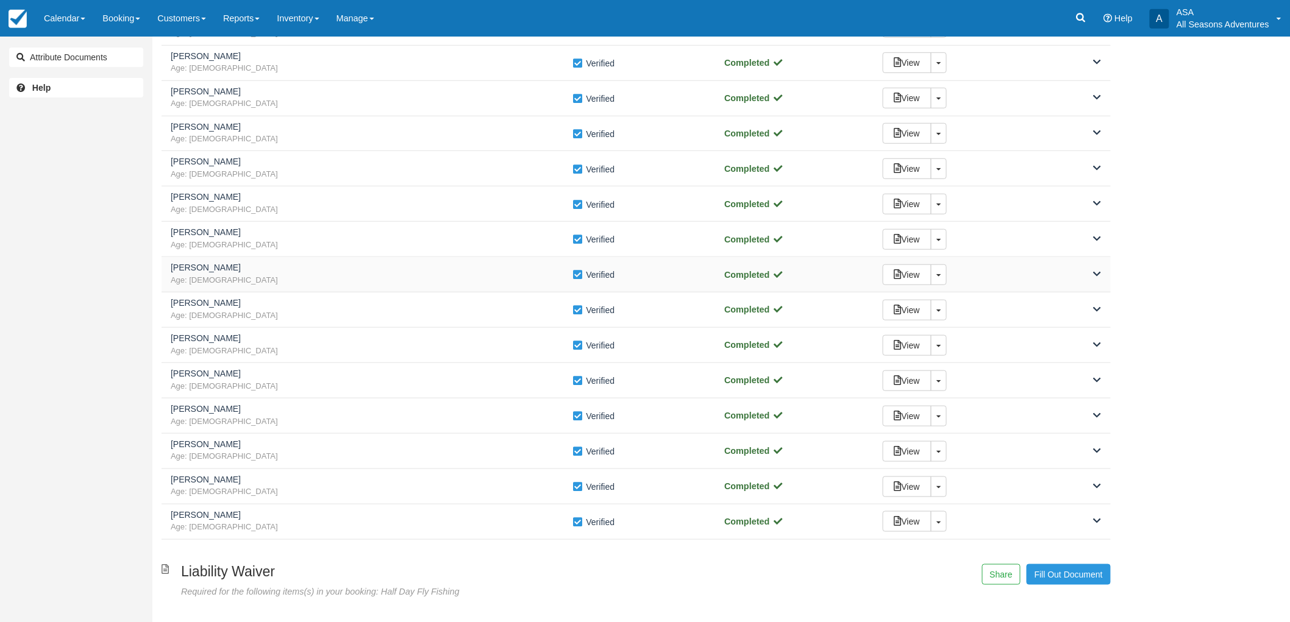
click at [197, 275] on span "Age: 31" at bounding box center [372, 281] width 402 height 12
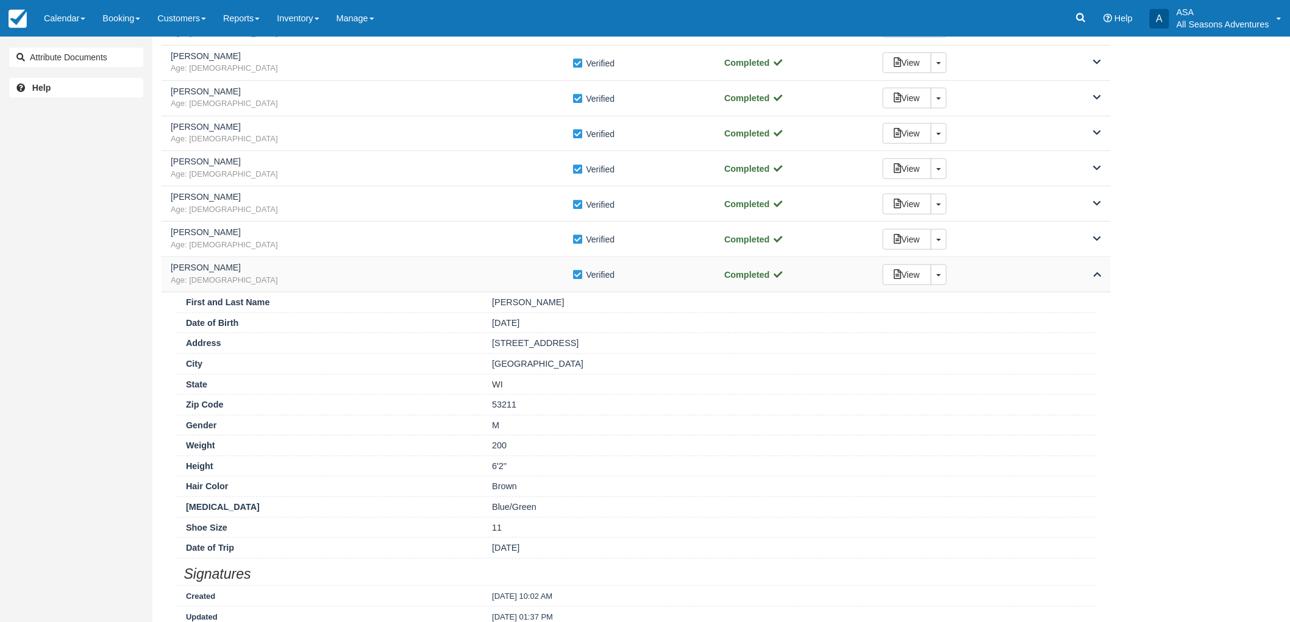
click at [197, 275] on span "Age: 31" at bounding box center [372, 281] width 402 height 12
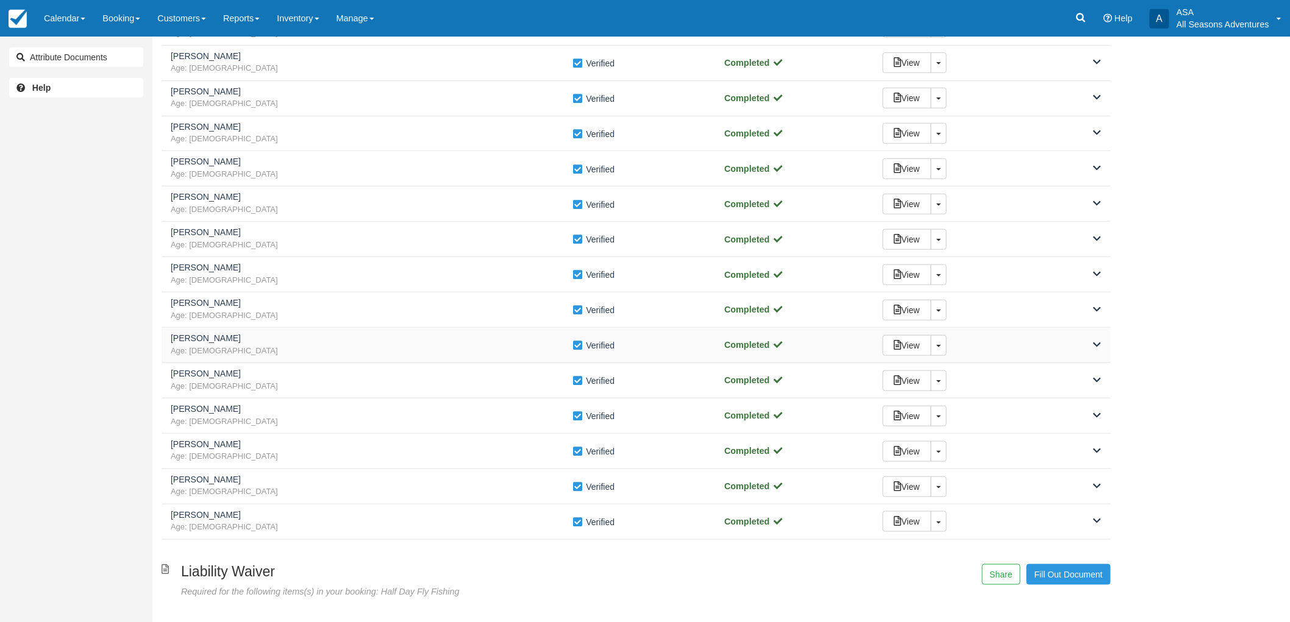
click at [208, 336] on h5 "Jeffrey Goe" at bounding box center [372, 338] width 402 height 9
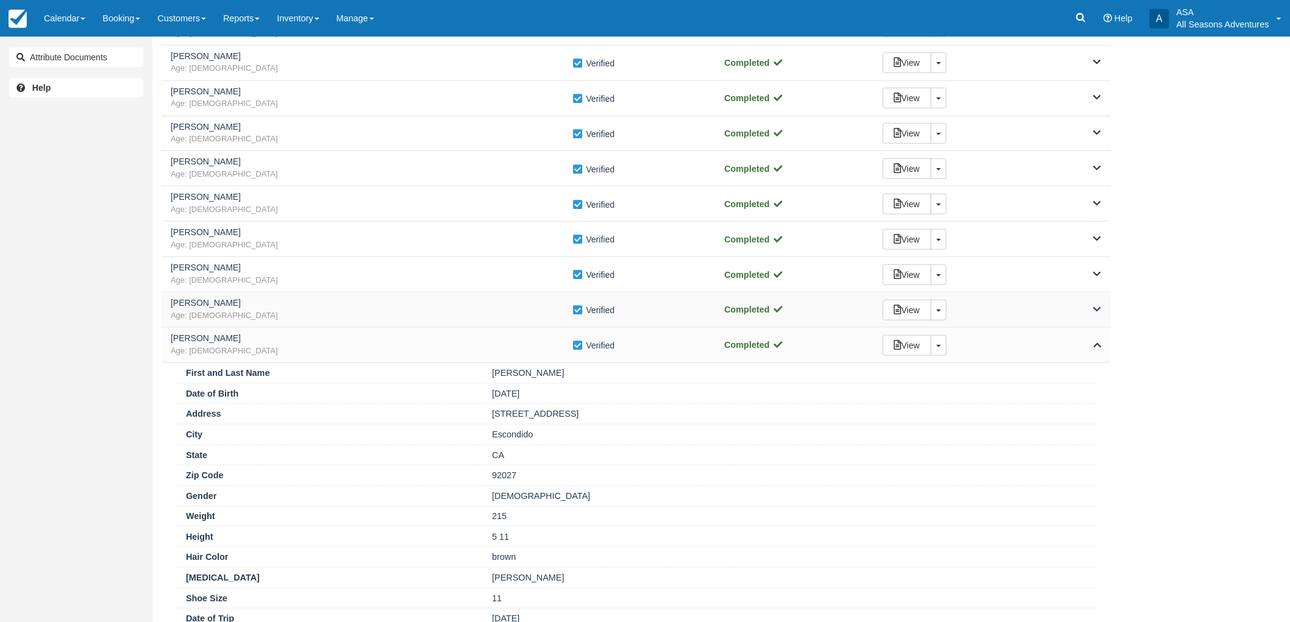
click at [208, 324] on div "Aphelia Ciaravino Age: 52 Verify Verified Completed View Toggle Dropdown Detach" at bounding box center [636, 310] width 949 height 35
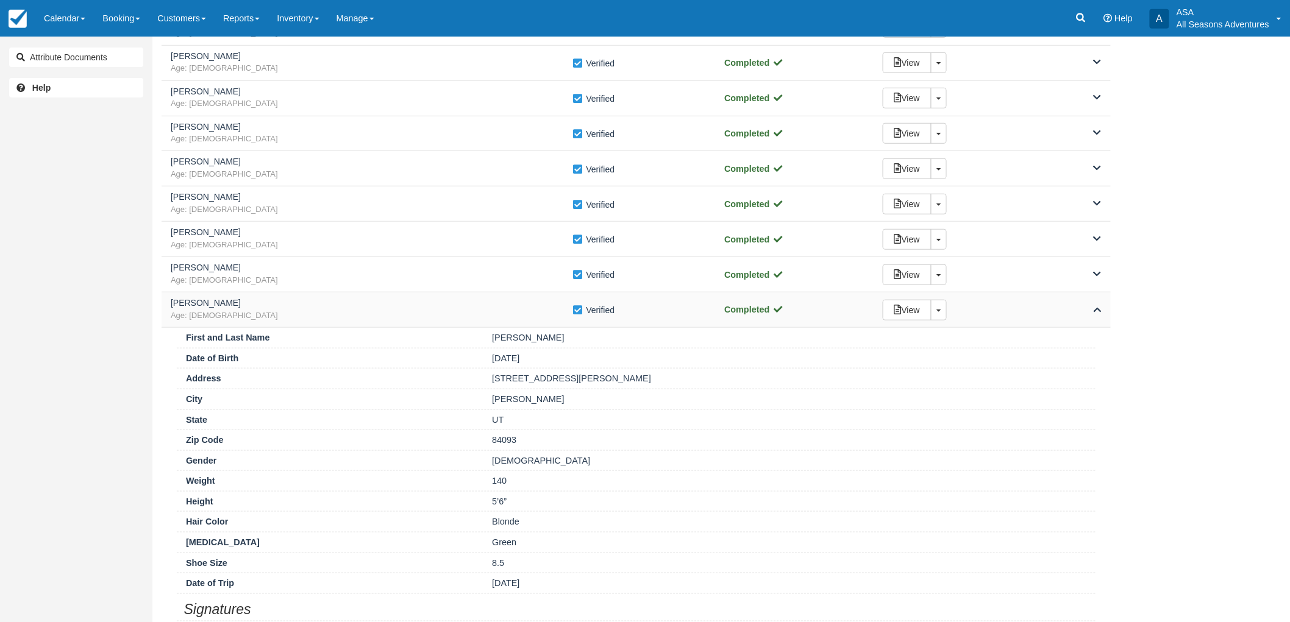
click at [204, 313] on span "Age: 52" at bounding box center [372, 316] width 402 height 12
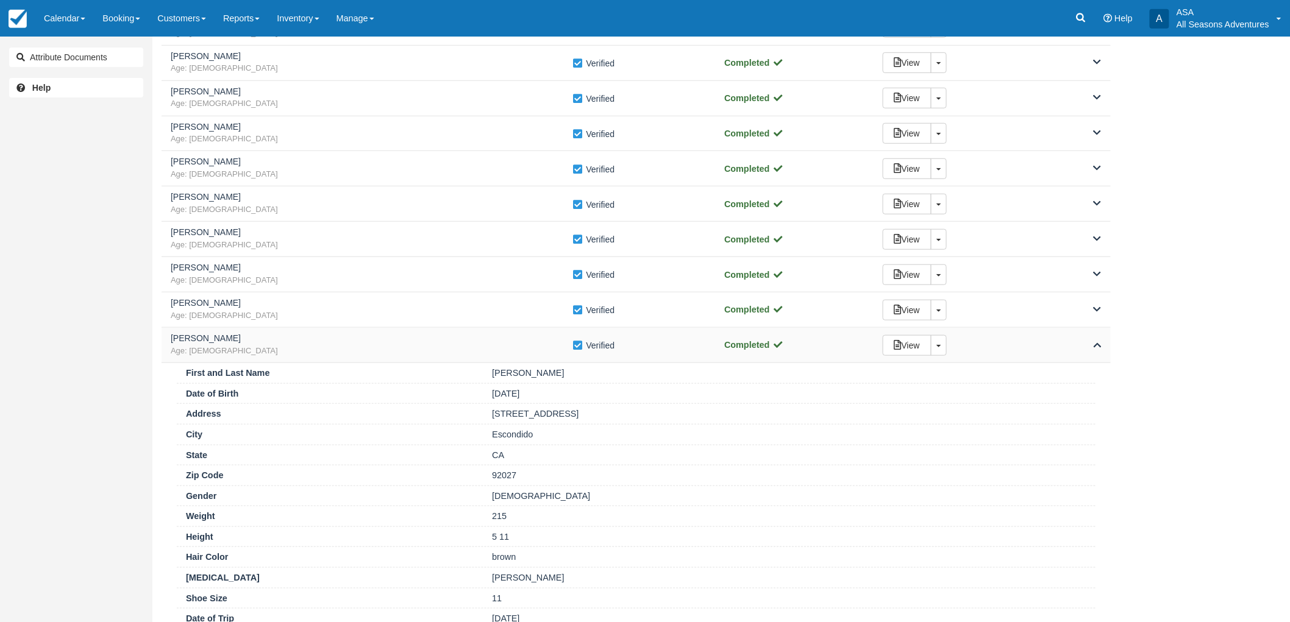
click at [216, 336] on h5 "Jeffrey Goe" at bounding box center [372, 338] width 402 height 9
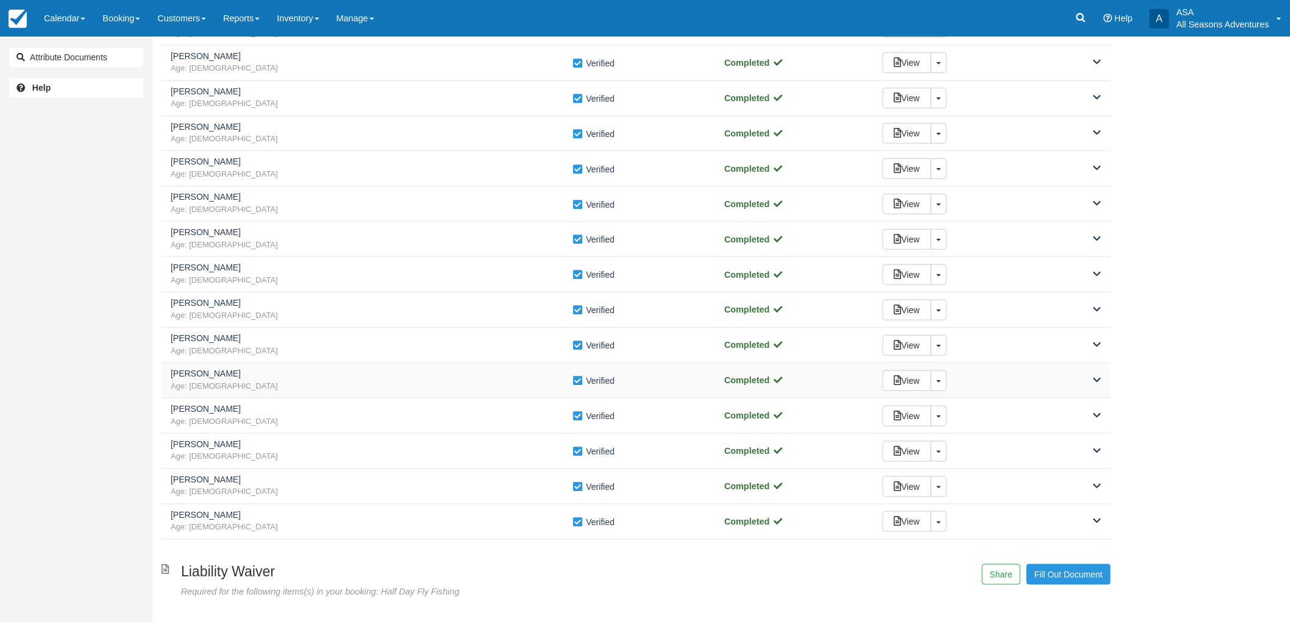
click at [246, 388] on span "Age: 40" at bounding box center [372, 387] width 402 height 12
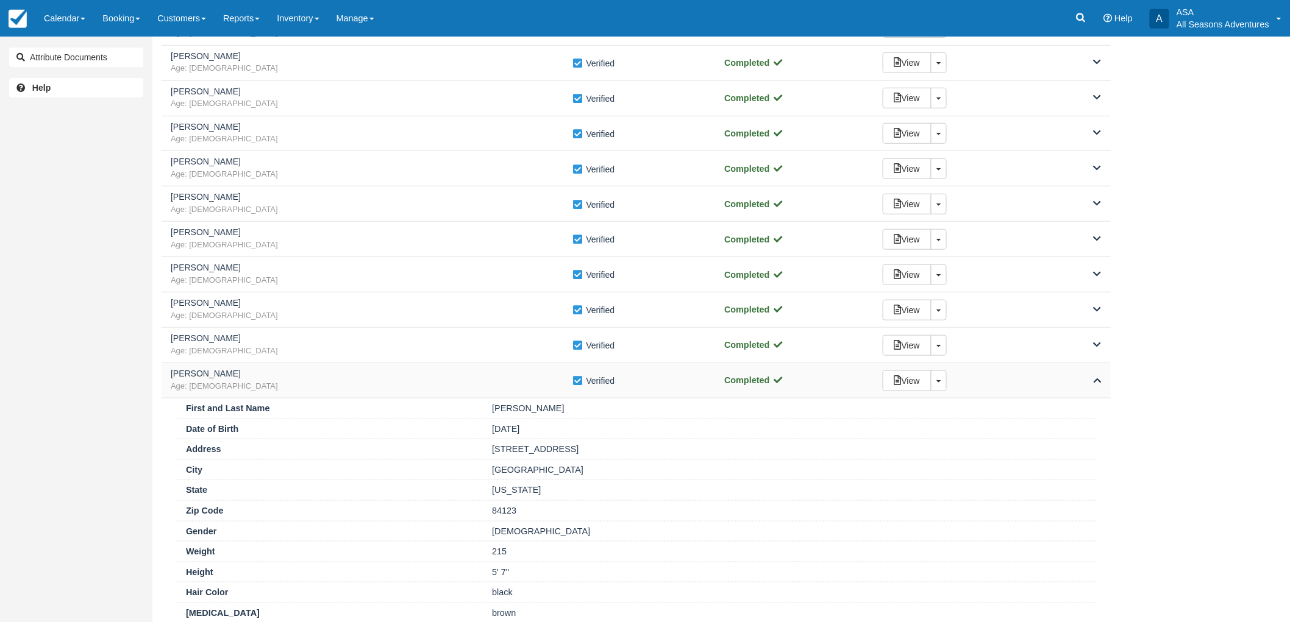
click at [246, 388] on span "Age: 40" at bounding box center [372, 387] width 402 height 12
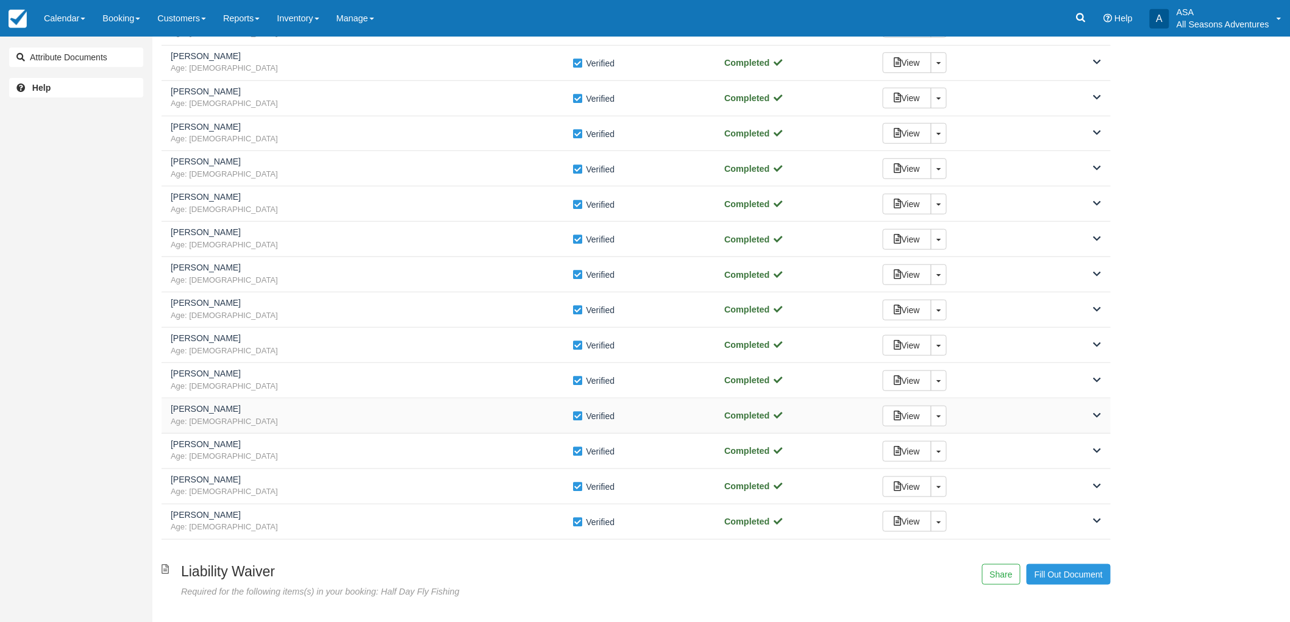
click at [247, 402] on div "Angela Merrill Age: 53 Verify Verified Completed View Toggle Dropdown Detach" at bounding box center [636, 416] width 949 height 35
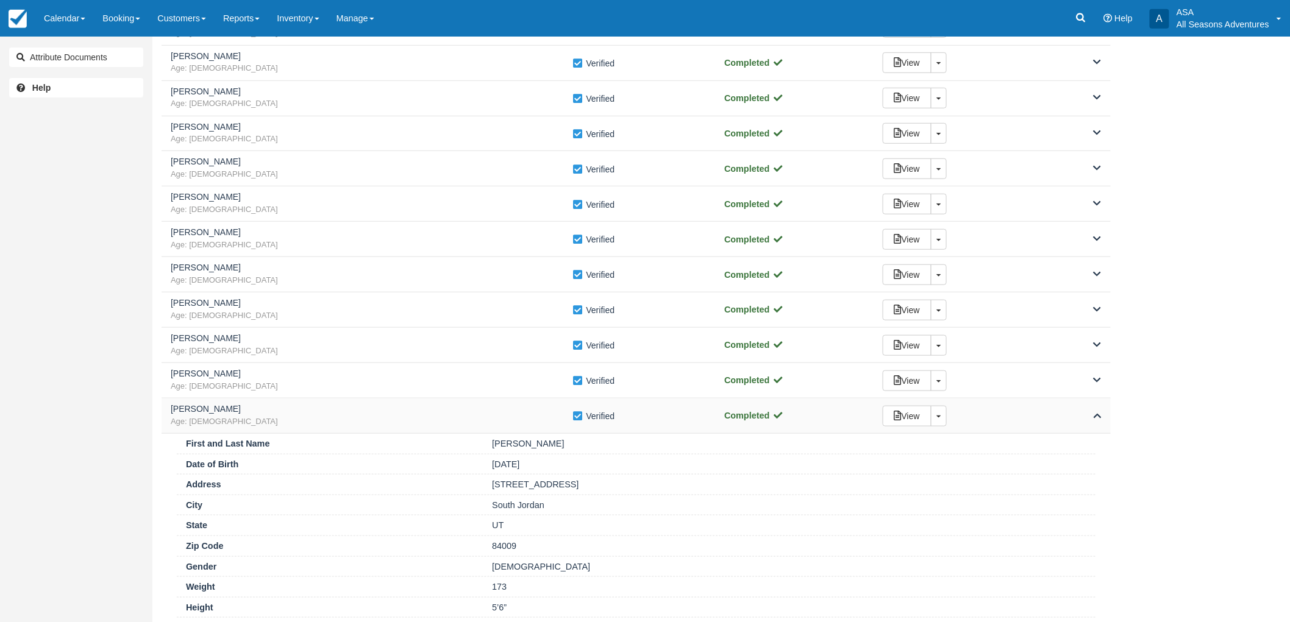
click at [249, 406] on h5 "Angela Merrill" at bounding box center [372, 409] width 402 height 9
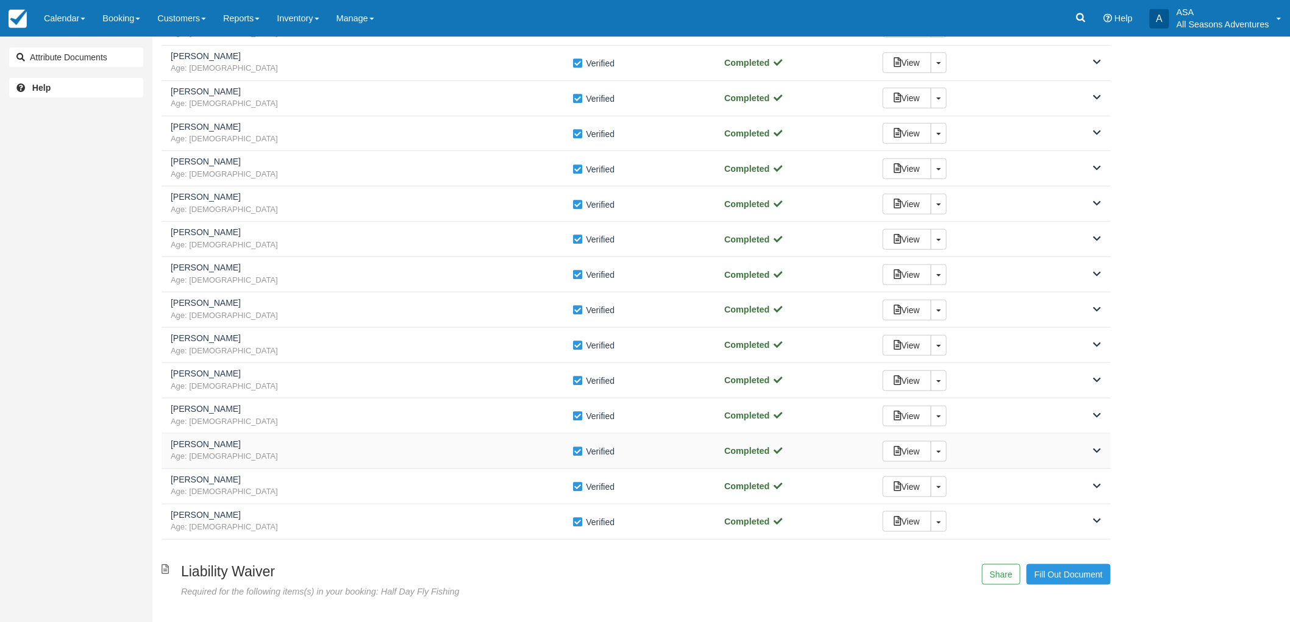
click at [241, 462] on span "Age: 48" at bounding box center [372, 457] width 402 height 12
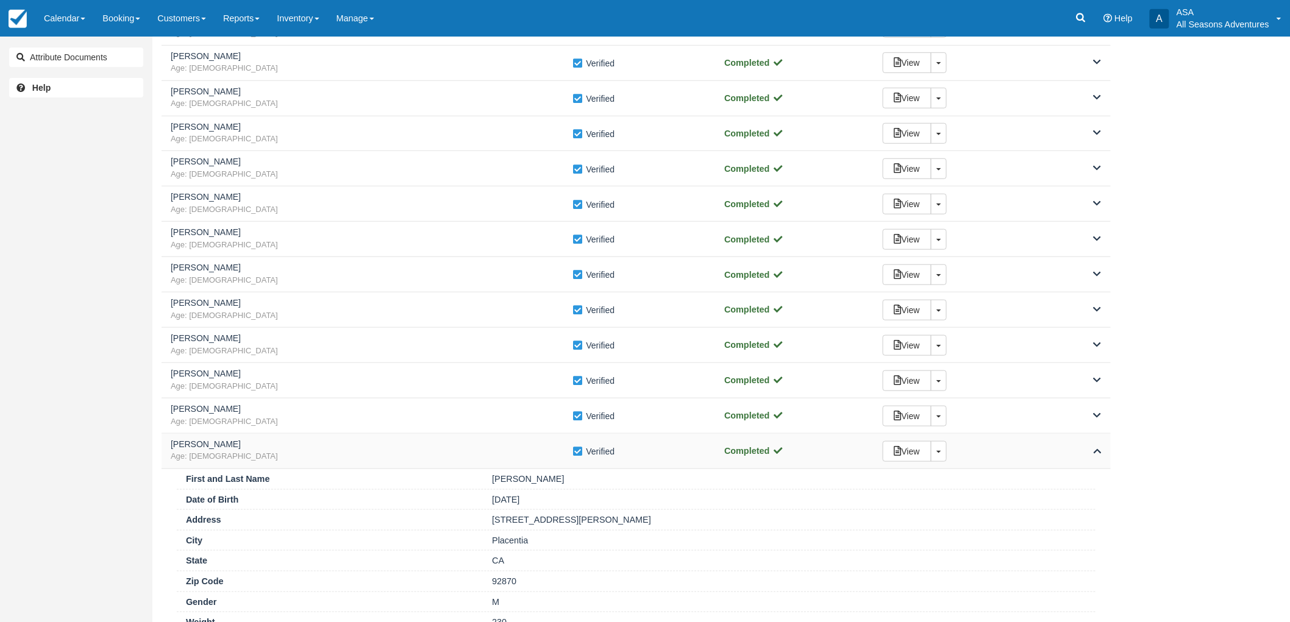
click at [246, 459] on span "Age: 48" at bounding box center [372, 457] width 402 height 12
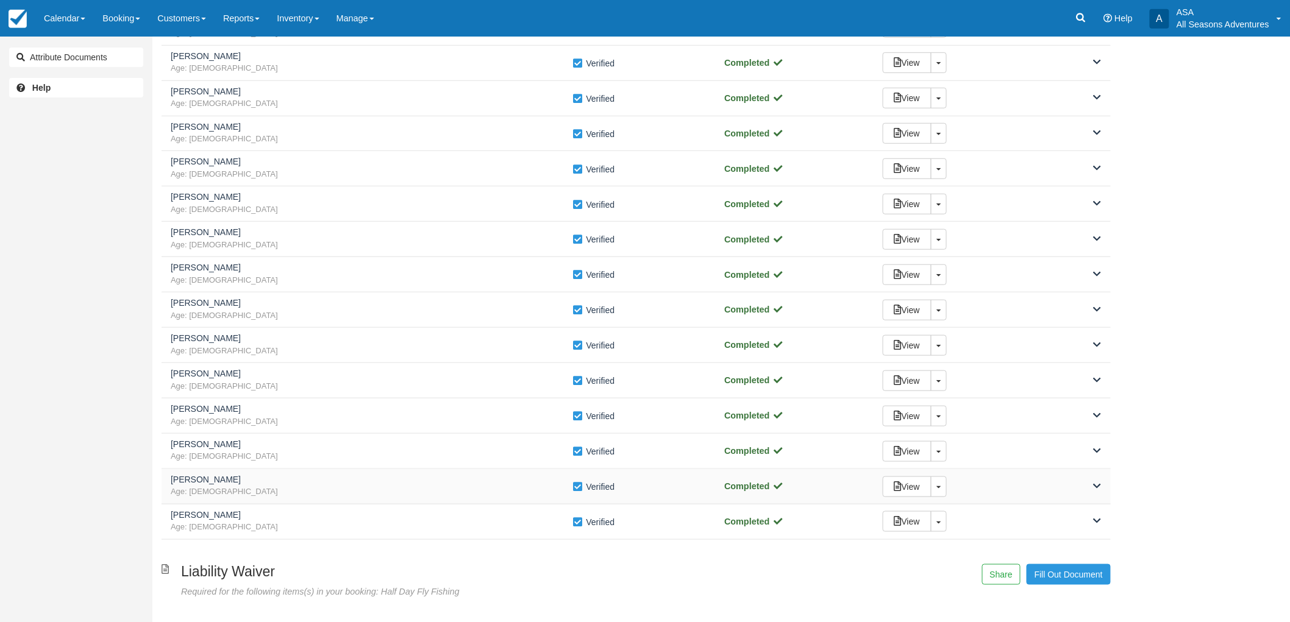
click at [249, 492] on span "Age: 29" at bounding box center [372, 492] width 402 height 12
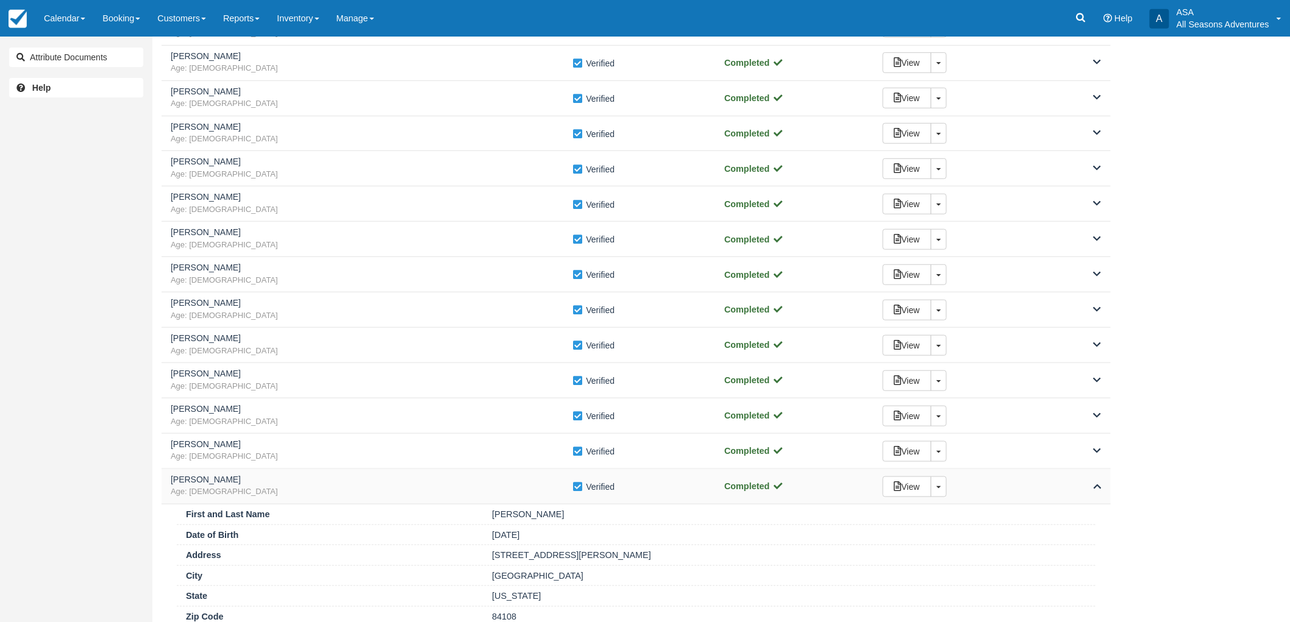
click at [249, 492] on span "Age: 29" at bounding box center [372, 492] width 402 height 12
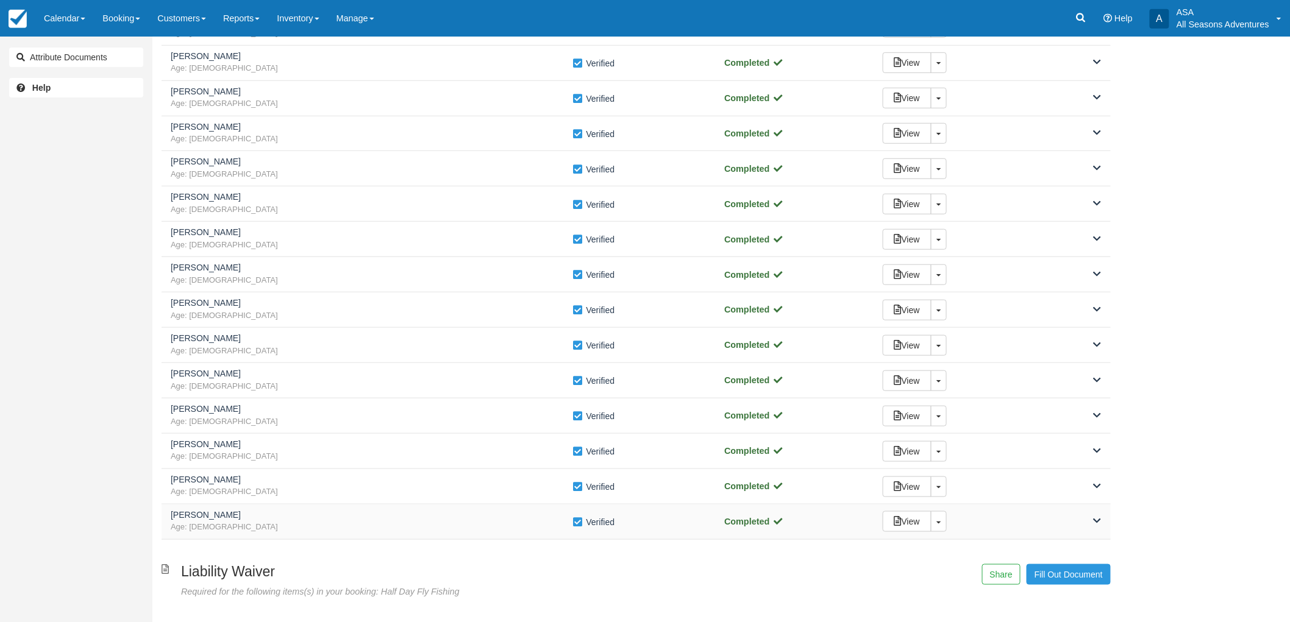
click at [257, 524] on span "Age: 45" at bounding box center [372, 528] width 402 height 12
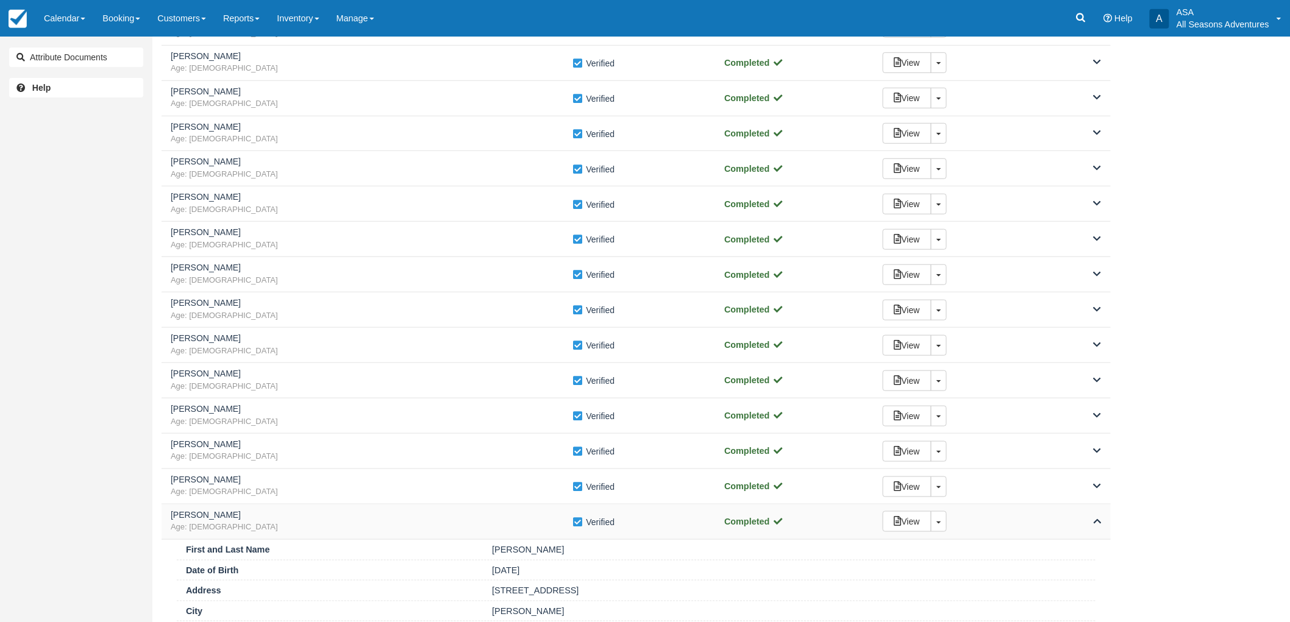
click at [255, 519] on h5 "Marlow Mitchell" at bounding box center [372, 515] width 402 height 9
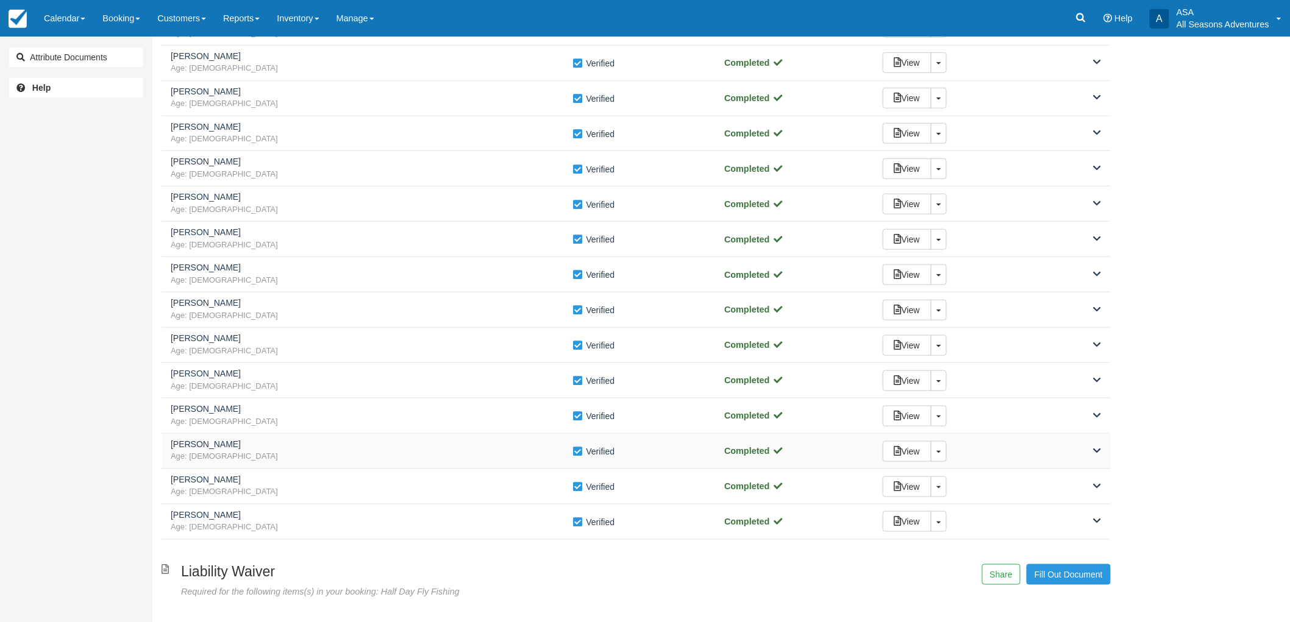
scroll to position [0, 0]
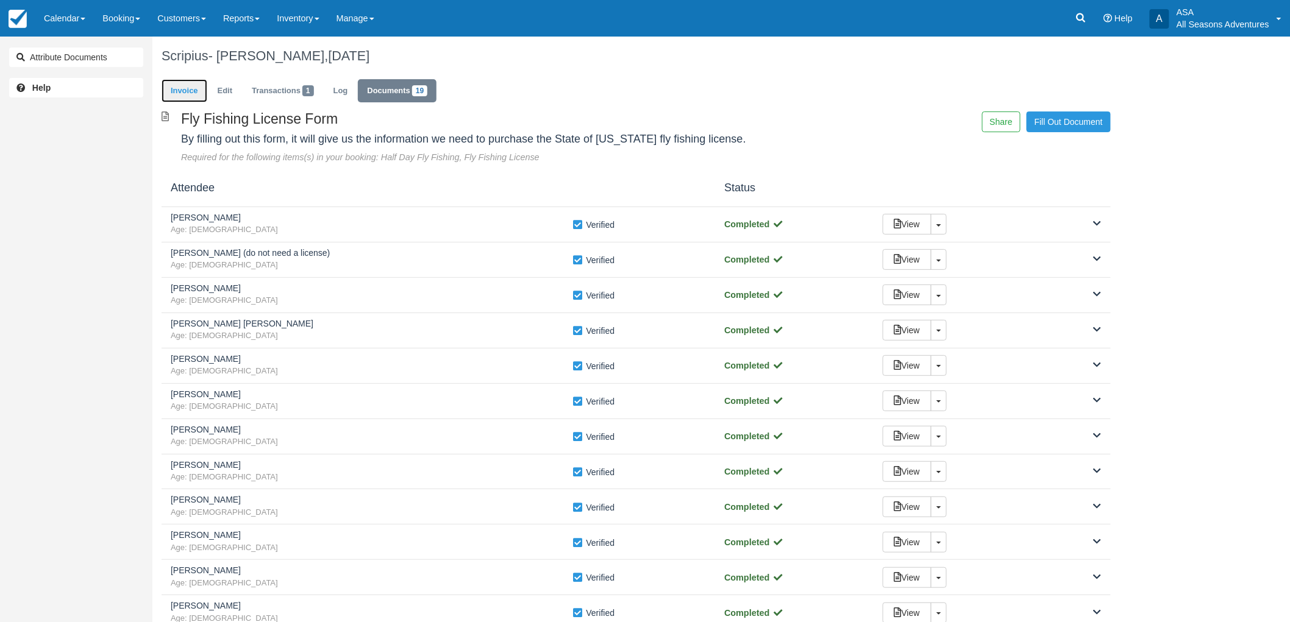
click at [180, 90] on link "Invoice" at bounding box center [185, 91] width 46 height 24
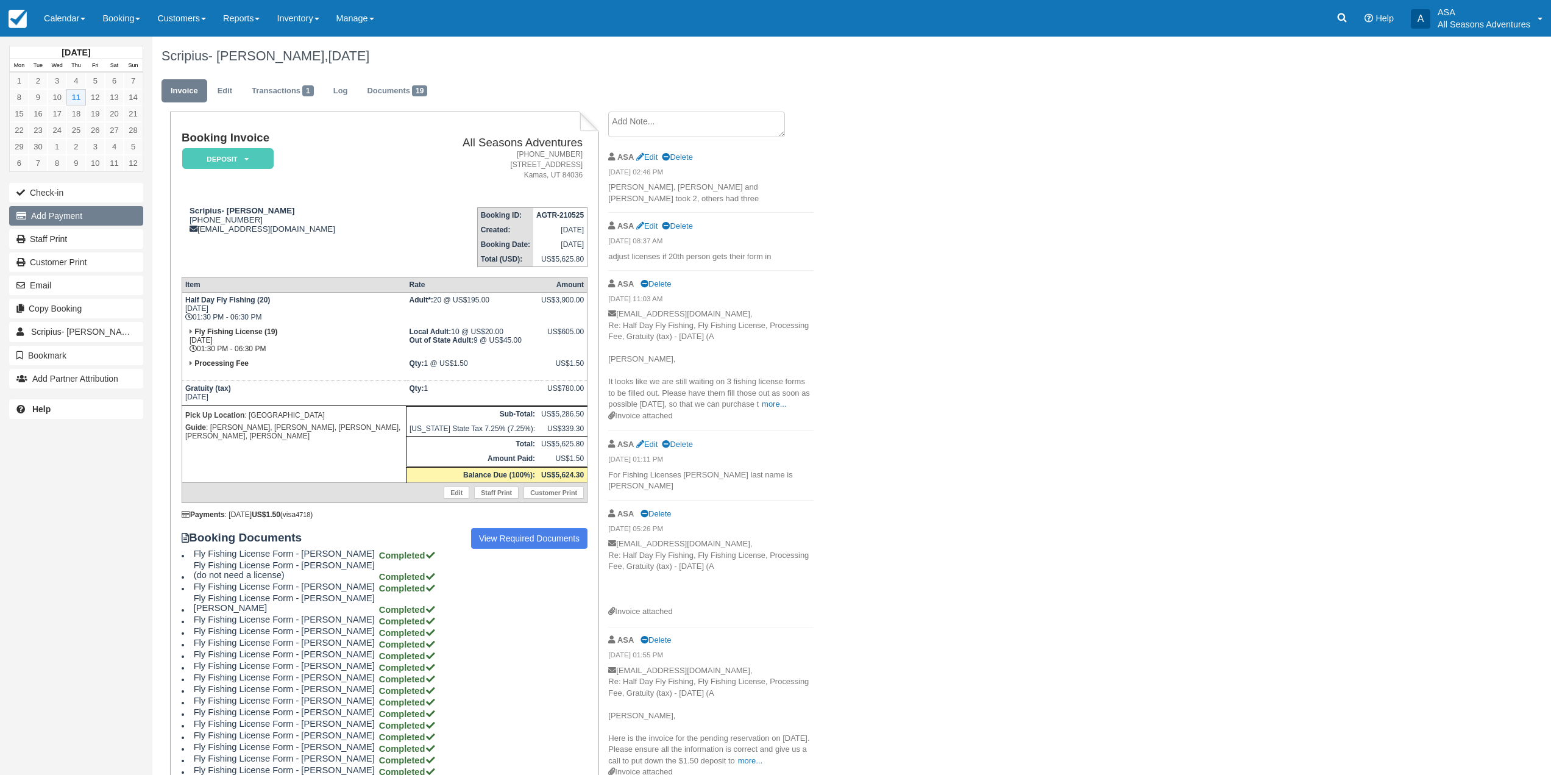
click at [98, 215] on button "Add Payment" at bounding box center [76, 216] width 134 height 20
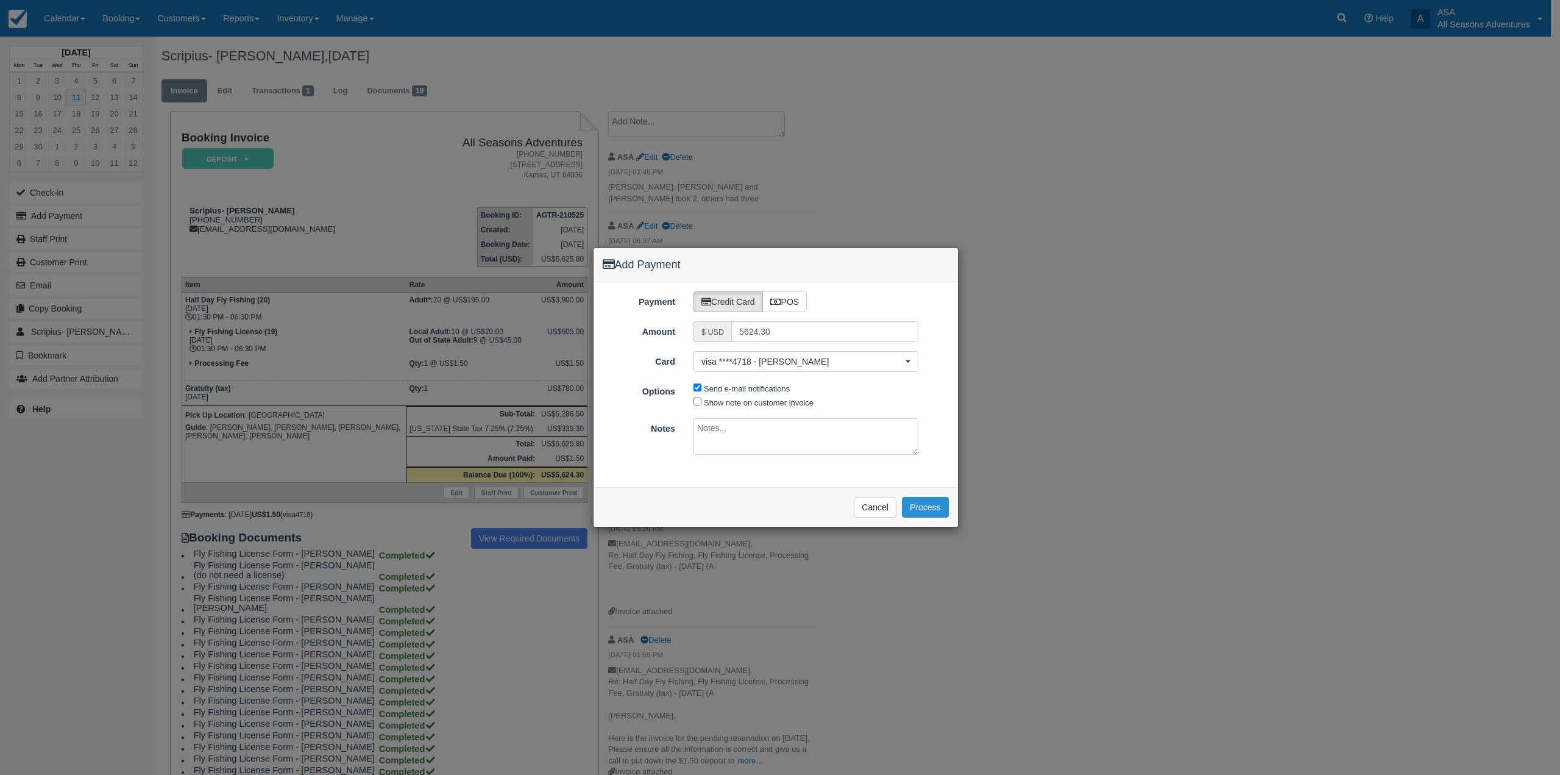
click at [948, 511] on button "Process" at bounding box center [925, 507] width 47 height 21
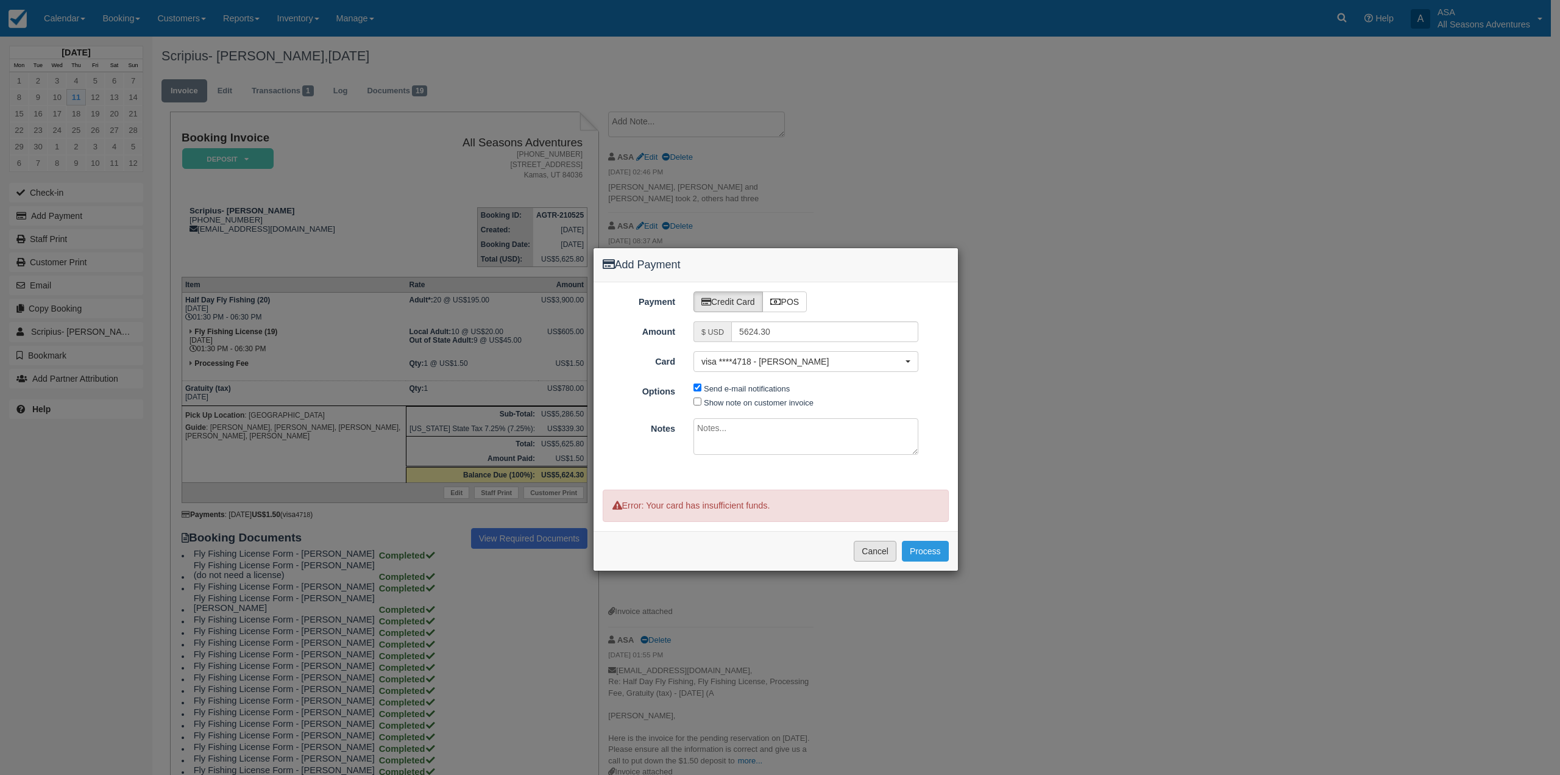
click at [869, 548] on button "Cancel" at bounding box center [875, 551] width 43 height 21
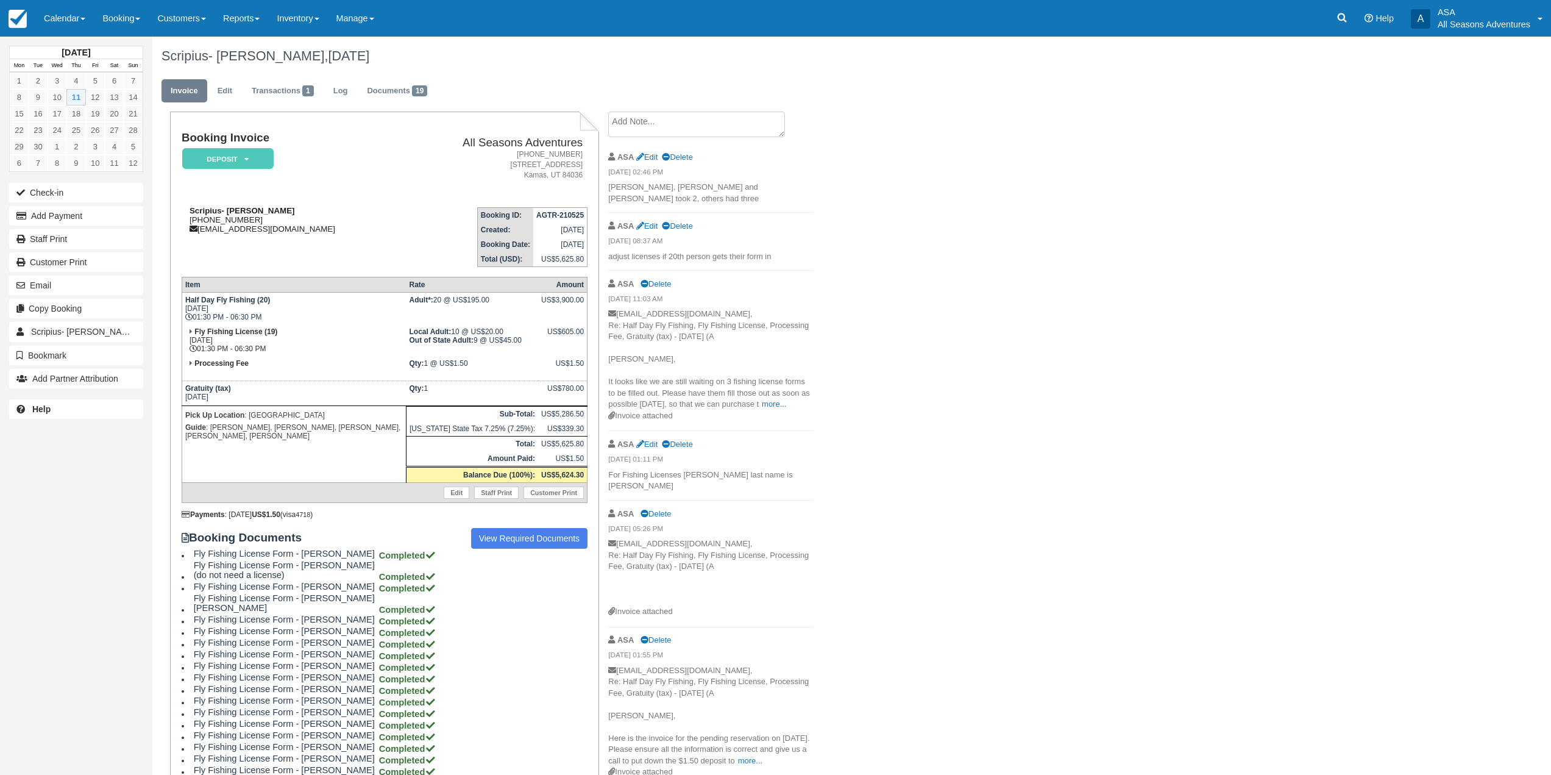
drag, startPoint x: 286, startPoint y: 227, endPoint x: 277, endPoint y: 224, distance: 10.2
click at [285, 227] on div "Scripius- Delinda Gordon 1 (801) 368-2366 delindahg@gmail.com" at bounding box center [292, 219] width 220 height 27
drag, startPoint x: 253, startPoint y: 216, endPoint x: 243, endPoint y: 217, distance: 9.8
click at [243, 217] on div "Scripius- Delinda Gordon 1 (801) 368-2366 delindahg@gmail.com" at bounding box center [292, 219] width 220 height 27
click at [301, 232] on div "Scripius- Delinda Gordon 1 (801) 368-2366 delindahg@gmail.com" at bounding box center [292, 219] width 220 height 27
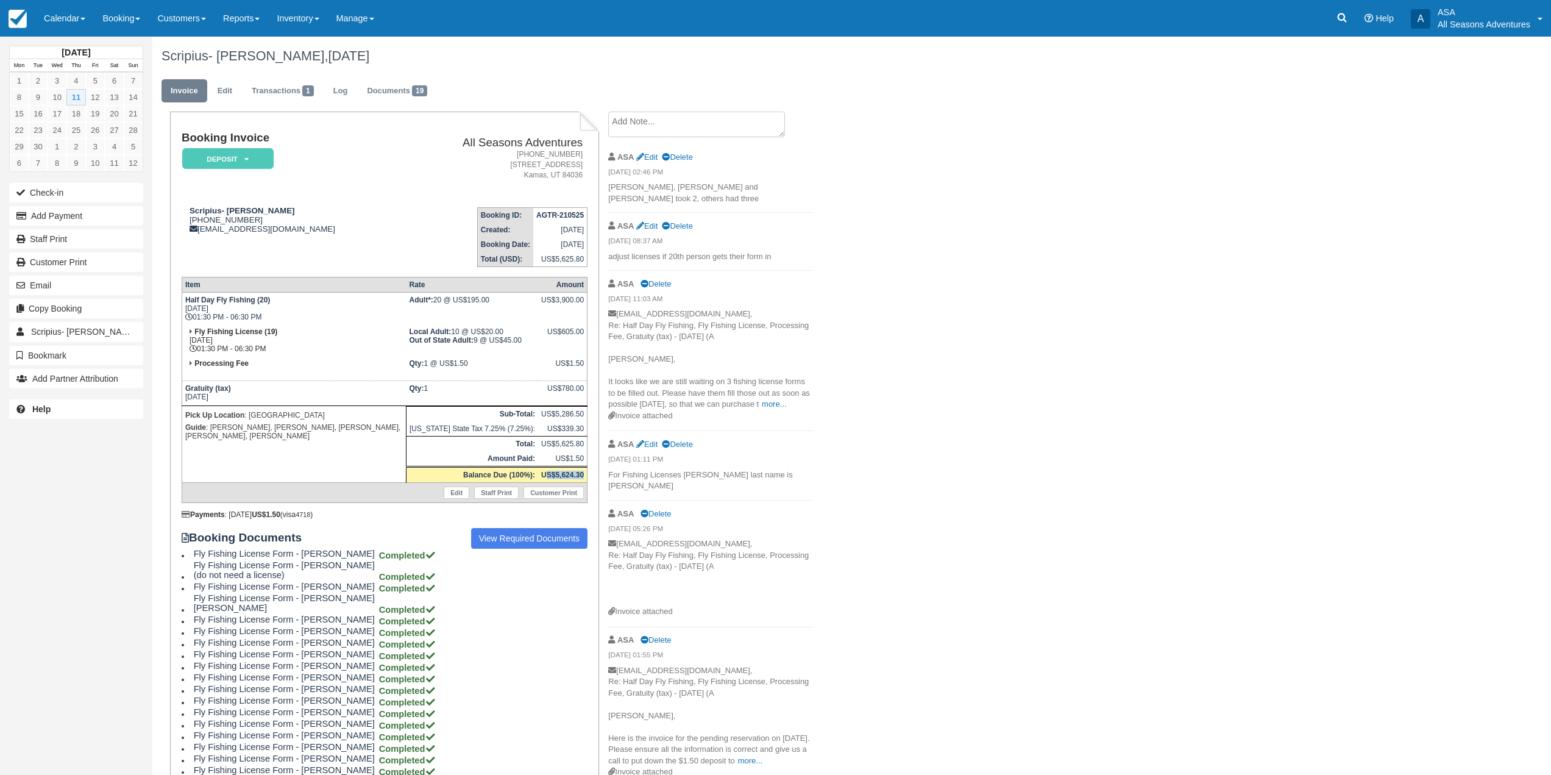
drag, startPoint x: 583, startPoint y: 474, endPoint x: 547, endPoint y: 480, distance: 37.2
click at [547, 480] on td "US$5,624.30" at bounding box center [562, 475] width 49 height 16
click at [277, 249] on td "Scripius- Delinda Gordon 1 (801) 368-2366 delindahg@gmail.com" at bounding box center [292, 231] width 220 height 69
drag, startPoint x: 533, startPoint y: 472, endPoint x: 581, endPoint y: 477, distance: 49.0
click at [581, 477] on tr "Balance Due (100%): US$5,624.30" at bounding box center [384, 475] width 405 height 16
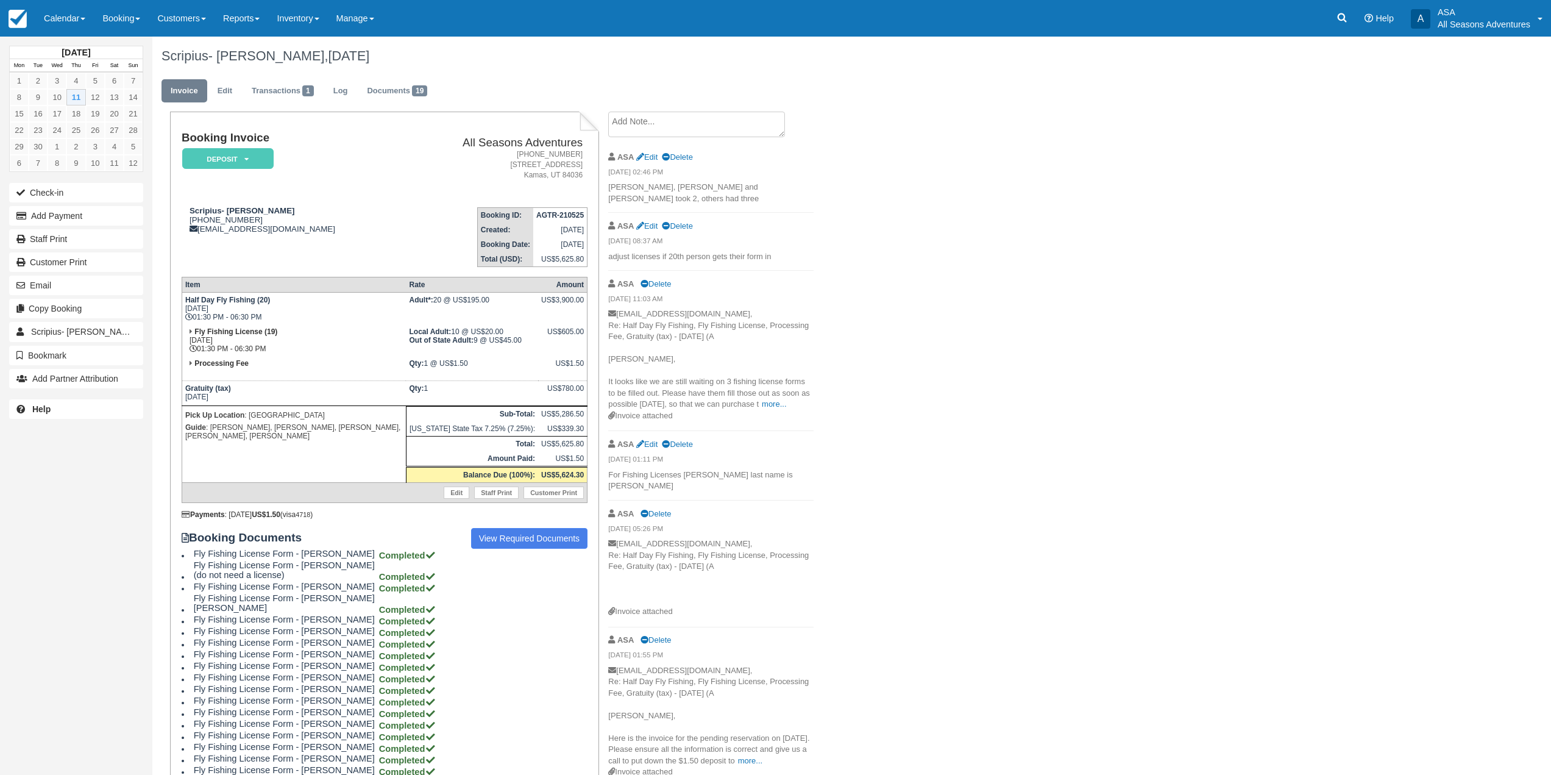
click at [943, 387] on div "Scripius- Delinda Gordon, September 11 2025 Invoice Edit Transactions 1 Log Doc…" at bounding box center [733, 441] width 1163 height 808
click at [95, 216] on button "Add Payment" at bounding box center [76, 216] width 134 height 20
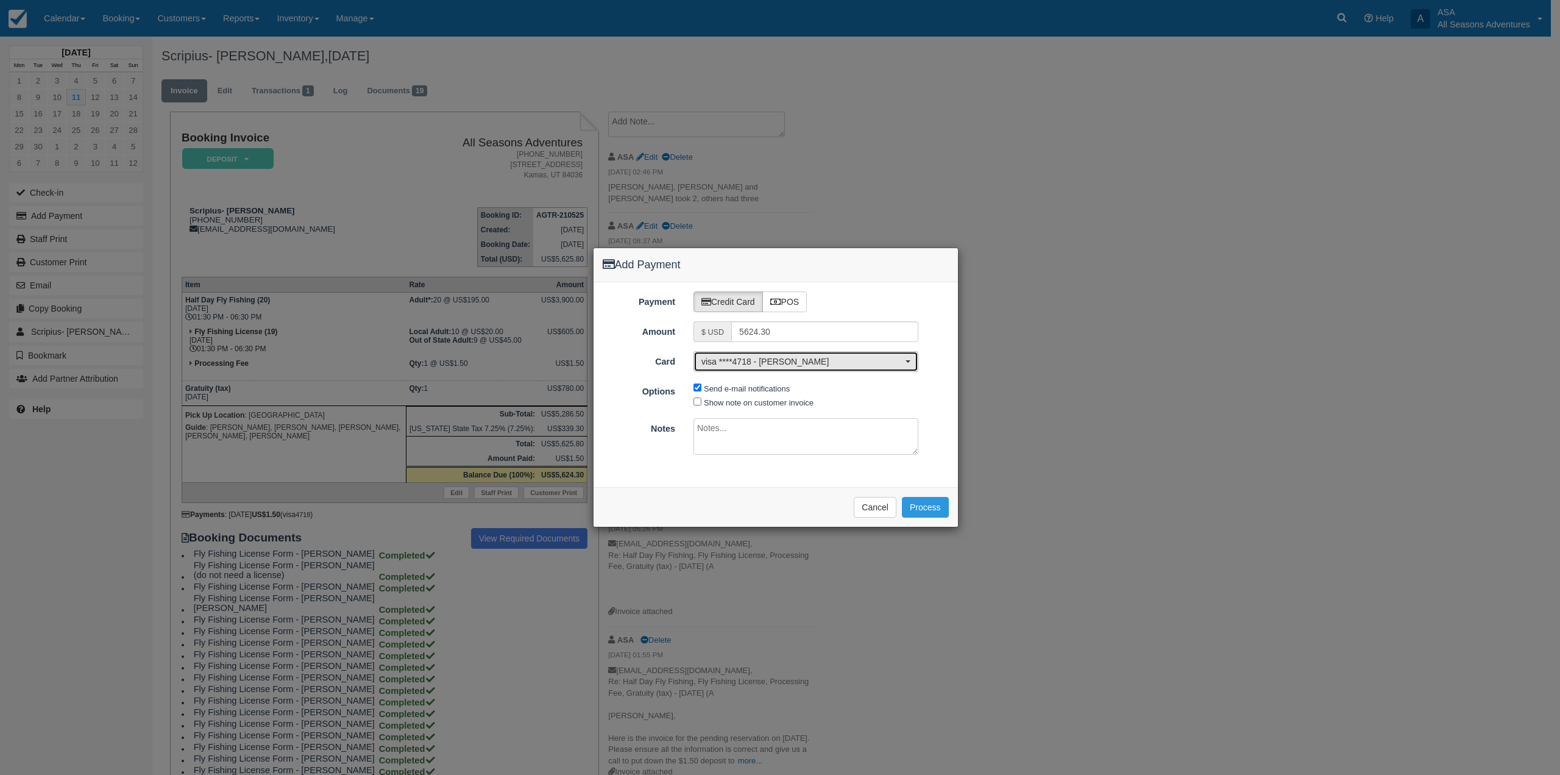
click at [801, 367] on span "visa ****4718 - [PERSON_NAME]" at bounding box center [801, 361] width 201 height 12
click at [797, 378] on link "visa ****4718 - [PERSON_NAME]" at bounding box center [806, 383] width 224 height 19
click at [888, 514] on button "Cancel" at bounding box center [875, 507] width 43 height 21
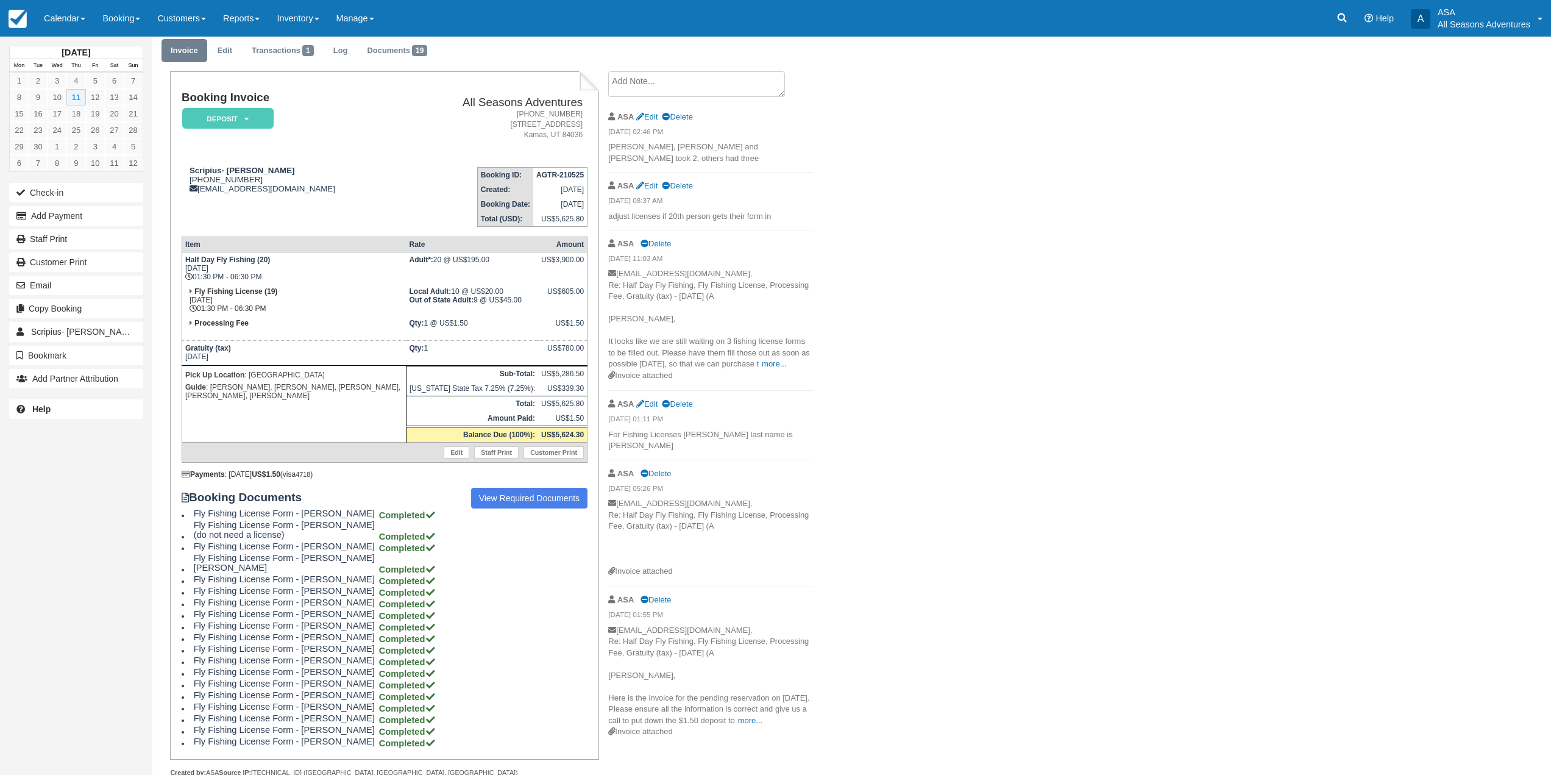
scroll to position [60, 0]
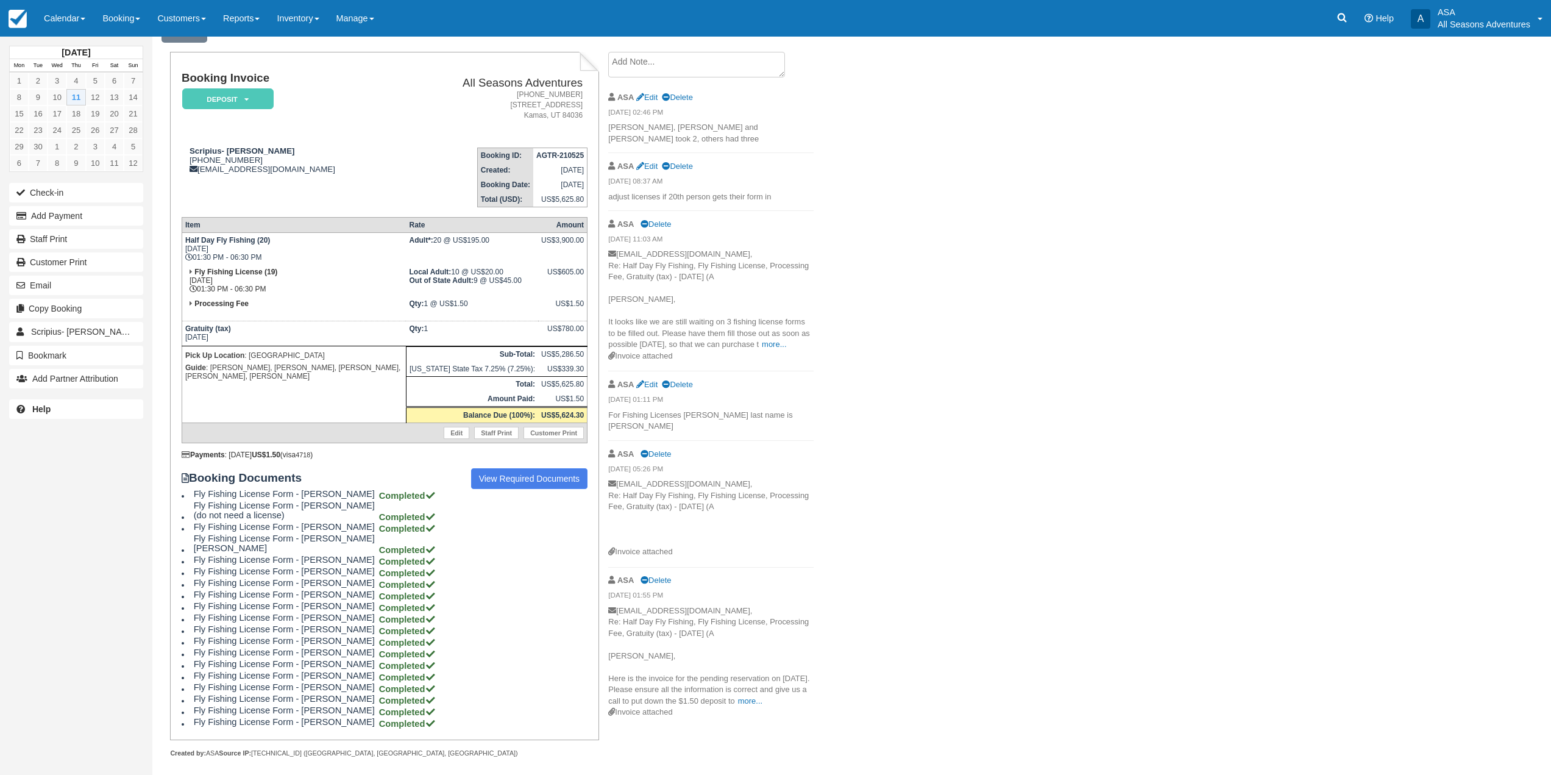
drag, startPoint x: 614, startPoint y: 401, endPoint x: 756, endPoint y: 418, distance: 143.0
click at [735, 417] on ul "ASA Edit Delete 09/11/25 02:46 PM Tim, Lucas and Tyler took 2, others had three…" at bounding box center [710, 405] width 205 height 643
click at [798, 410] on p "For Fishing Licenses [PERSON_NAME] last name is [PERSON_NAME]" at bounding box center [710, 421] width 205 height 23
drag, startPoint x: 804, startPoint y: 403, endPoint x: 609, endPoint y: 404, distance: 195.6
click at [609, 410] on p "For Fishing Licenses [PERSON_NAME] last name is [PERSON_NAME]" at bounding box center [710, 421] width 205 height 23
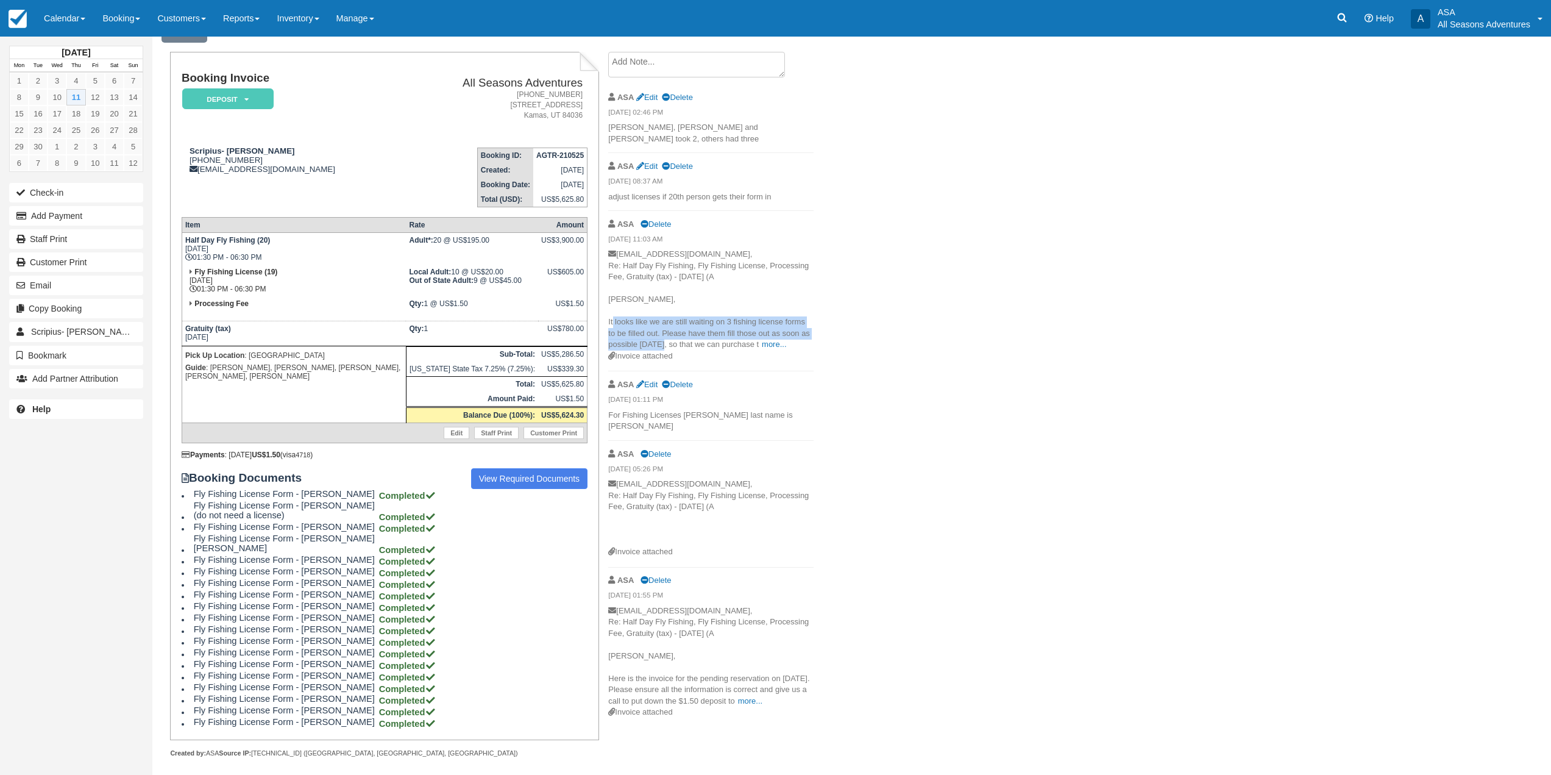
drag, startPoint x: 610, startPoint y: 308, endPoint x: 657, endPoint y: 334, distance: 53.5
click at [657, 334] on p "delindahg@gmail.com, Re: Half Day Fly Fishing, Fly Fishing License, Processing …" at bounding box center [710, 300] width 205 height 102
click at [612, 309] on p "delindahg@gmail.com, Re: Half Day Fly Fishing, Fly Fishing License, Processing …" at bounding box center [710, 300] width 205 height 102
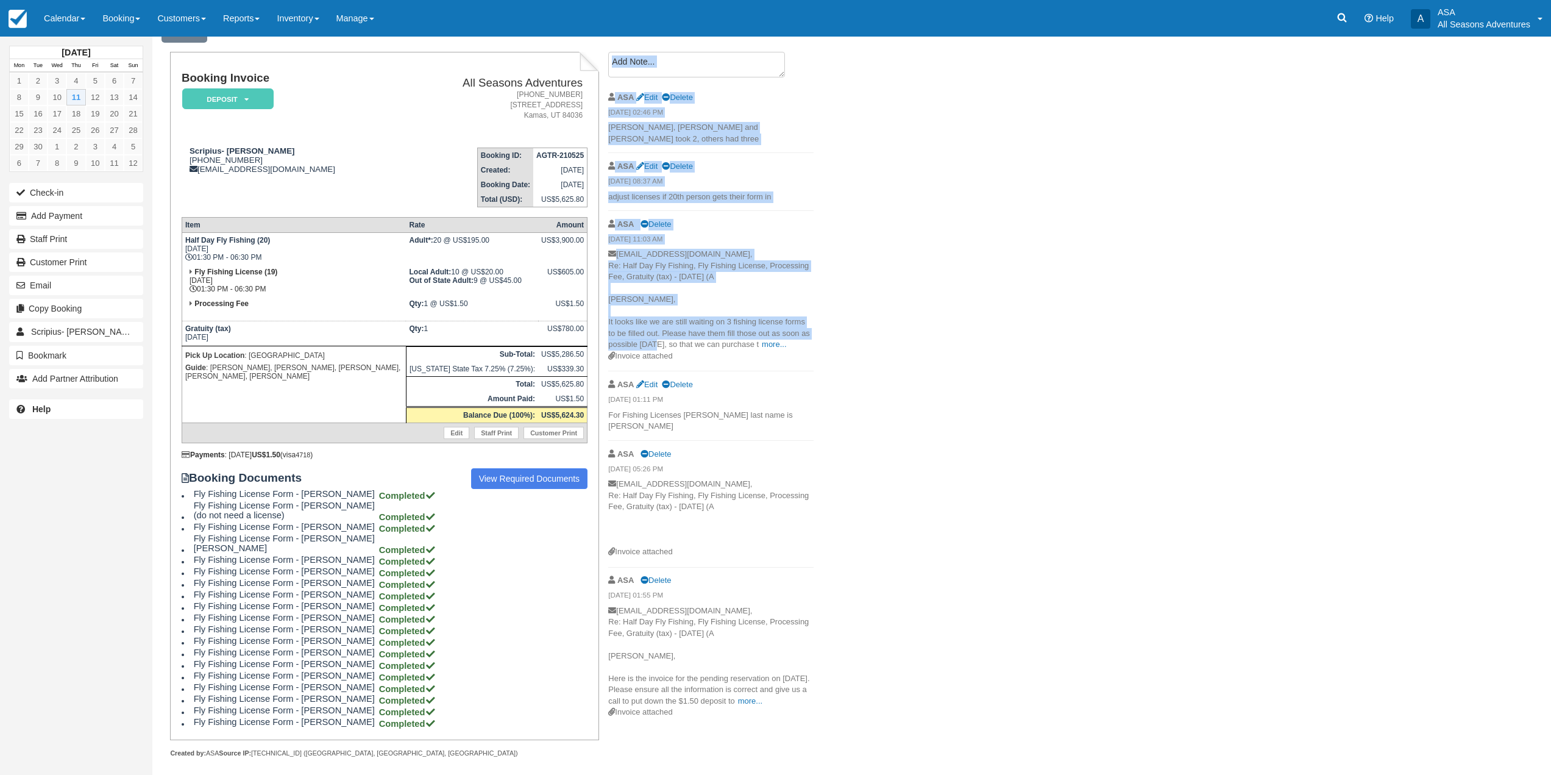
drag, startPoint x: 608, startPoint y: 309, endPoint x: 650, endPoint y: 335, distance: 49.2
click at [650, 335] on div "Create Show on invoice ASA Edit Delete 09/11/25 02:46 PM Tim, Lucas and Tyler t…" at bounding box center [711, 389] width 224 height 675
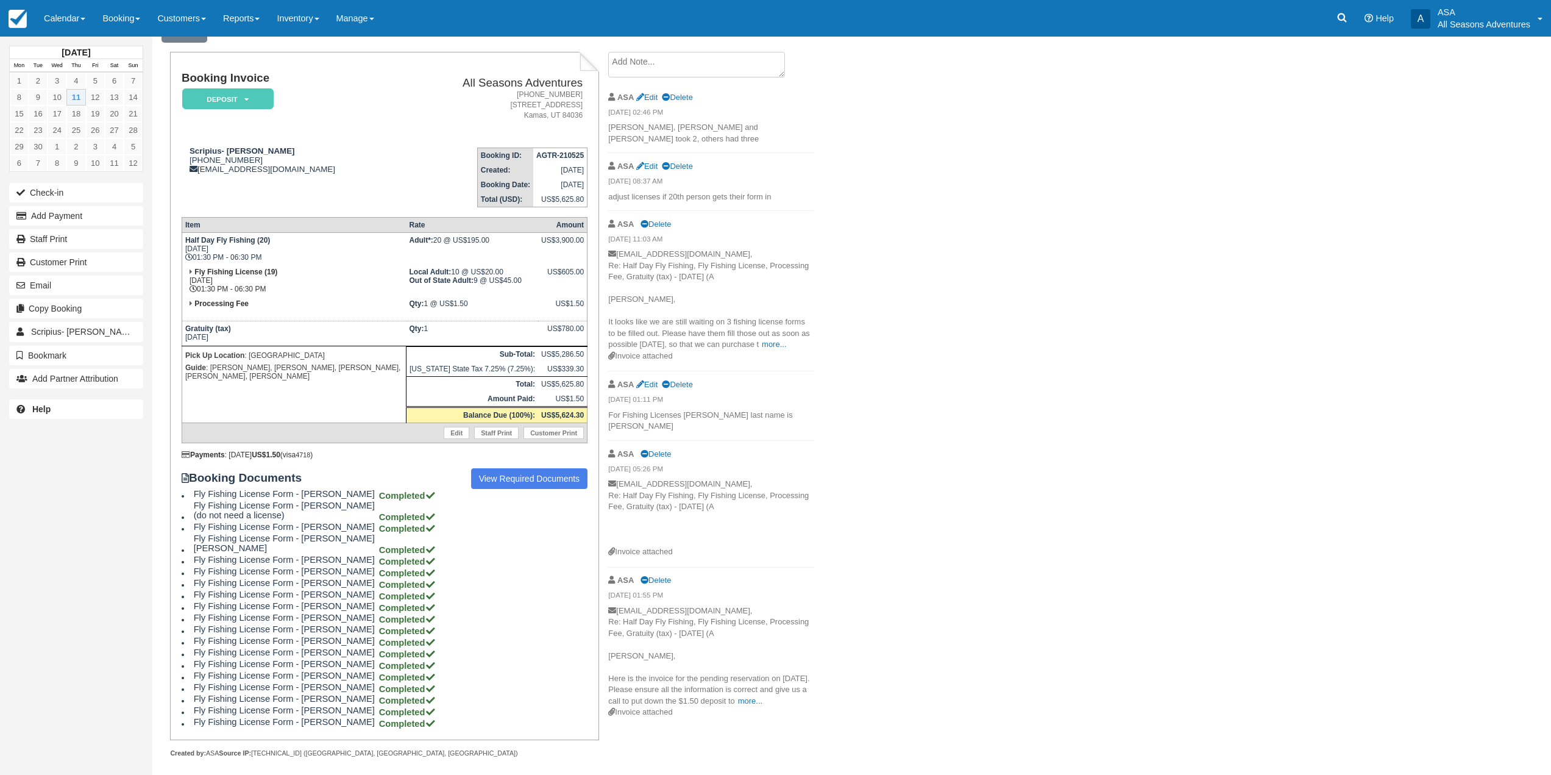
click at [925, 378] on div "Scripius- Delinda Gordon, September 11 2025 Invoice Edit Transactions 1 Log Doc…" at bounding box center [733, 381] width 1163 height 808
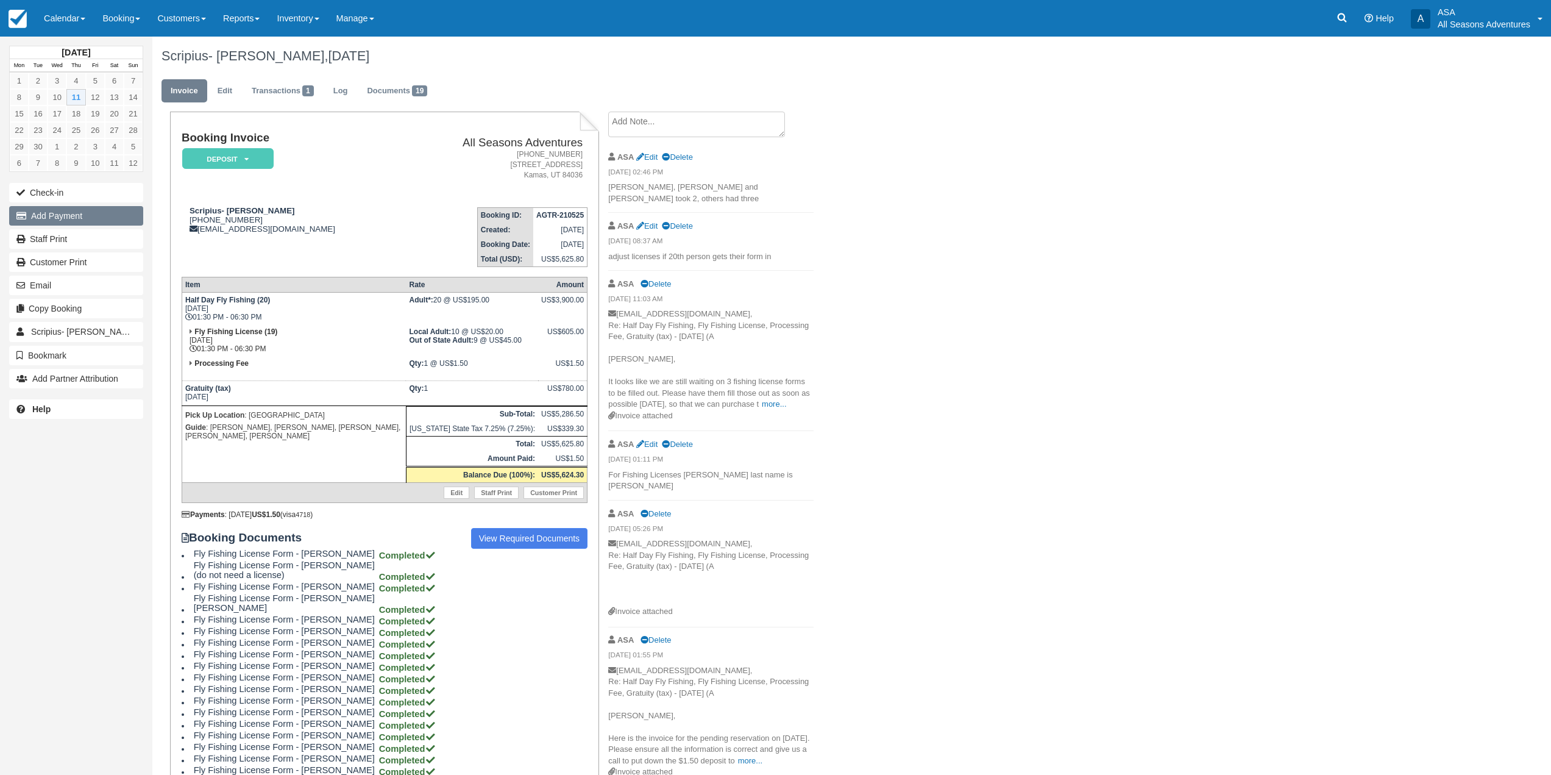
click at [111, 221] on button "Add Payment" at bounding box center [76, 216] width 134 height 20
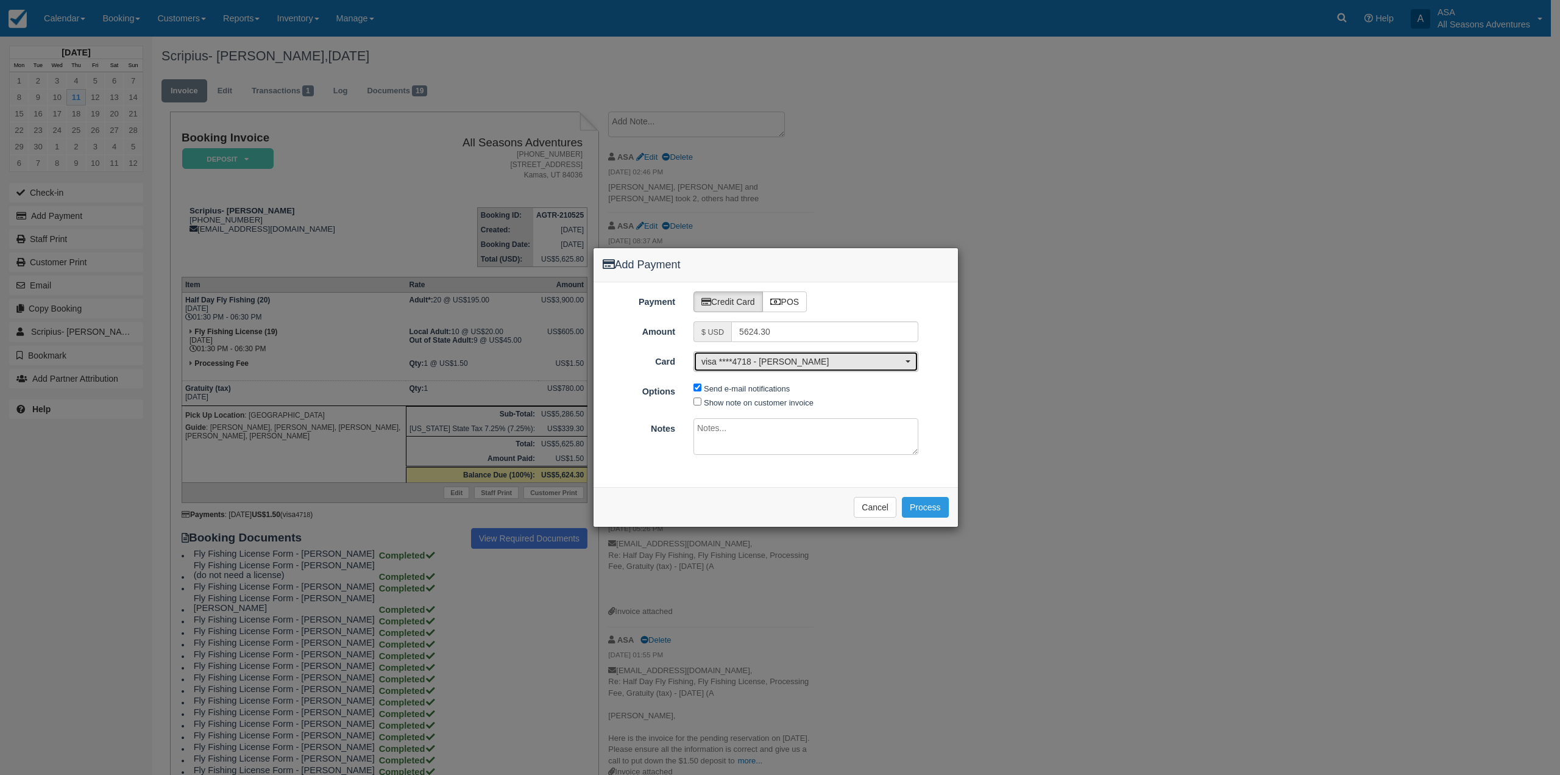
click at [815, 367] on span "visa ****4718 - Jill Busek" at bounding box center [801, 361] width 201 height 12
click at [795, 389] on link "visa ****4718 - Jill Busek" at bounding box center [806, 383] width 224 height 19
click at [820, 368] on span "visa ****4718 - Jill Busek" at bounding box center [801, 361] width 201 height 12
click at [796, 300] on label "POS" at bounding box center [784, 301] width 45 height 21
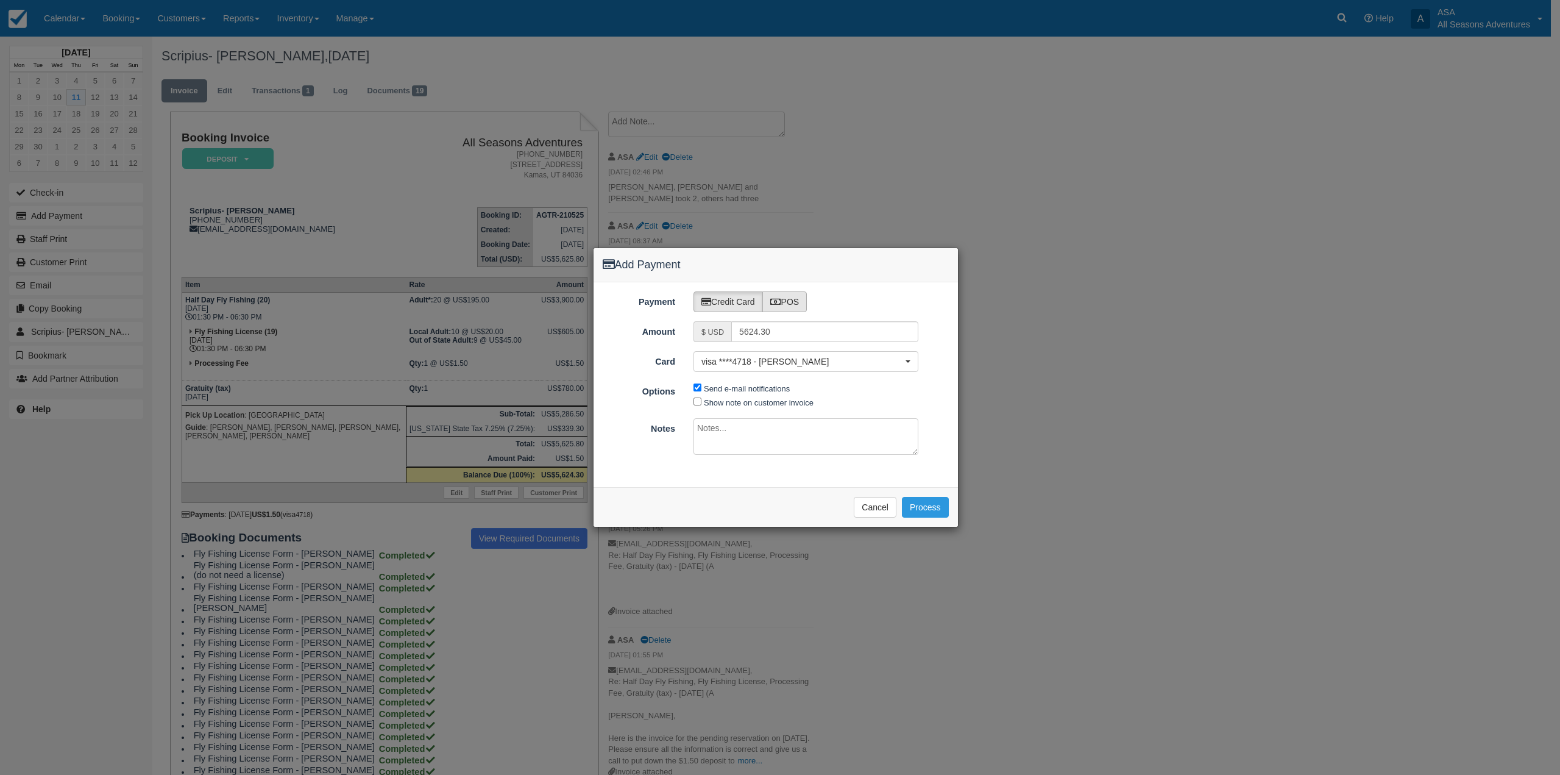
radio input "true"
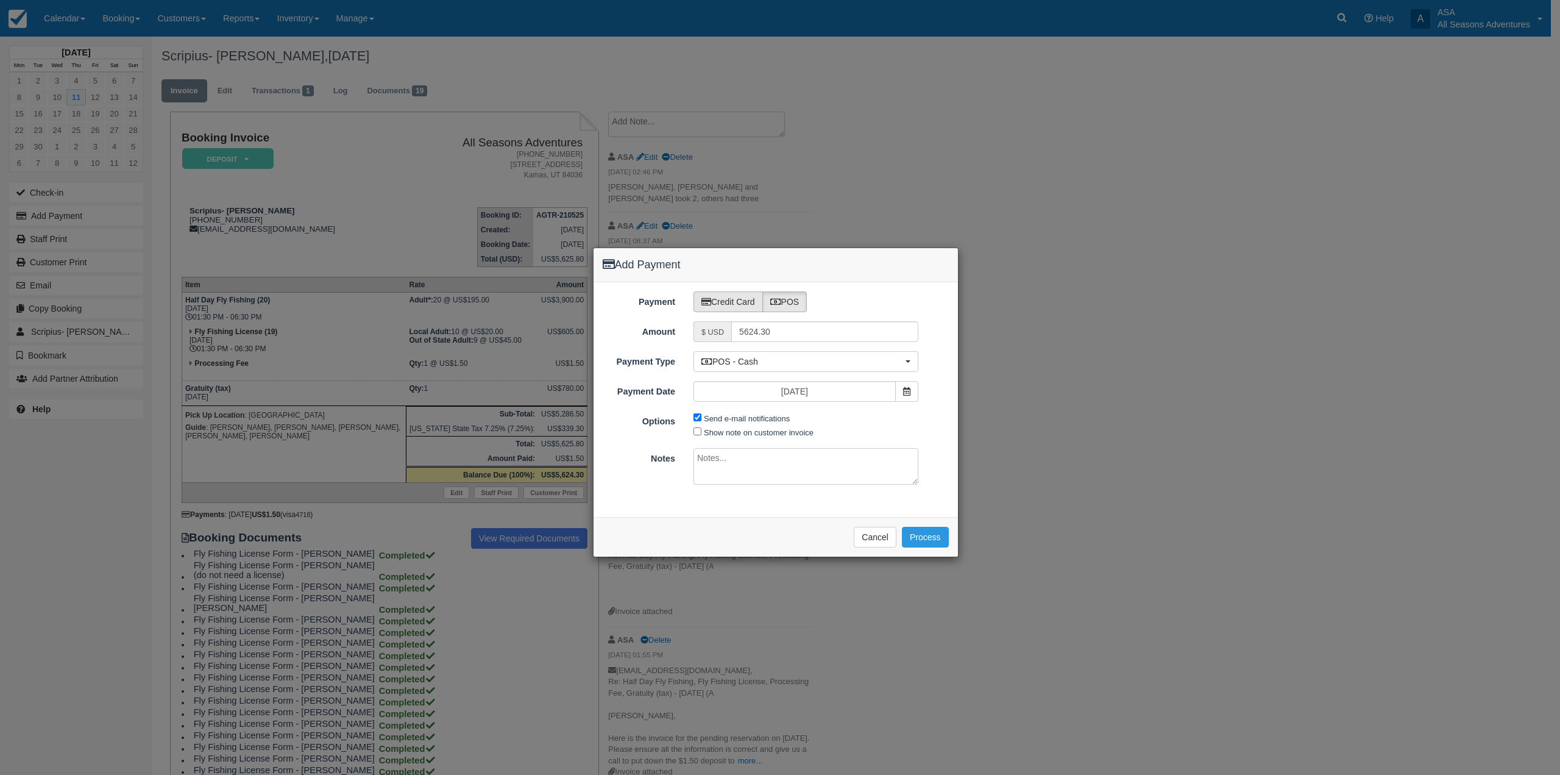
click at [750, 302] on label "Credit Card" at bounding box center [728, 301] width 69 height 21
radio input "true"
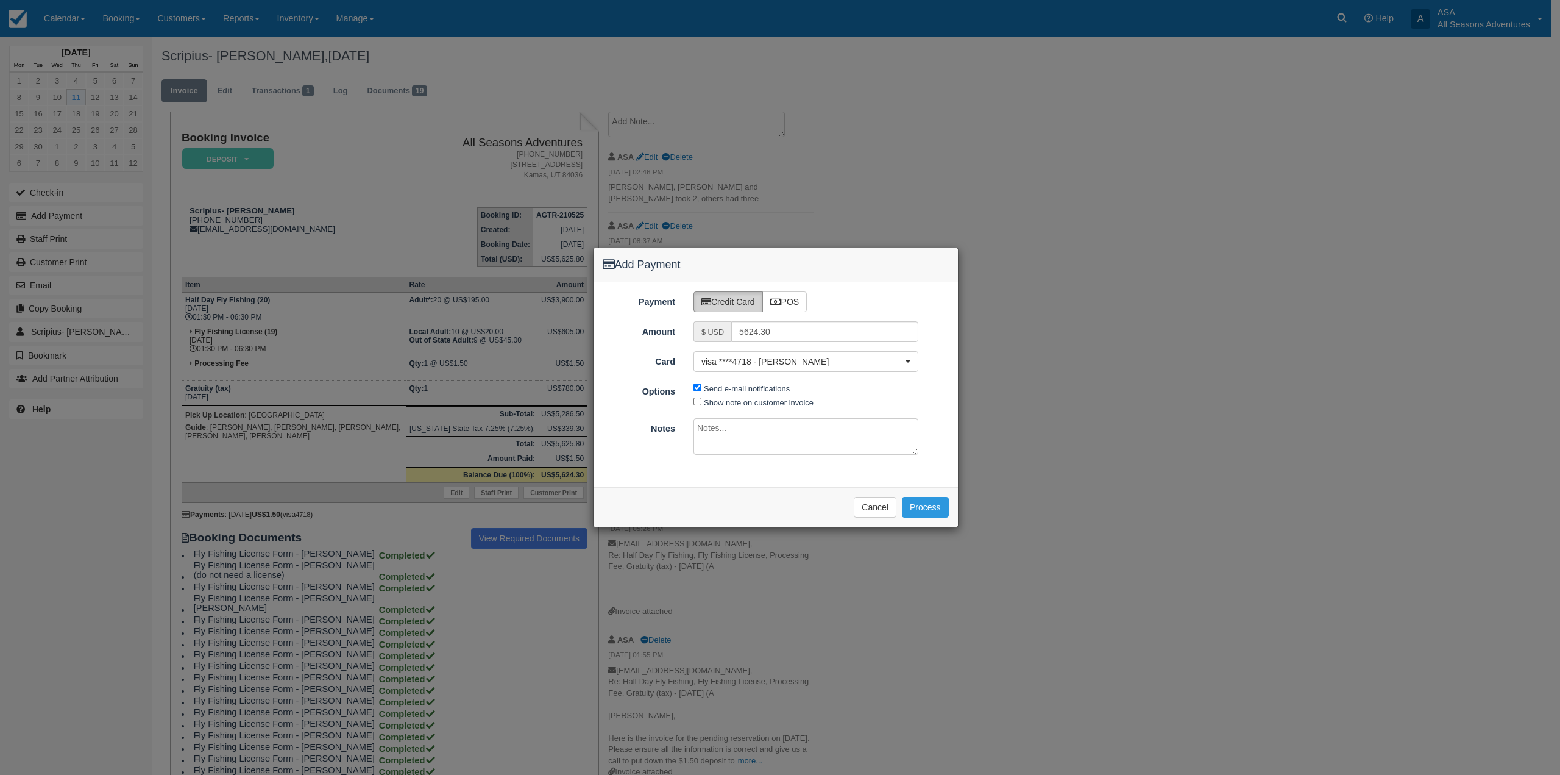
click at [826, 346] on div "Payment Credit Card POS Amount $ USD 5624.30 Card visa ****4718 - Jill Busek vi…" at bounding box center [776, 384] width 364 height 205
click at [817, 356] on span "visa ****4718 - Jill Busek" at bounding box center [801, 361] width 201 height 12
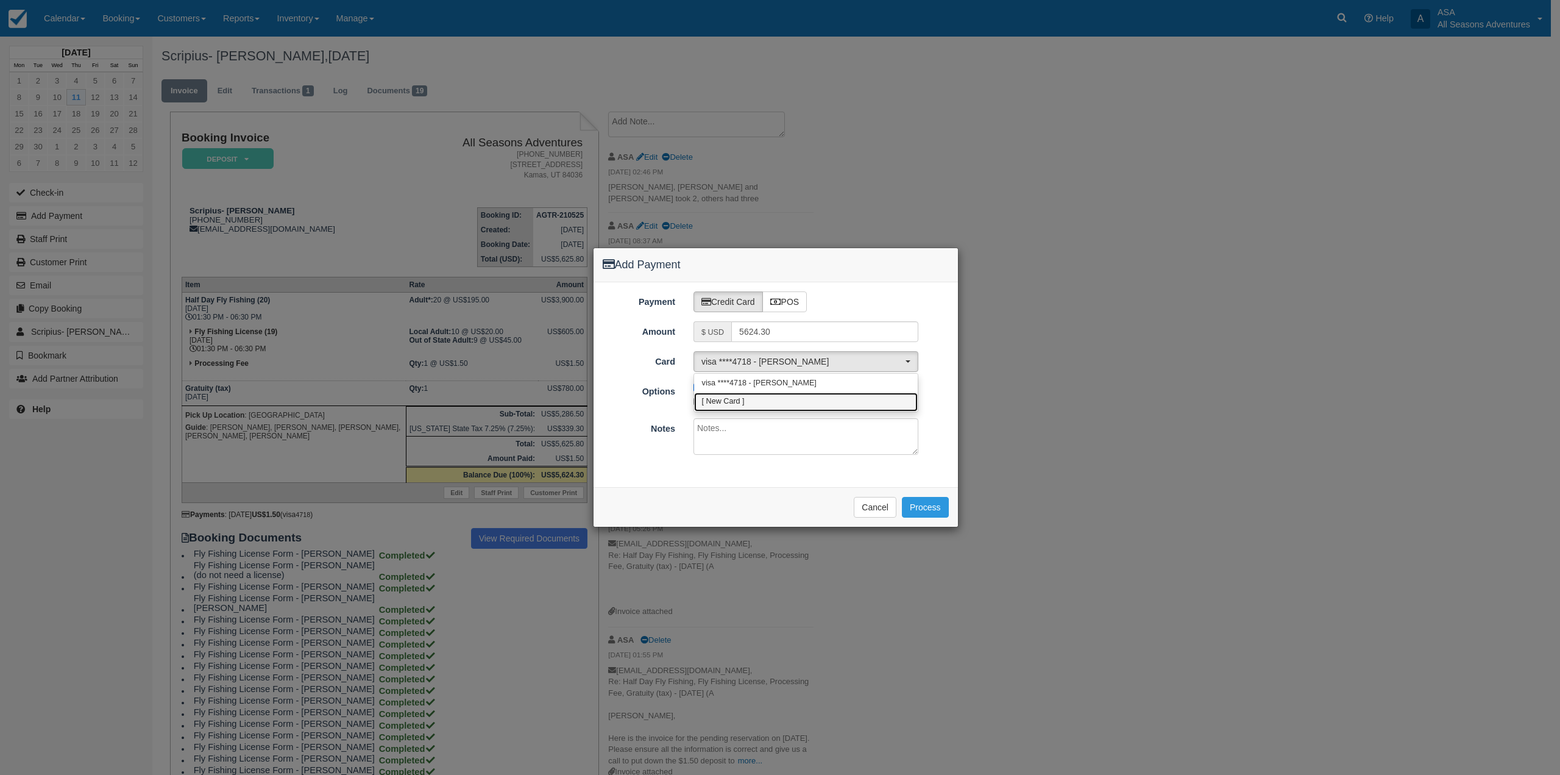
click at [788, 394] on link "[ New Card ]" at bounding box center [806, 401] width 224 height 19
select select "0"
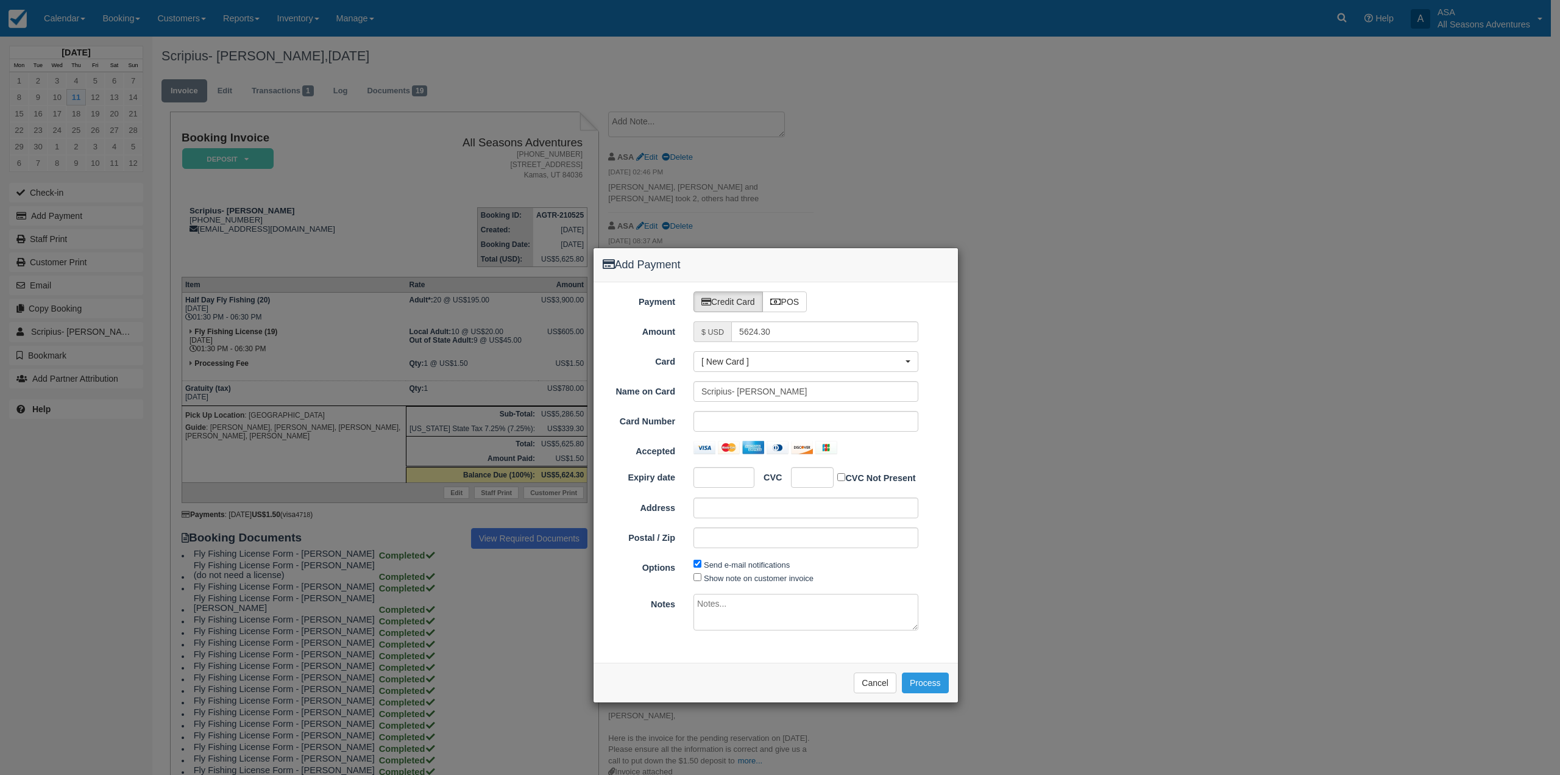
click at [914, 456] on div "Accepted" at bounding box center [776, 449] width 364 height 17
click at [918, 681] on button "Process" at bounding box center [925, 682] width 47 height 21
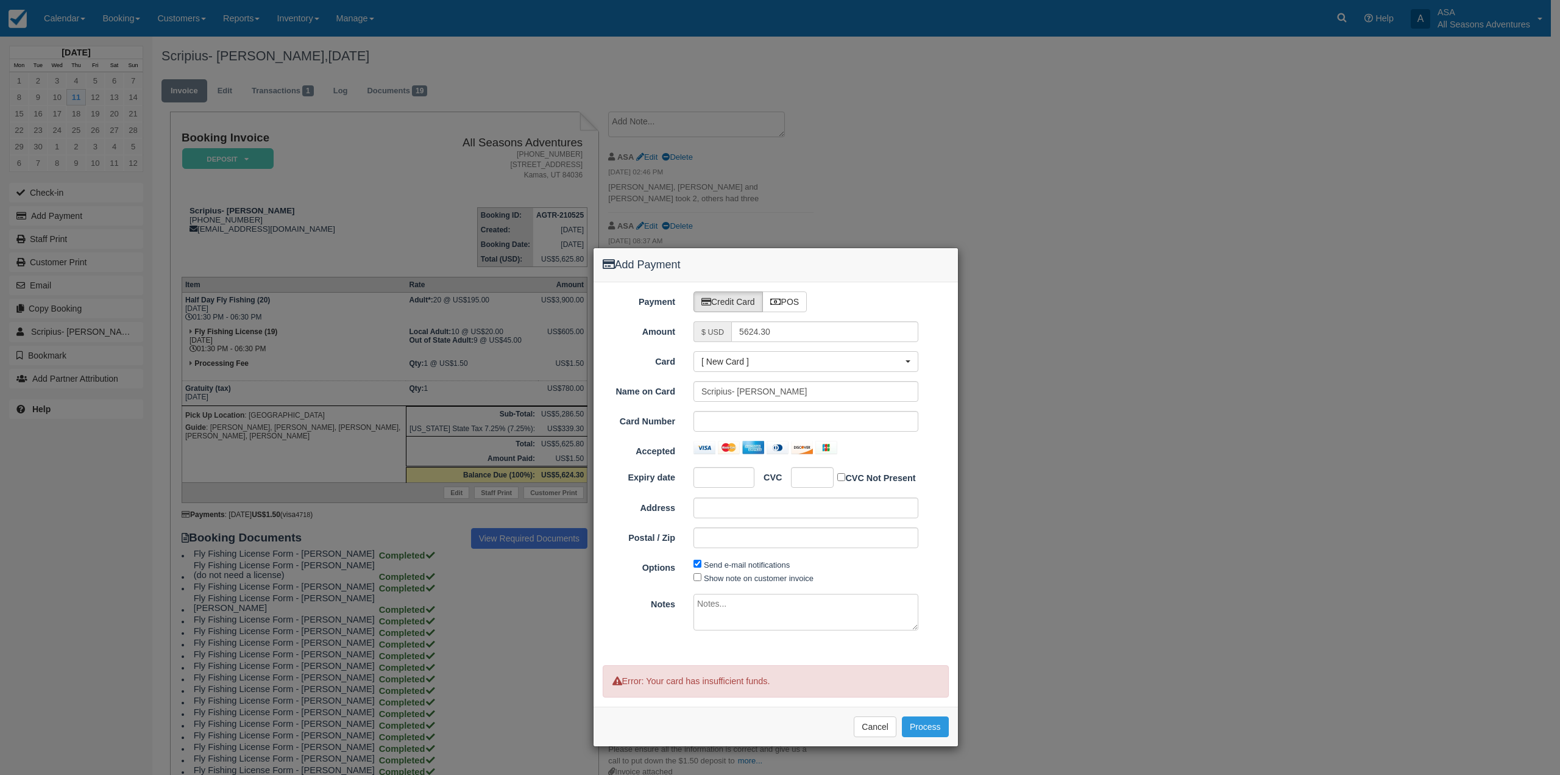
drag, startPoint x: 778, startPoint y: 682, endPoint x: 620, endPoint y: 695, distance: 159.0
click at [620, 695] on p "Error: Your card has insufficient funds." at bounding box center [776, 681] width 346 height 32
click at [822, 712] on div "Please wait while the payment is processed ... Cancel Process" at bounding box center [776, 726] width 364 height 40
drag, startPoint x: 791, startPoint y: 696, endPoint x: 678, endPoint y: 708, distance: 114.0
click at [678, 708] on form "Payment Credit Card POS Amount $ USD 5624.30 Card [ New Card ] visa ****4718 - …" at bounding box center [776, 513] width 364 height 463
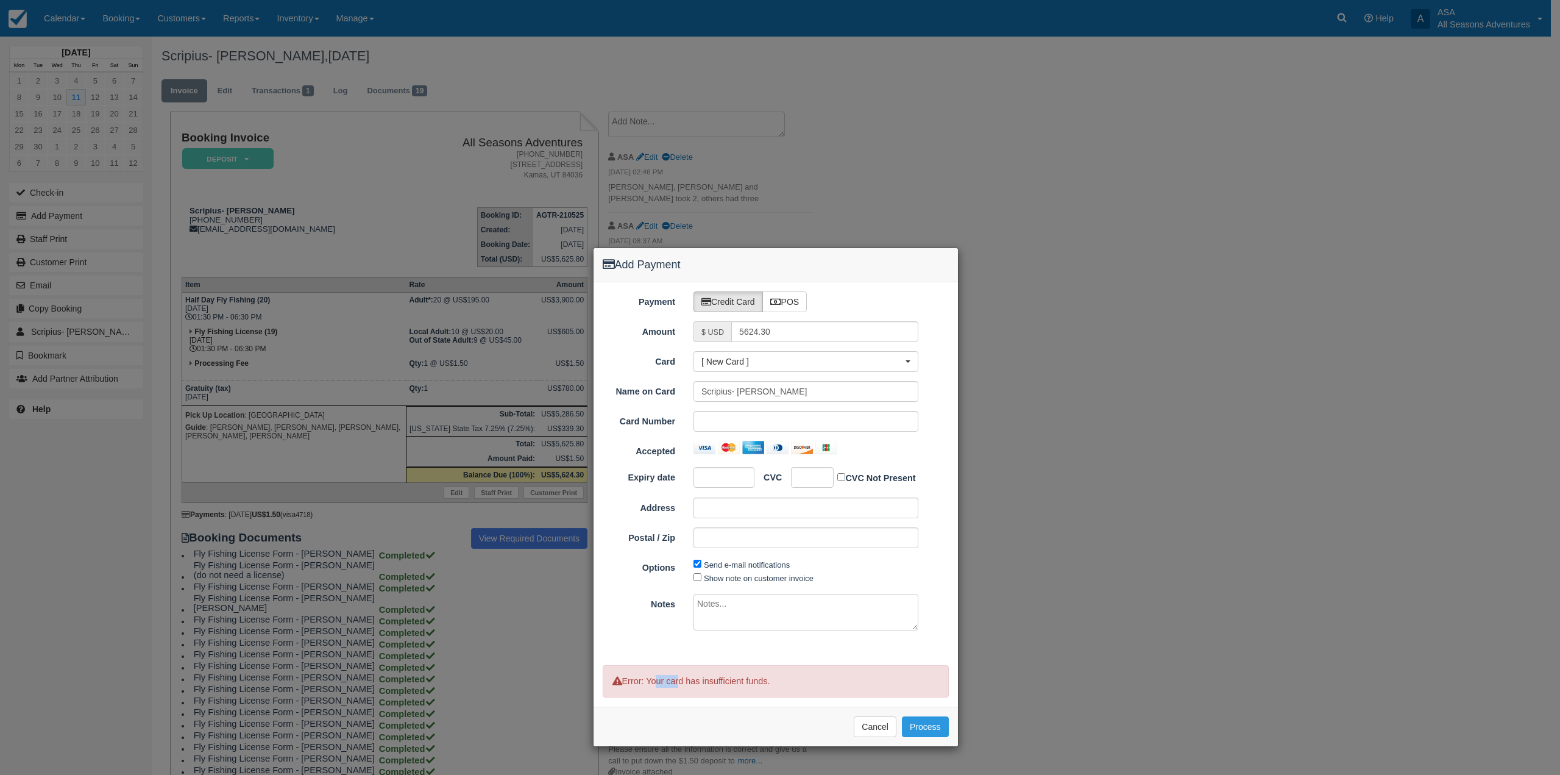
drag, startPoint x: 656, startPoint y: 681, endPoint x: 678, endPoint y: 678, distance: 22.2
click at [678, 678] on p "Error: Your card has insufficient funds." at bounding box center [776, 681] width 346 height 32
drag, startPoint x: 705, startPoint y: 681, endPoint x: 789, endPoint y: 690, distance: 85.2
click at [789, 690] on p "Error: Your card has insufficient funds." at bounding box center [776, 681] width 346 height 32
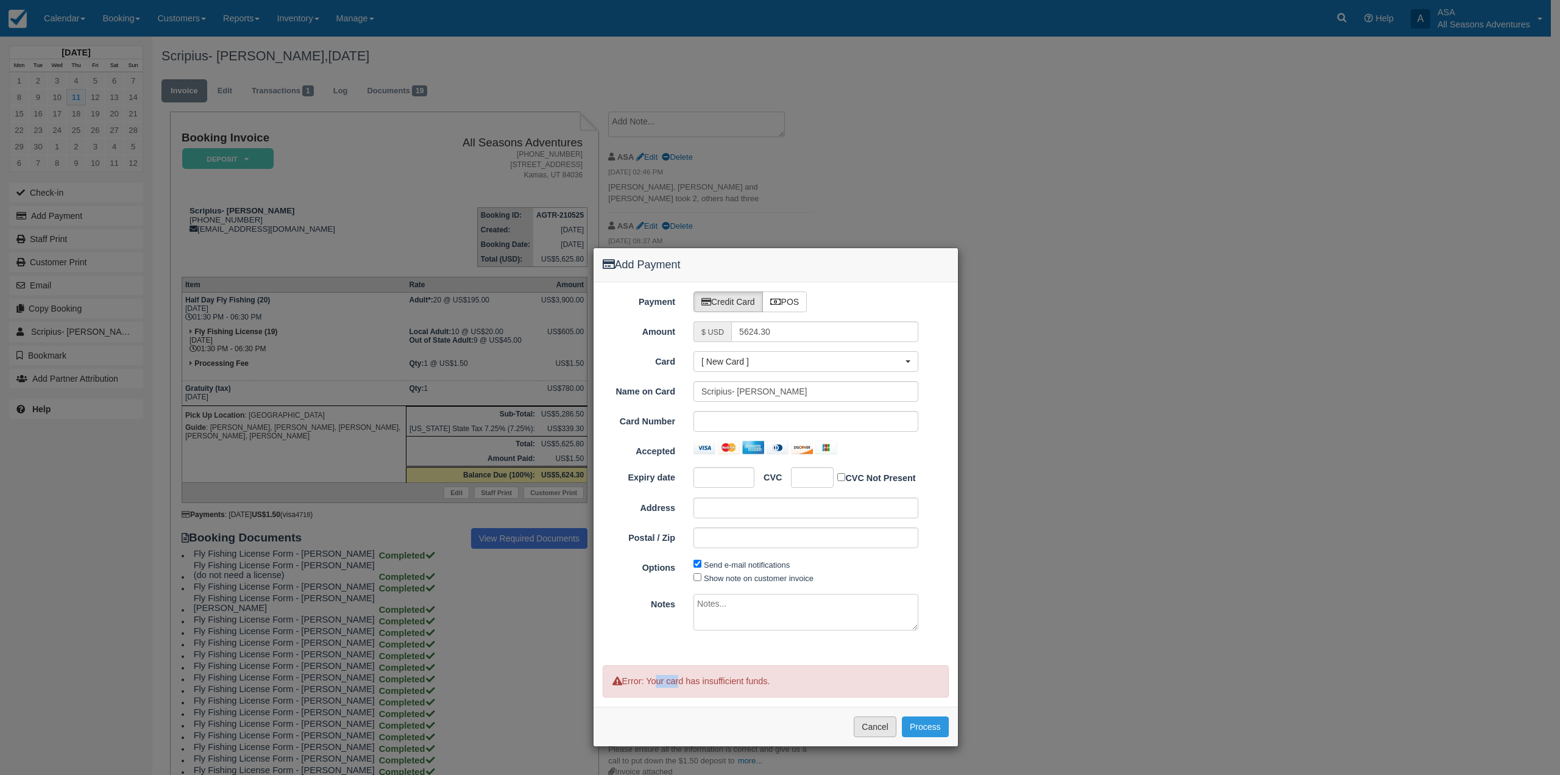
click at [884, 729] on button "Cancel" at bounding box center [875, 726] width 43 height 21
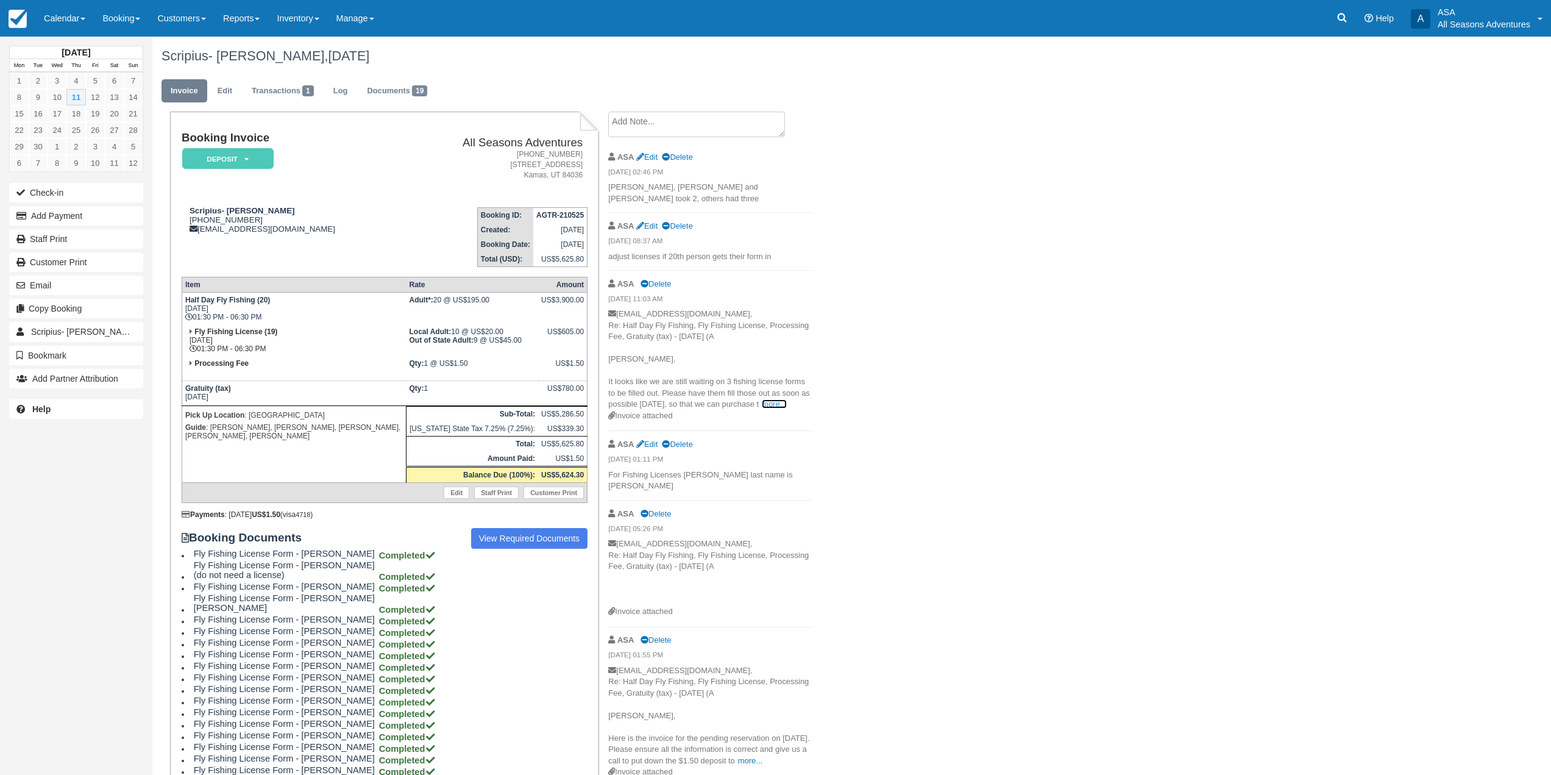
click at [765, 399] on link "more..." at bounding box center [774, 403] width 24 height 9
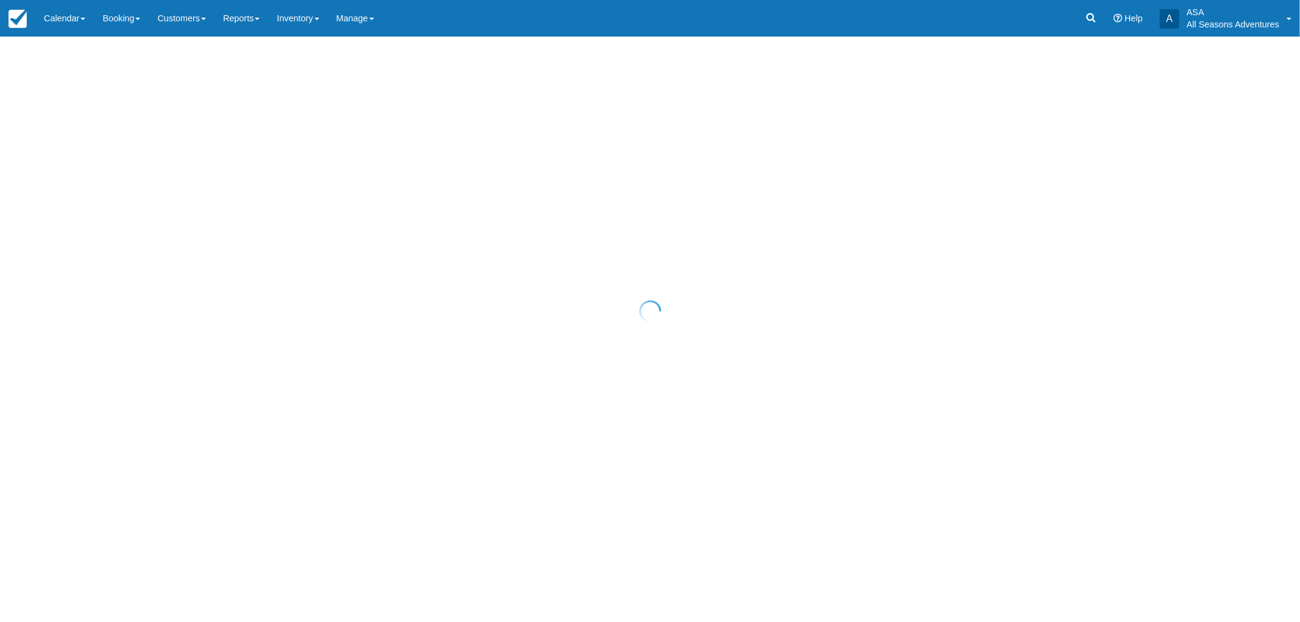
select select "10"
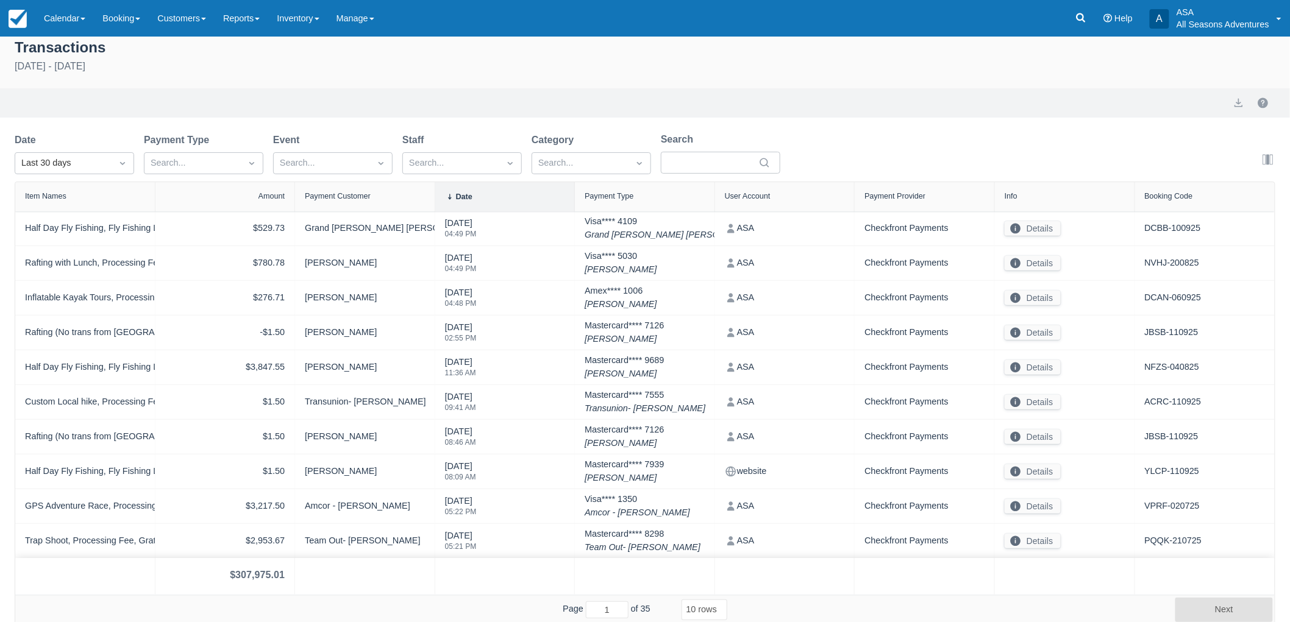
scroll to position [10, 0]
click at [40, 155] on div "Last 30 days" at bounding box center [63, 161] width 84 height 13
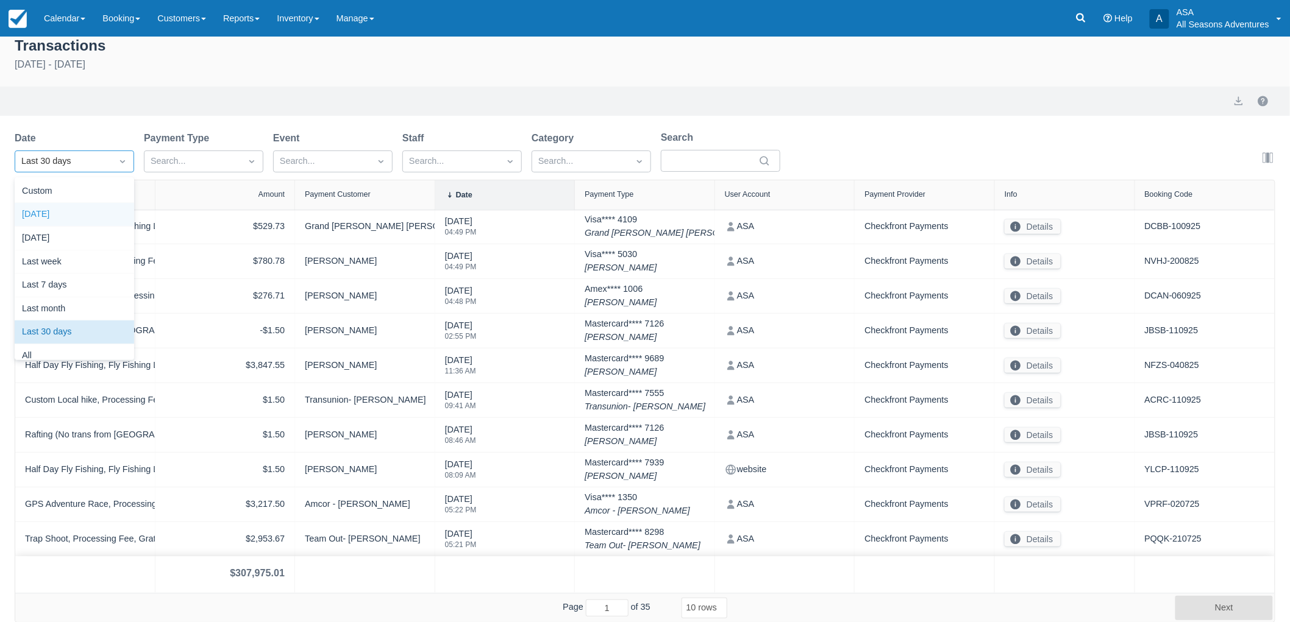
click at [51, 218] on div "Today" at bounding box center [74, 215] width 119 height 24
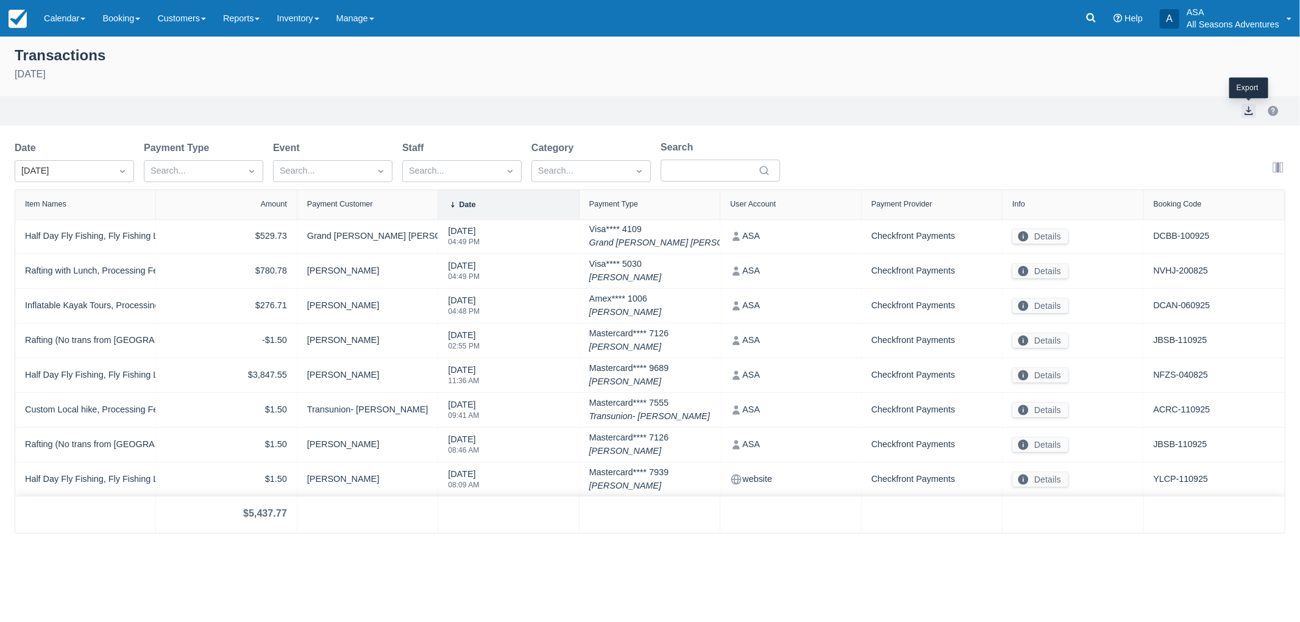
click at [1241, 110] on button "export" at bounding box center [1248, 111] width 15 height 15
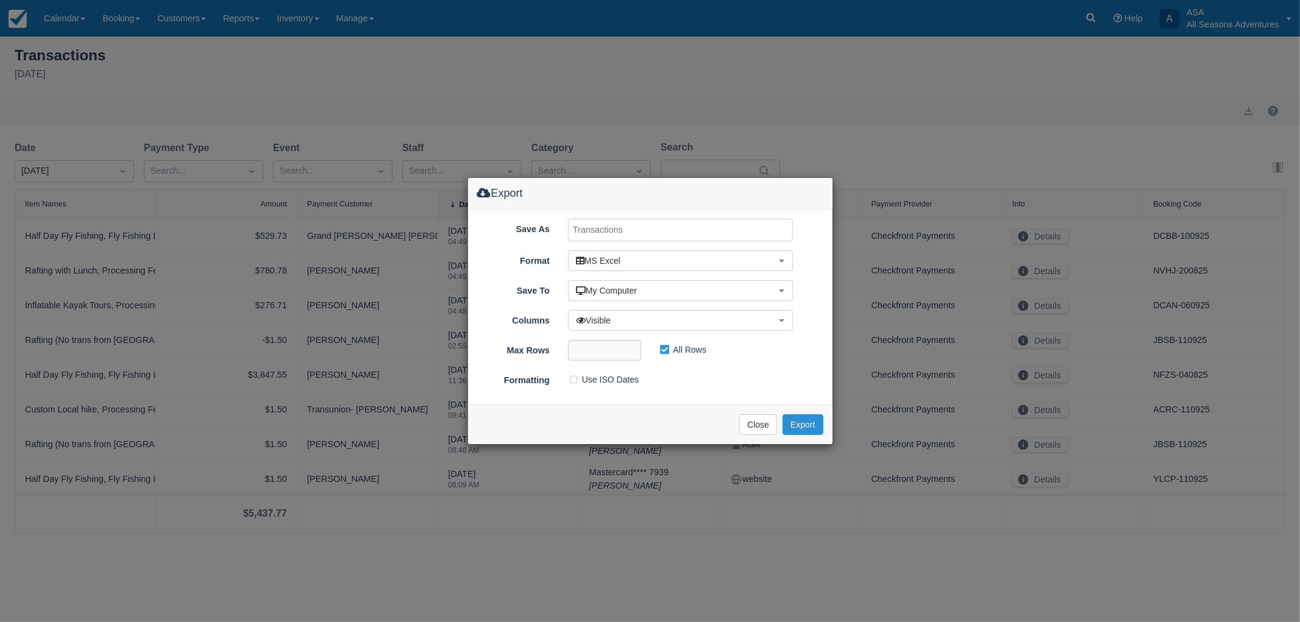
click at [800, 418] on button "Export" at bounding box center [803, 424] width 40 height 21
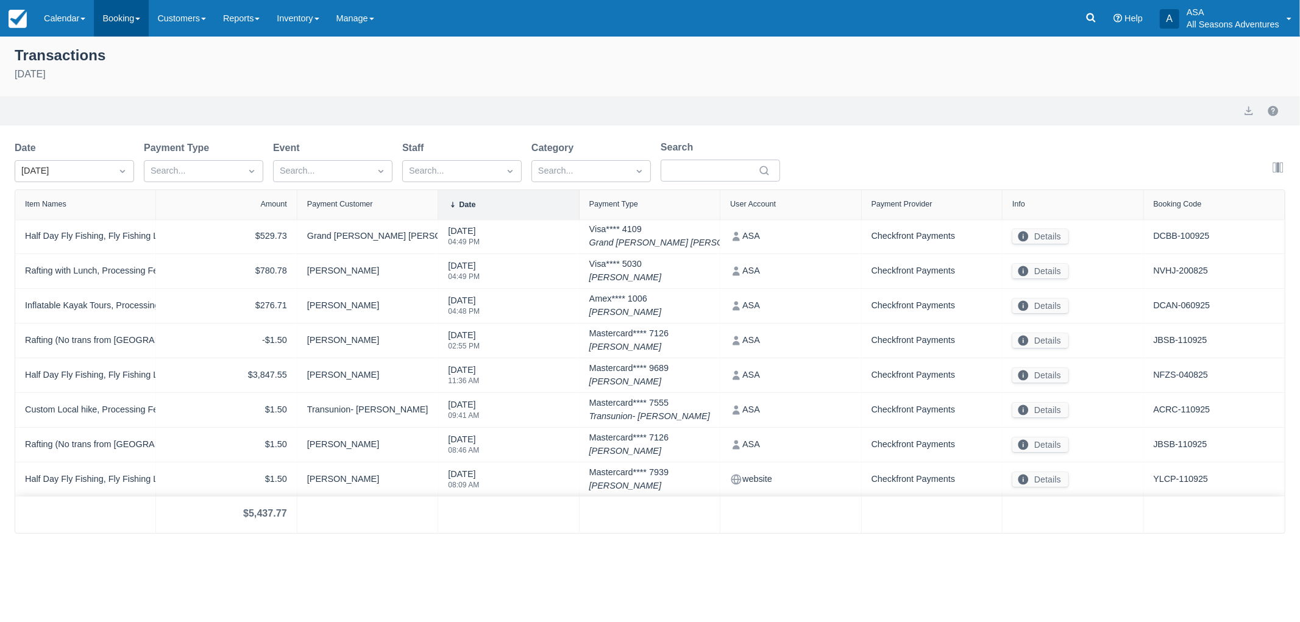
click at [147, 16] on link "Booking" at bounding box center [121, 18] width 55 height 37
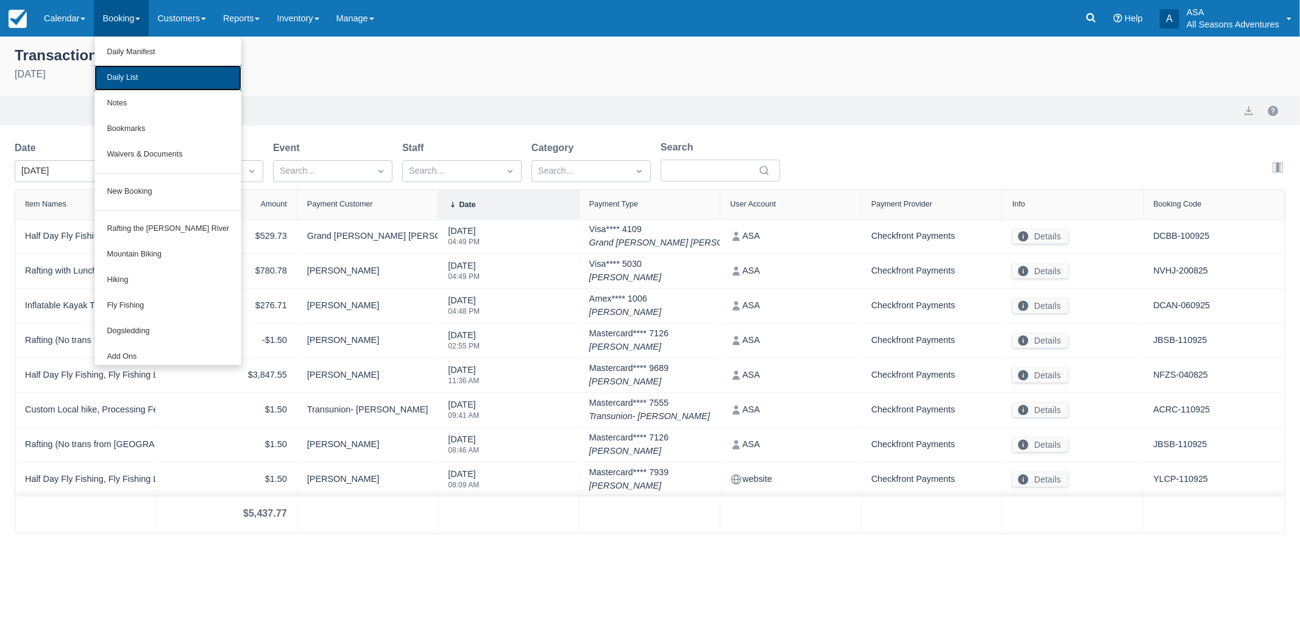
click at [150, 66] on link "Daily List" at bounding box center [167, 78] width 147 height 26
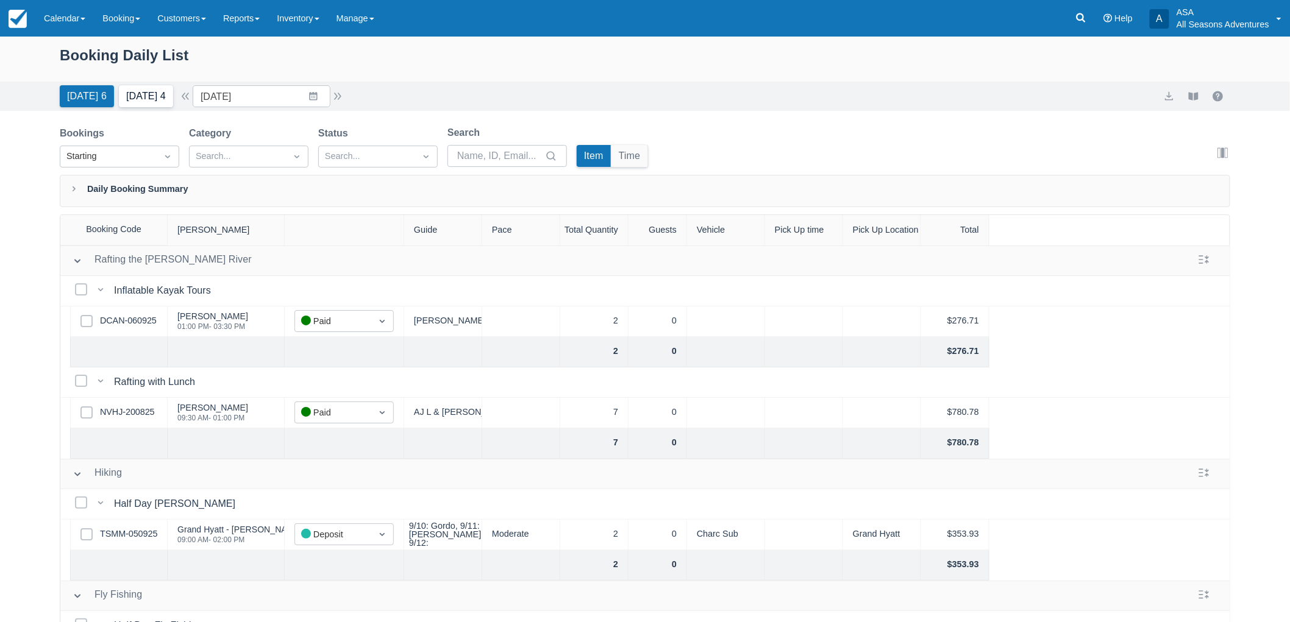
click at [151, 96] on button "Tomorrow 4" at bounding box center [146, 96] width 54 height 22
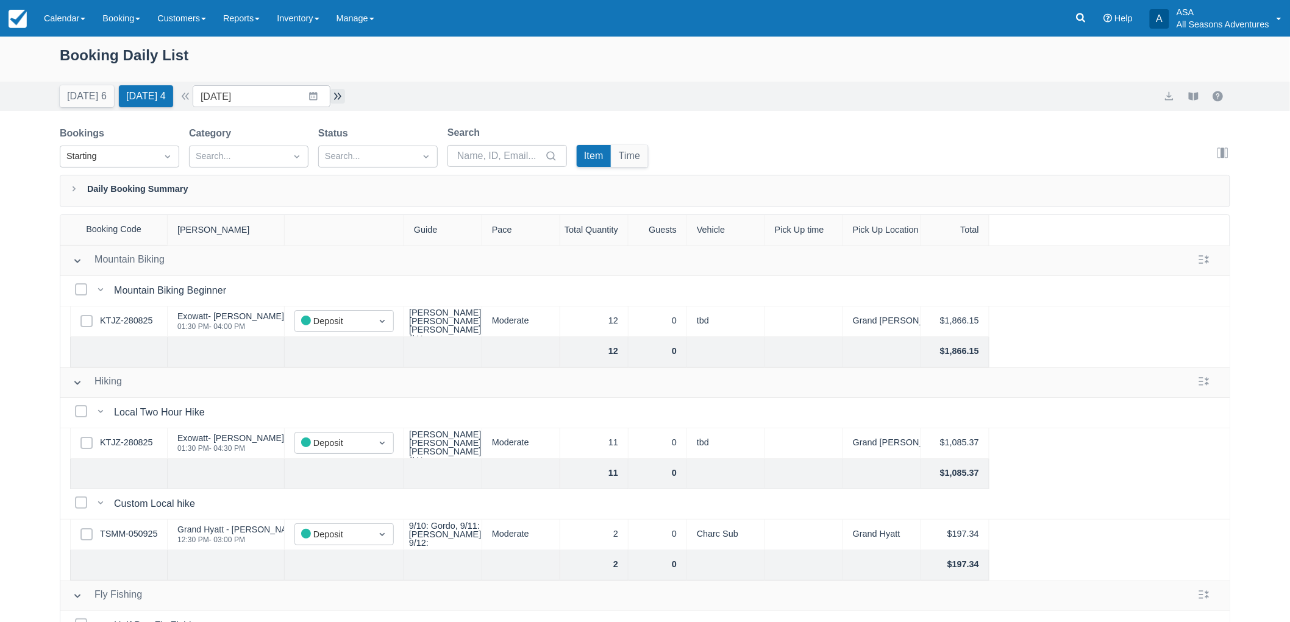
click at [344, 95] on button "button" at bounding box center [337, 96] width 15 height 15
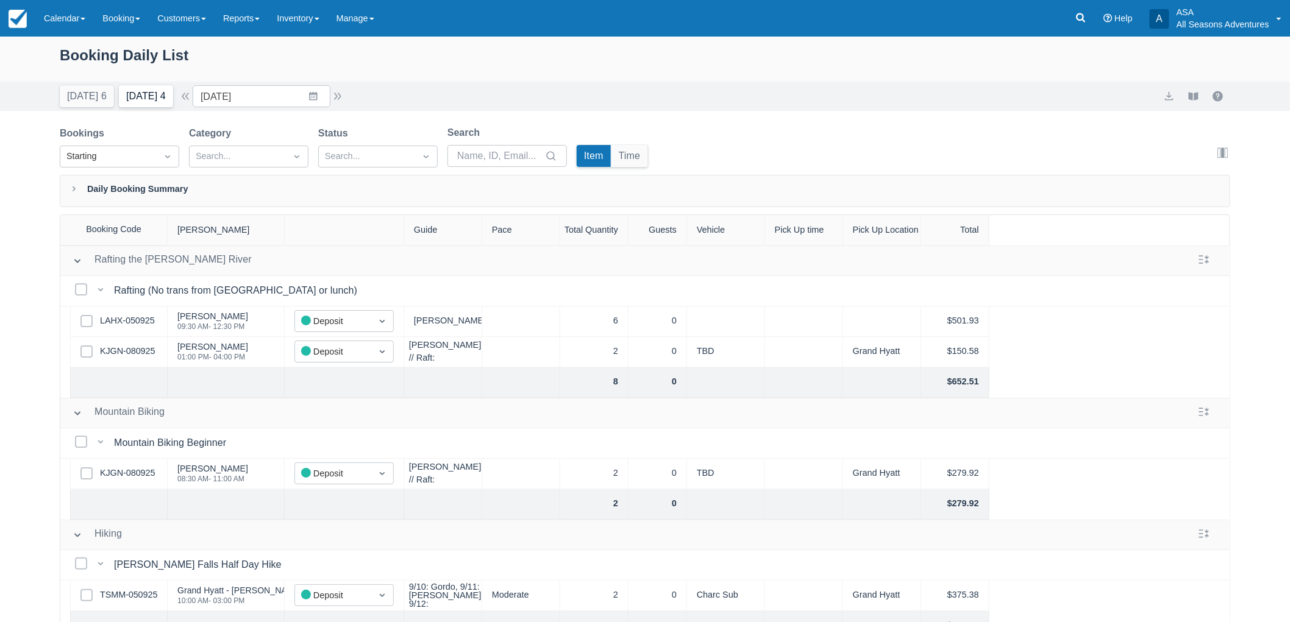
click at [126, 101] on button "Tomorrow 4" at bounding box center [146, 96] width 54 height 22
type input "09/12/25"
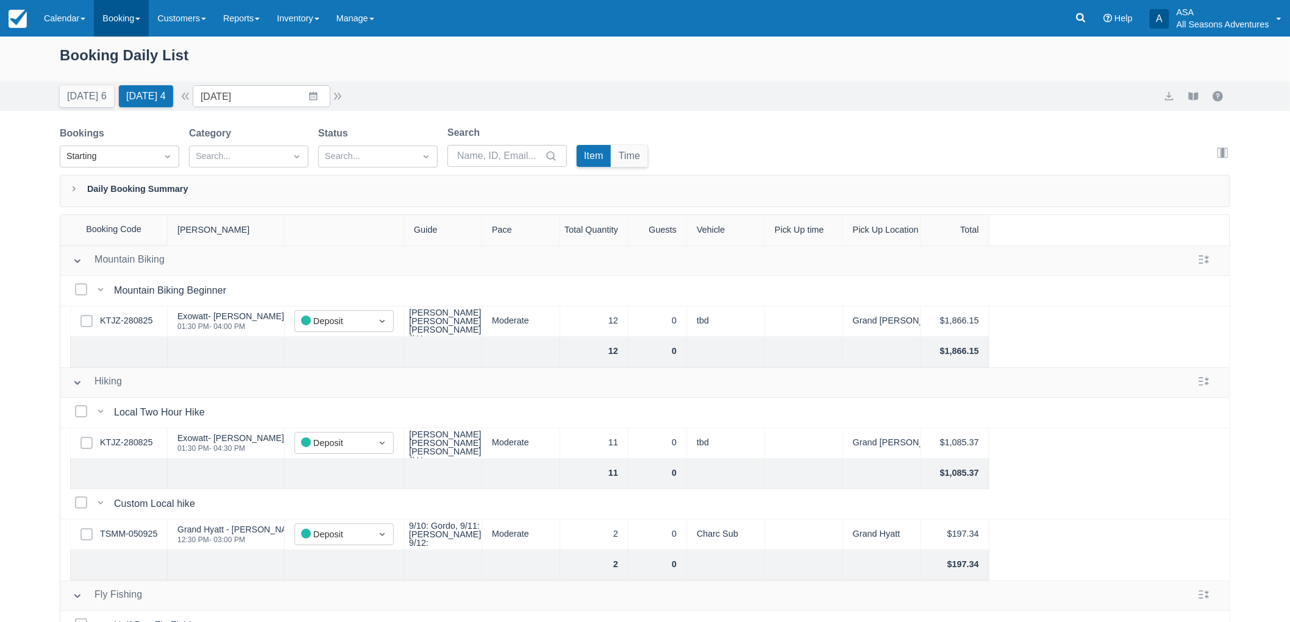
click at [119, 28] on link "Booking" at bounding box center [121, 18] width 55 height 37
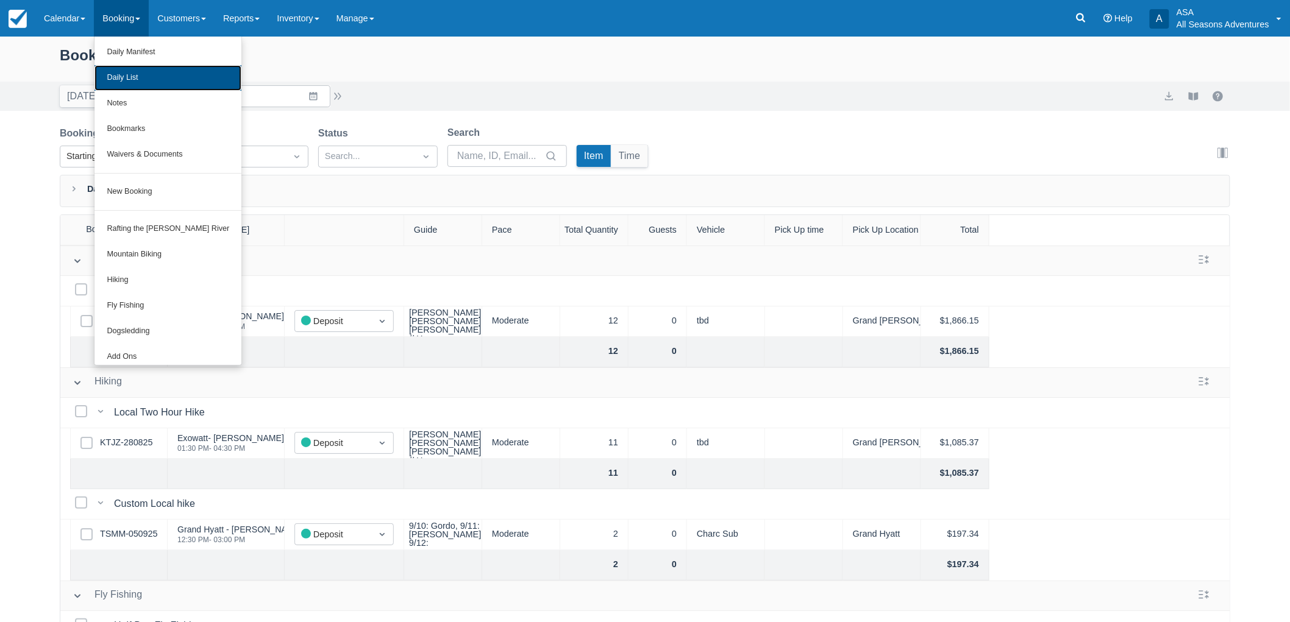
click at [162, 87] on link "Daily List" at bounding box center [167, 78] width 147 height 26
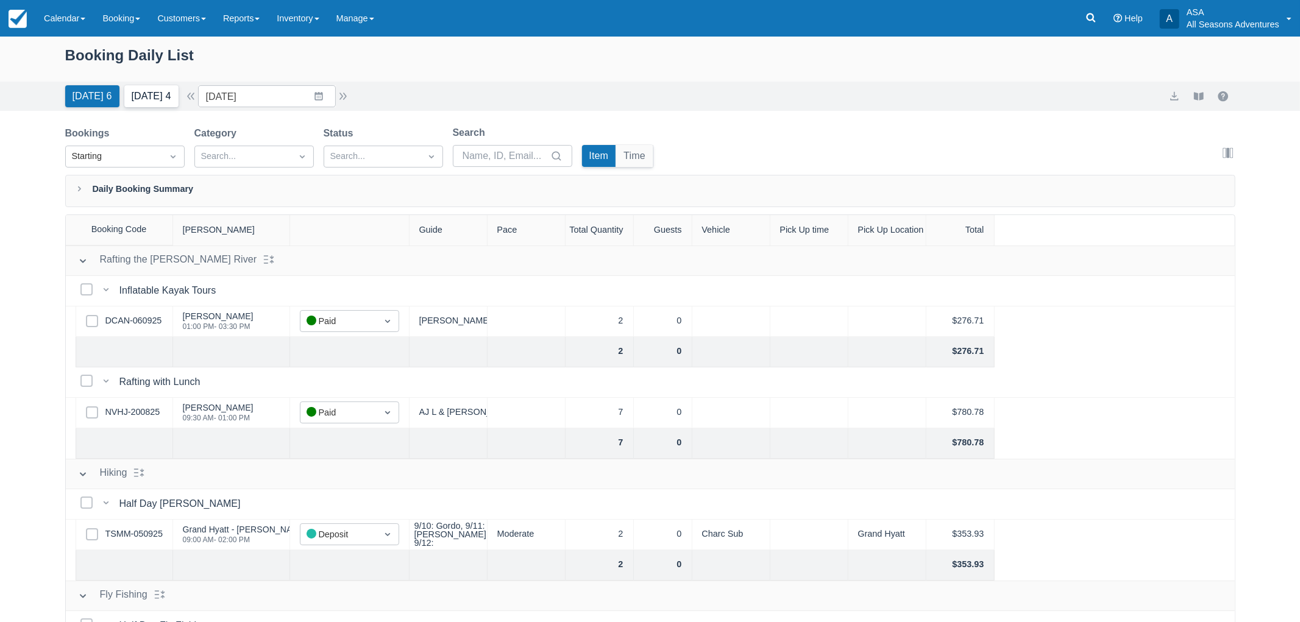
click at [148, 101] on button "[DATE] 4" at bounding box center [151, 96] width 54 height 22
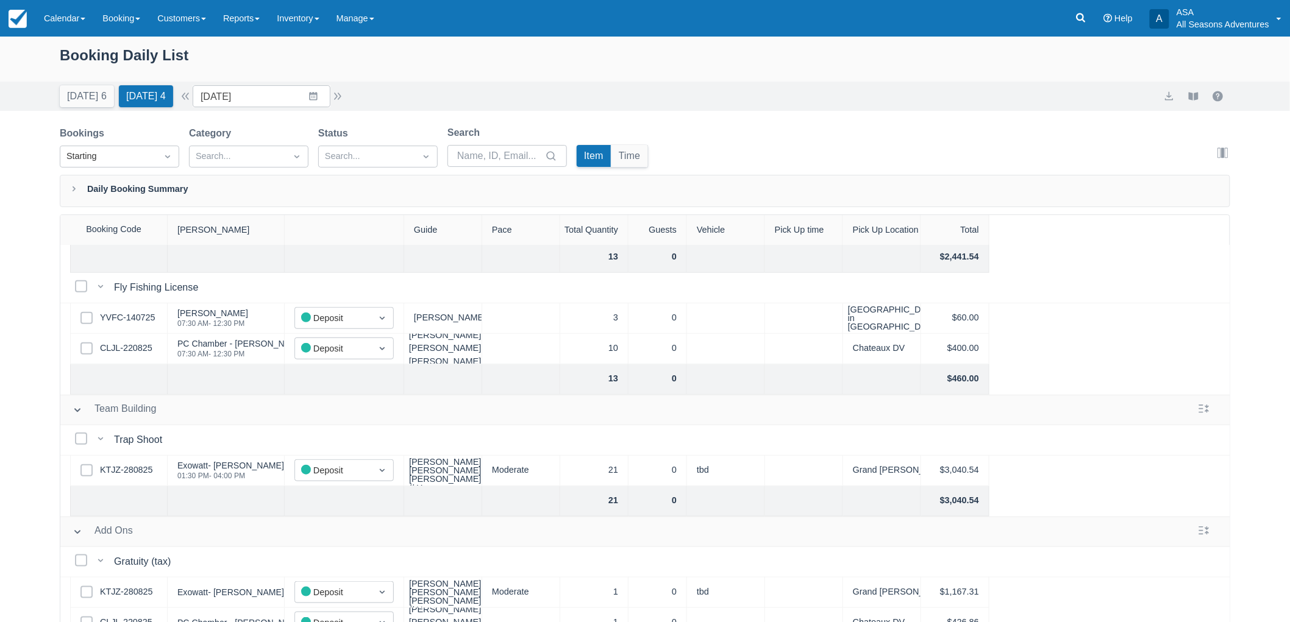
scroll to position [474, 0]
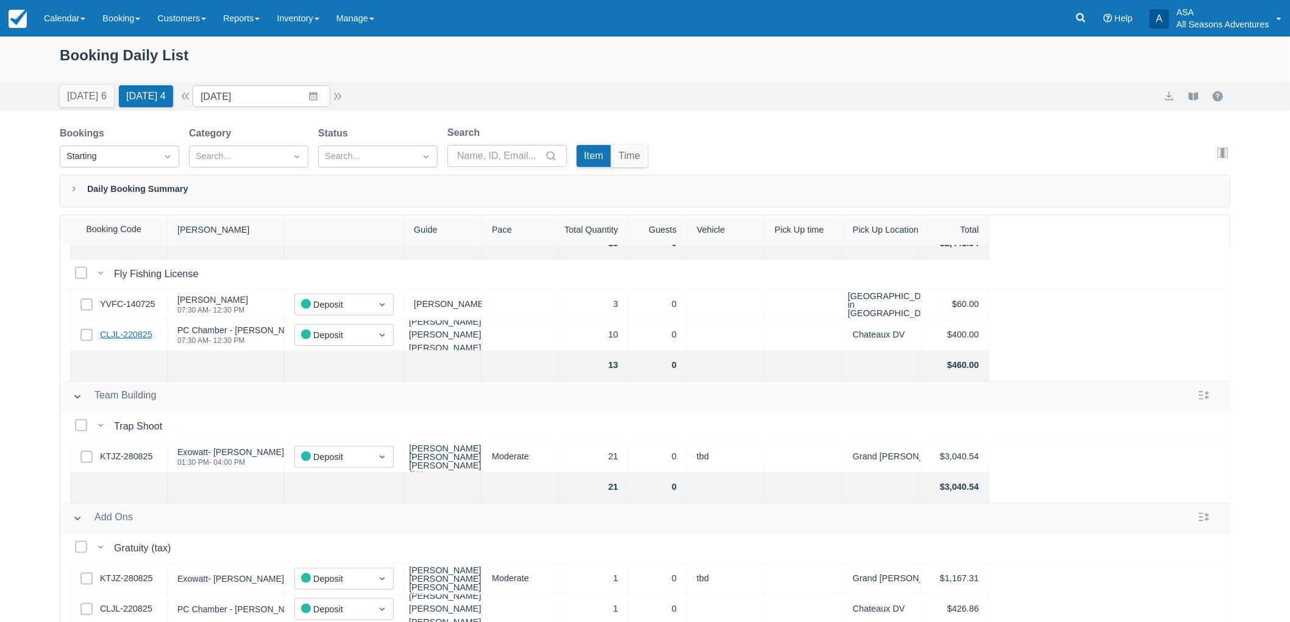
click at [123, 336] on link "CLJL-220825" at bounding box center [126, 334] width 52 height 13
click at [321, 99] on input "09/12/25" at bounding box center [262, 96] width 138 height 22
click at [293, 285] on td "1" at bounding box center [290, 282] width 24 height 23
type input "10/01/25"
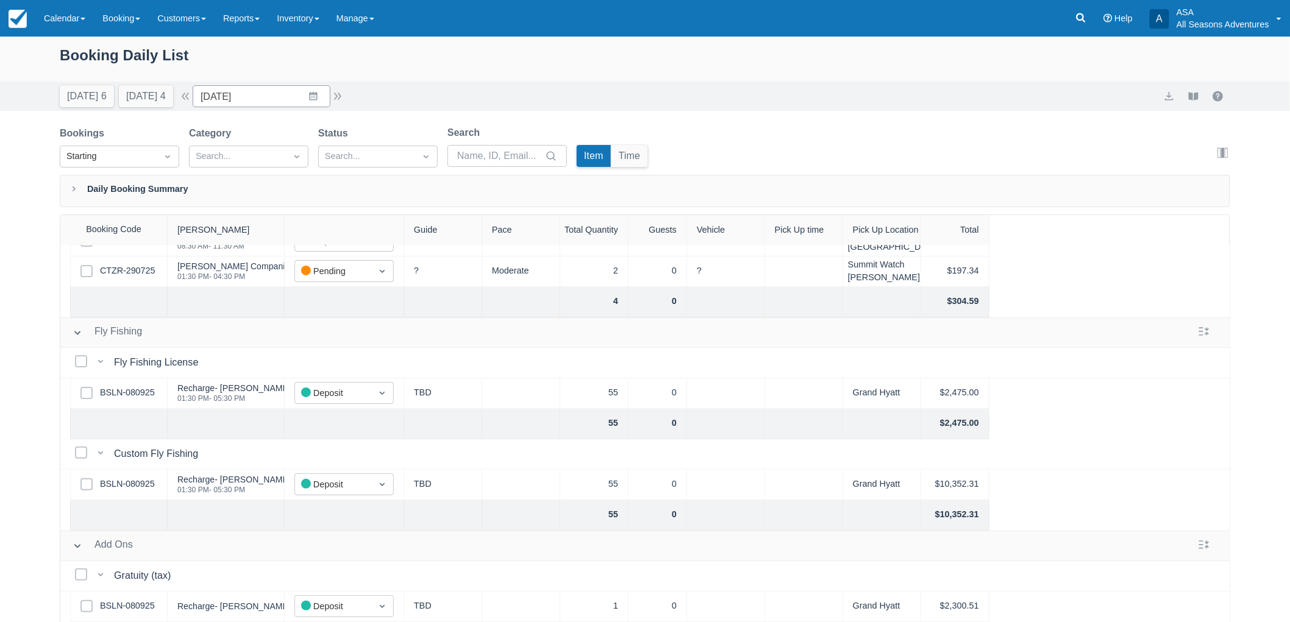
scroll to position [90, 0]
click at [140, 386] on link "BSLN-080925" at bounding box center [127, 392] width 55 height 13
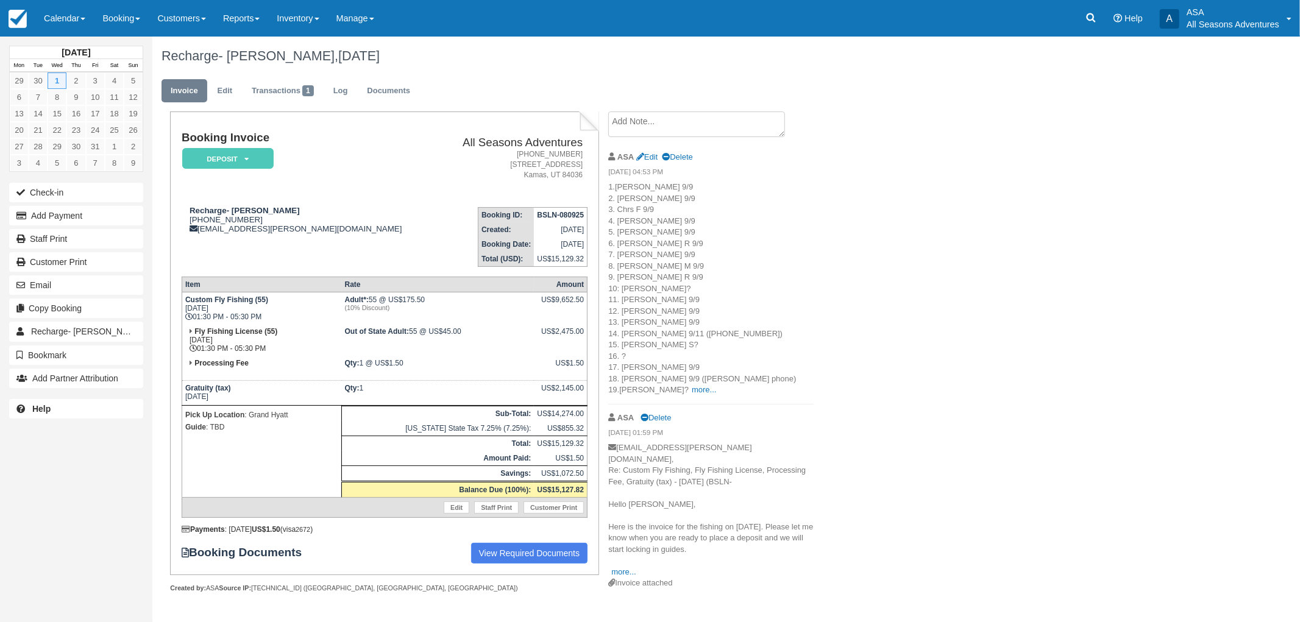
click at [658, 394] on p "1.[PERSON_NAME] 9/9 2. [PERSON_NAME] 9/9 3. Chrs F 9/9 4. [PERSON_NAME] 9/9 5. …" at bounding box center [710, 289] width 205 height 215
click at [692, 392] on link "more..." at bounding box center [704, 389] width 24 height 9
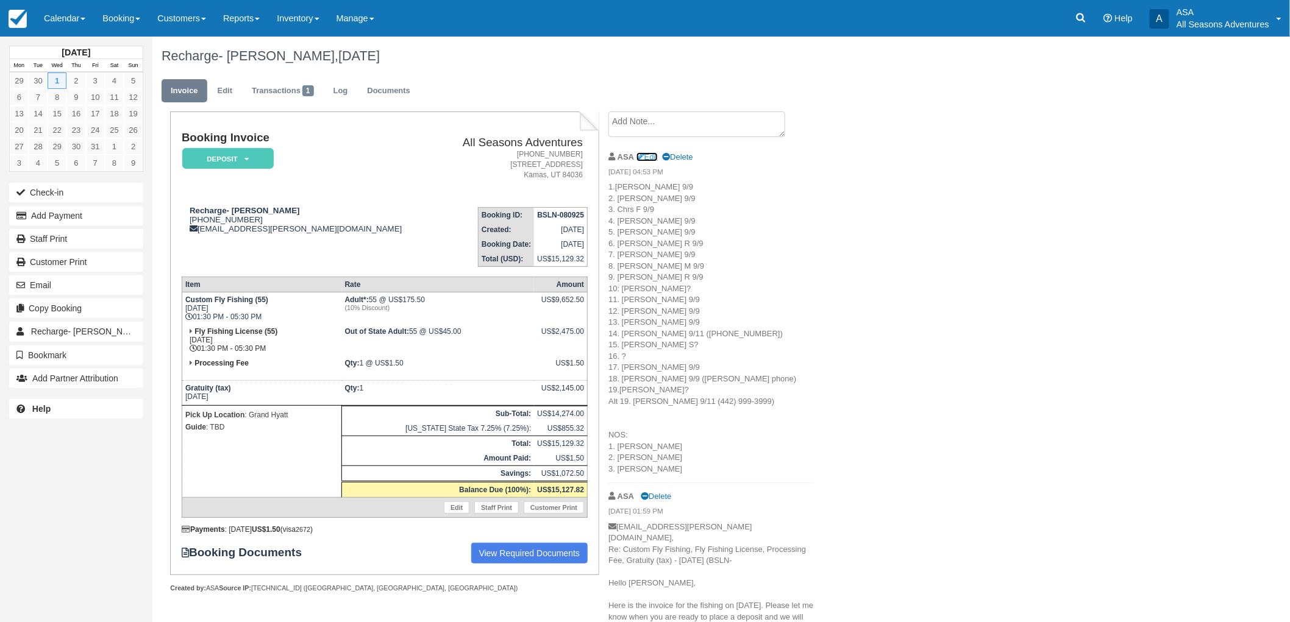
click at [647, 160] on link "Edit" at bounding box center [646, 156] width 21 height 9
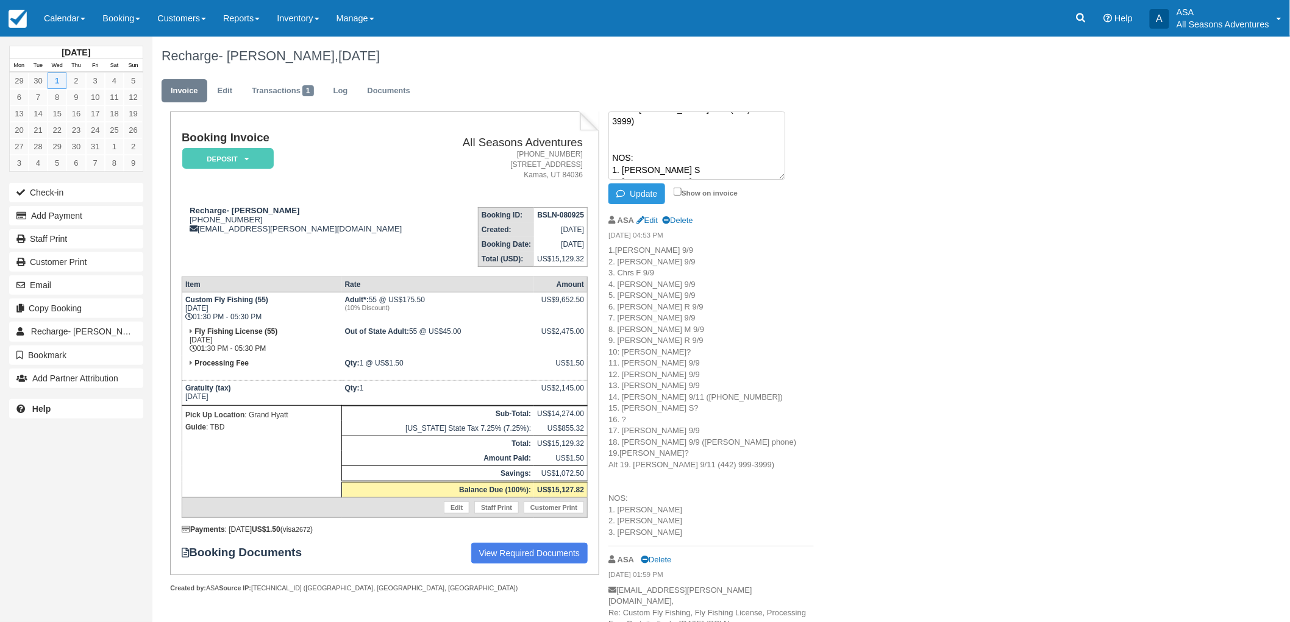
click at [747, 227] on div "ASA Edit Delete" at bounding box center [710, 220] width 205 height 19
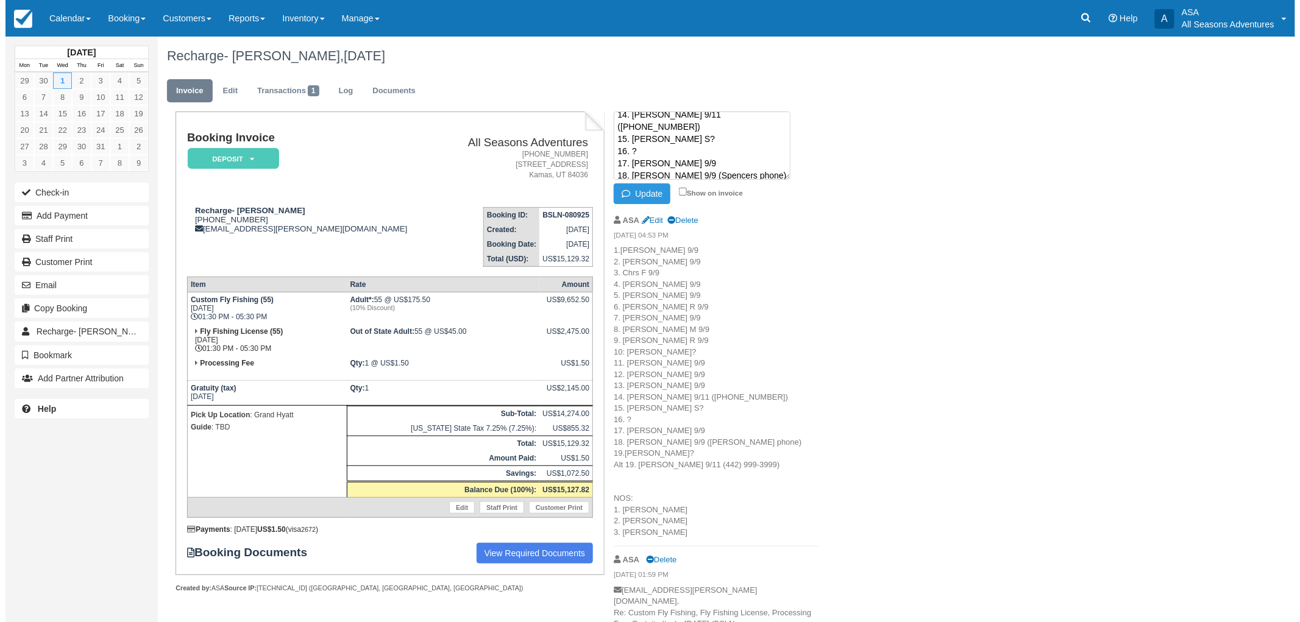
scroll to position [188, 0]
click at [666, 152] on textarea "1.[PERSON_NAME] 9/9 2. [PERSON_NAME] 9/9 3. Chrs F 9/9 4. [PERSON_NAME] 9/9 5. …" at bounding box center [696, 146] width 177 height 68
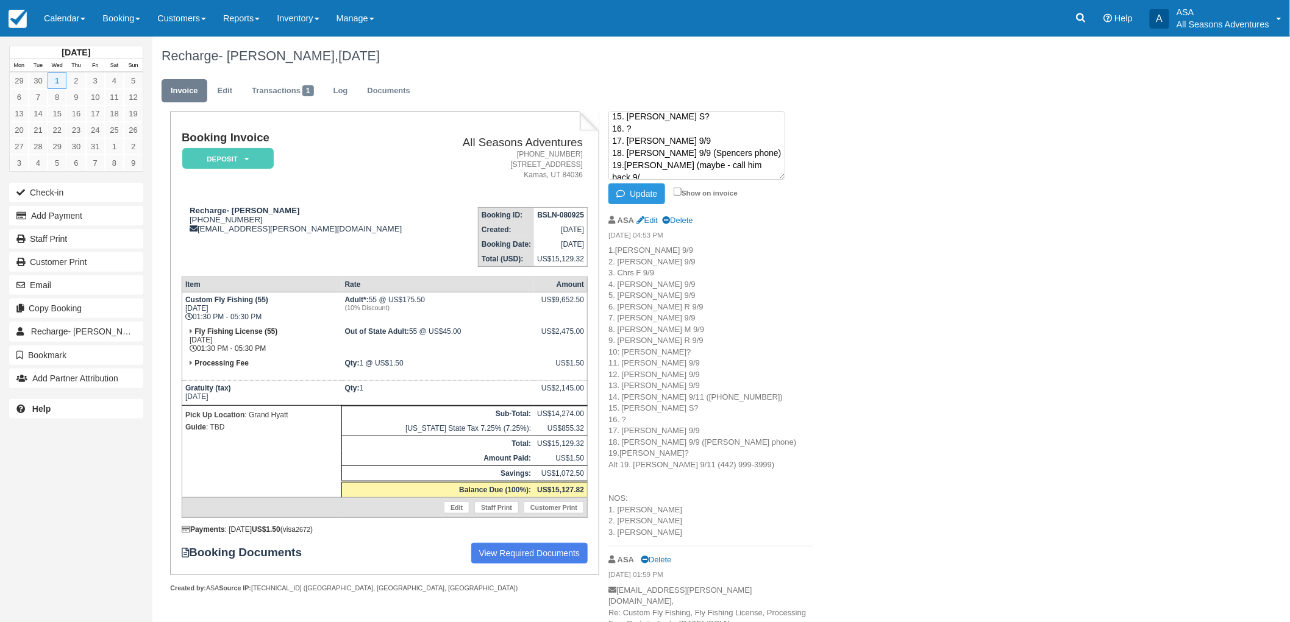
click at [745, 152] on textarea "1.[PERSON_NAME] 9/9 2. [PERSON_NAME] 9/9 3. Chrs F 9/9 4. [PERSON_NAME] 9/9 5. …" at bounding box center [696, 146] width 177 height 68
type textarea "1.[PERSON_NAME] 9/9 2. [PERSON_NAME] 9/9 3. Chrs F 9/9 4. [PERSON_NAME] 9/9 5. …"
click at [655, 194] on button "Update" at bounding box center [636, 193] width 57 height 21
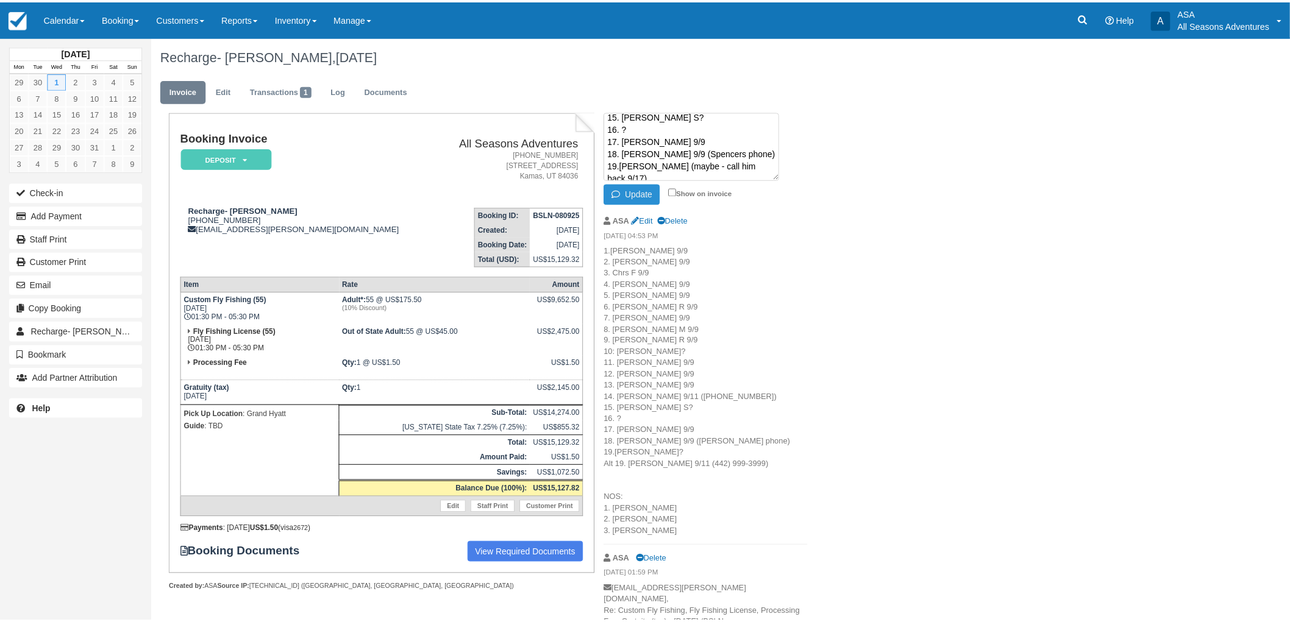
scroll to position [0, 0]
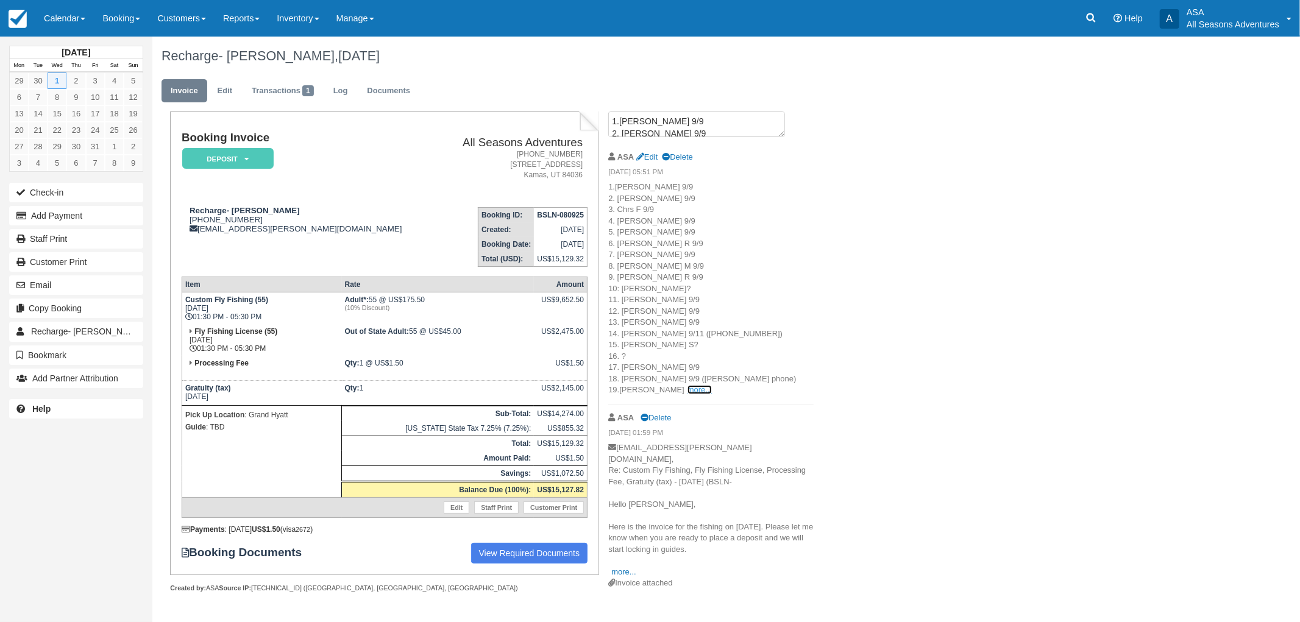
click at [687, 387] on link "more..." at bounding box center [699, 389] width 24 height 9
